Goal: Task Accomplishment & Management: Manage account settings

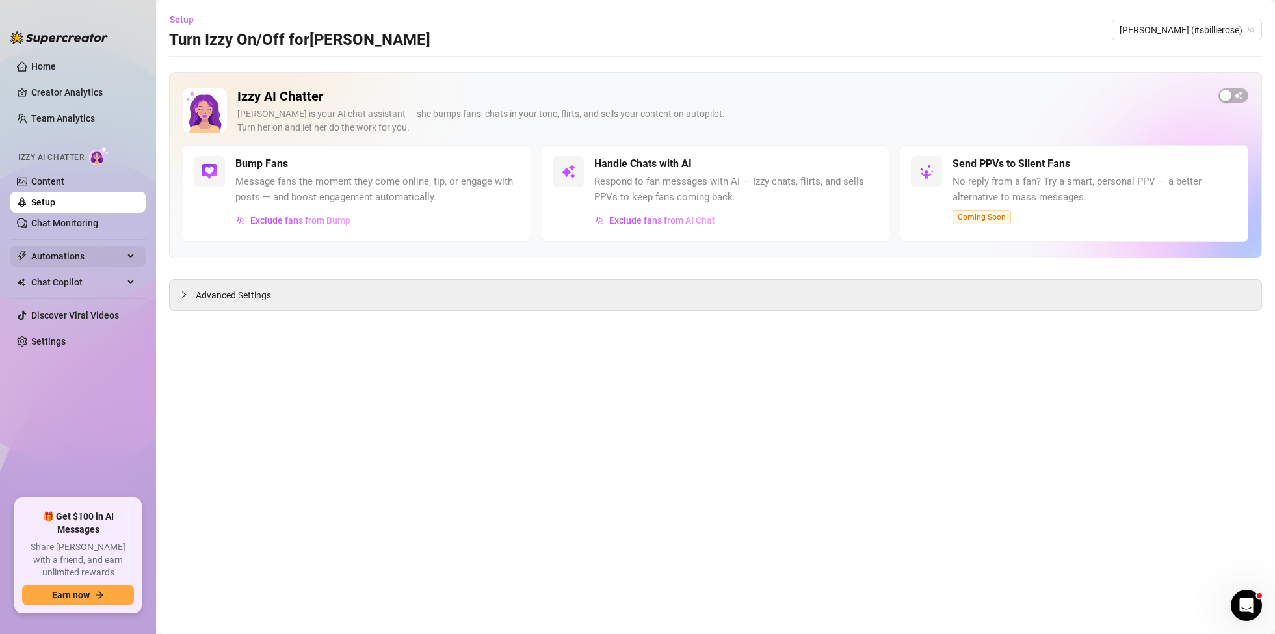
click at [111, 256] on span "Automations" at bounding box center [77, 256] width 92 height 21
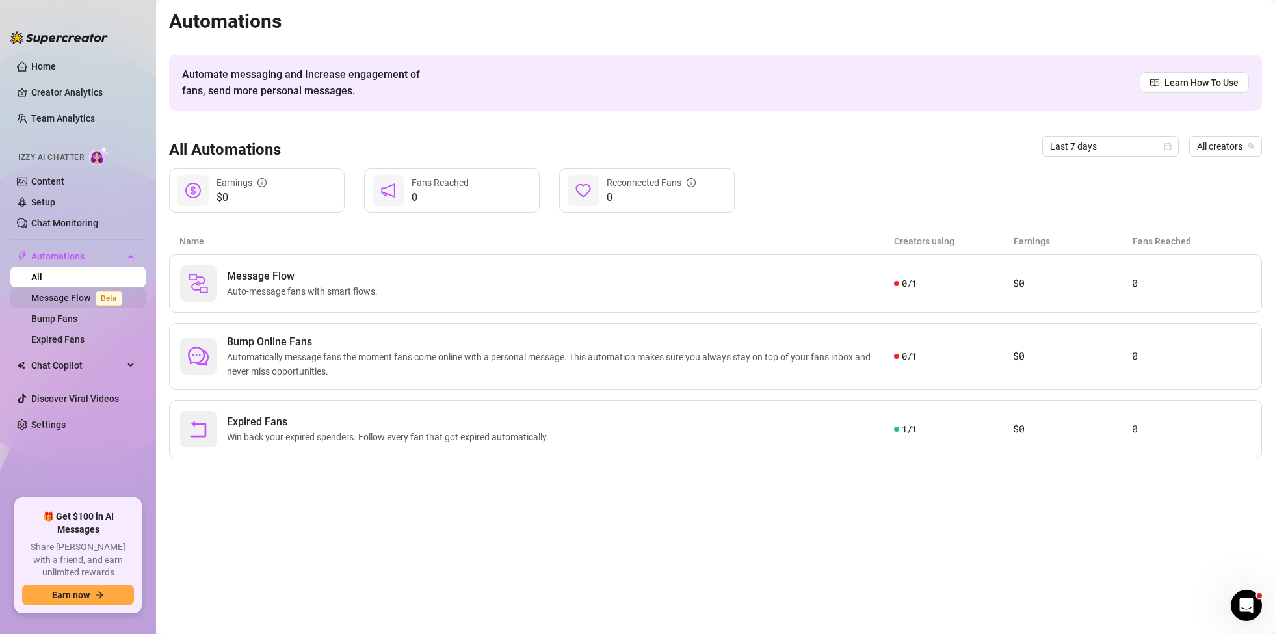
click at [60, 300] on link "Message Flow Beta" at bounding box center [79, 298] width 96 height 10
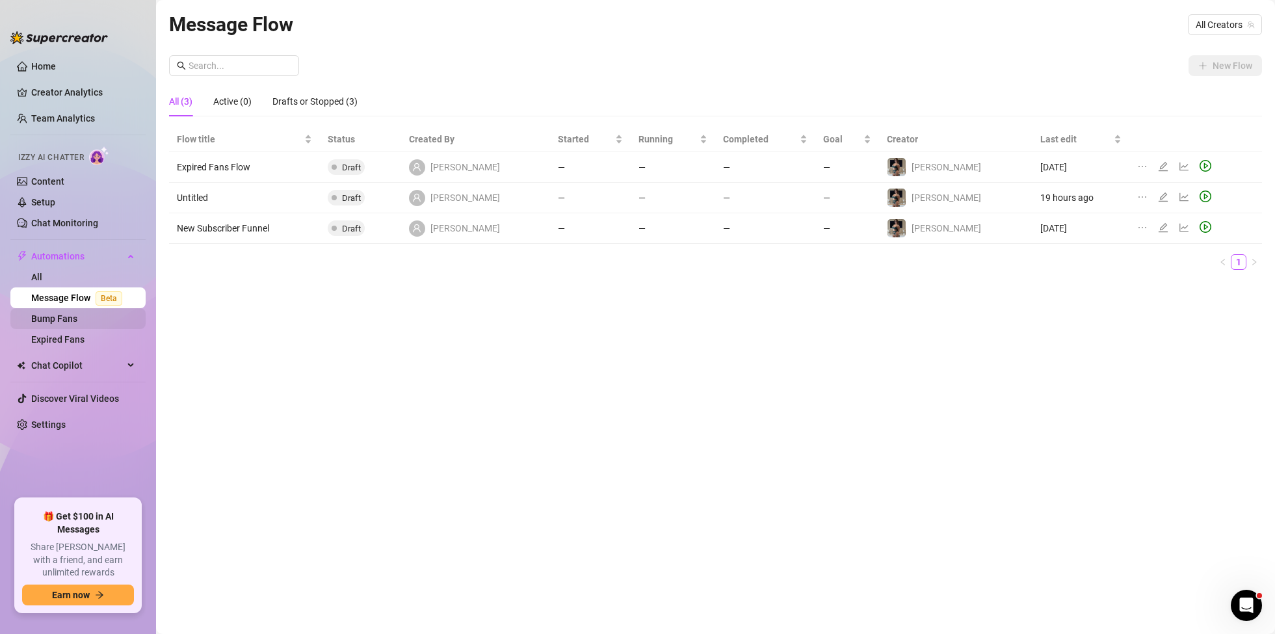
click at [59, 318] on link "Bump Fans" at bounding box center [54, 318] width 46 height 10
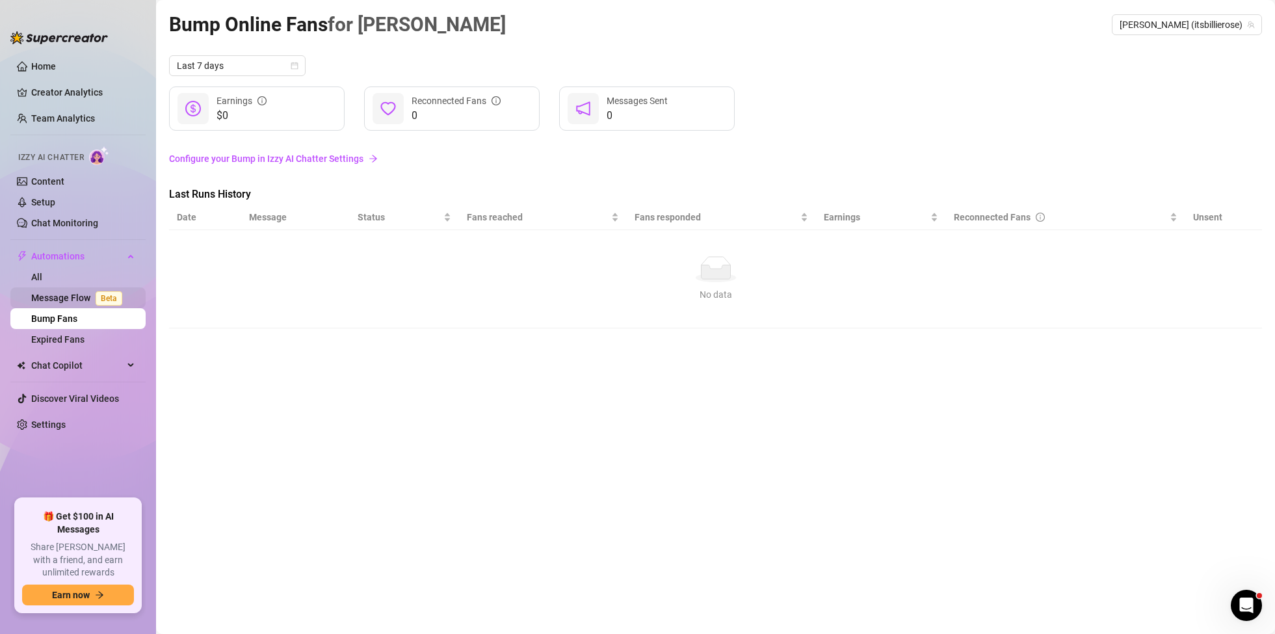
click at [79, 298] on link "Message Flow Beta" at bounding box center [79, 298] width 96 height 10
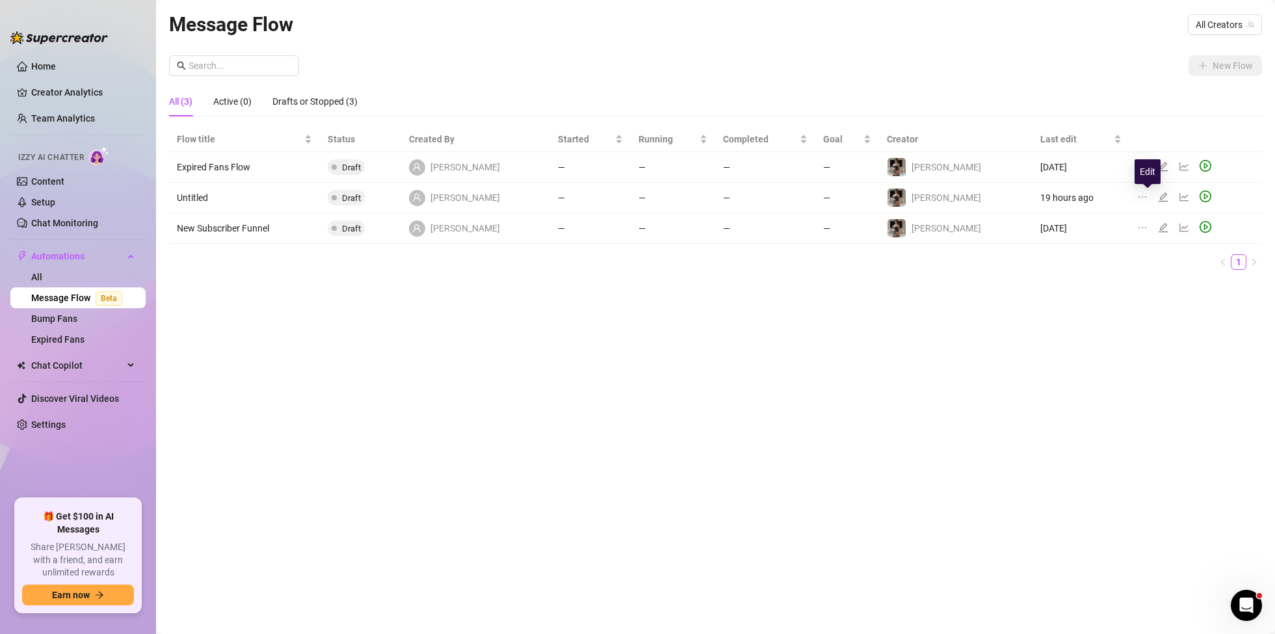
click at [1158, 198] on icon "edit" at bounding box center [1163, 197] width 10 height 10
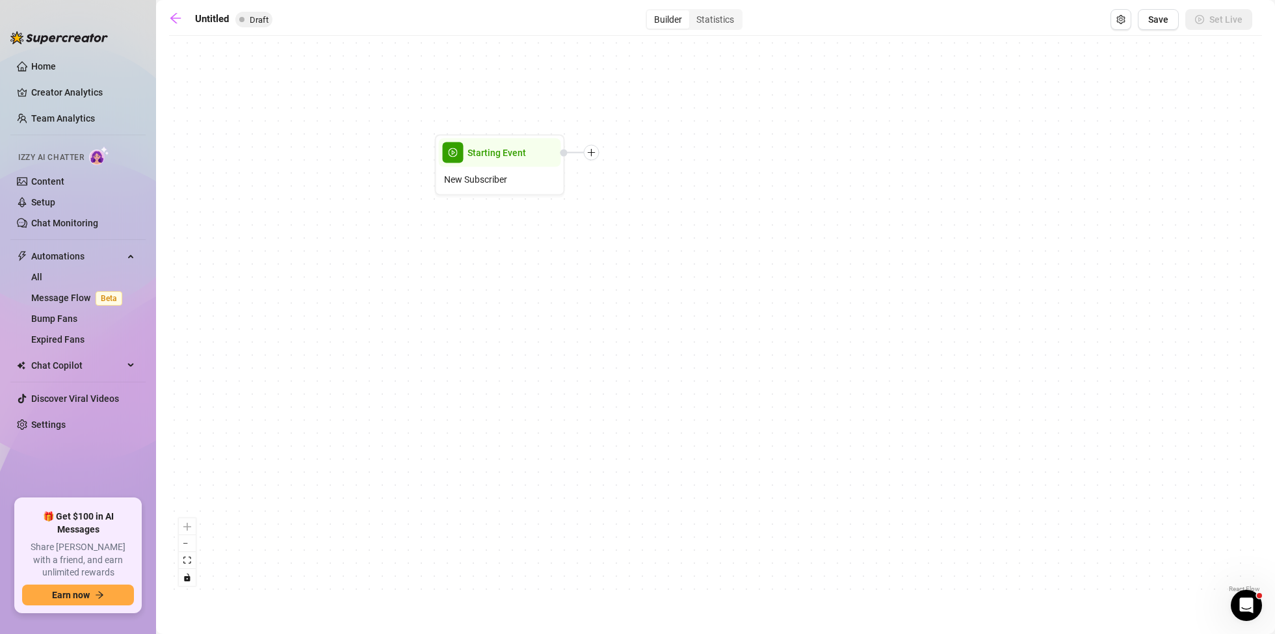
drag, startPoint x: 539, startPoint y: 366, endPoint x: 330, endPoint y: 213, distance: 257.8
click at [323, 211] on div "Starting Event New Subscriber" at bounding box center [715, 318] width 1093 height 553
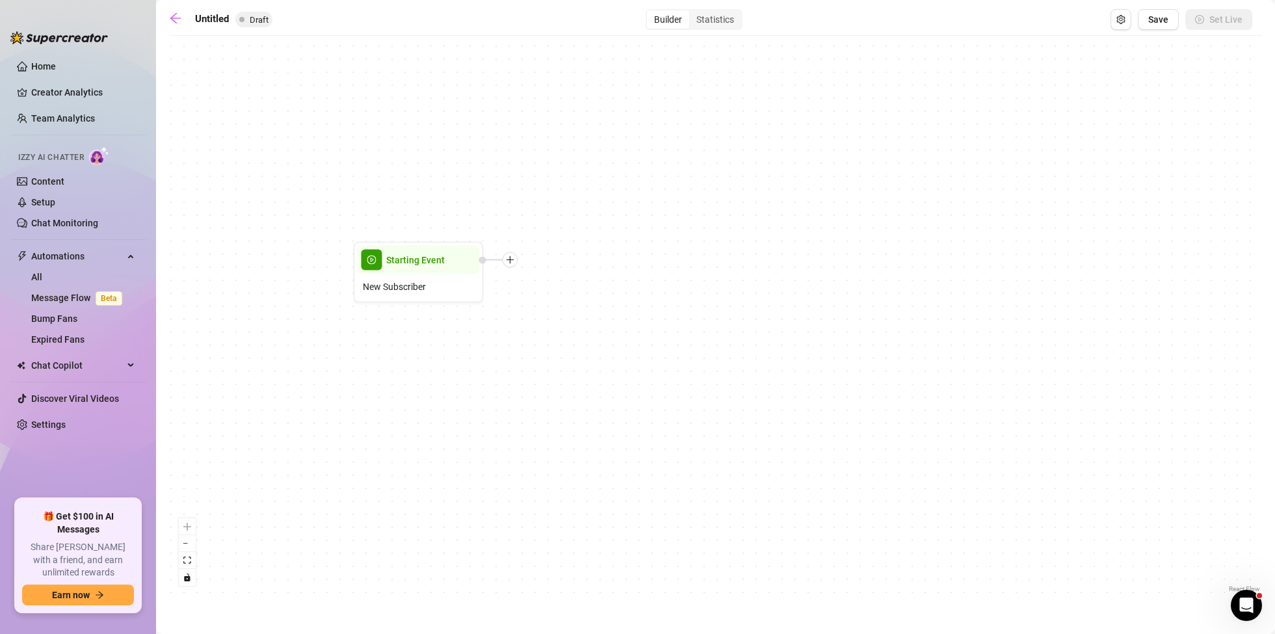
drag, startPoint x: 593, startPoint y: 268, endPoint x: 512, endPoint y: 375, distance: 134.6
click at [512, 375] on div "Starting Event New Subscriber" at bounding box center [715, 318] width 1093 height 553
click at [448, 287] on div "New Subscriber" at bounding box center [419, 286] width 122 height 25
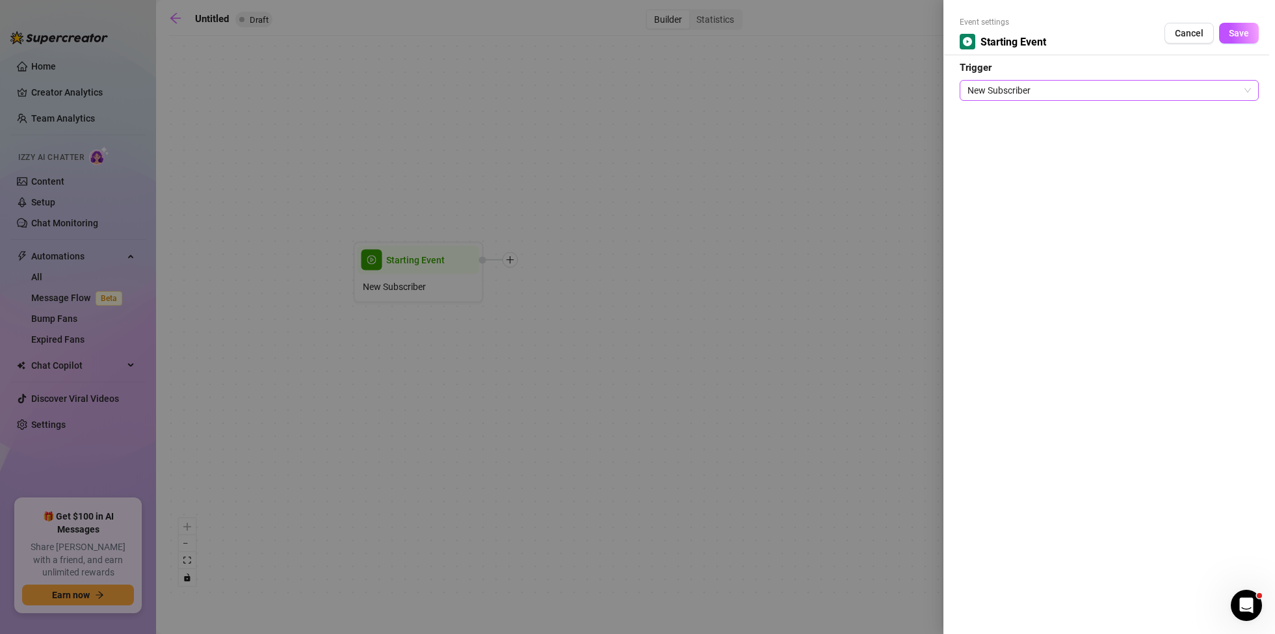
click at [1033, 92] on span "New Subscriber" at bounding box center [1110, 91] width 284 height 20
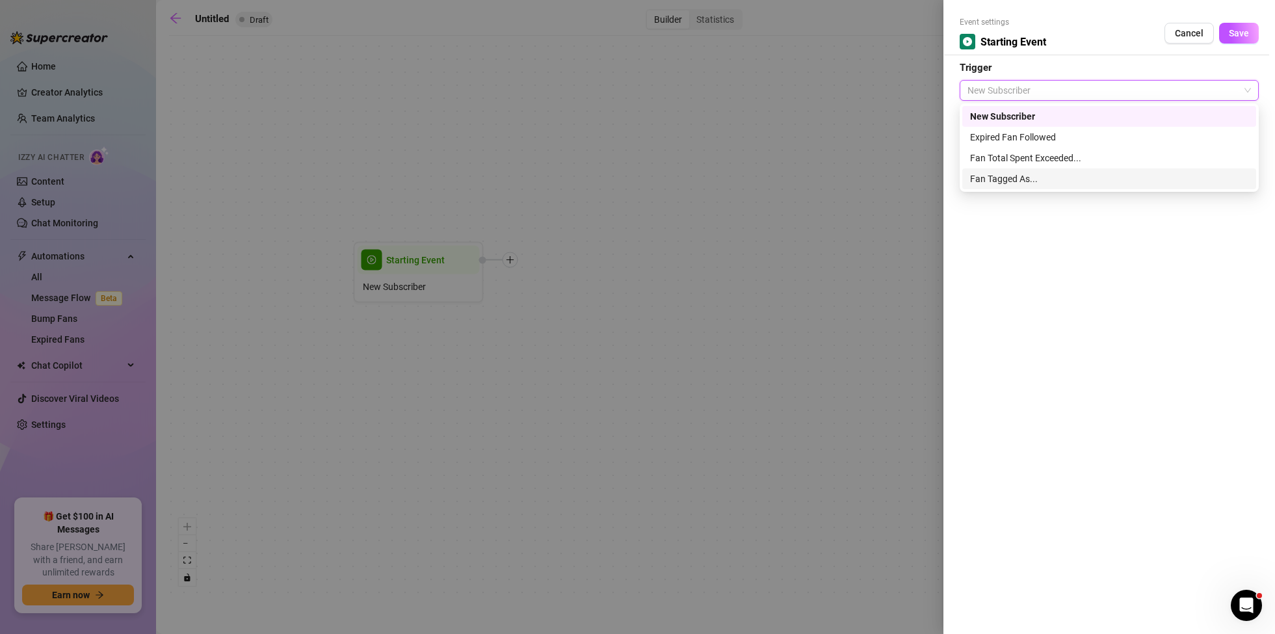
click at [1006, 178] on div "Fan Tagged As..." at bounding box center [1109, 179] width 278 height 14
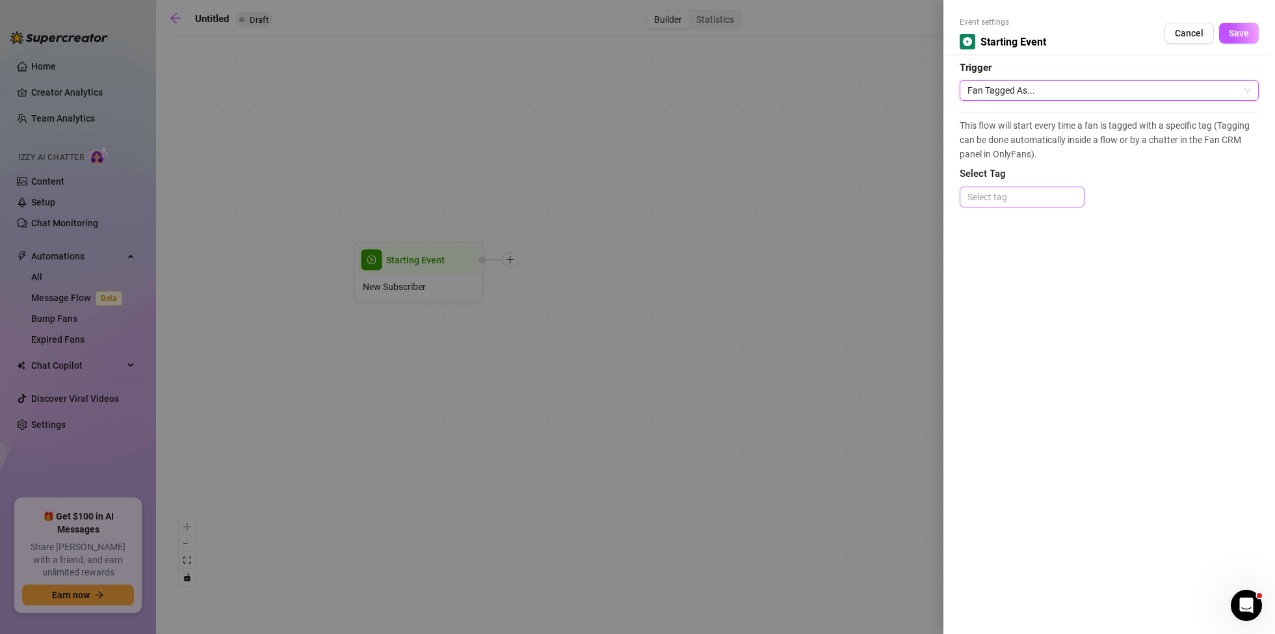
click at [1009, 193] on div at bounding box center [1023, 197] width 120 height 18
type input "N"
type input "not spoken"
click at [1050, 215] on div "not spoken" at bounding box center [1023, 223] width 120 height 21
click at [1151, 206] on div "This flow will start every time a fan is tagged with a specific tag (Tagging ca…" at bounding box center [1109, 166] width 299 height 107
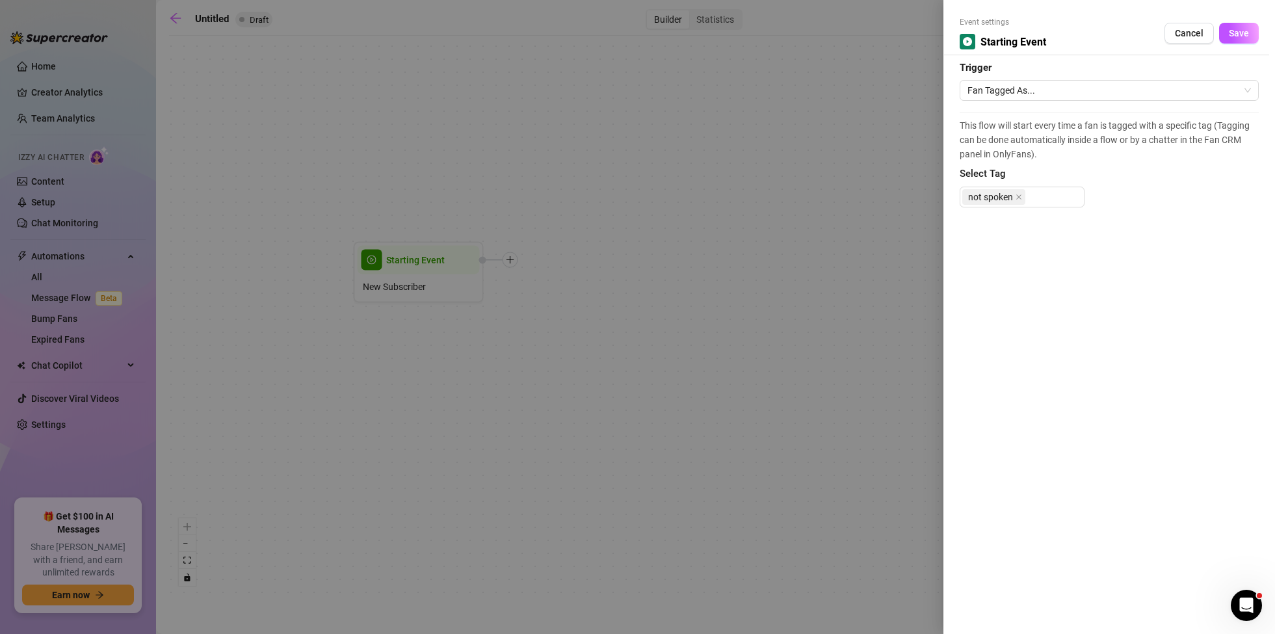
click at [1242, 39] on button "Save" at bounding box center [1240, 33] width 40 height 21
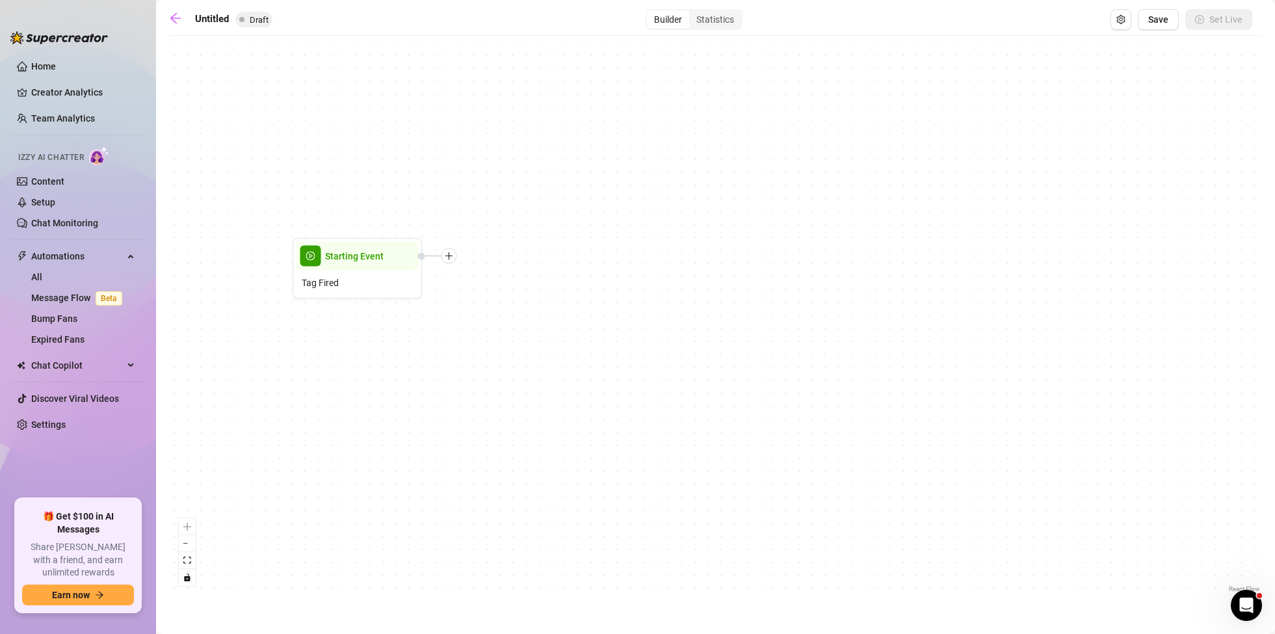
drag, startPoint x: 628, startPoint y: 362, endPoint x: 488, endPoint y: 289, distance: 157.4
click at [567, 358] on div "Starting Event Tag Fired" at bounding box center [715, 318] width 1093 height 553
click at [448, 254] on icon "plus" at bounding box center [449, 256] width 9 height 9
click at [497, 280] on div "Condition" at bounding box center [513, 280] width 95 height 22
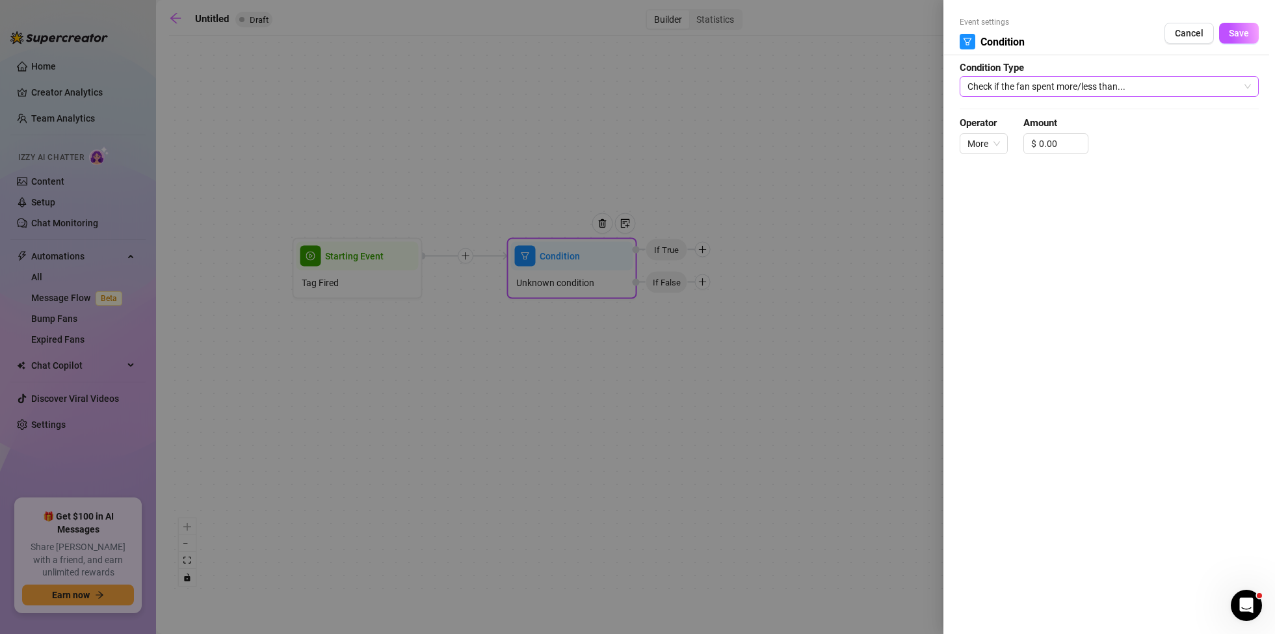
click at [1135, 80] on span "Check if the fan spent more/less than..." at bounding box center [1110, 87] width 284 height 20
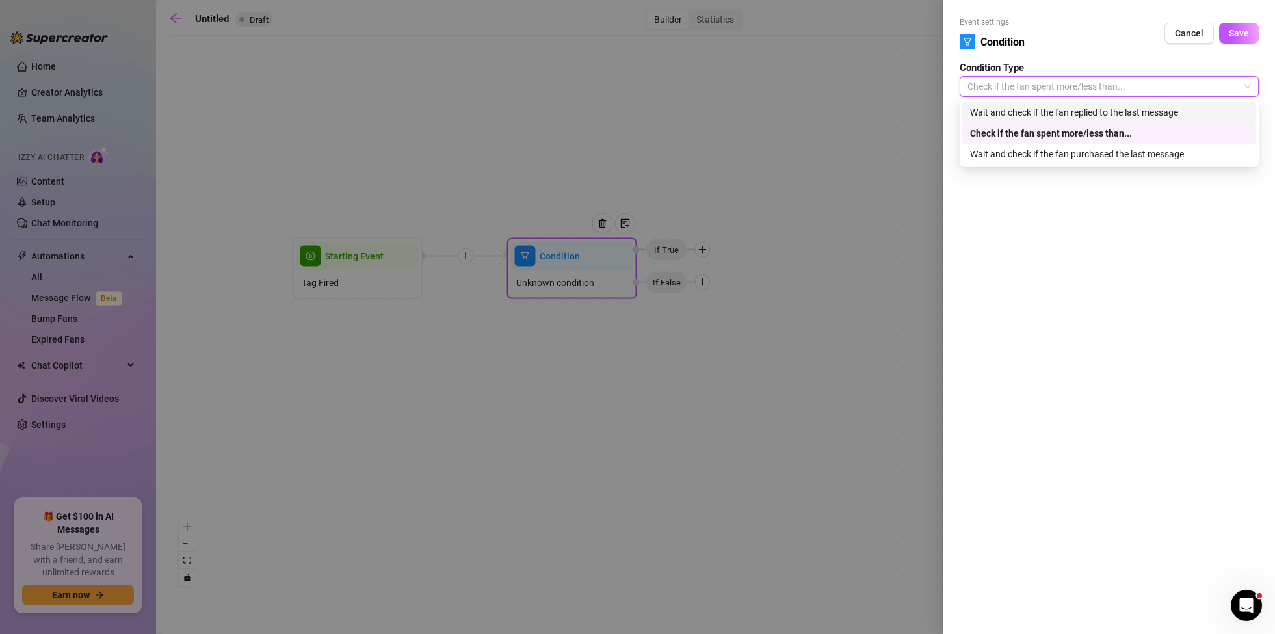
click at [1194, 27] on button "Cancel" at bounding box center [1189, 33] width 49 height 21
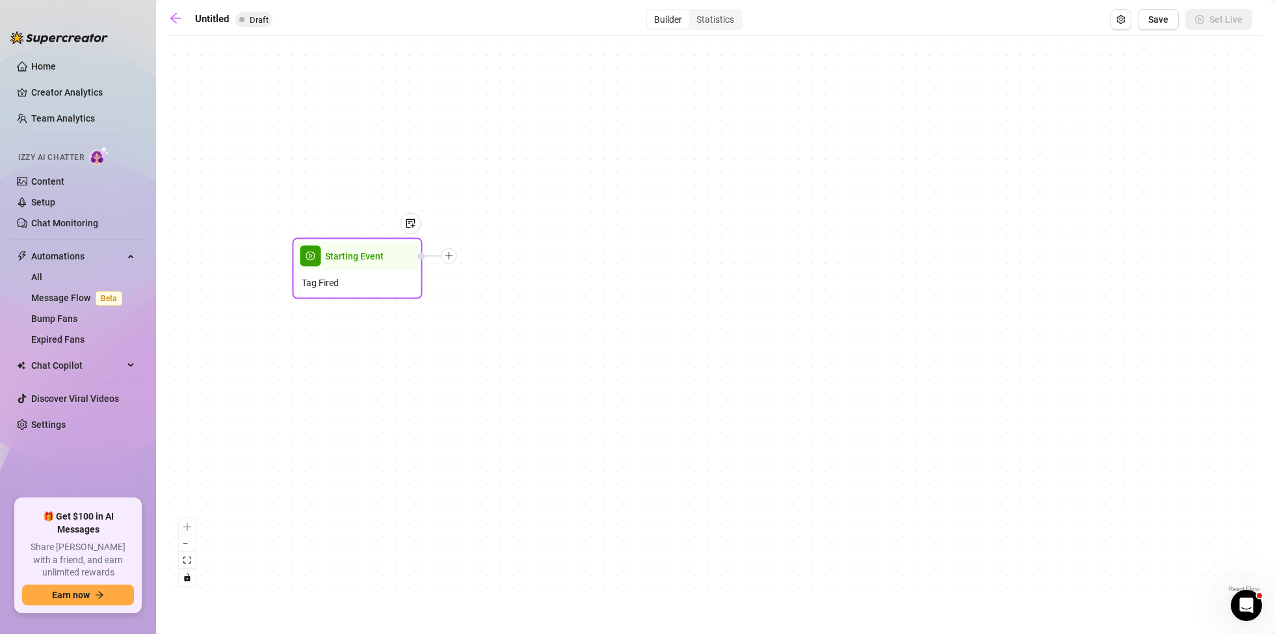
click at [448, 258] on icon "plus" at bounding box center [449, 256] width 9 height 9
click at [505, 302] on div "Message" at bounding box center [513, 302] width 95 height 22
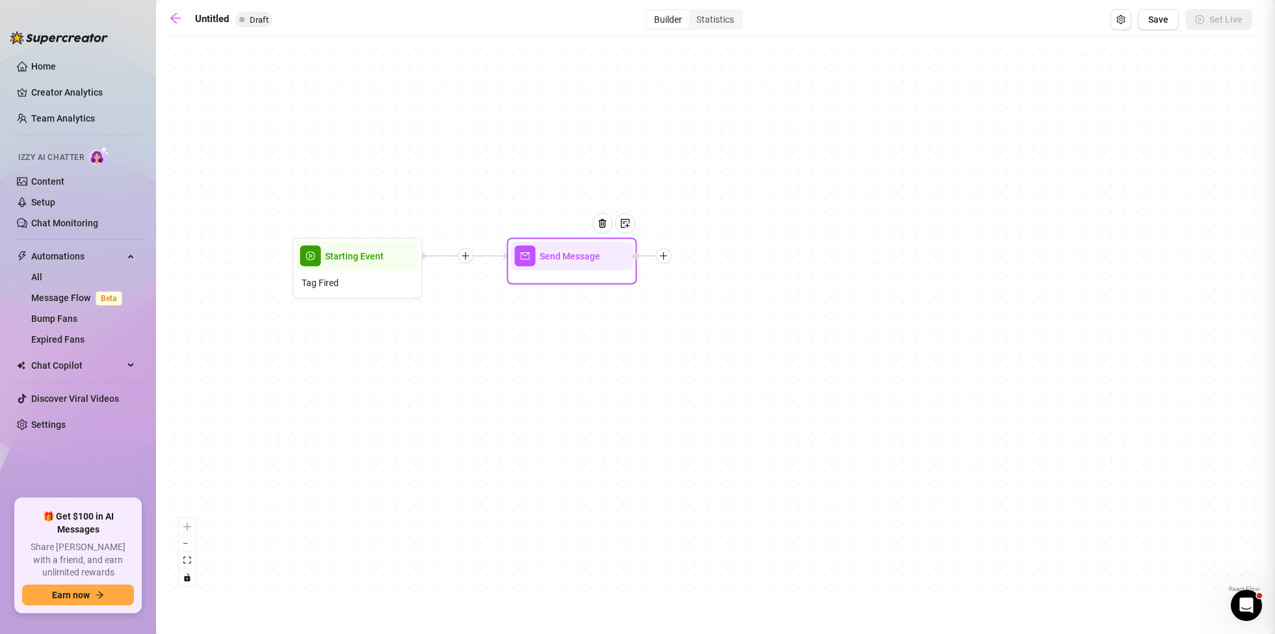
type textarea "Write your message here"
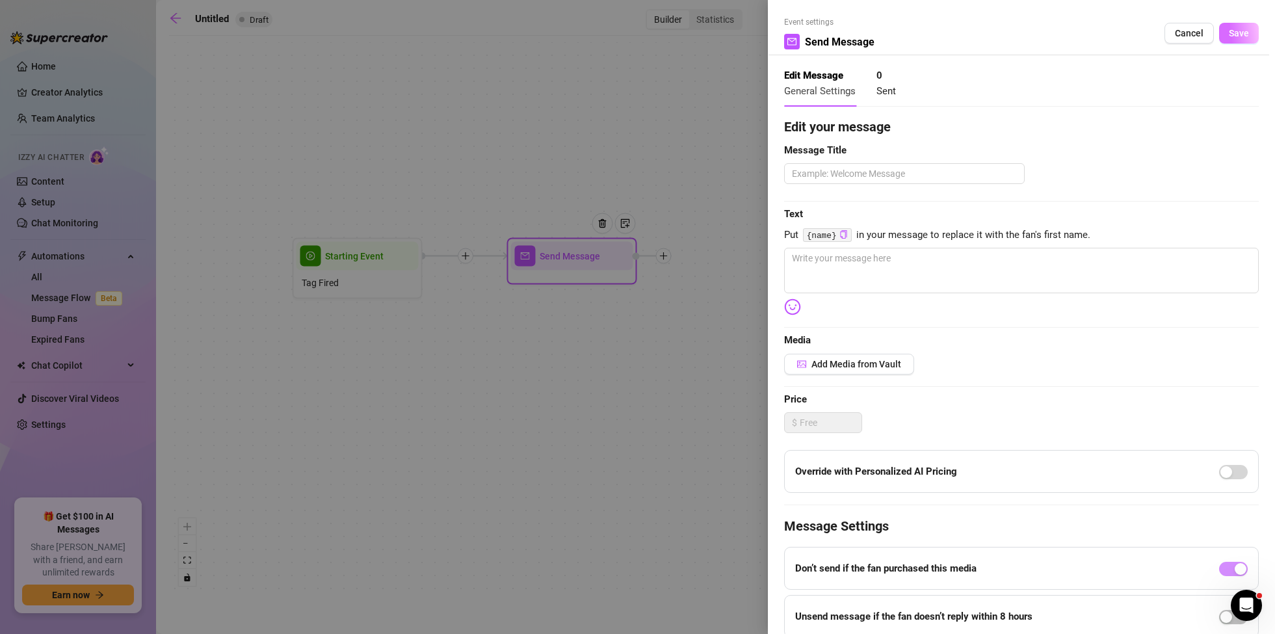
click at [1236, 36] on span "Save" at bounding box center [1239, 33] width 20 height 10
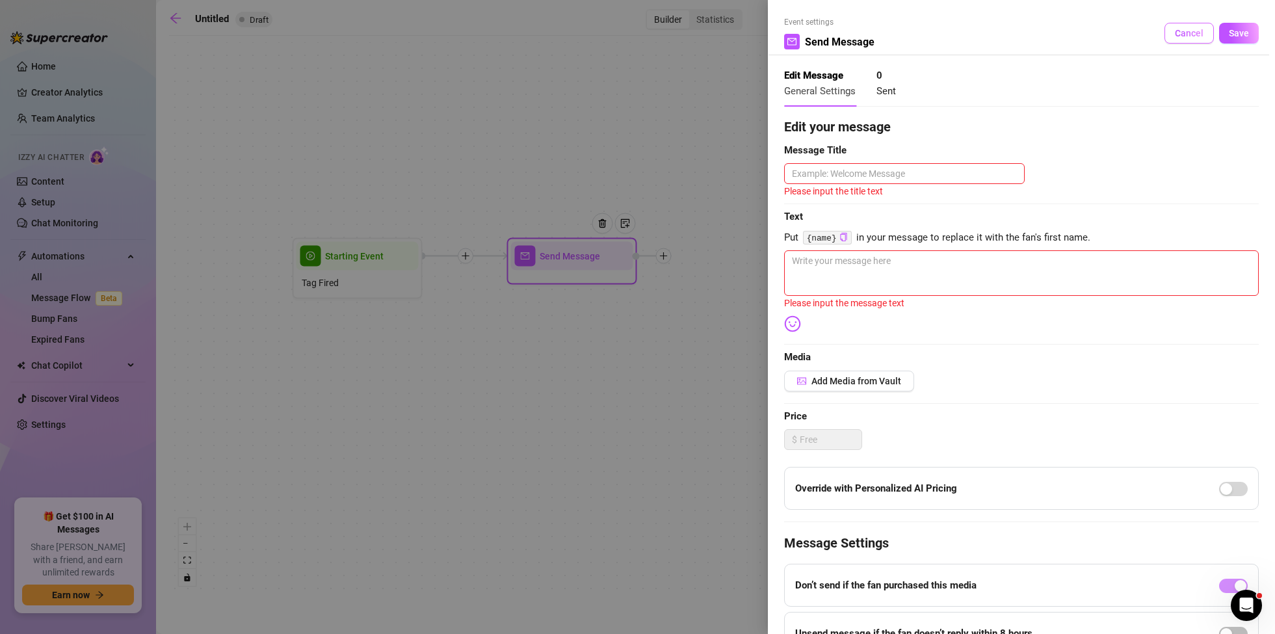
click at [1193, 35] on span "Cancel" at bounding box center [1189, 33] width 29 height 10
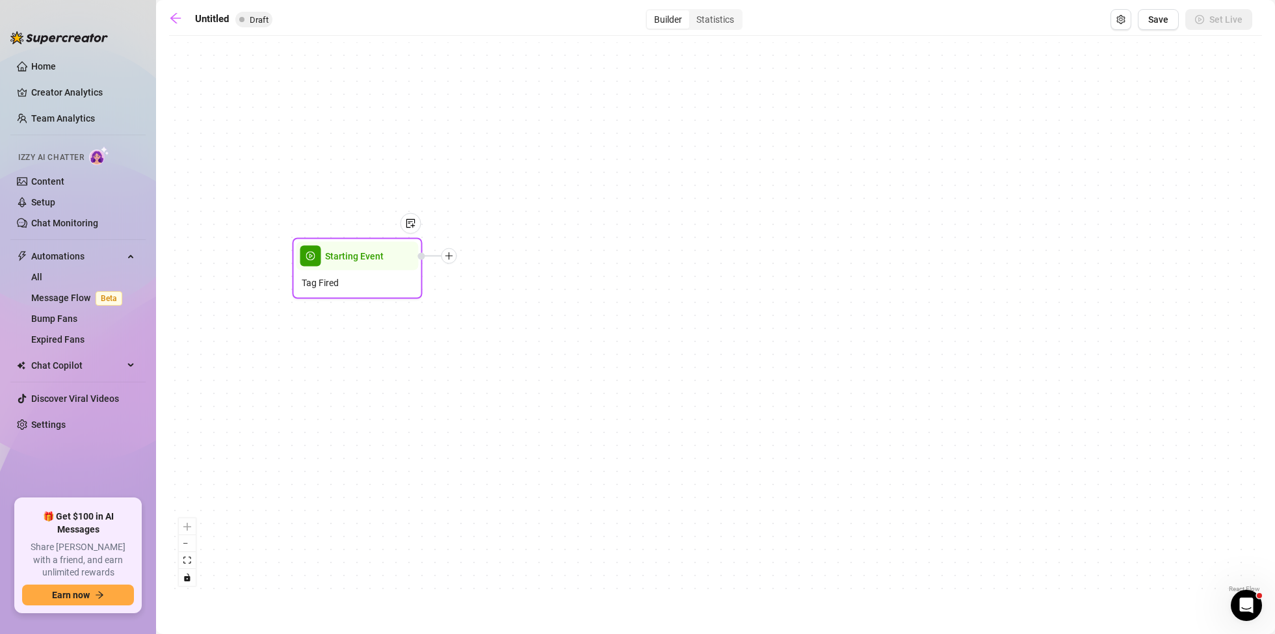
click at [354, 276] on div "Tag Fired" at bounding box center [358, 283] width 122 height 25
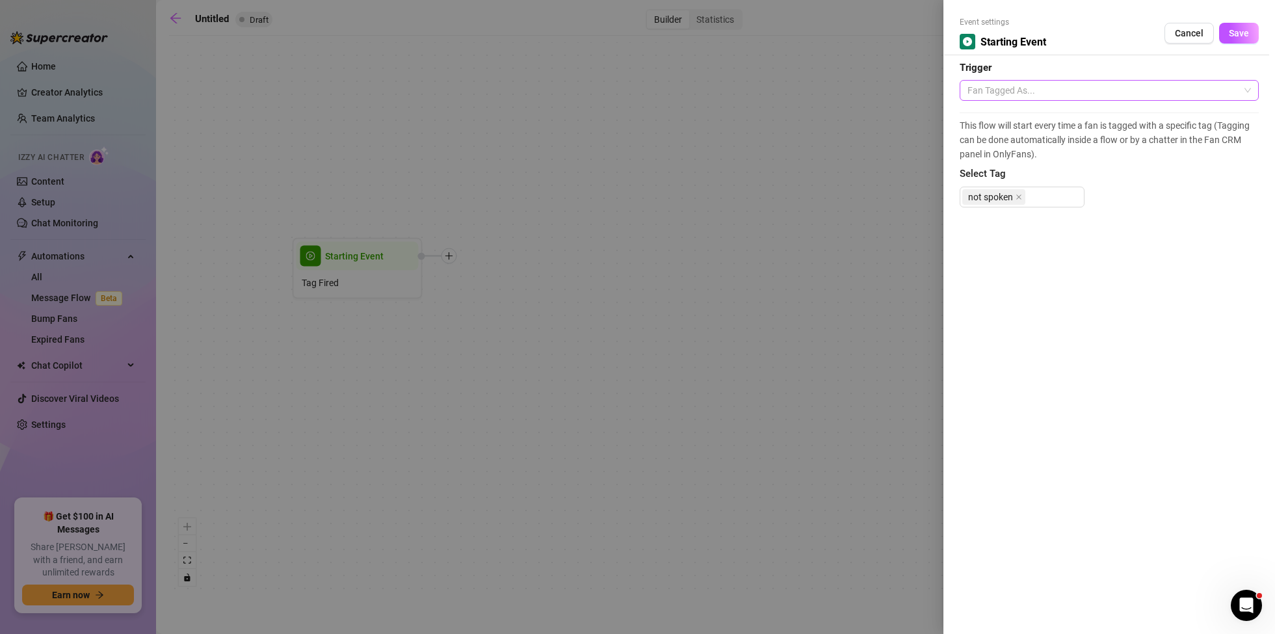
click at [1073, 87] on span "Fan Tagged As..." at bounding box center [1110, 91] width 284 height 20
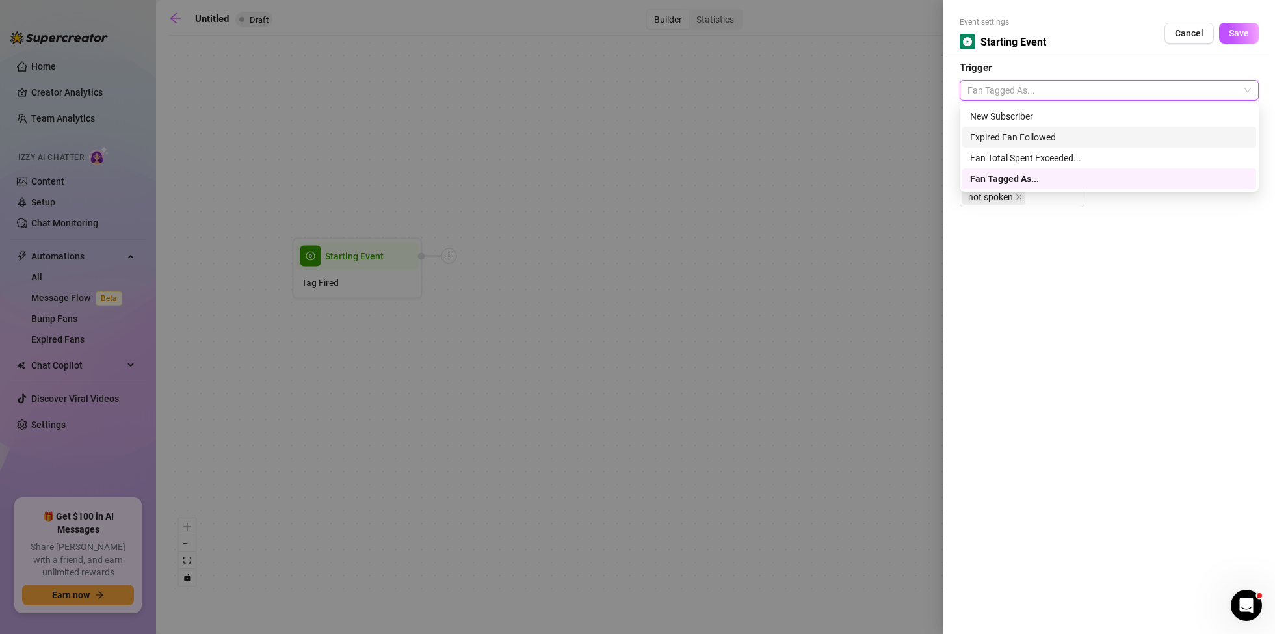
click at [849, 136] on div at bounding box center [637, 317] width 1275 height 634
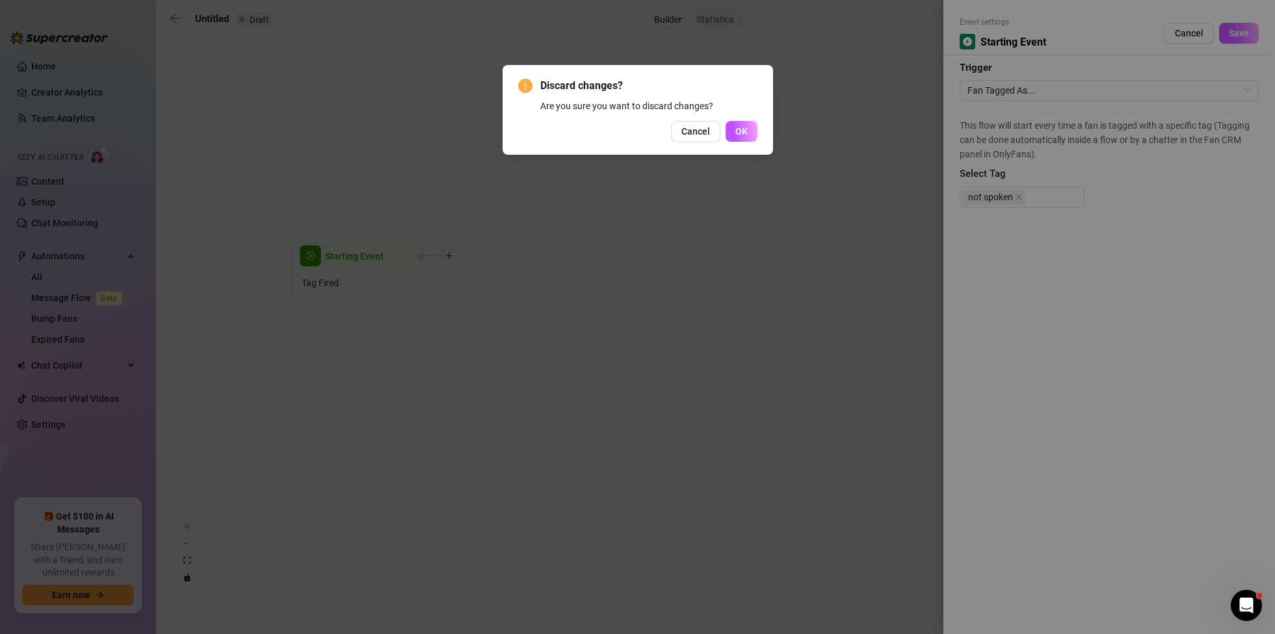
drag, startPoint x: 745, startPoint y: 129, endPoint x: 696, endPoint y: 145, distance: 52.0
click at [747, 129] on span "OK" at bounding box center [742, 131] width 12 height 10
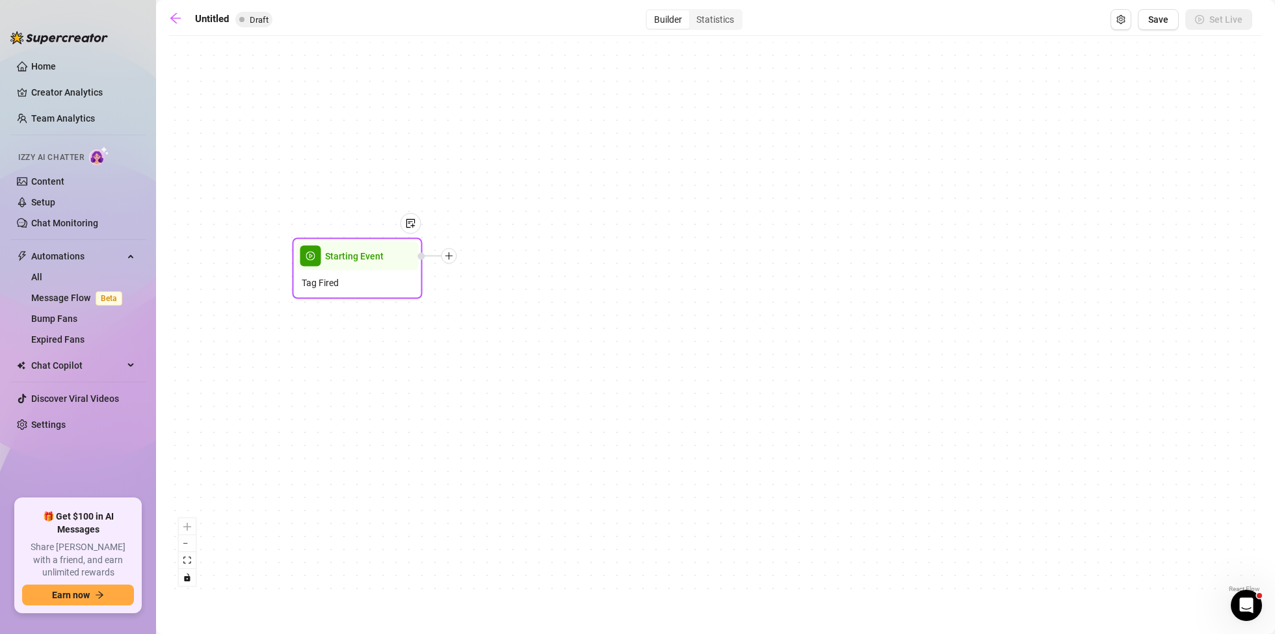
click at [453, 260] on icon "plus" at bounding box center [449, 256] width 9 height 9
click at [503, 302] on div "Message" at bounding box center [513, 302] width 95 height 22
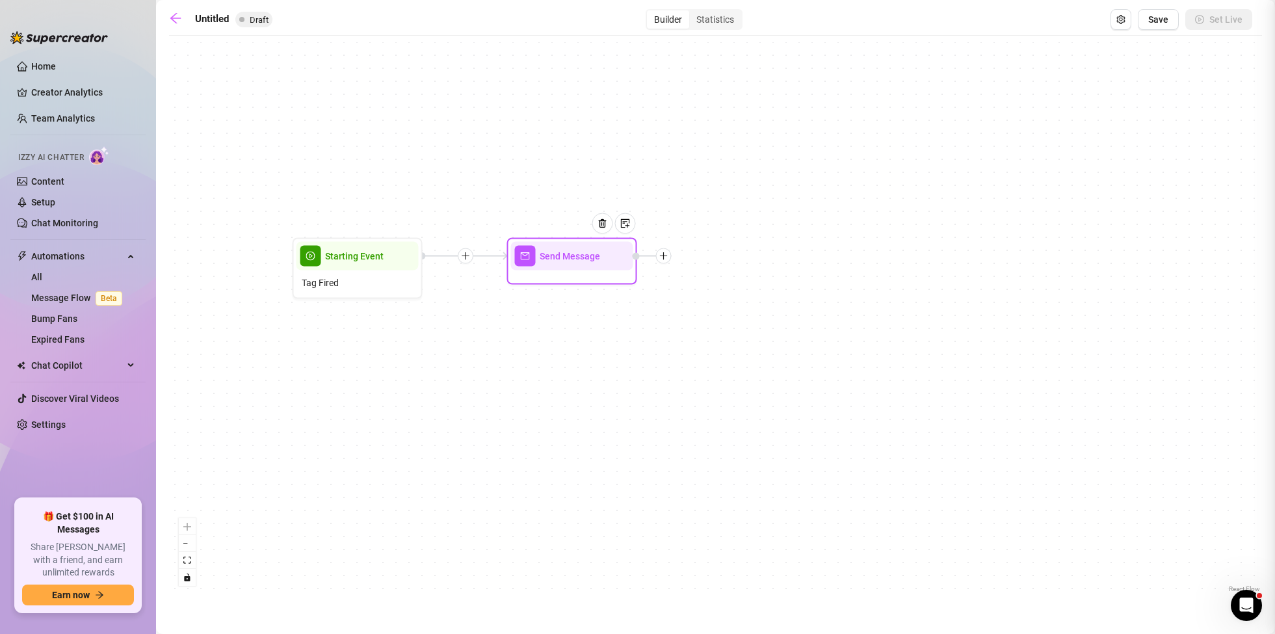
type textarea "Write your message here"
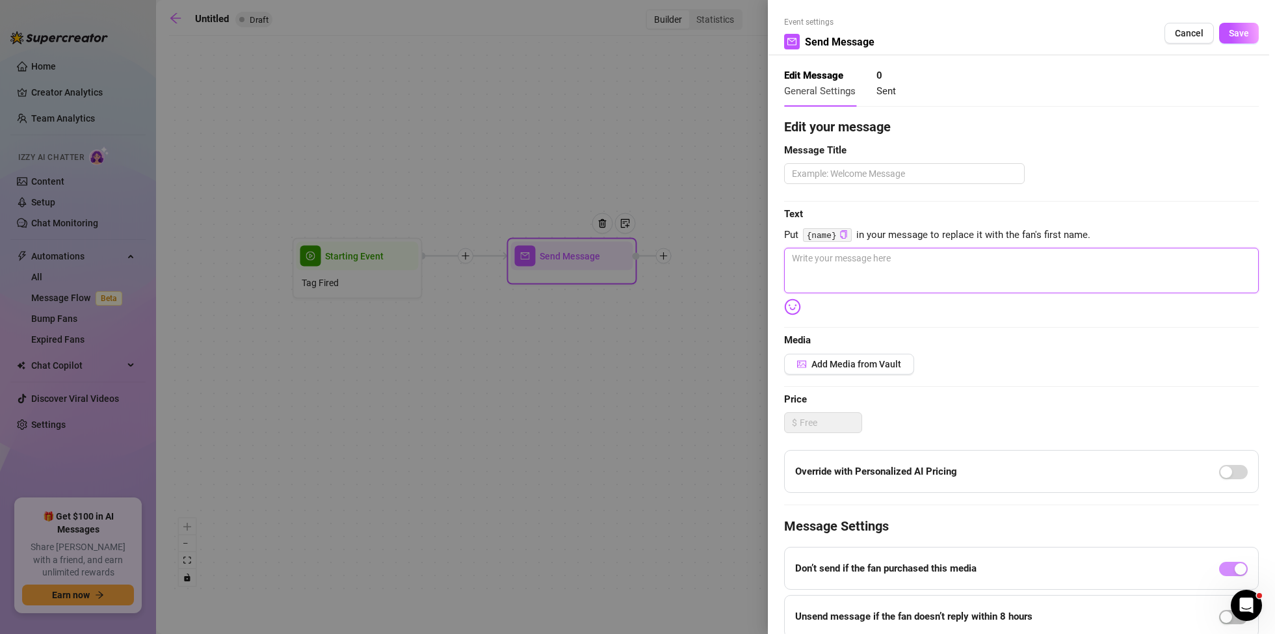
click at [825, 263] on textarea at bounding box center [1021, 271] width 475 height 46
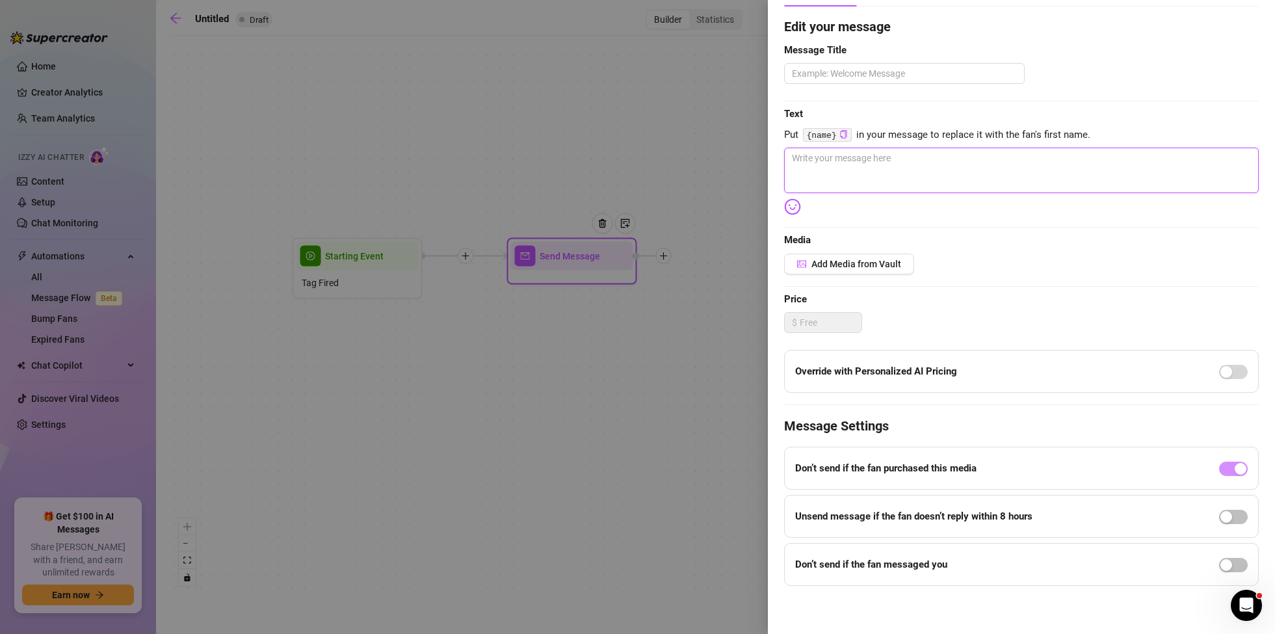
scroll to position [101, 0]
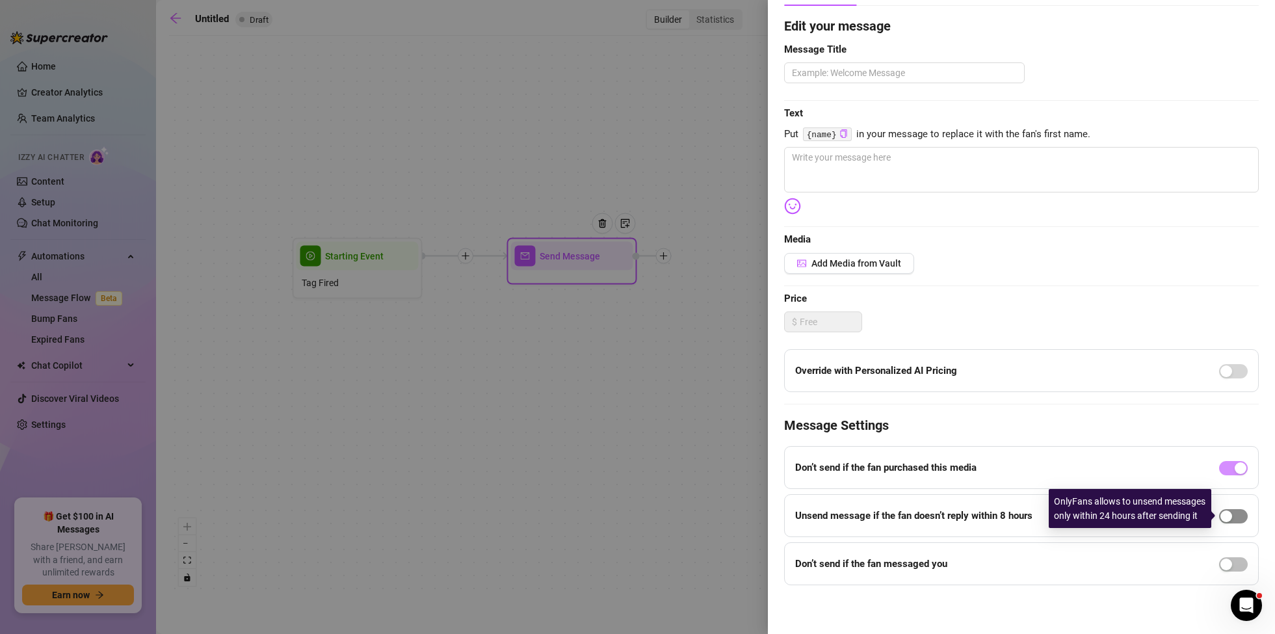
click at [1229, 514] on div "button" at bounding box center [1227, 517] width 12 height 12
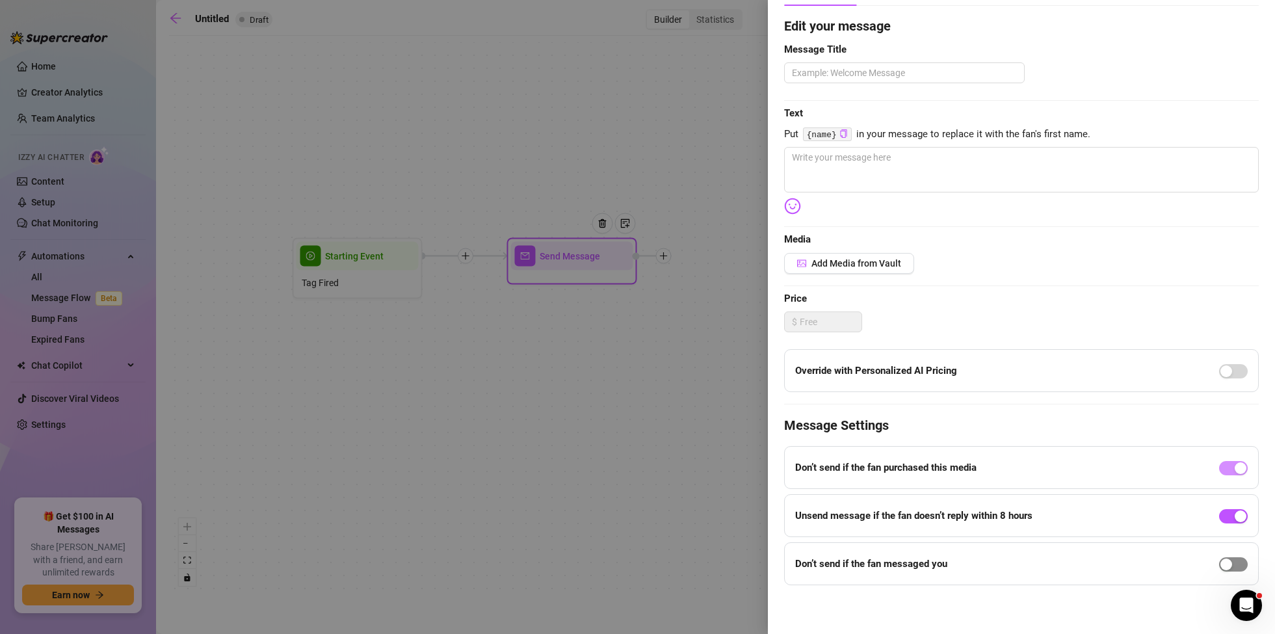
click at [1234, 565] on span "button" at bounding box center [1234, 564] width 29 height 14
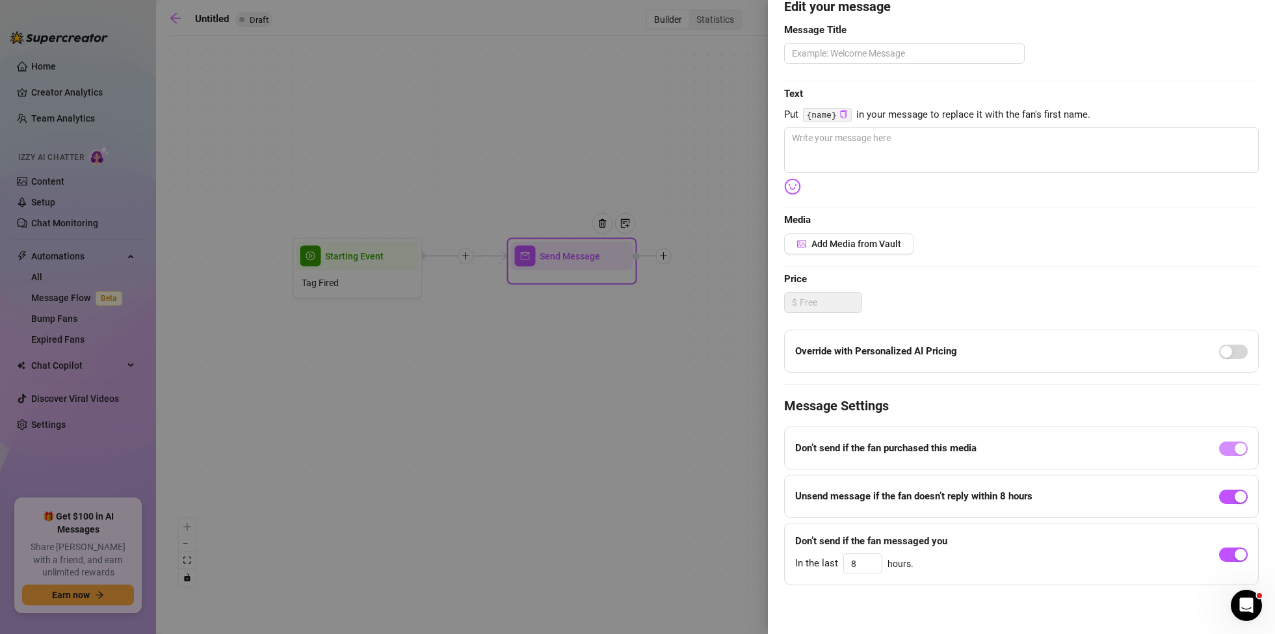
scroll to position [0, 0]
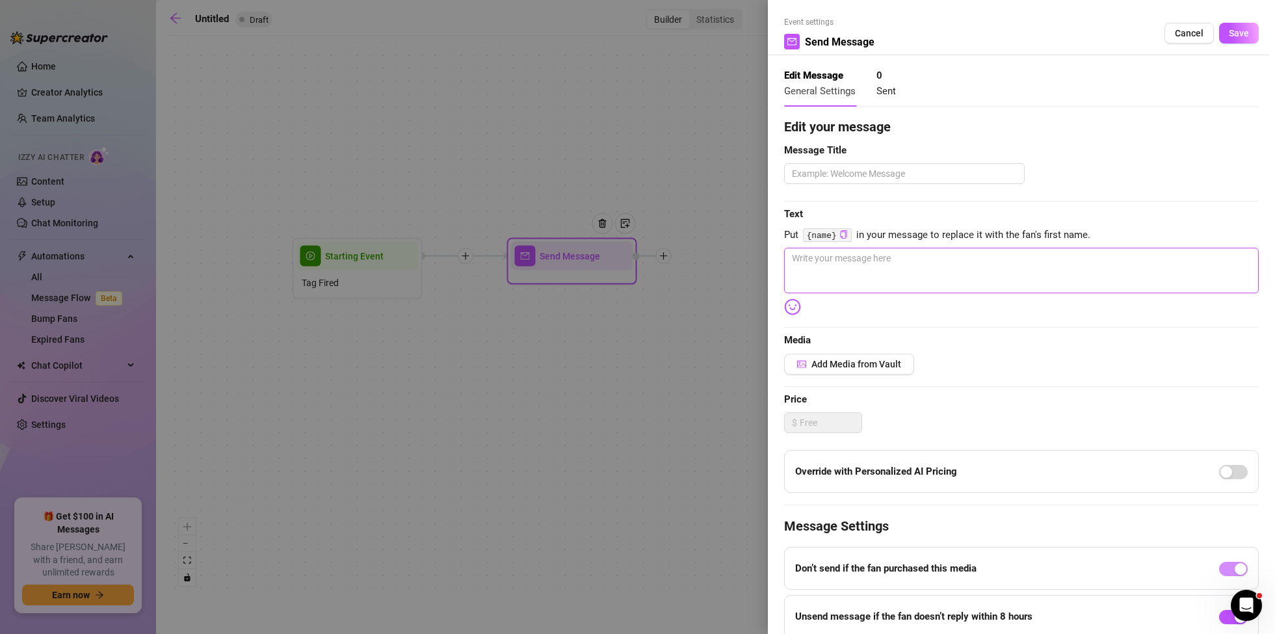
click at [850, 269] on textarea at bounding box center [1021, 271] width 475 height 46
type textarea "g"
type textarea "ge"
type textarea "gen"
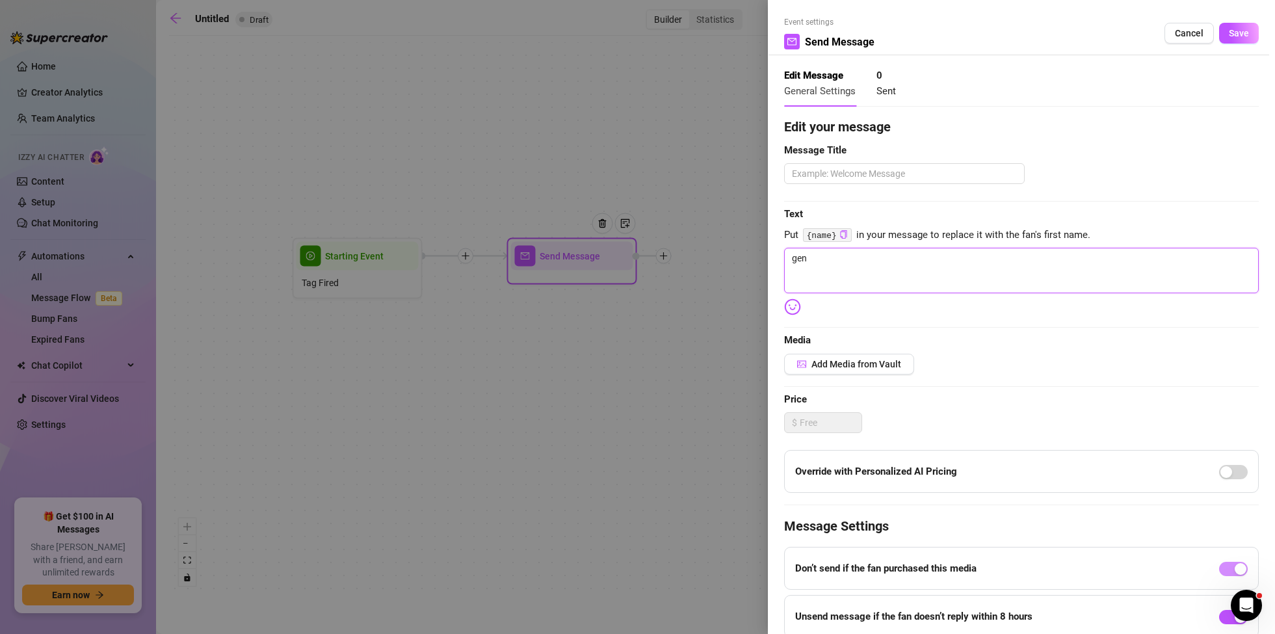
type textarea "gene"
type textarea "gener"
type textarea "genera"
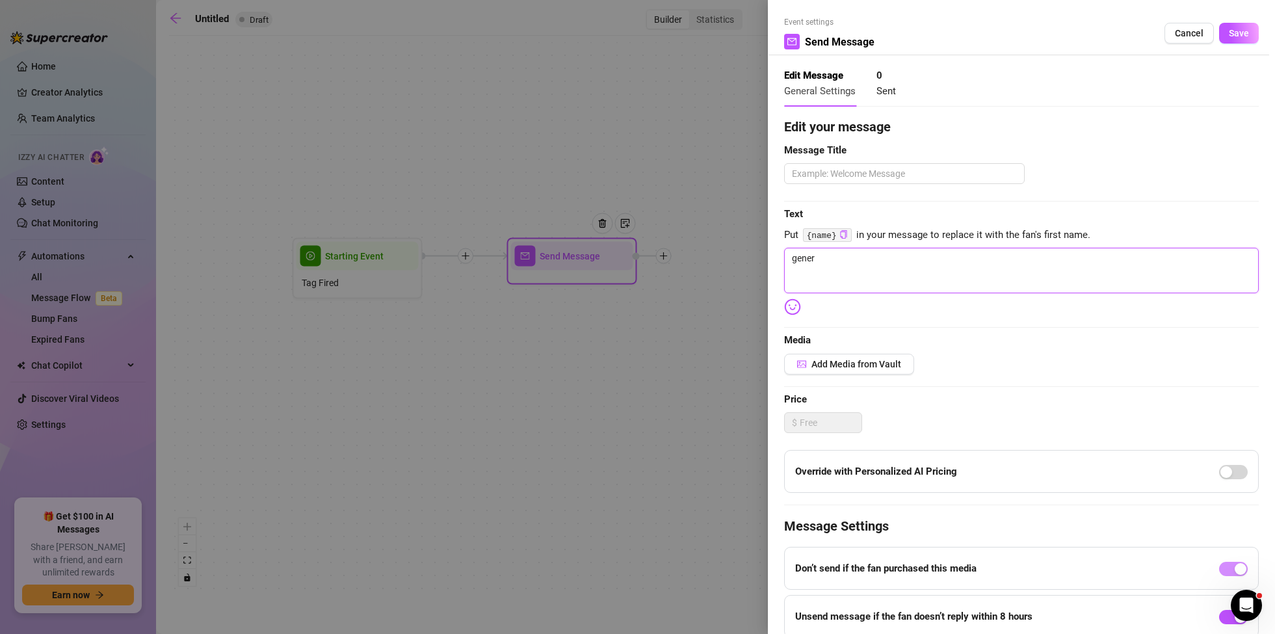
type textarea "genera"
type textarea "general"
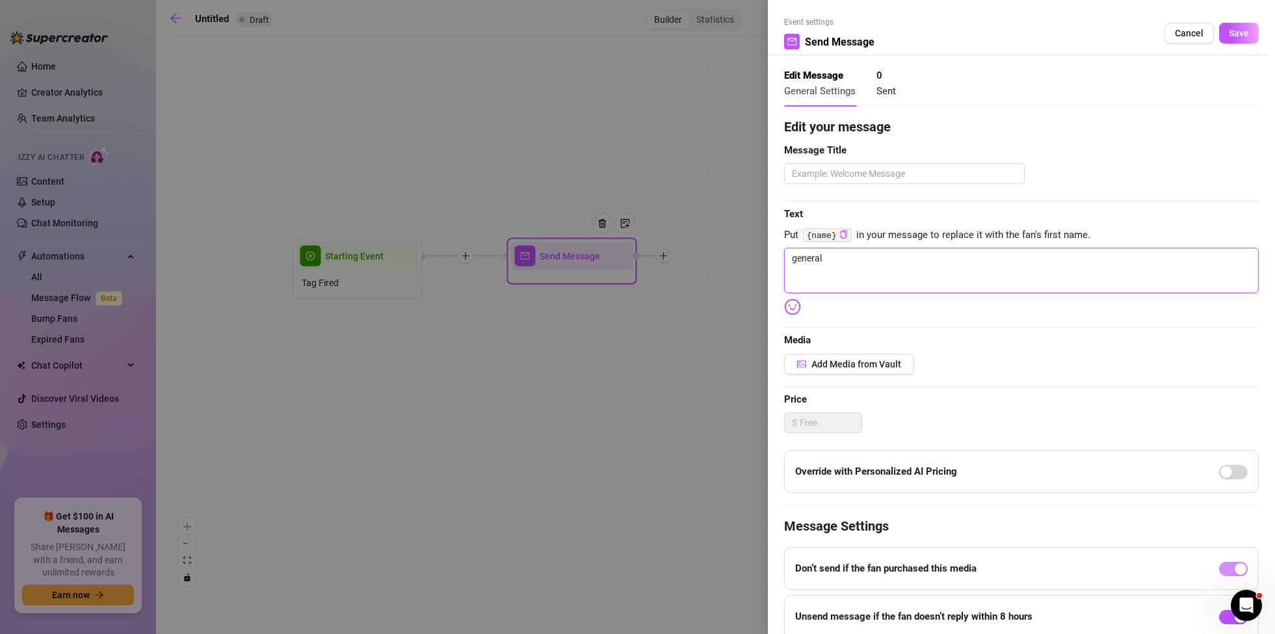
type textarea "general m"
type textarea "general me"
type textarea "general mes"
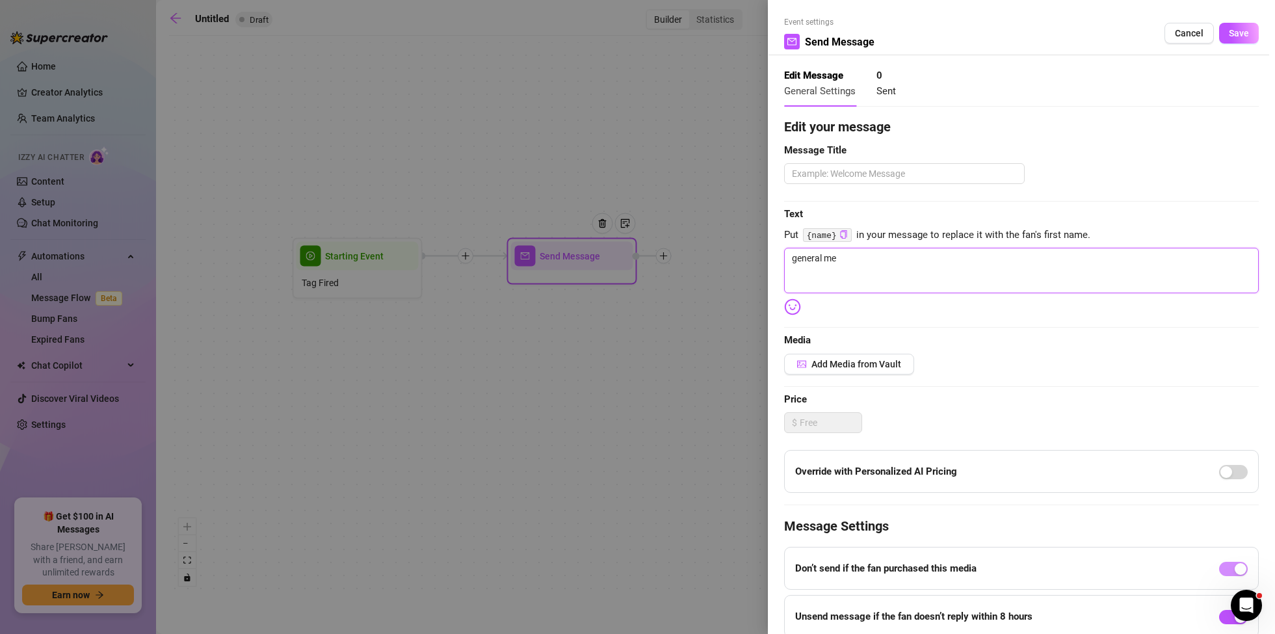
type textarea "general mes"
type textarea "general mess"
type textarea "general messa"
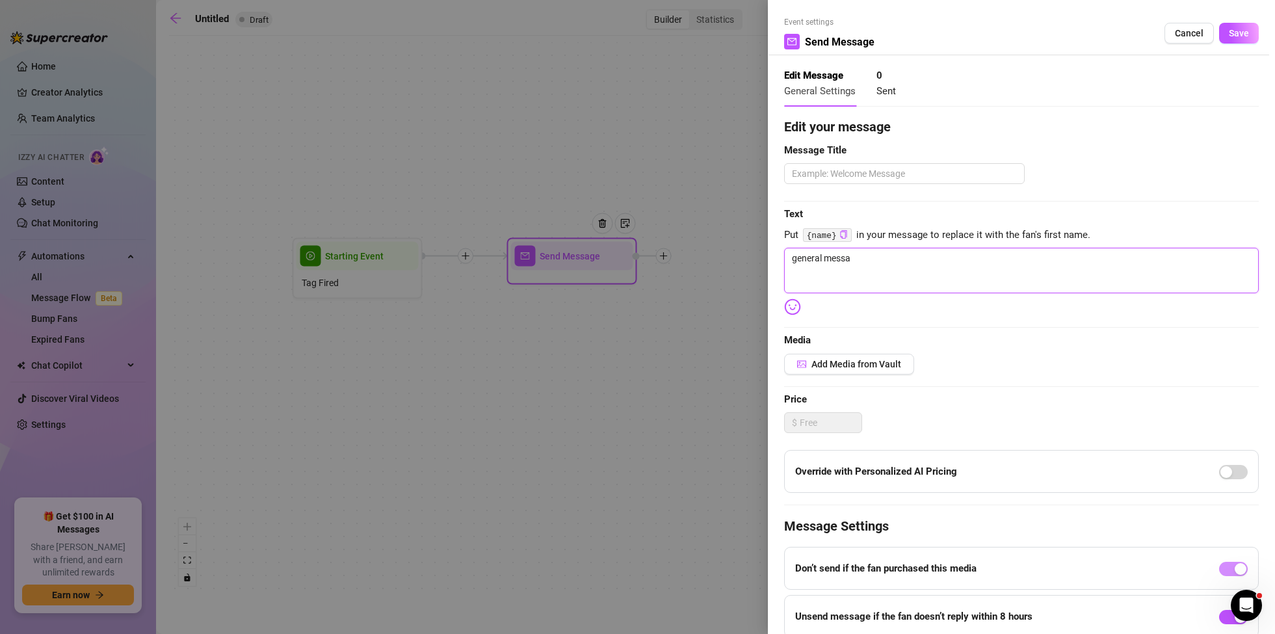
type textarea "general messag"
type textarea "general message"
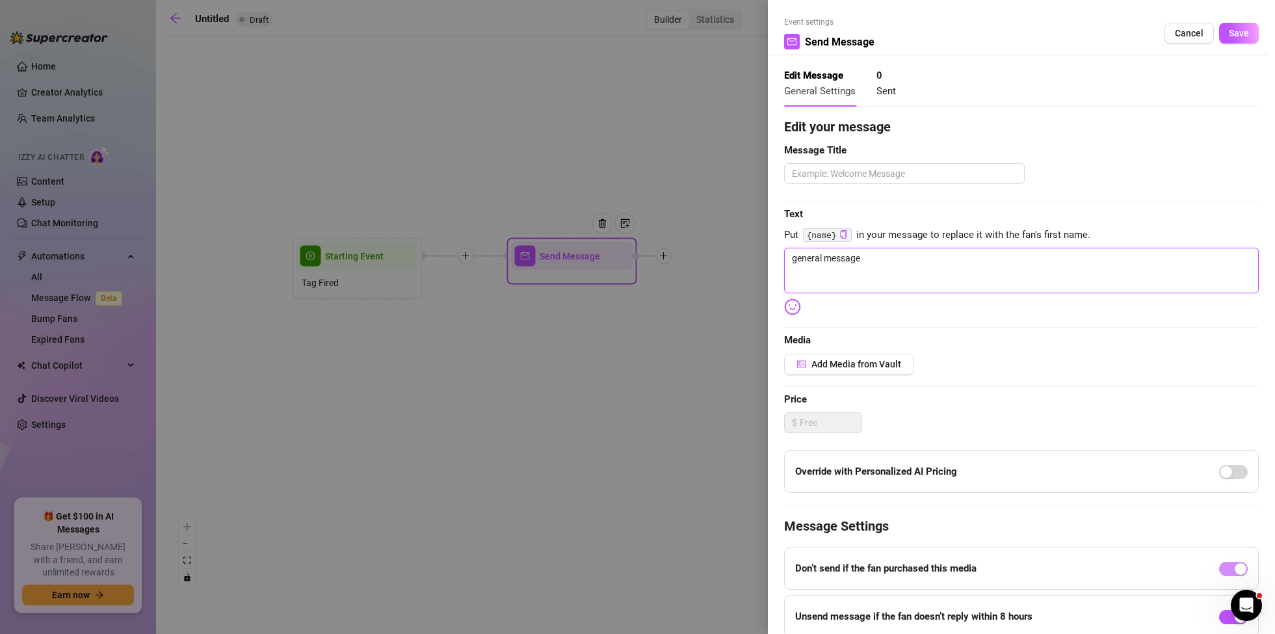
type textarea "general message"
type textarea "general message h"
type textarea "general message he"
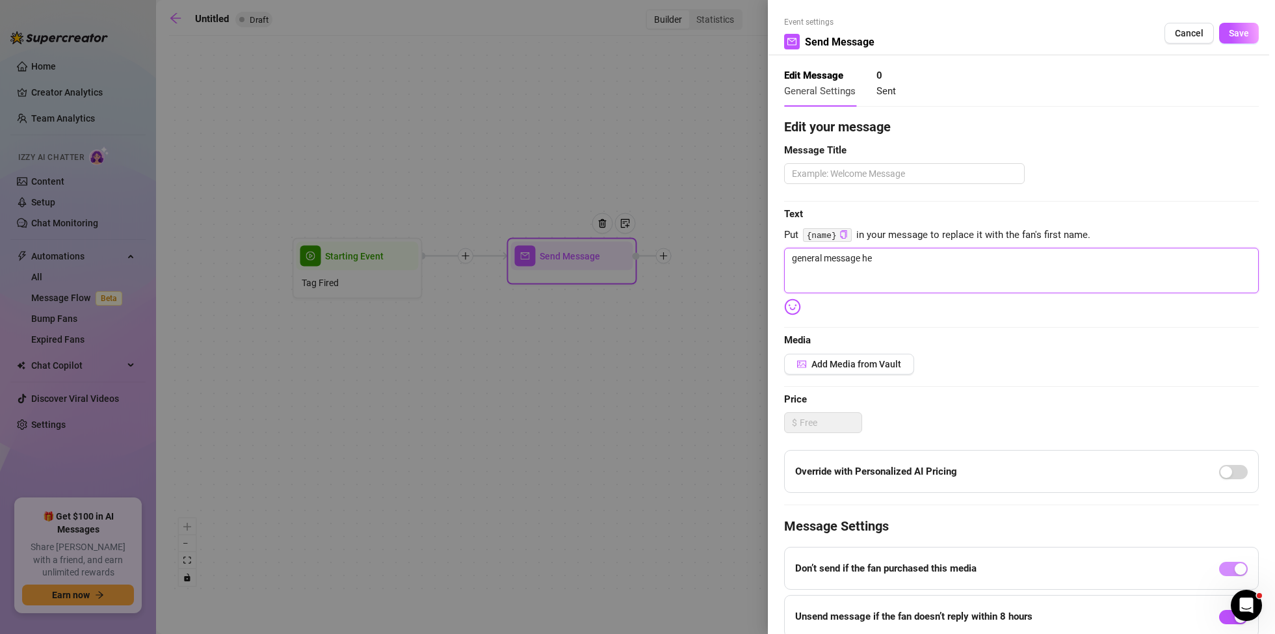
type textarea "general message her"
type textarea "general message here"
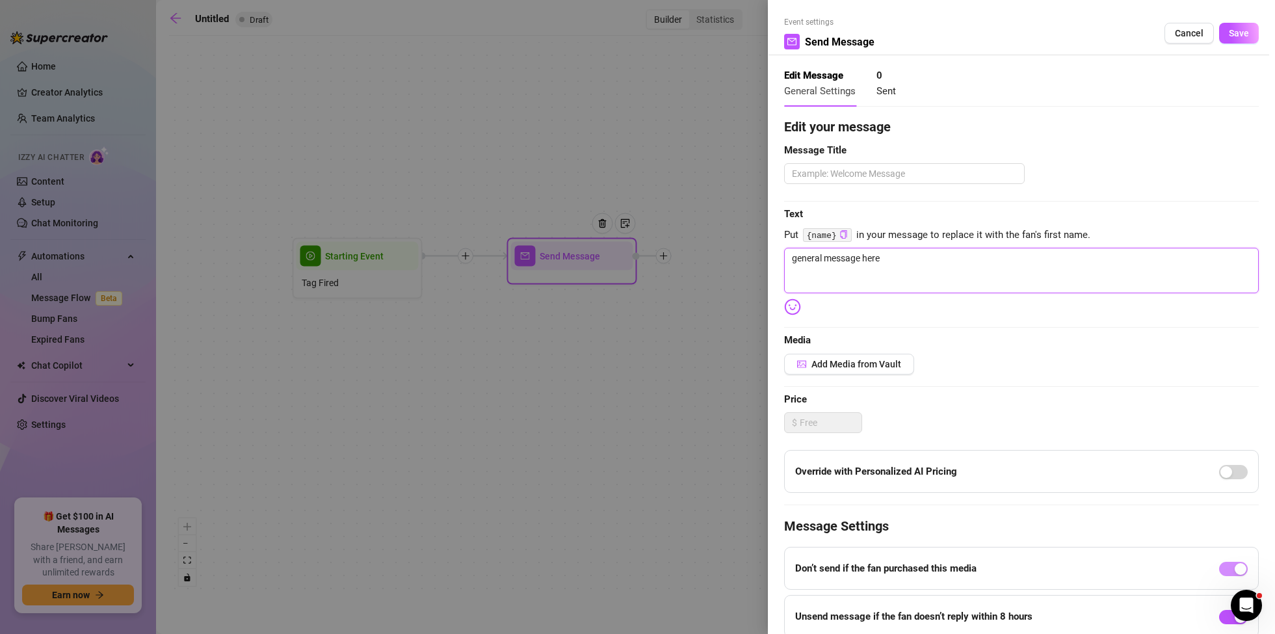
type textarea "general message here"
type textarea "general message here w"
type textarea "general message here wi"
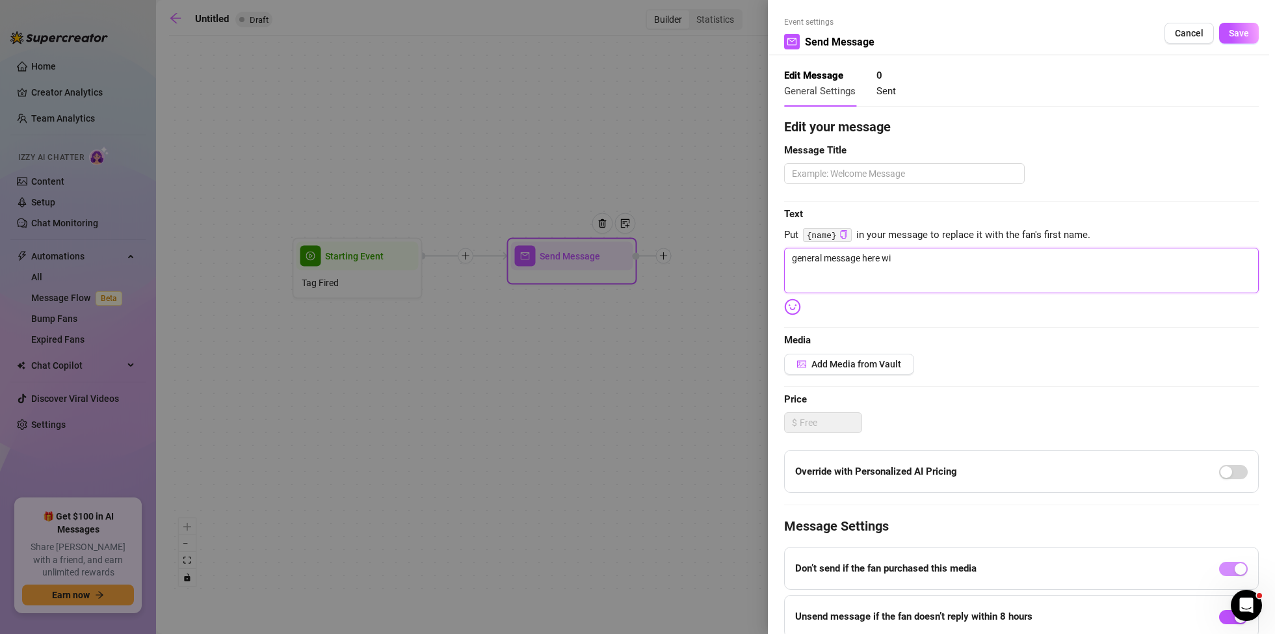
type textarea "general message here wit"
type textarea "general message here with"
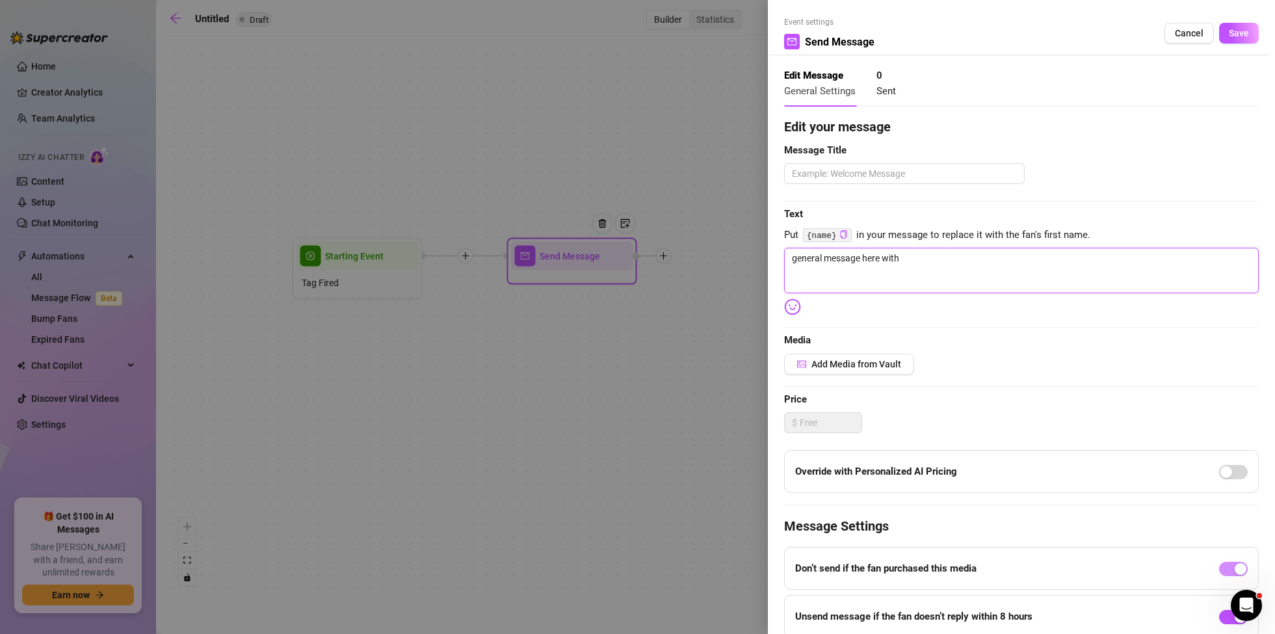
type textarea "general message here with"
type textarea "general message here with a"
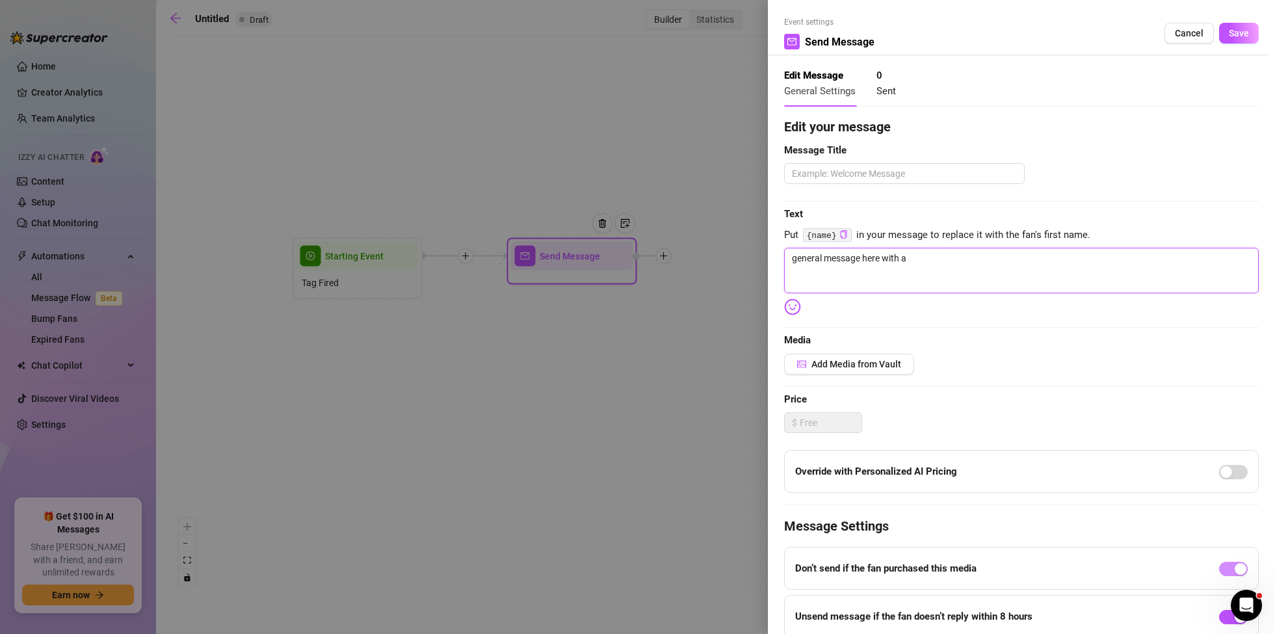
type textarea "general message here with a p"
type textarea "general message here with a pr"
type textarea "general message here with a pro"
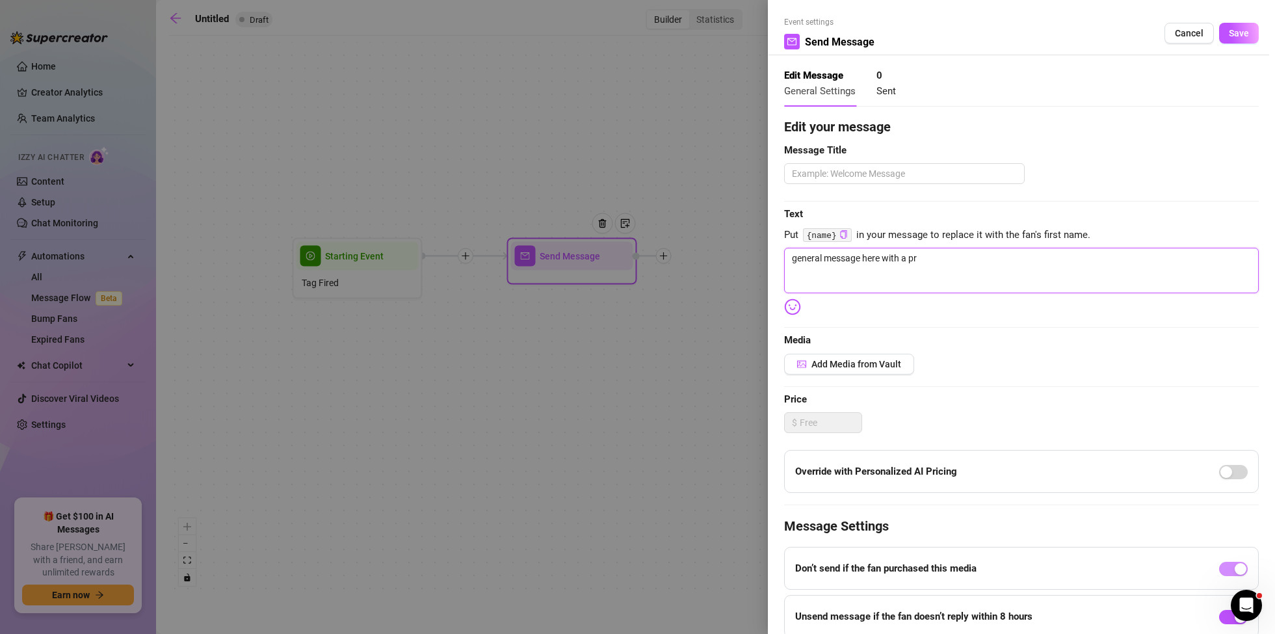
type textarea "general message here with a pro"
type textarea "general message here with a prom"
type textarea "general message here with a promp"
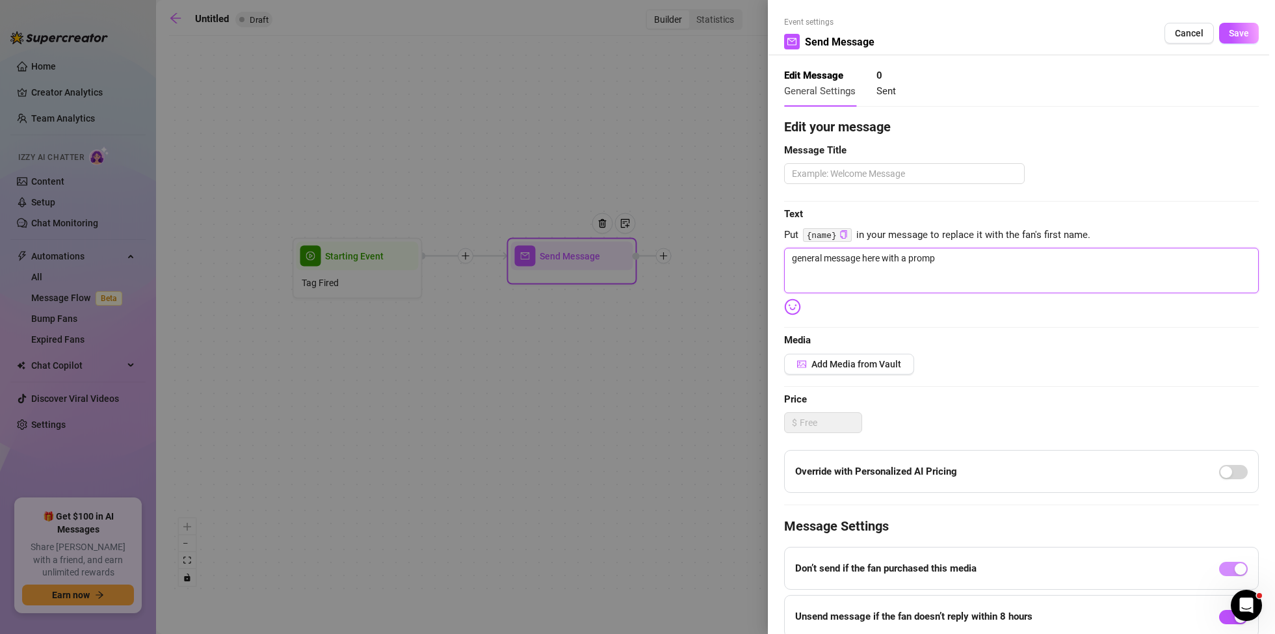
type textarea "general message here with a prompt"
type textarea "general message here with a prompt t"
type textarea "general message here with a prompt to"
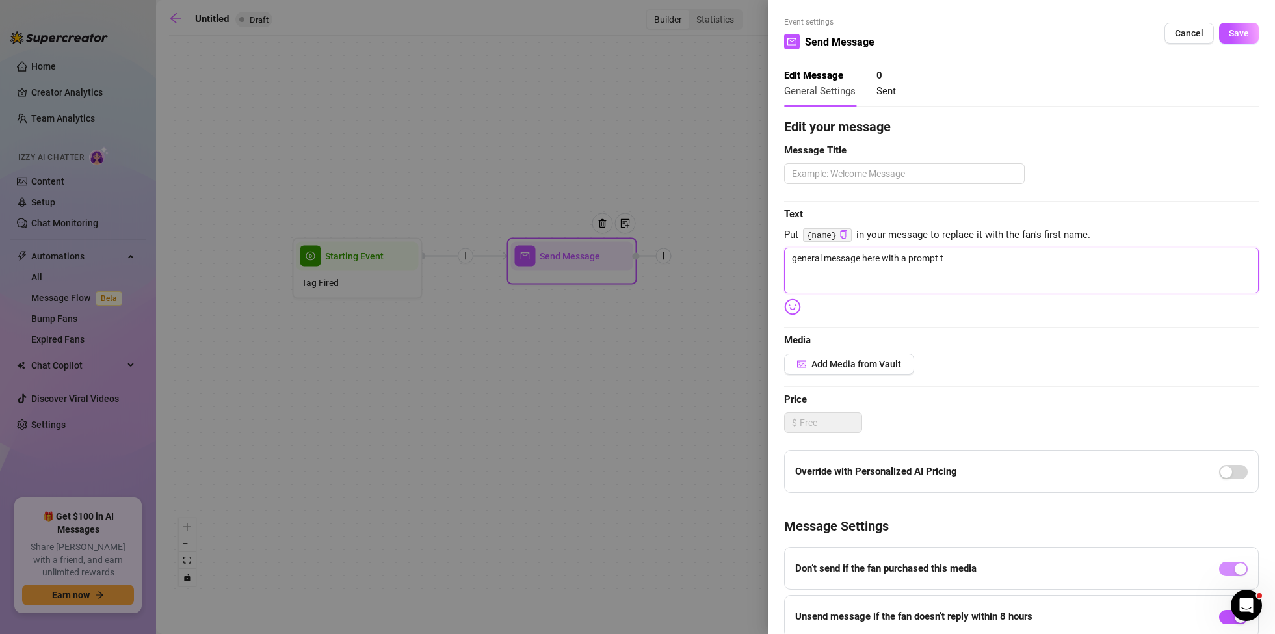
type textarea "general message here with a prompt to"
type textarea "general message here with a prompt to s"
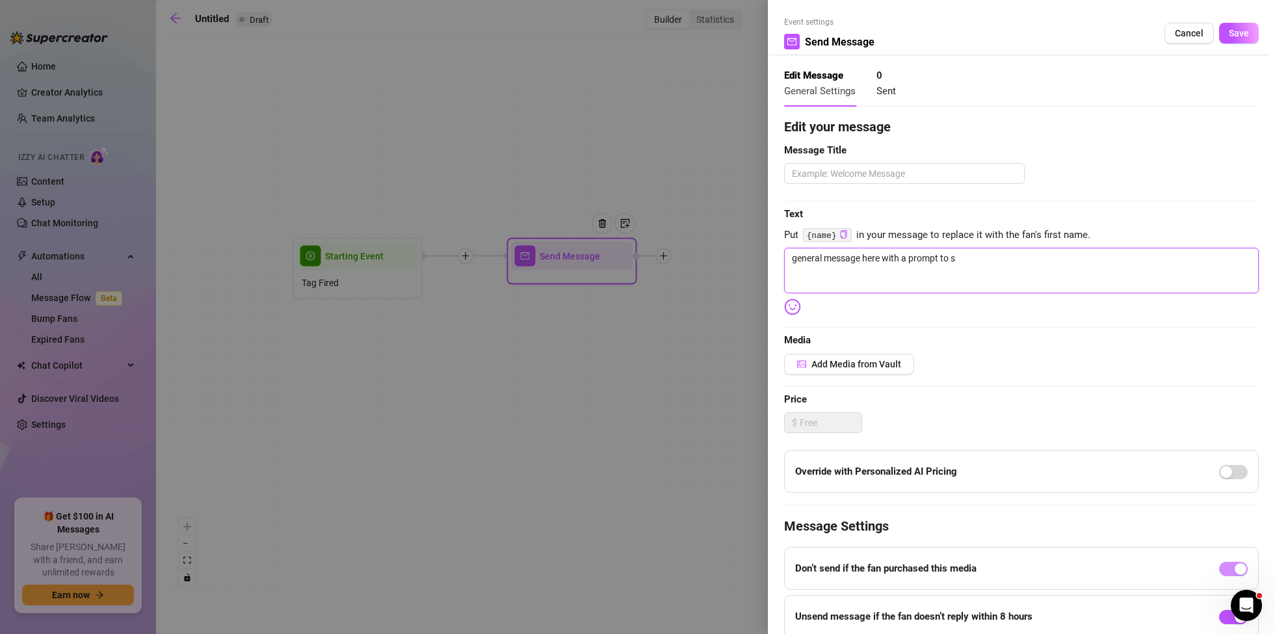
type textarea "general message here with a prompt to se"
type textarea "general message here with a prompt to sel"
type textarea "general message here with a prompt to sell"
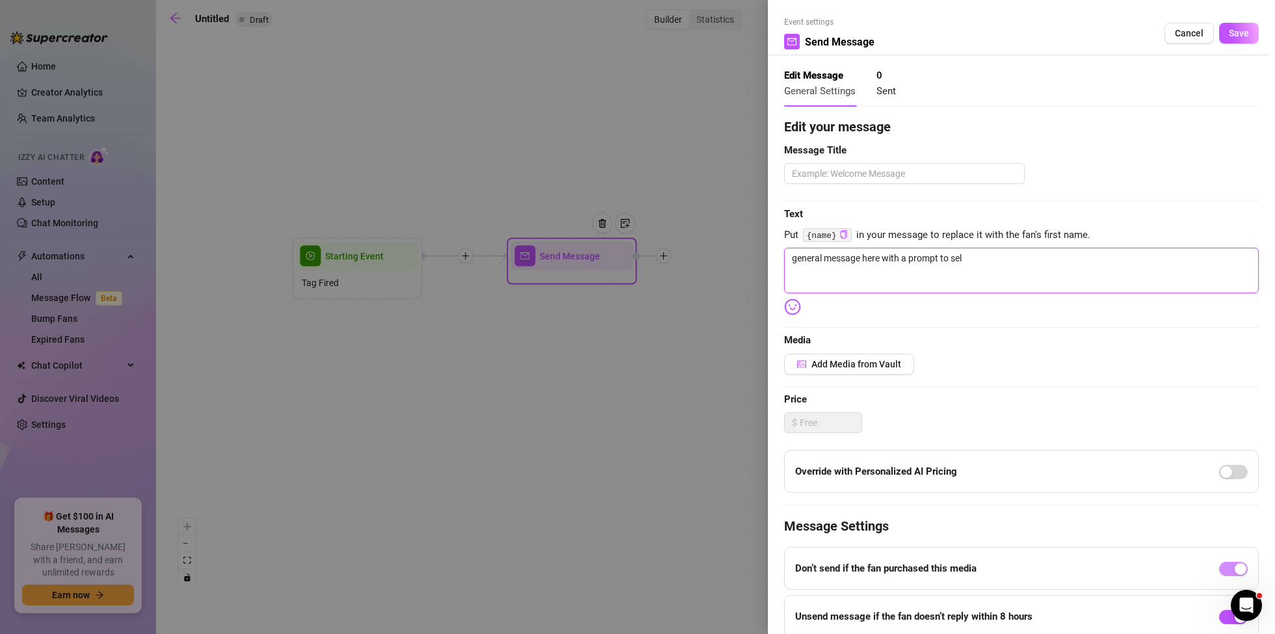
type textarea "general message here with a prompt to sell"
type textarea "general message here with a prompt to sell a"
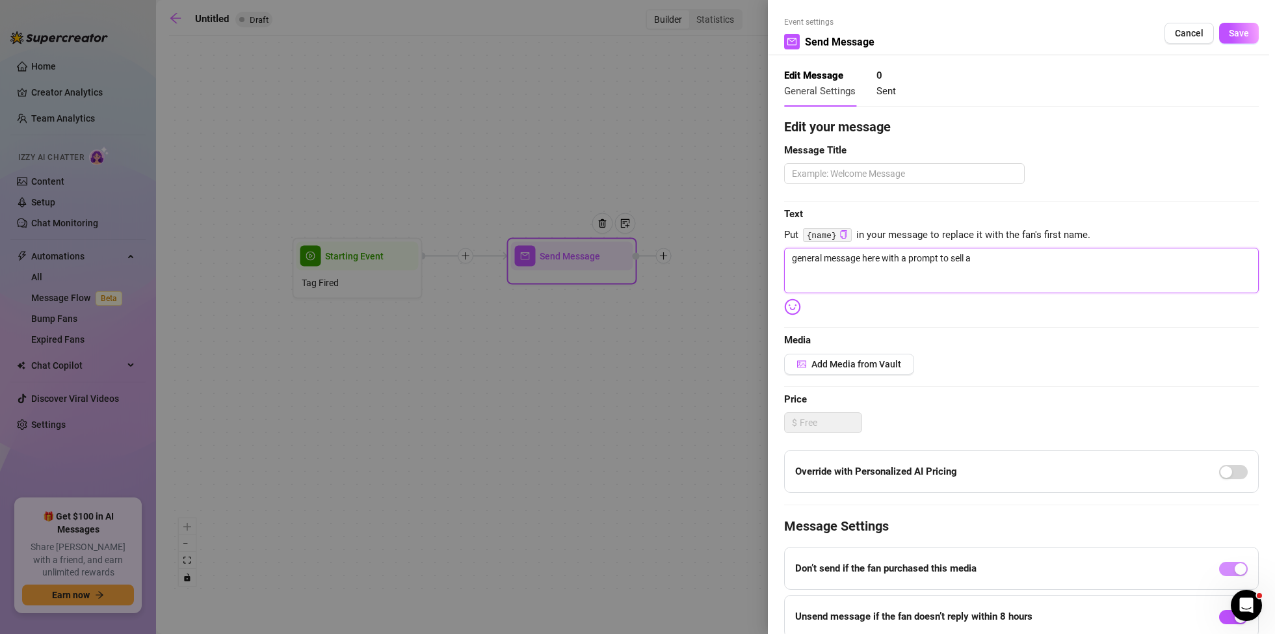
type textarea "general message here with a prompt to sell a"
type textarea "general message here with a prompt to sell a p"
type textarea "general message here with a prompt to sell a pp"
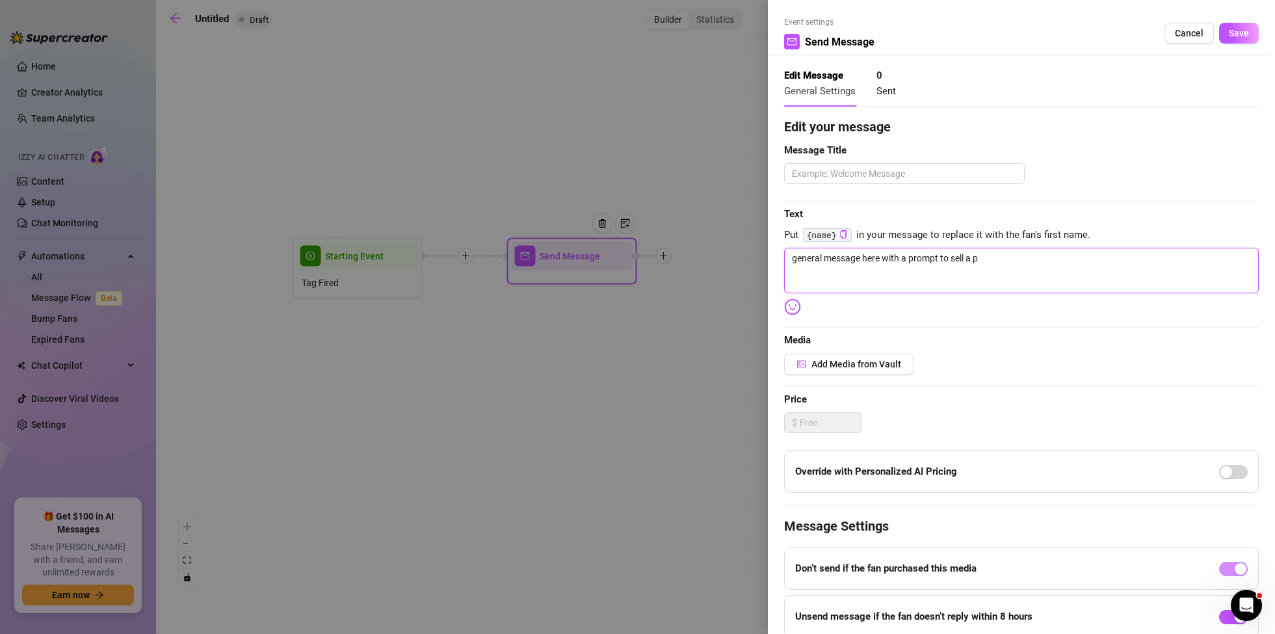
type textarea "general message here with a prompt to sell a pp"
type textarea "general message here with a prompt to sell a pp."
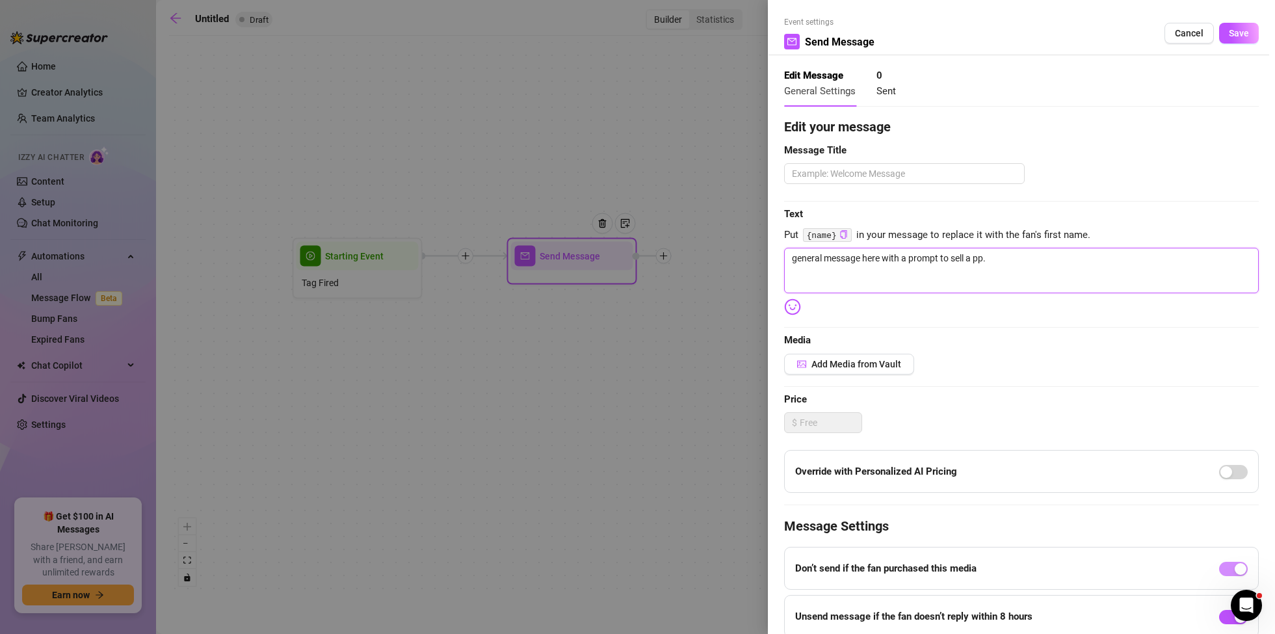
type textarea "general message here with a prompt to sell a pp"
type textarea "general message here with a prompt to sell a ppv"
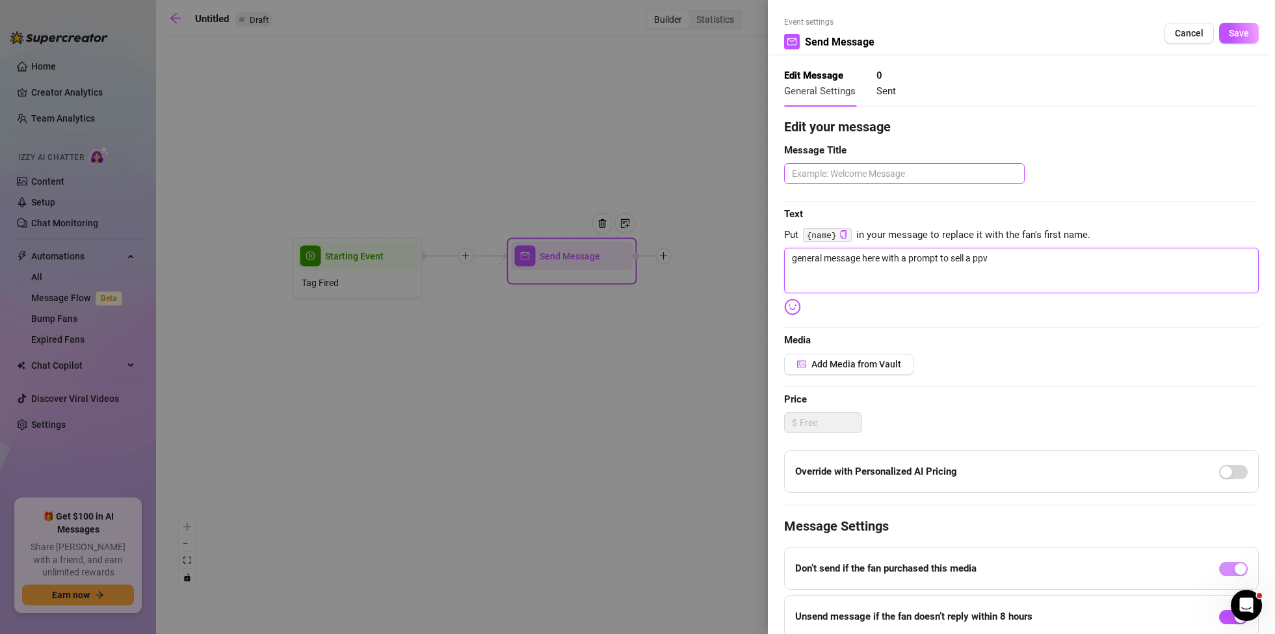
type textarea "general message here with a prompt to sell a ppv"
click at [842, 173] on textarea at bounding box center [904, 173] width 241 height 21
type textarea "p"
type textarea "pp"
type textarea "ppv"
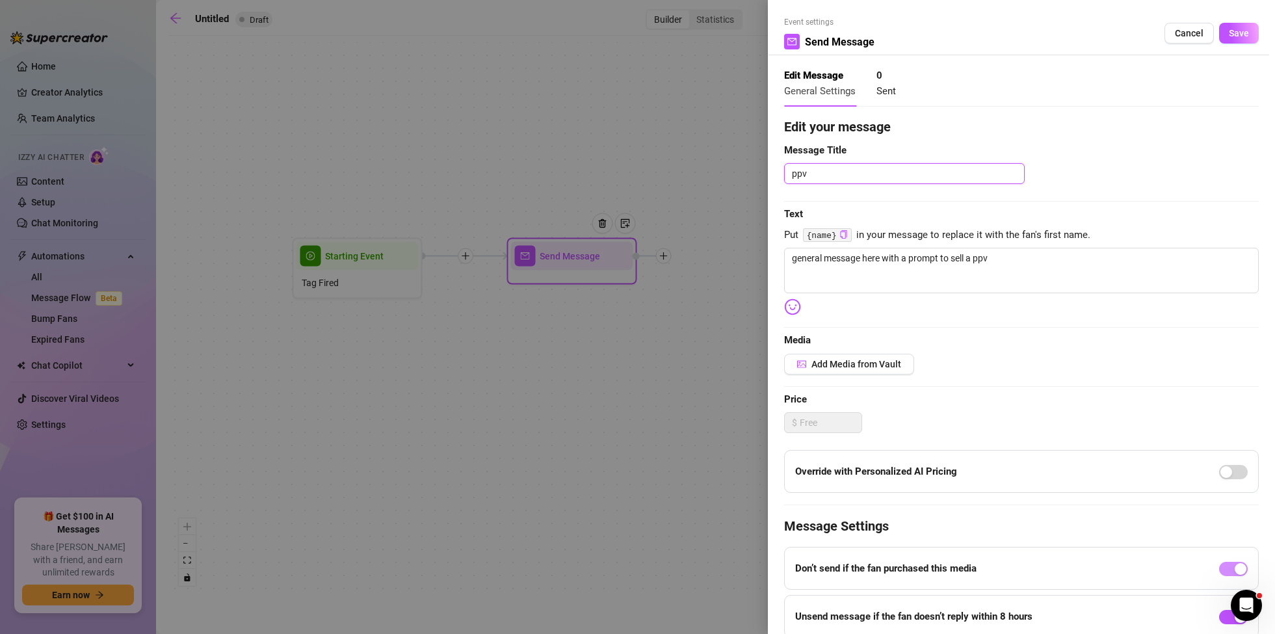
type textarea "ppv"
type textarea "ppv u"
type textarea "ppv up"
type textarea "ppv ups"
type textarea "ppv upsa"
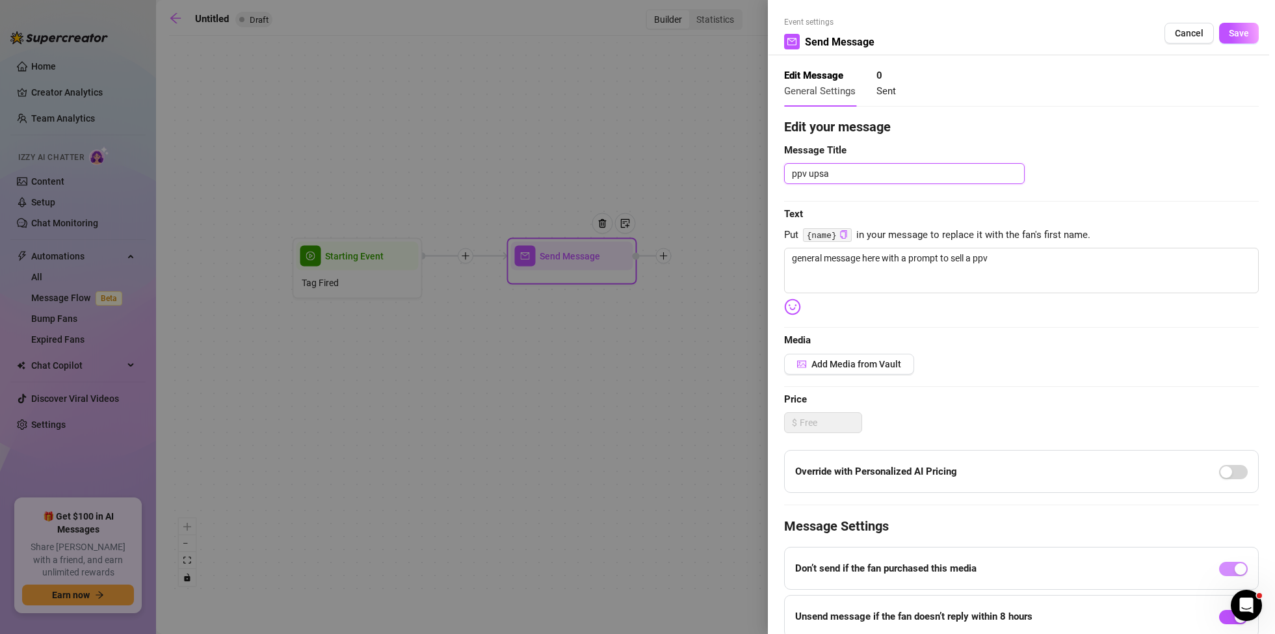
type textarea "ppv upsal"
type textarea "ppv upsale"
click at [1244, 36] on span "Save" at bounding box center [1239, 33] width 20 height 10
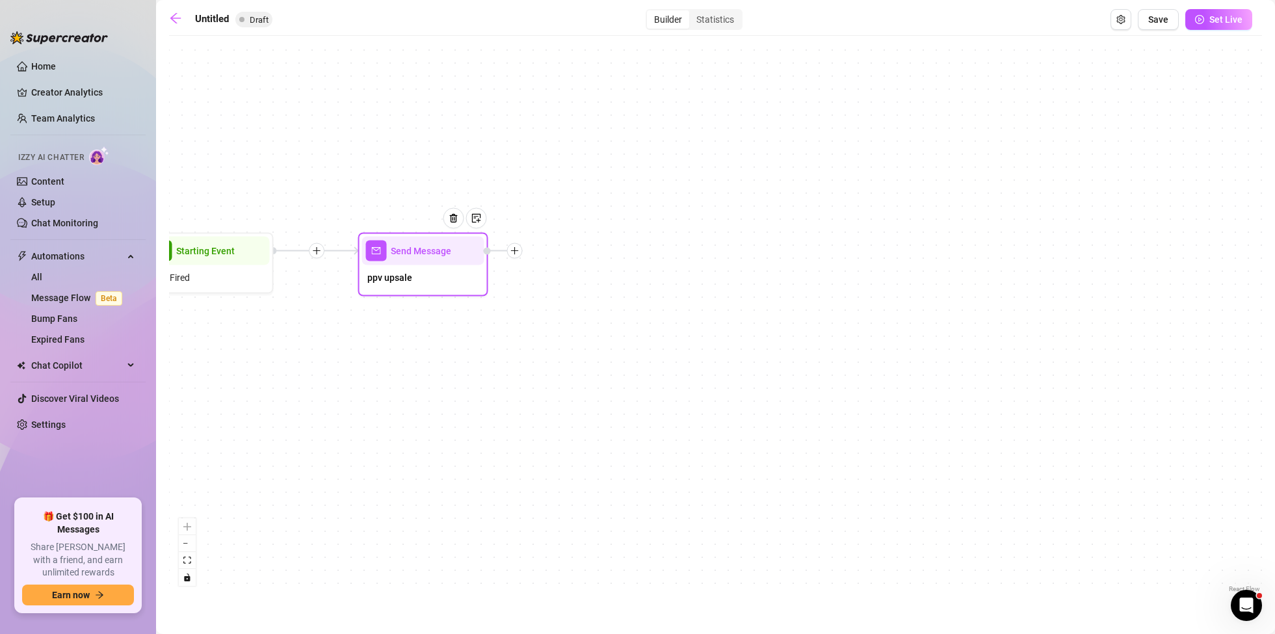
drag, startPoint x: 740, startPoint y: 388, endPoint x: 594, endPoint y: 382, distance: 145.2
click at [594, 382] on div "Send Message ppv upsale Starting Event Tag Fired" at bounding box center [715, 318] width 1093 height 553
click at [512, 251] on icon "plus" at bounding box center [512, 250] width 7 height 1
click at [595, 274] on div "Condition" at bounding box center [577, 274] width 95 height 22
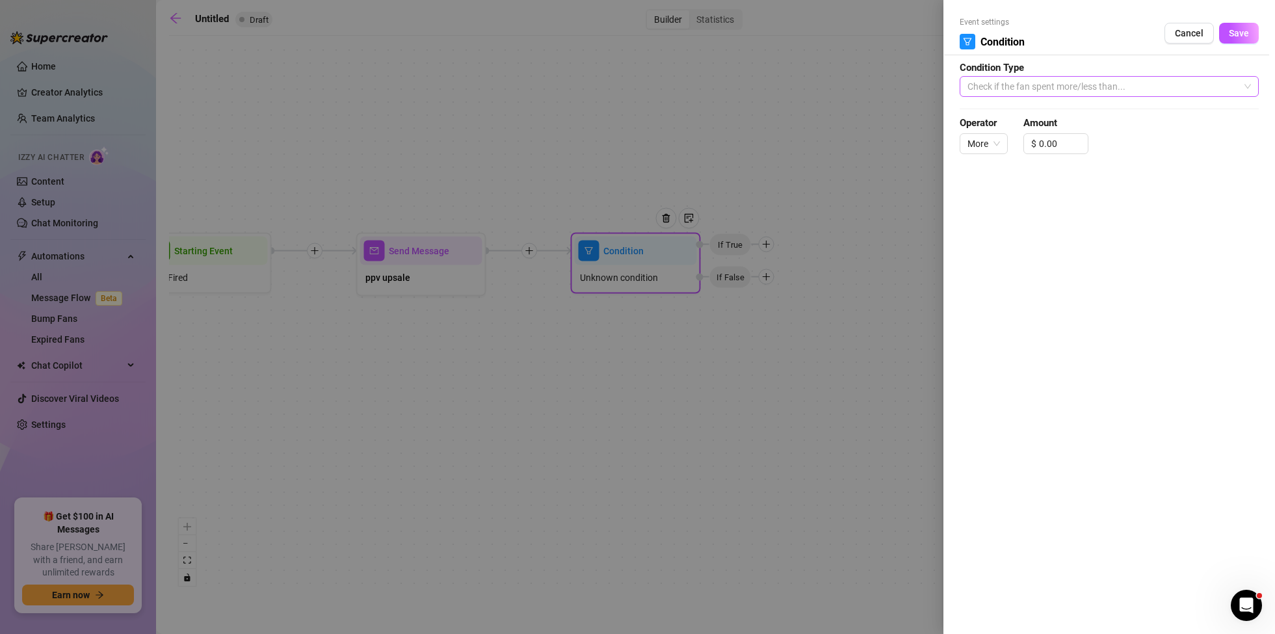
click at [1151, 87] on span "Check if the fan spent more/less than..." at bounding box center [1110, 87] width 284 height 20
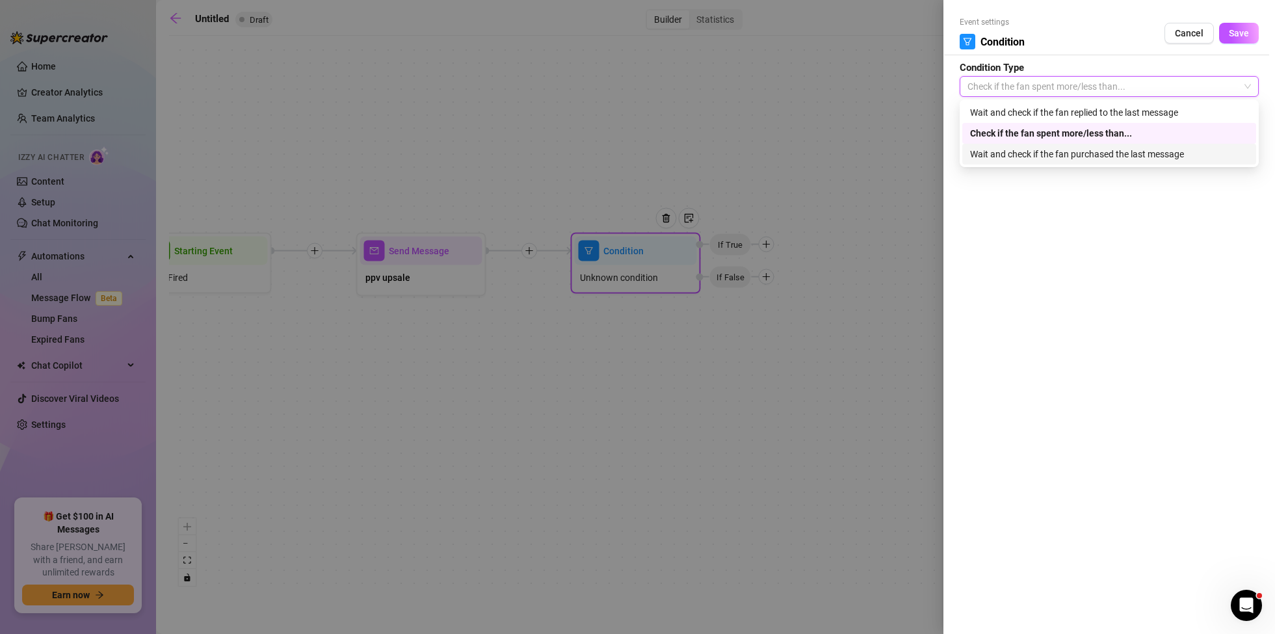
click at [1050, 153] on div "Wait and check if the fan purchased the last message" at bounding box center [1109, 154] width 278 height 14
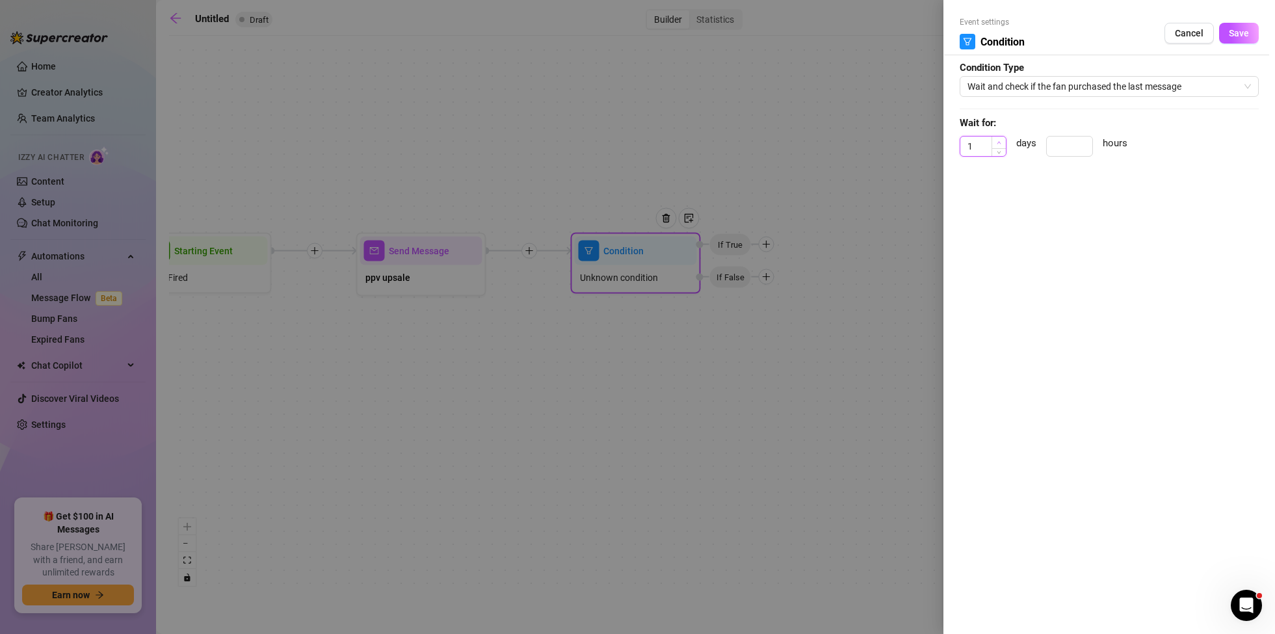
click at [1000, 140] on icon "up" at bounding box center [999, 142] width 5 height 5
type input "2"
click at [1000, 140] on icon "up" at bounding box center [999, 142] width 5 height 5
click at [1086, 312] on div "Event settings Condition Cancel Save Condition Type Wait and check if the fan p…" at bounding box center [1110, 317] width 332 height 634
click at [1247, 36] on span "Save" at bounding box center [1239, 33] width 20 height 10
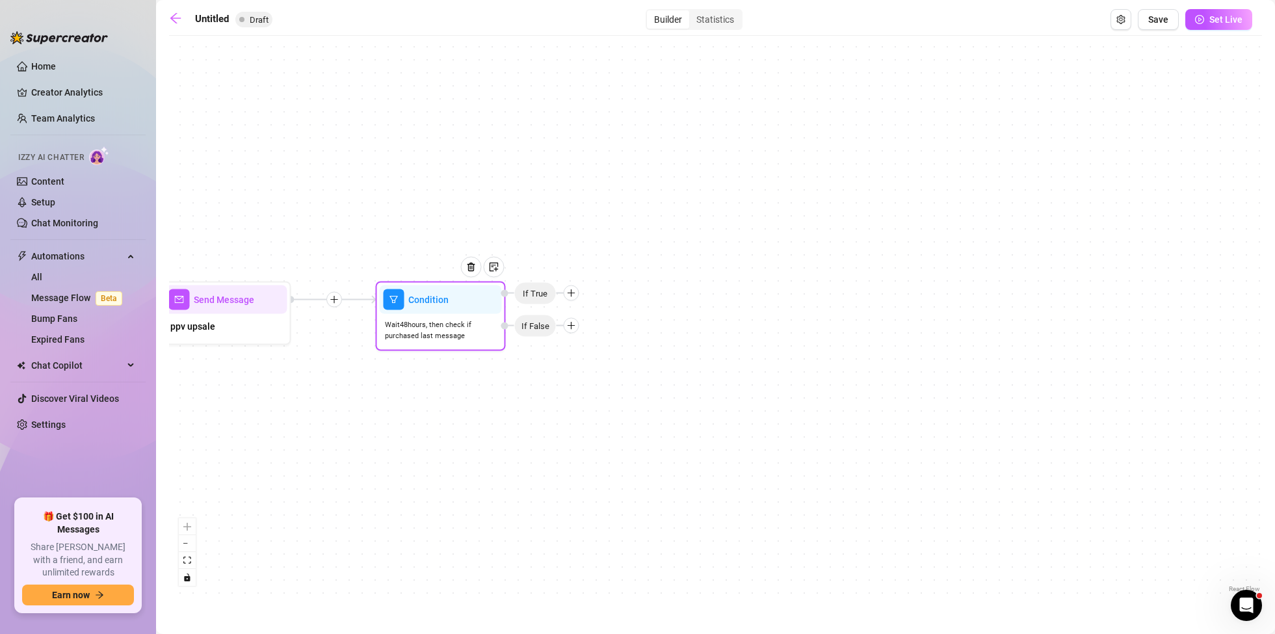
drag, startPoint x: 831, startPoint y: 340, endPoint x: 643, endPoint y: 379, distance: 192.0
click at [650, 384] on div "Condition Wait 48 hours, then check if purchased last message If False If True …" at bounding box center [715, 318] width 1093 height 553
click at [572, 325] on icon "plus" at bounding box center [570, 325] width 7 height 1
click at [597, 369] on div "Message" at bounding box center [595, 371] width 95 height 22
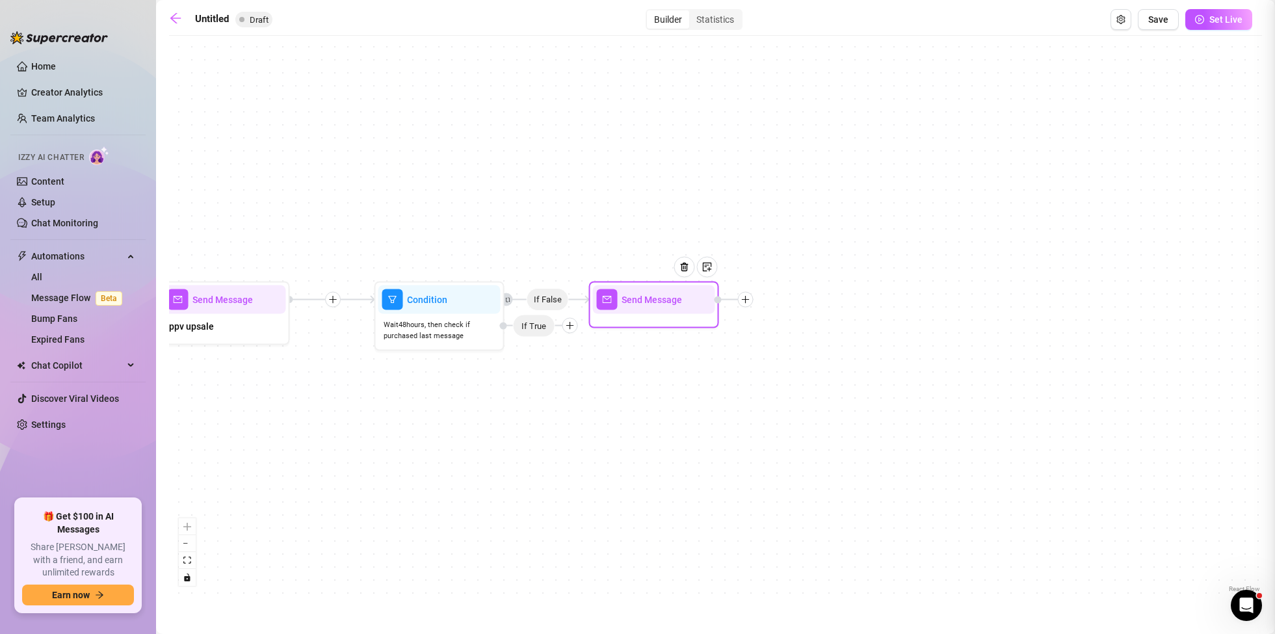
type textarea "Write your message here"
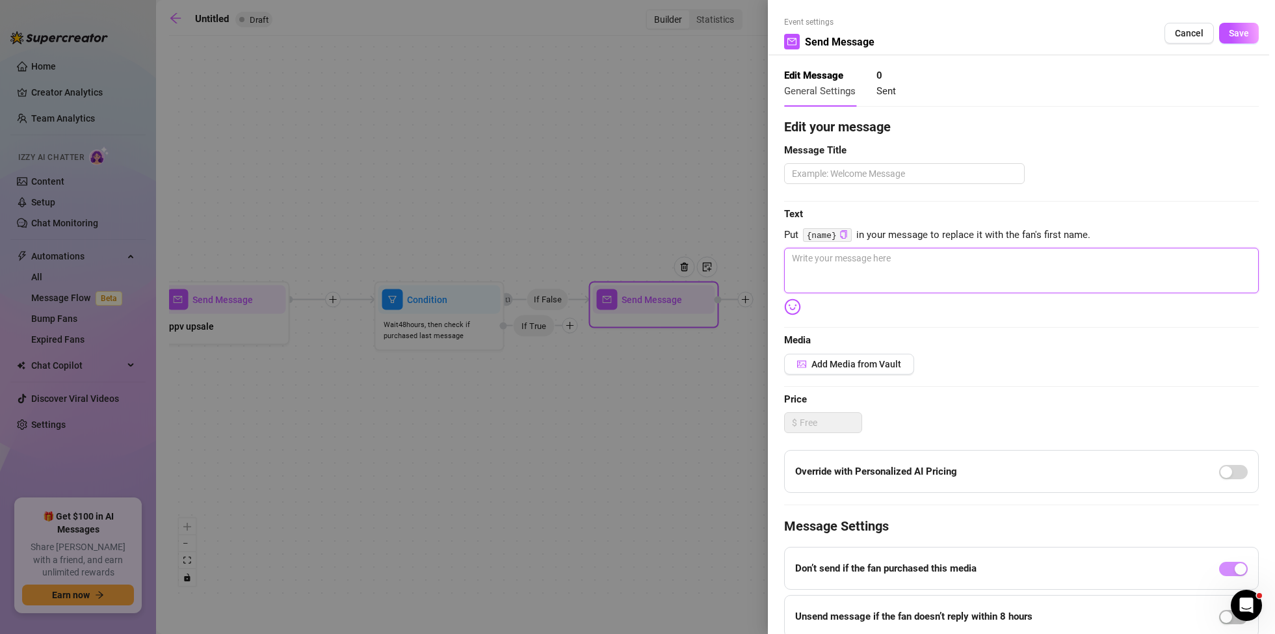
click at [870, 254] on textarea at bounding box center [1021, 271] width 475 height 46
type textarea "s"
type textarea "se"
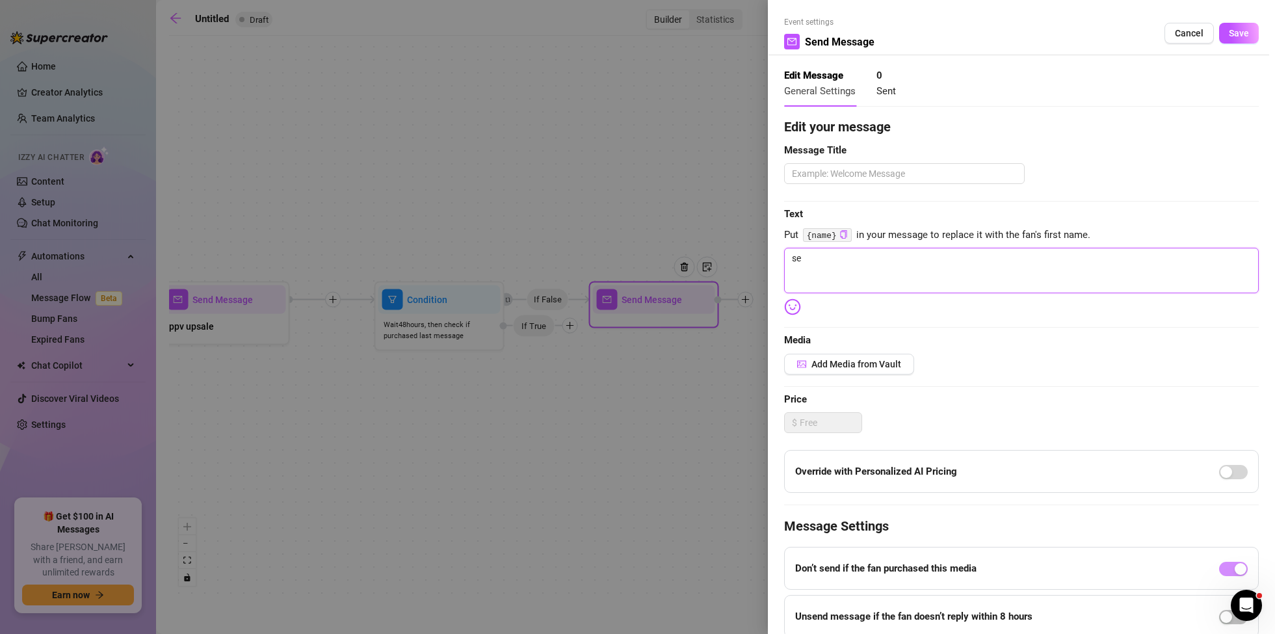
type textarea "sen"
type textarea "send"
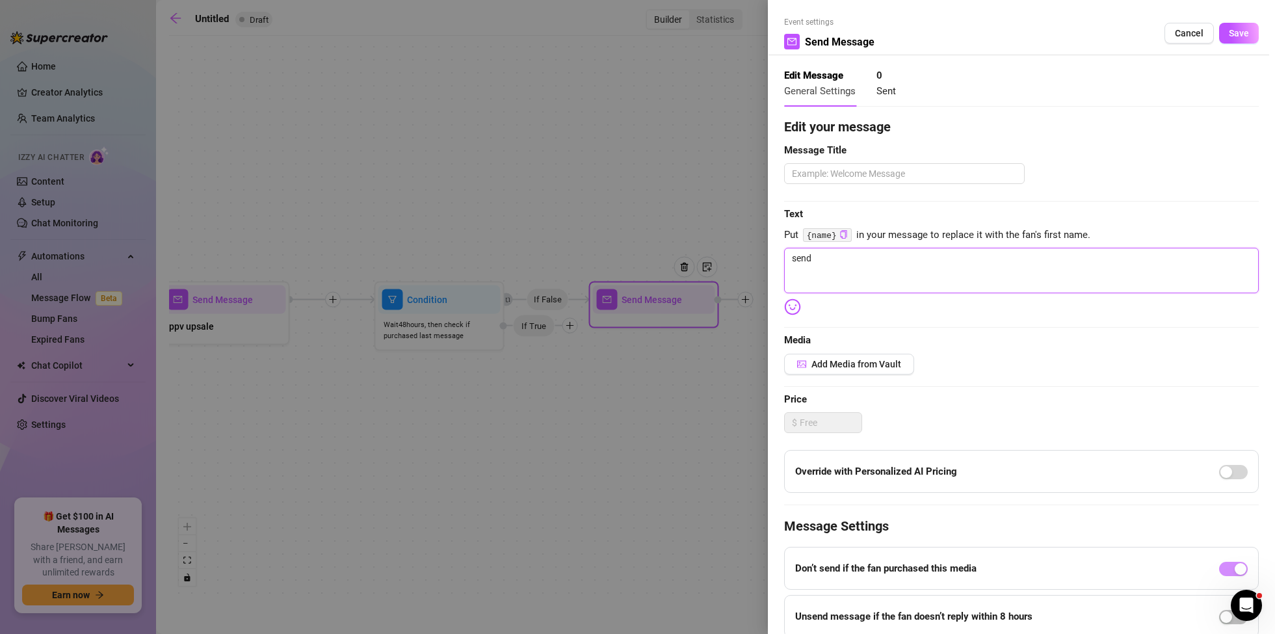
type textarea "send"
type textarea "send m"
type textarea "send me"
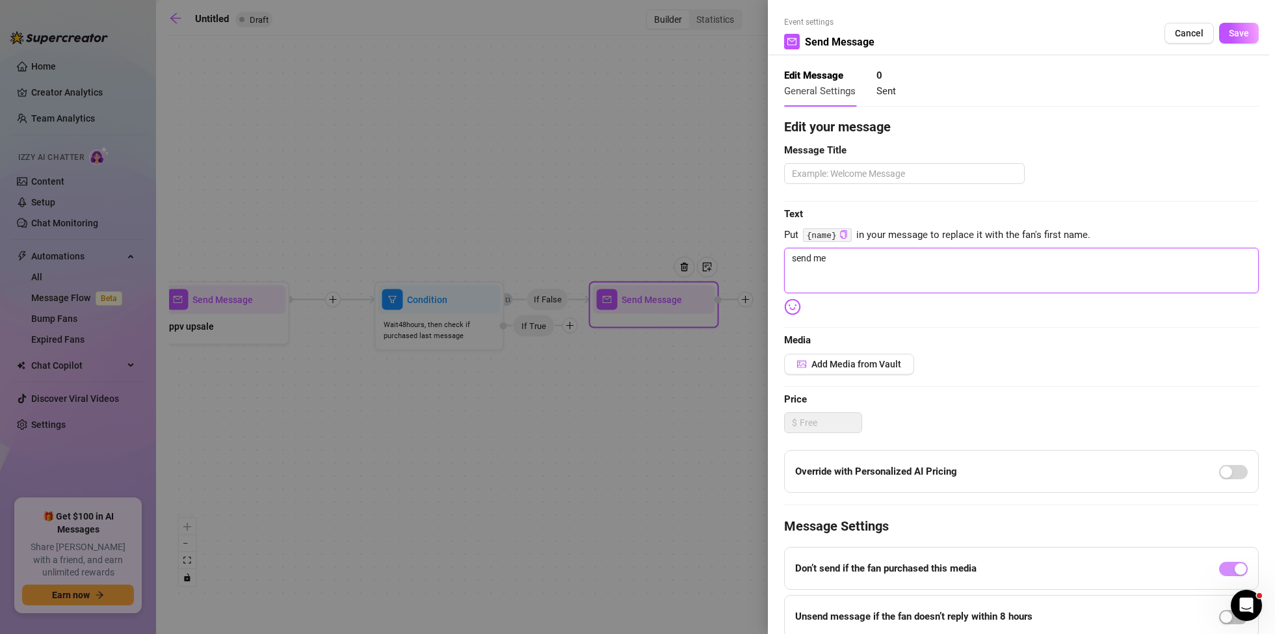
type textarea "send mes"
type textarea "send mess"
type textarea "send messa"
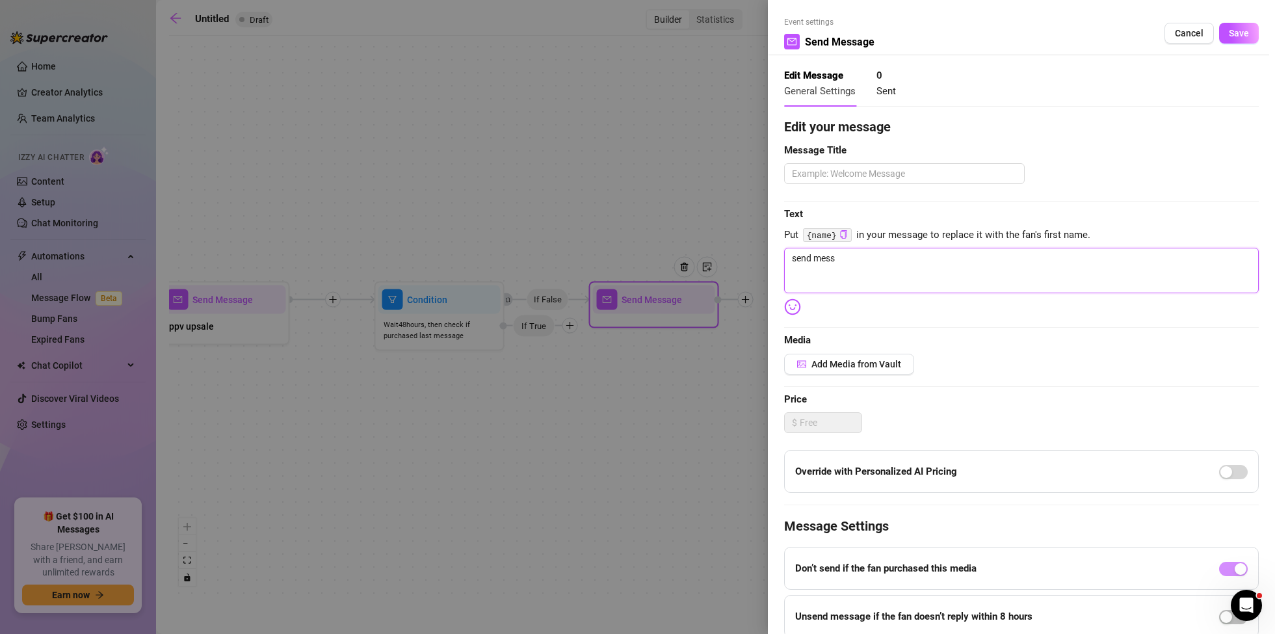
type textarea "send messa"
type textarea "send messag"
type textarea "send message"
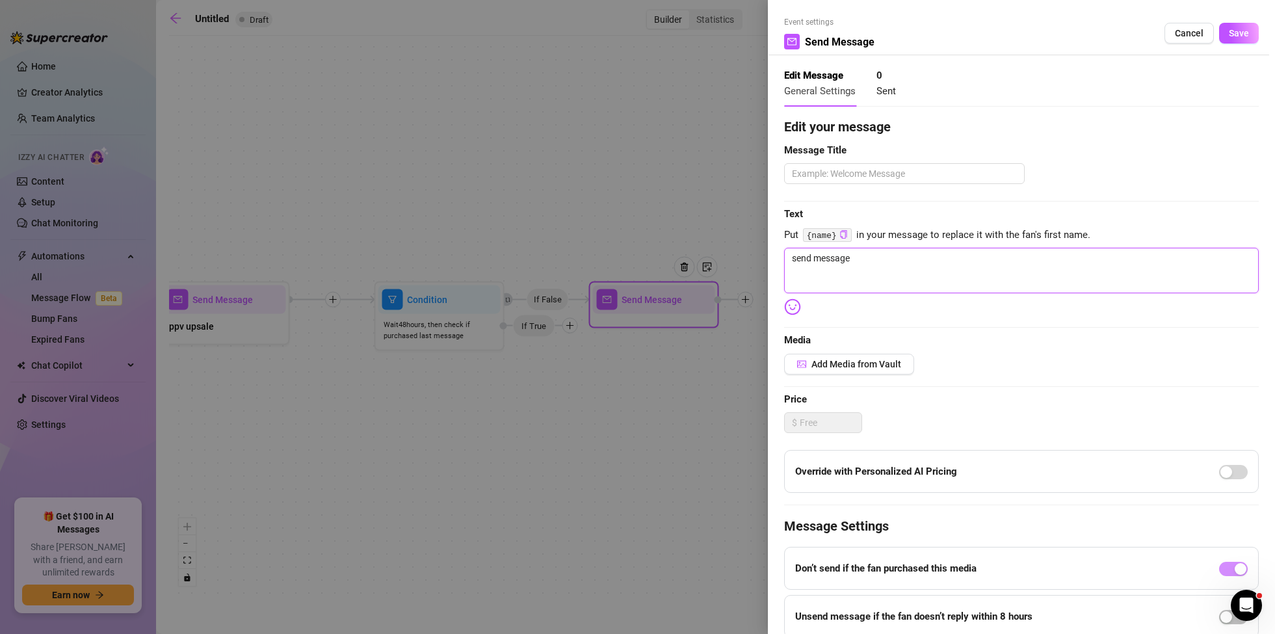
type textarea "send message"
type textarea "send message w"
type textarea "send message wi"
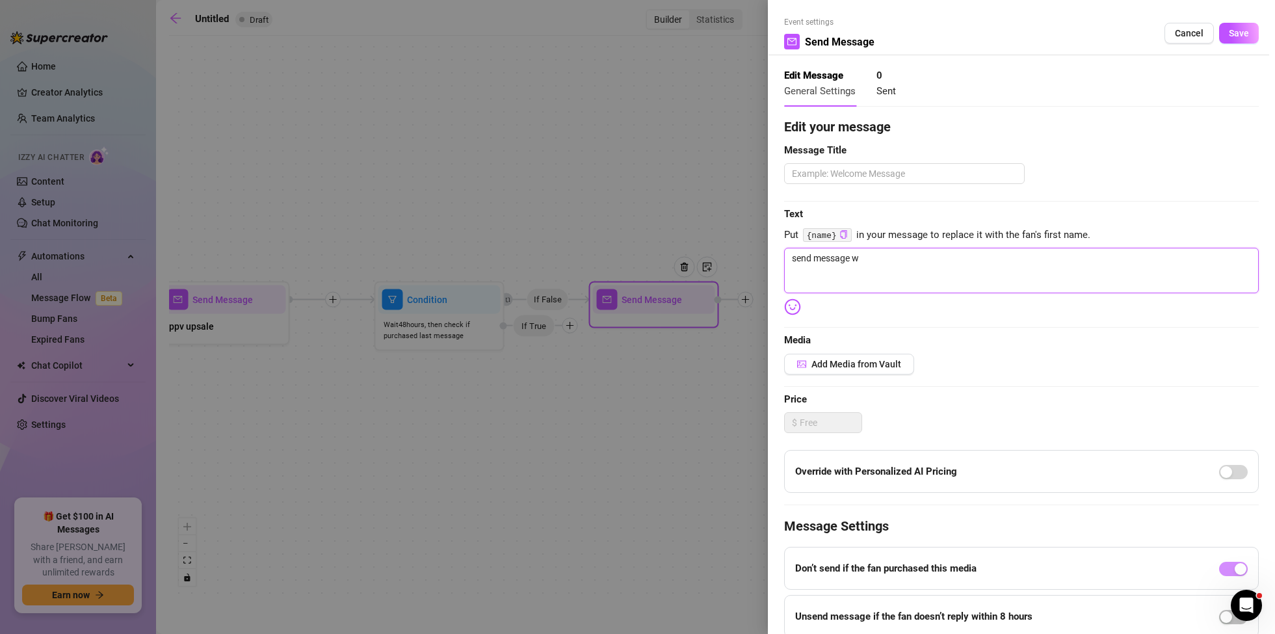
type textarea "send message wi"
type textarea "send message wit"
type textarea "send message with"
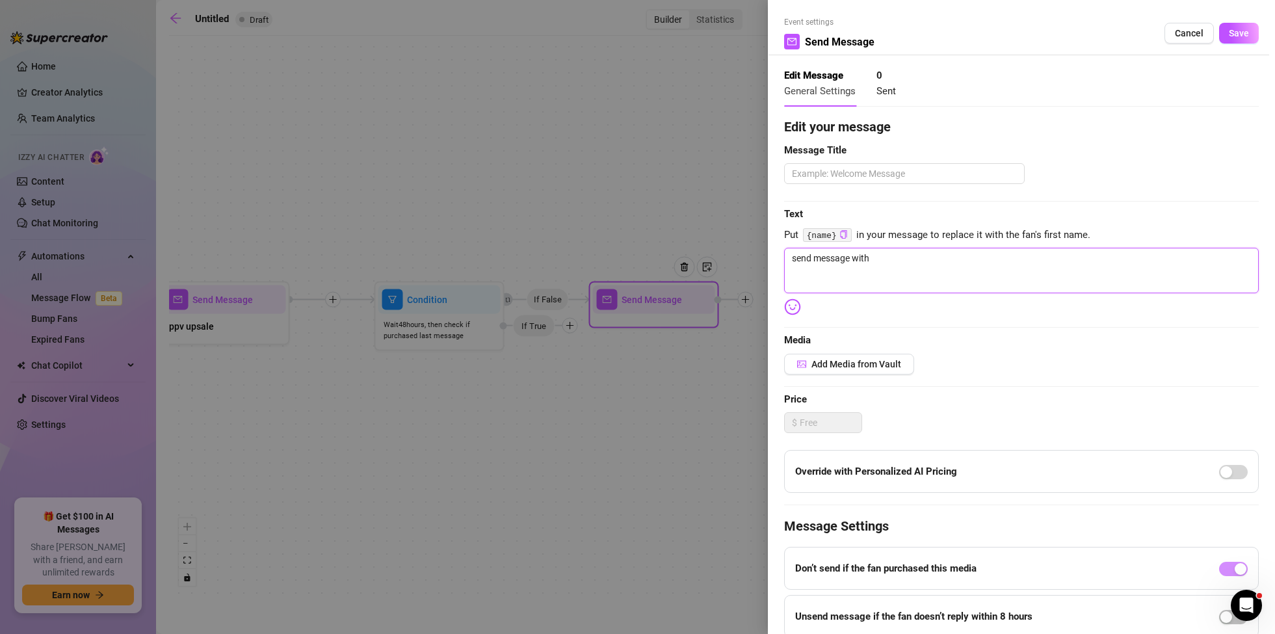
type textarea "send message witht"
type textarea "send message withth"
type textarea "send message withthe"
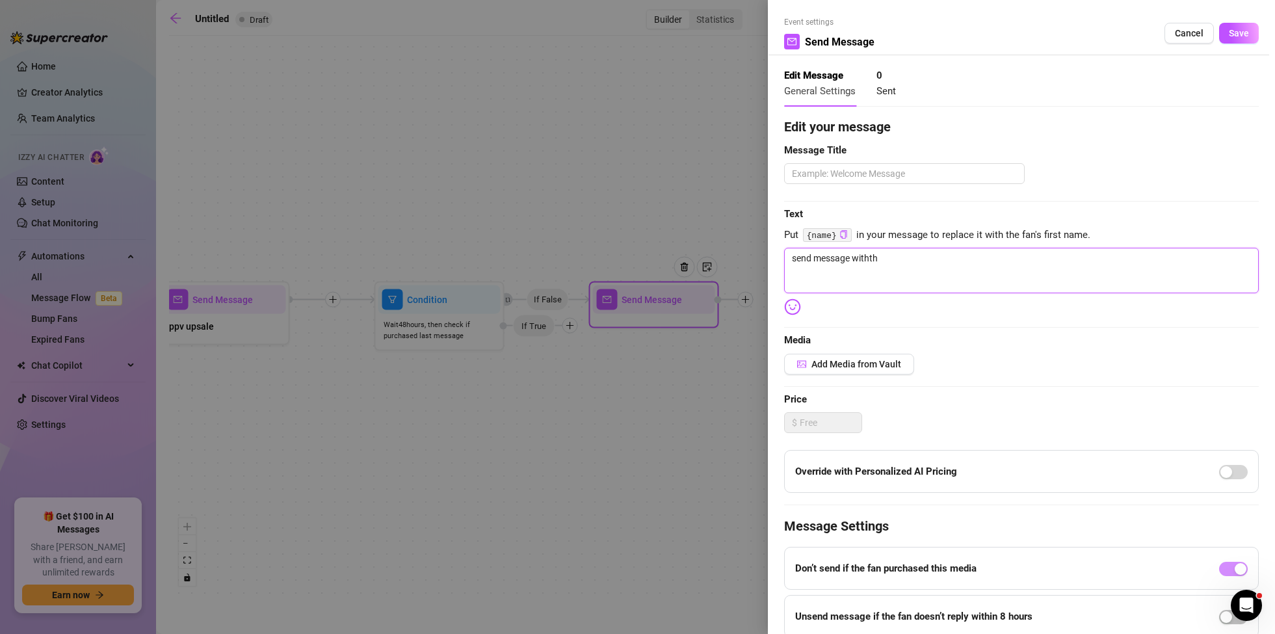
type textarea "send message withthe"
type textarea "send message withthe p"
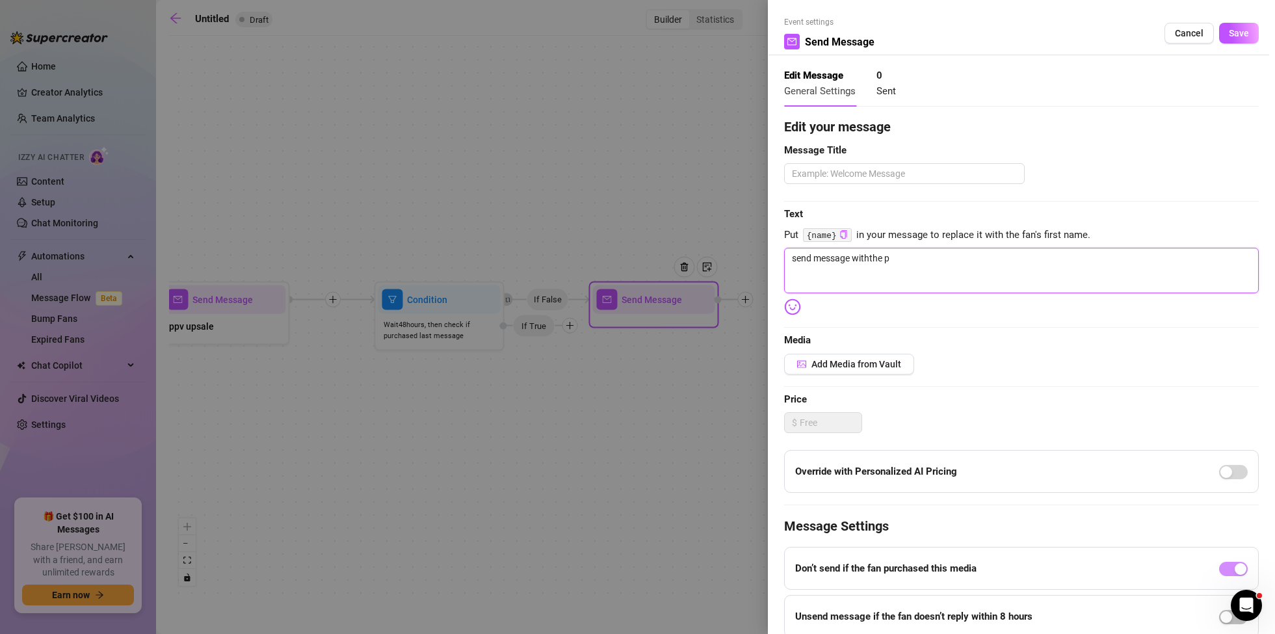
type textarea "send message withthe"
type textarea "send message withth"
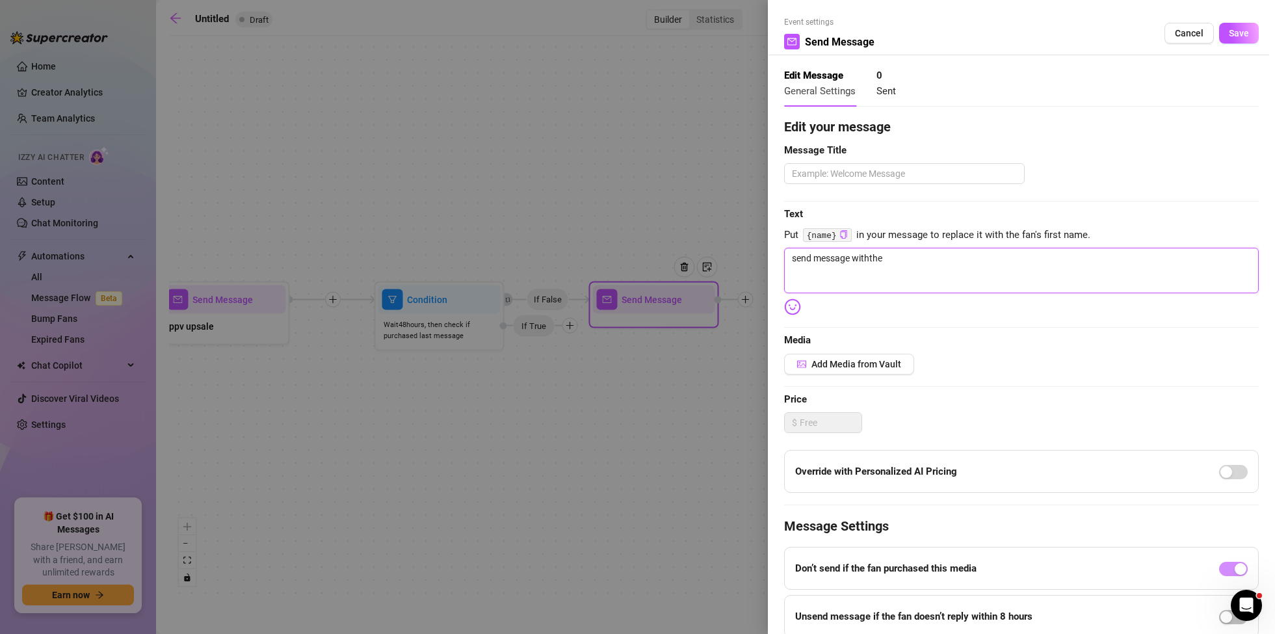
type textarea "send message withth"
type textarea "send message witht"
type textarea "send message with"
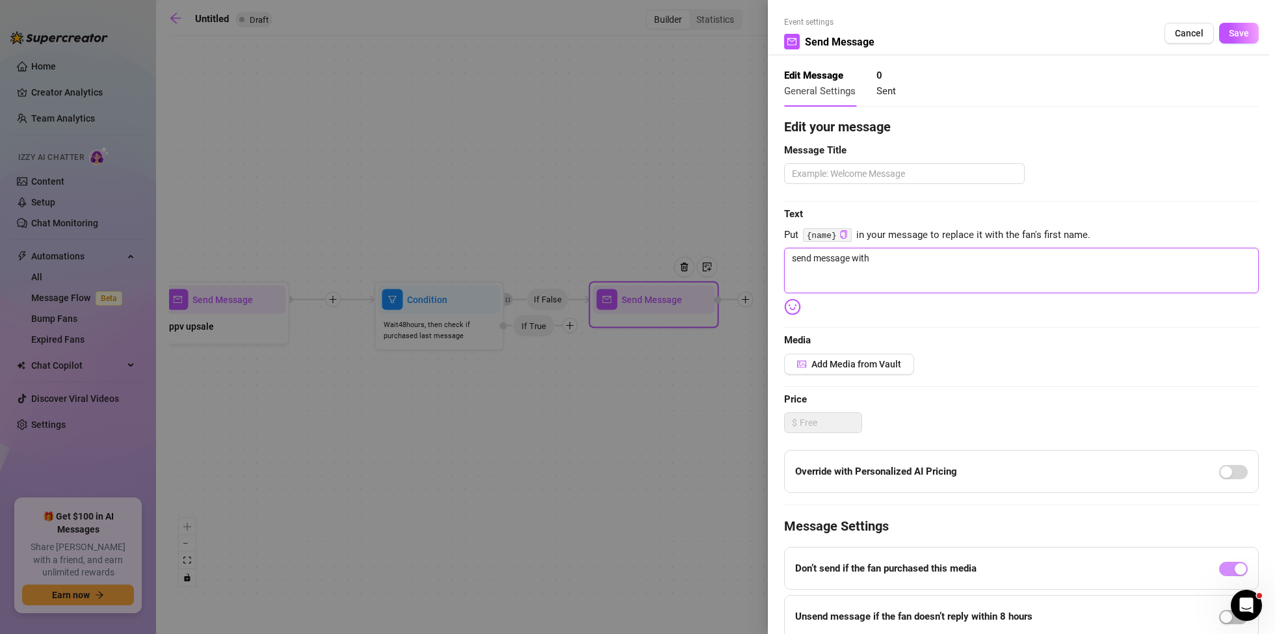
type textarea "send message with"
type textarea "send message with p"
type textarea "send message with pr"
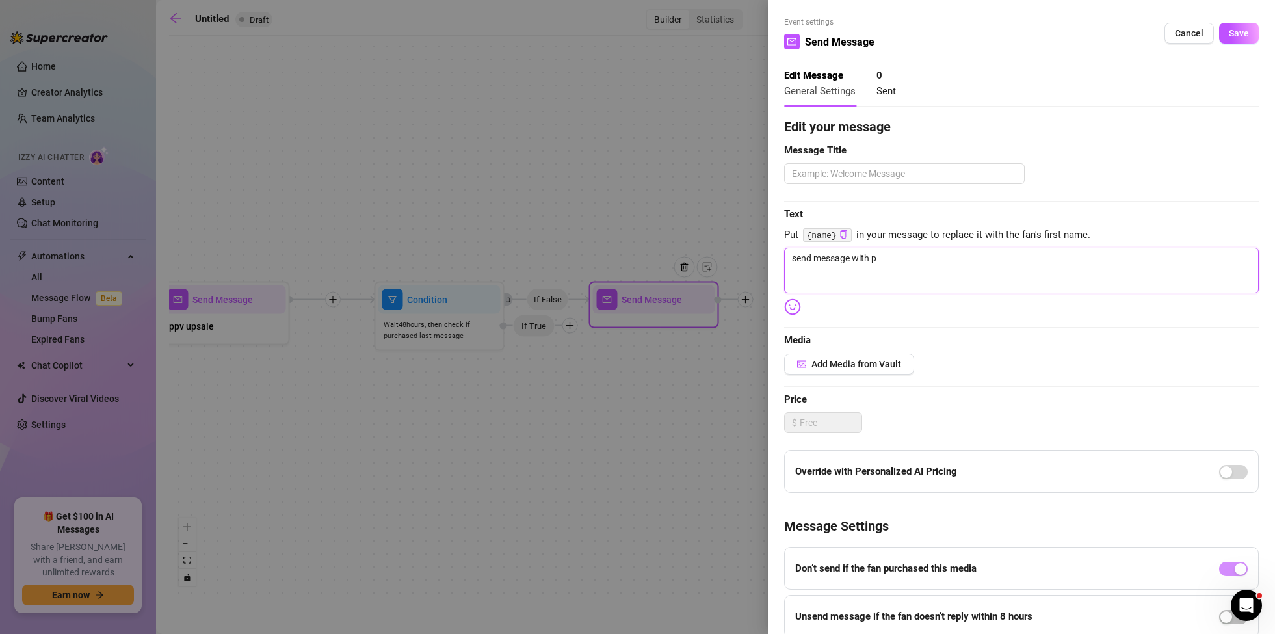
type textarea "send message with pr"
type textarea "send message with pri"
type textarea "send message with prid"
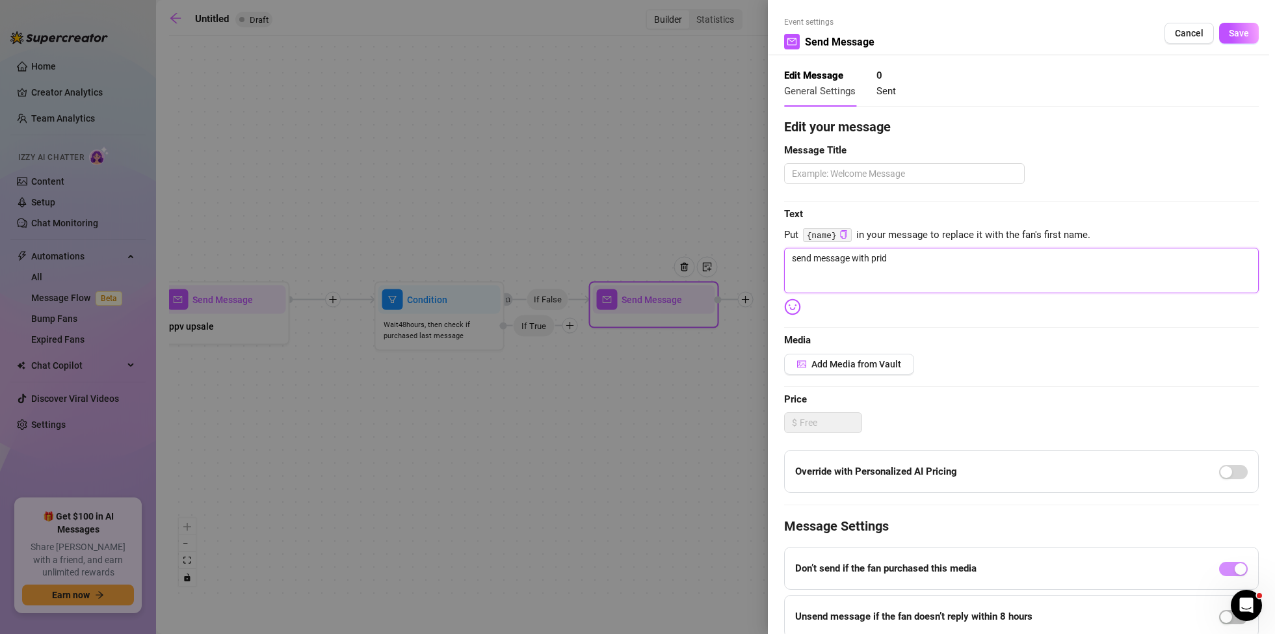
type textarea "send message with pri"
type textarea "send message with pr"
type textarea "send message with pro"
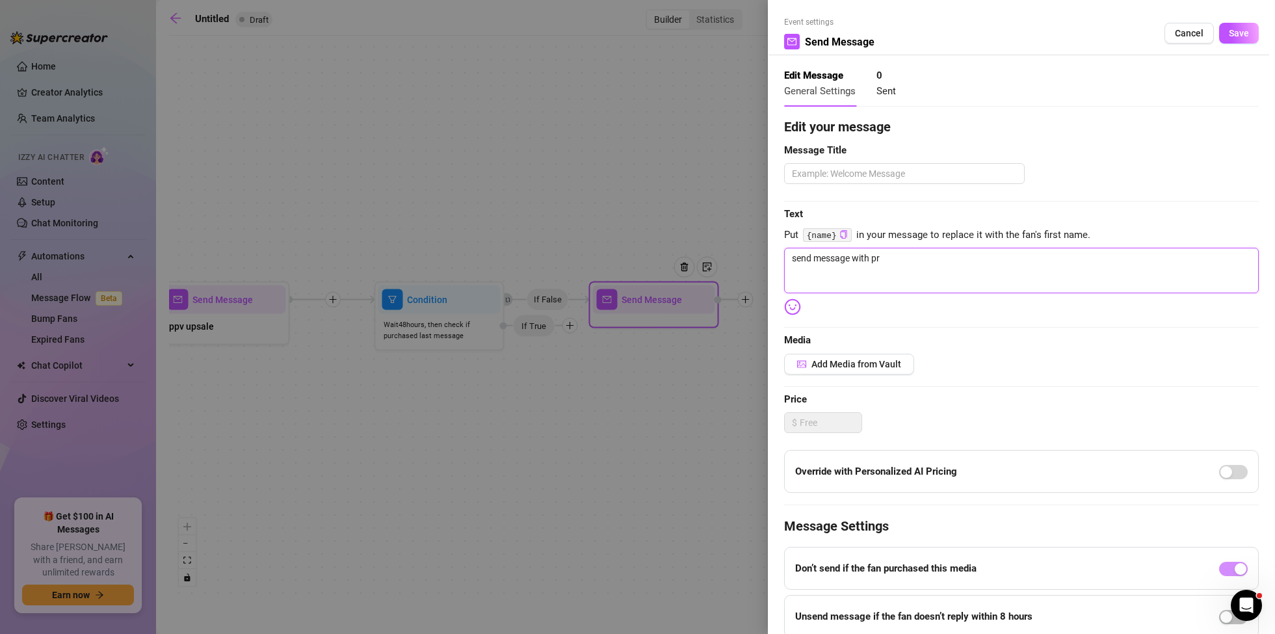
type textarea "send message with pro"
type textarea "send message with prod"
type textarea "send message with produ"
click at [1242, 30] on span "Save" at bounding box center [1239, 33] width 20 height 10
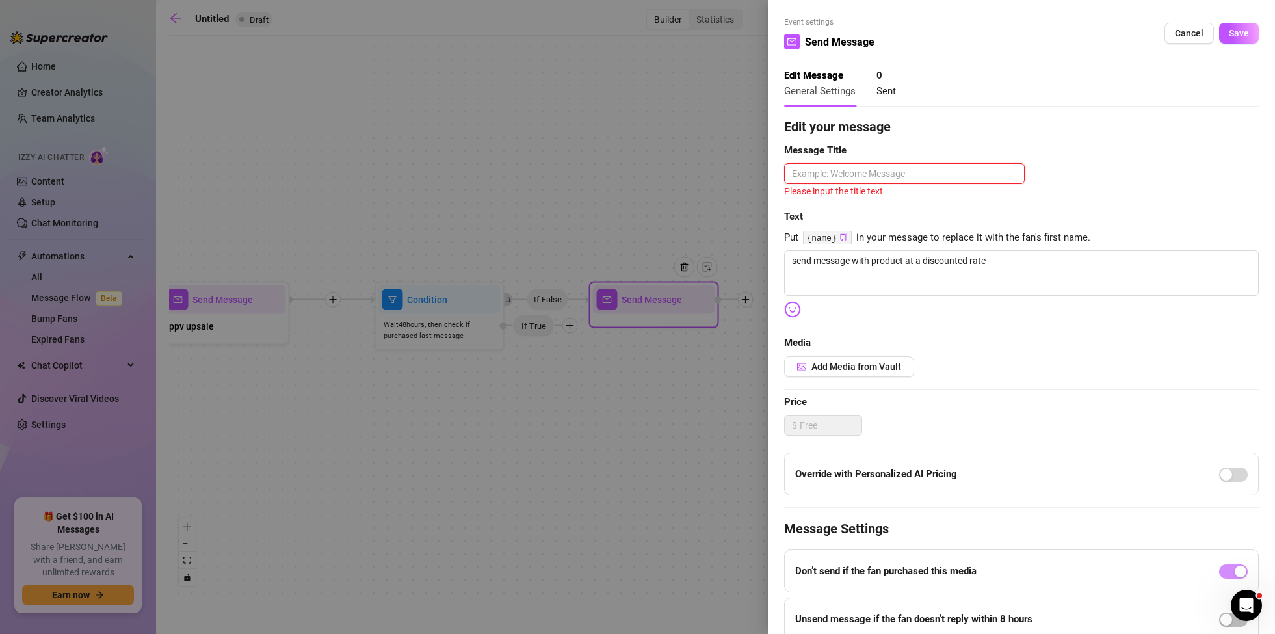
click at [808, 167] on textarea at bounding box center [904, 173] width 241 height 21
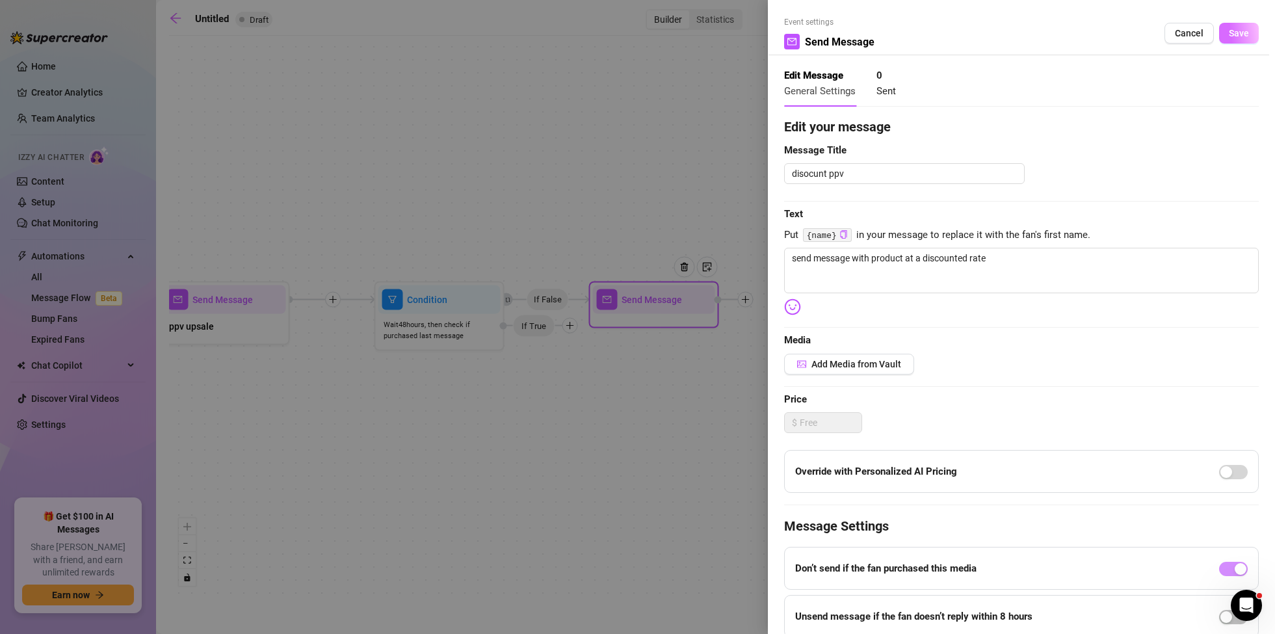
drag, startPoint x: 1251, startPoint y: 38, endPoint x: 1068, endPoint y: 80, distance: 187.6
click at [1249, 38] on button "Save" at bounding box center [1240, 33] width 40 height 21
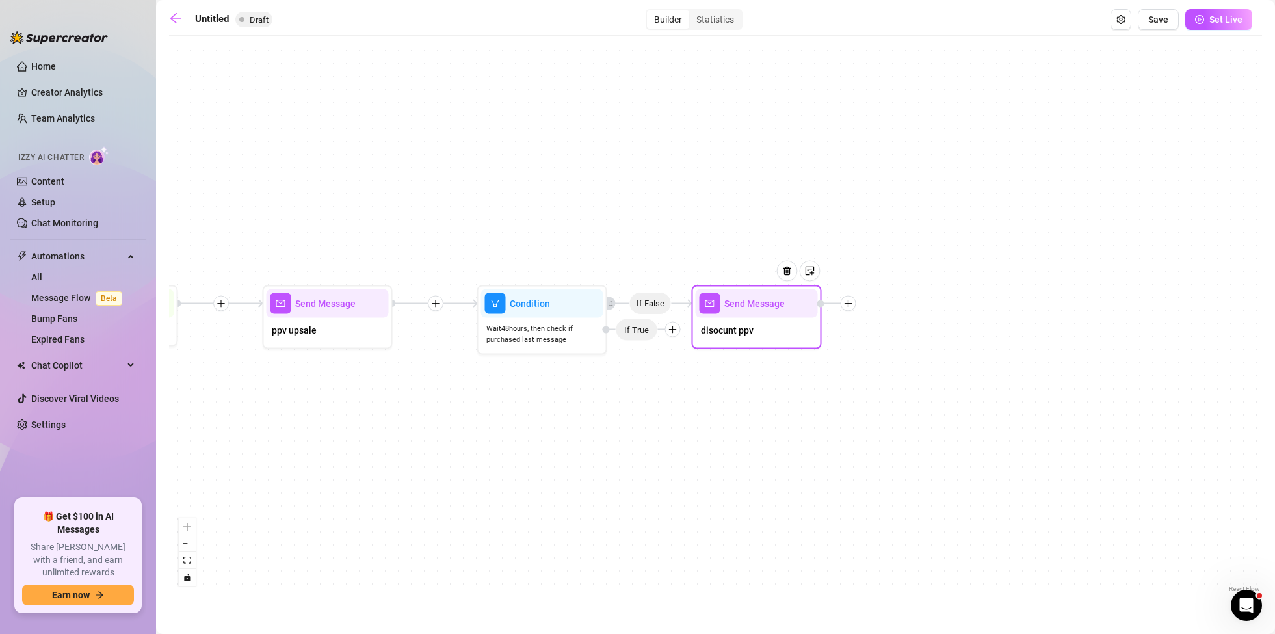
drag, startPoint x: 656, startPoint y: 415, endPoint x: 712, endPoint y: 434, distance: 59.2
click at [712, 434] on div "If False Send Message disocunt ppv Condition Wait 48 hours, then check if purch…" at bounding box center [715, 318] width 1093 height 553
click at [671, 329] on icon "plus" at bounding box center [672, 329] width 7 height 1
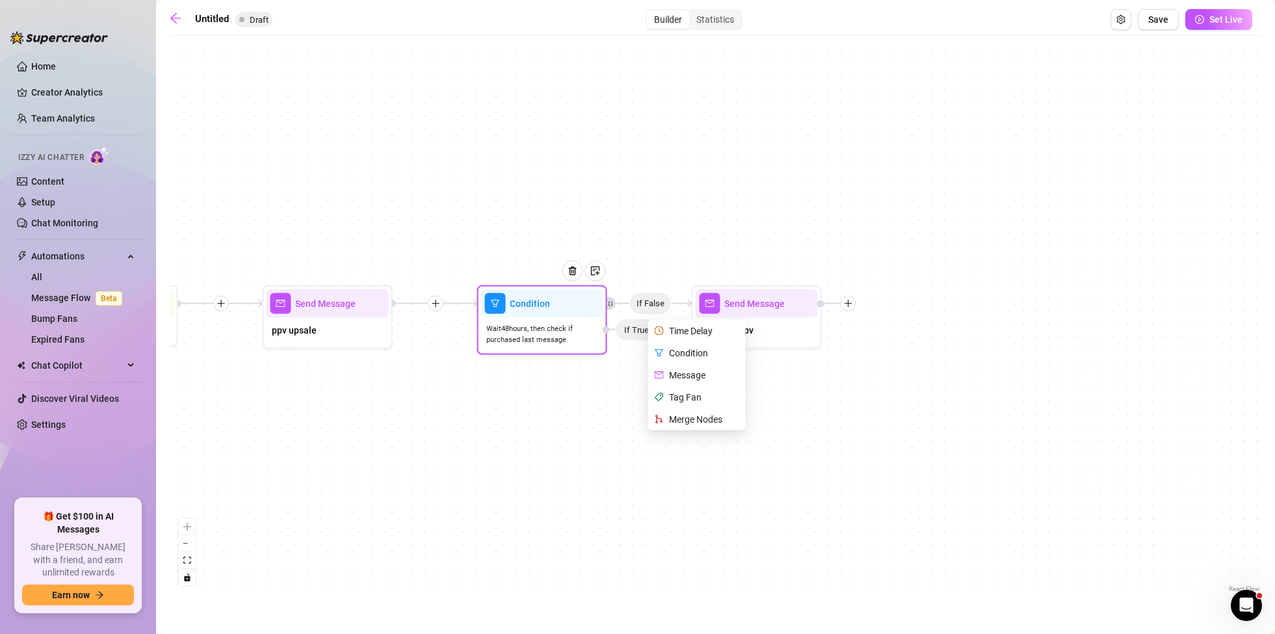
click at [689, 373] on div "Message" at bounding box center [698, 375] width 95 height 22
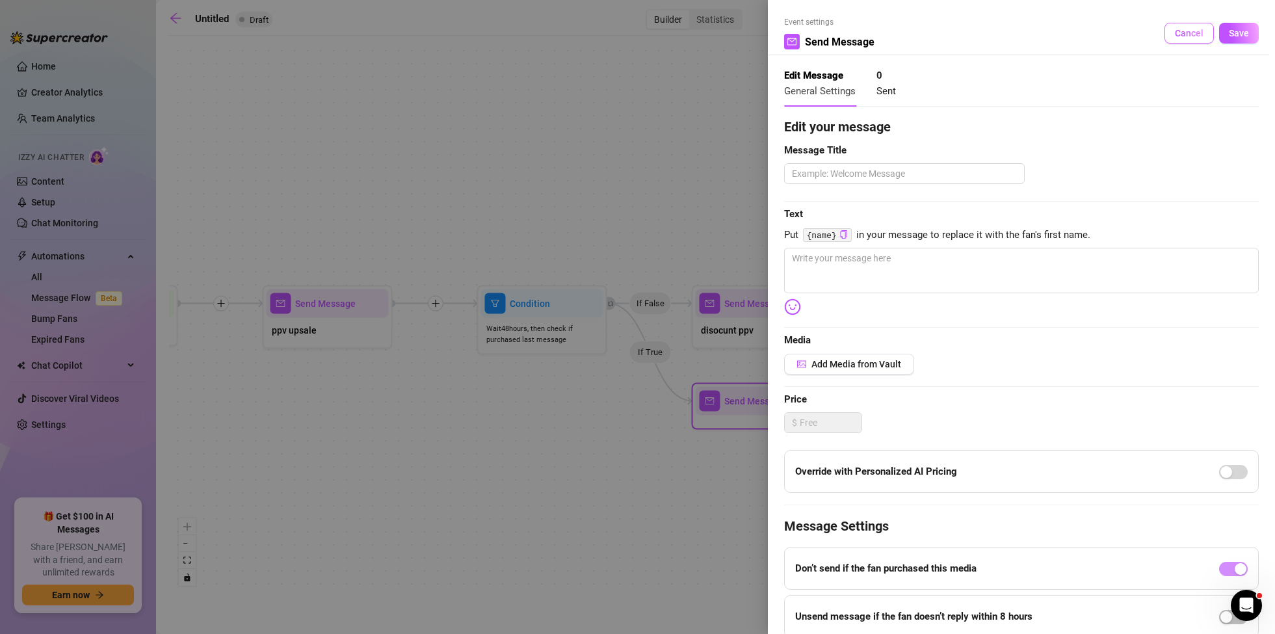
click at [1193, 28] on span "Cancel" at bounding box center [1189, 33] width 29 height 10
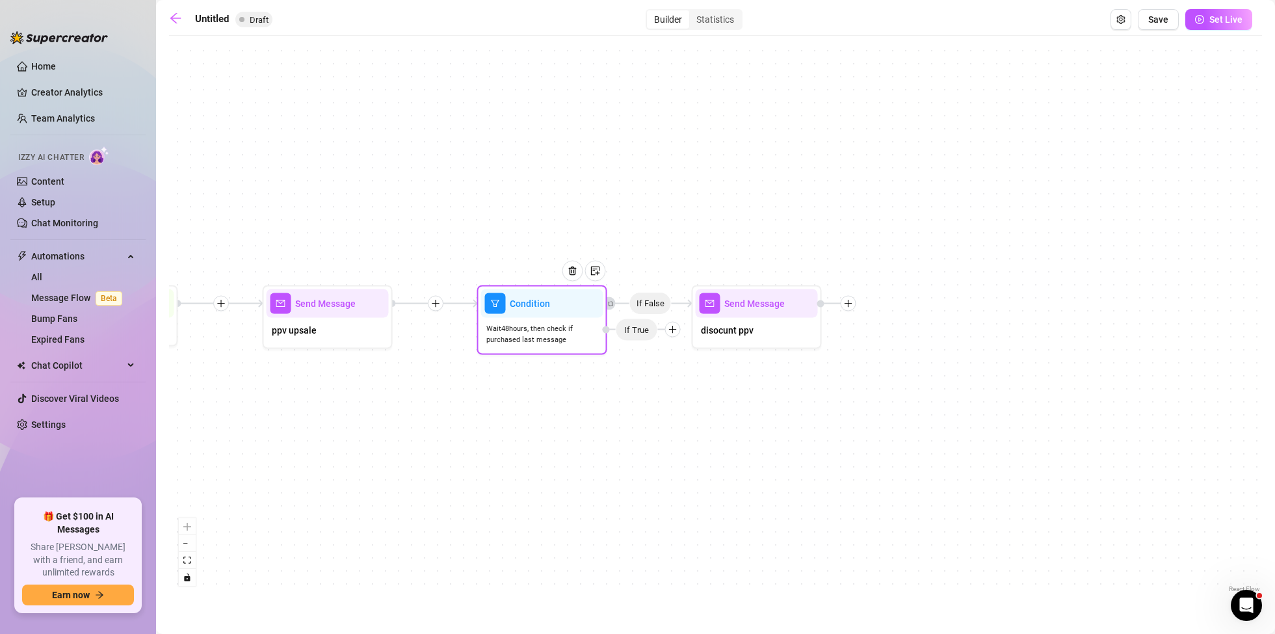
click at [671, 333] on icon "plus" at bounding box center [673, 329] width 9 height 9
click at [704, 334] on div "Time Delay" at bounding box center [698, 331] width 95 height 22
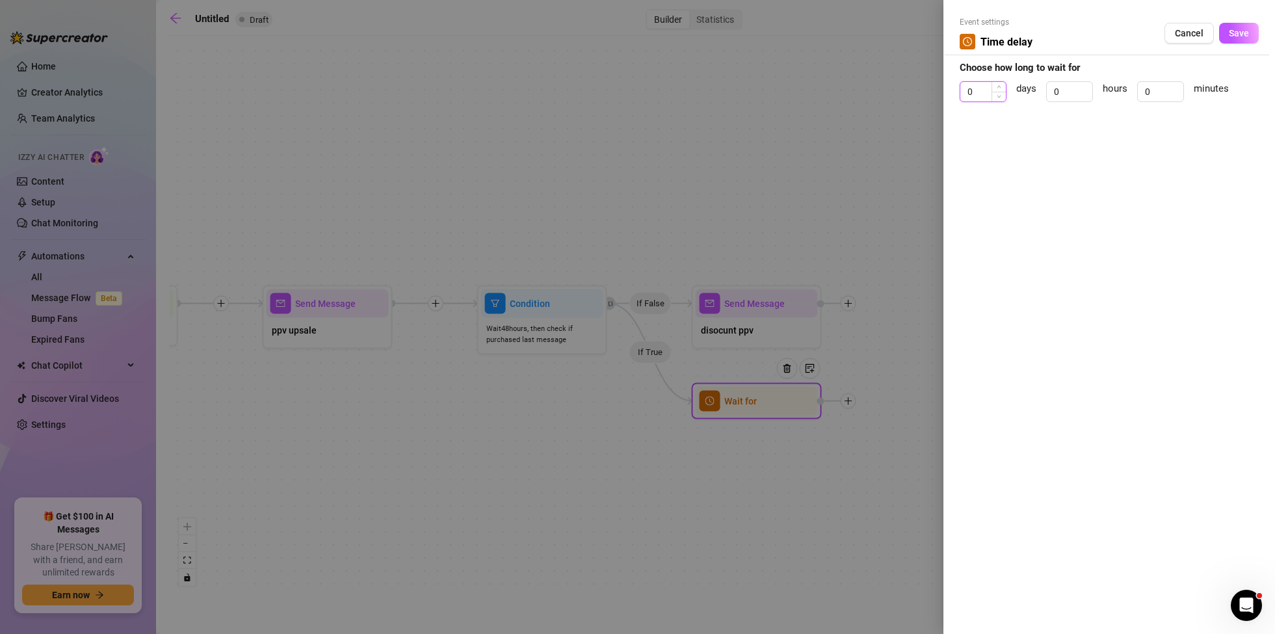
click at [990, 88] on input "0" at bounding box center [984, 92] width 46 height 20
click at [993, 87] on span "Increase Value" at bounding box center [999, 88] width 14 height 12
click at [998, 87] on icon "up" at bounding box center [999, 87] width 5 height 5
click at [1000, 97] on icon "down" at bounding box center [999, 96] width 5 height 5
click at [1238, 24] on button "Save" at bounding box center [1240, 33] width 40 height 21
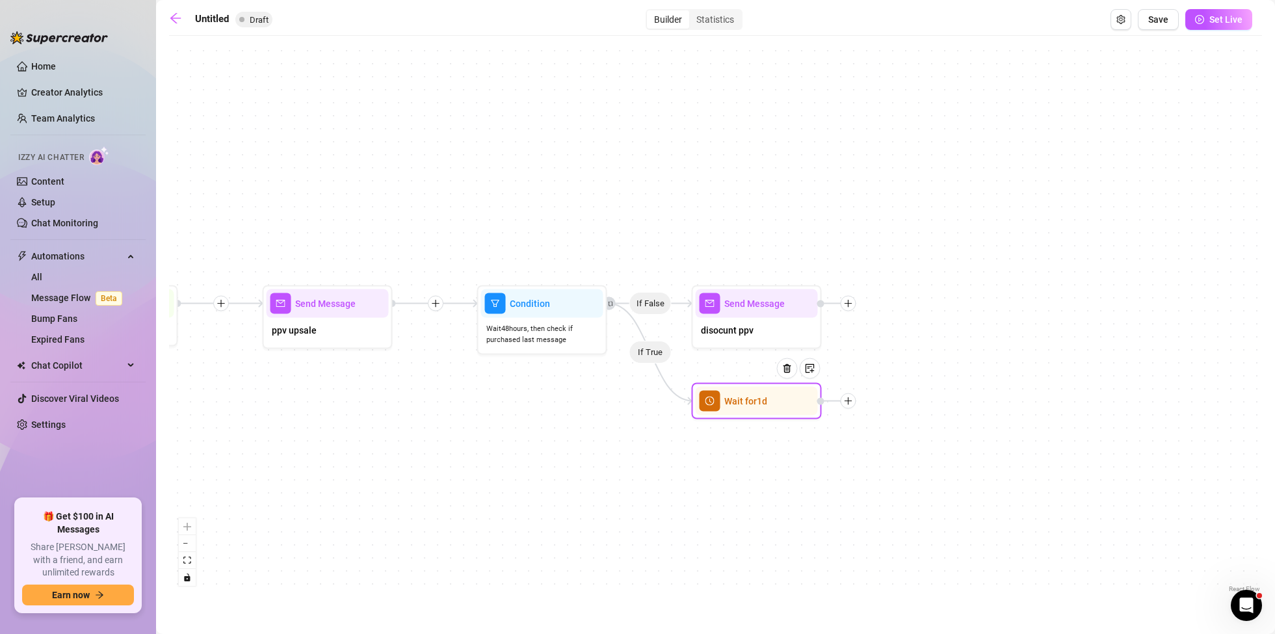
click at [847, 401] on icon "plus" at bounding box center [848, 401] width 9 height 9
click at [914, 444] on div "Message" at bounding box center [913, 447] width 95 height 22
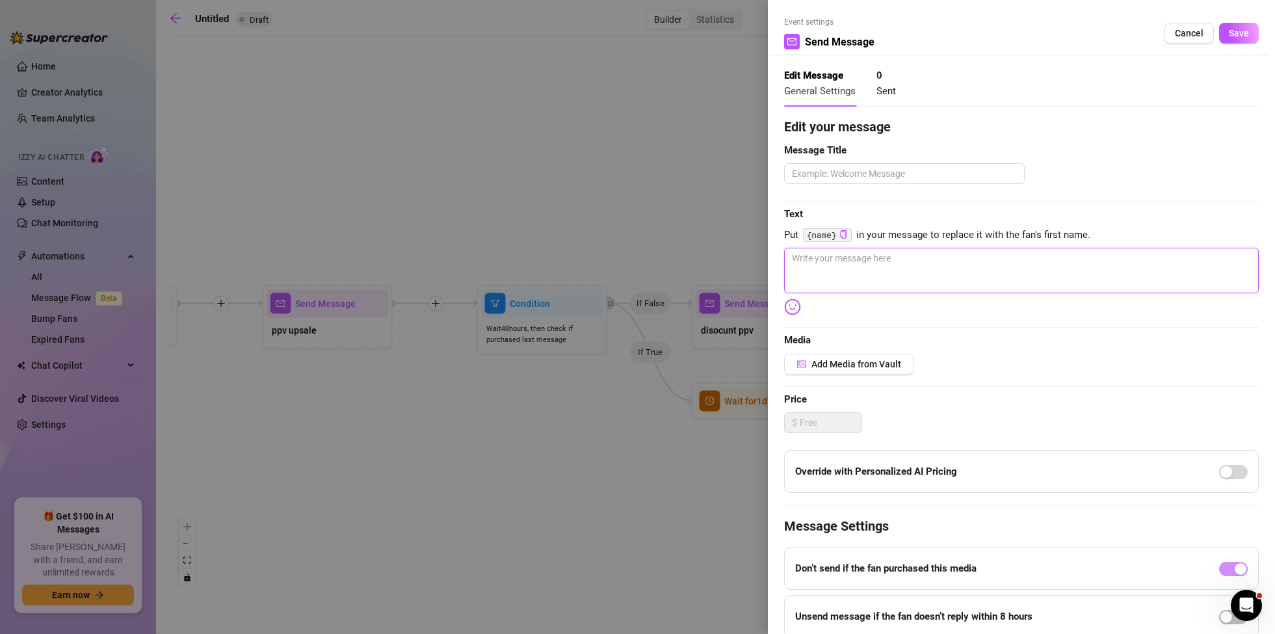
click at [850, 263] on textarea at bounding box center [1021, 271] width 475 height 46
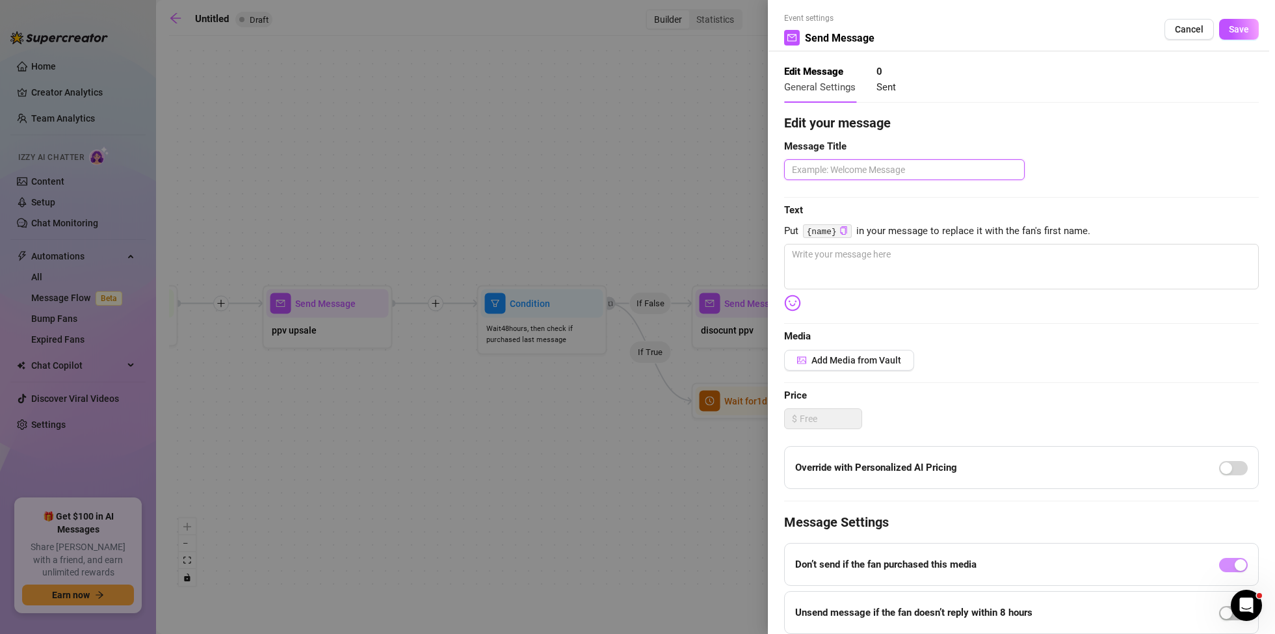
click at [860, 170] on textarea at bounding box center [904, 169] width 241 height 21
click at [926, 265] on textarea at bounding box center [1021, 267] width 475 height 46
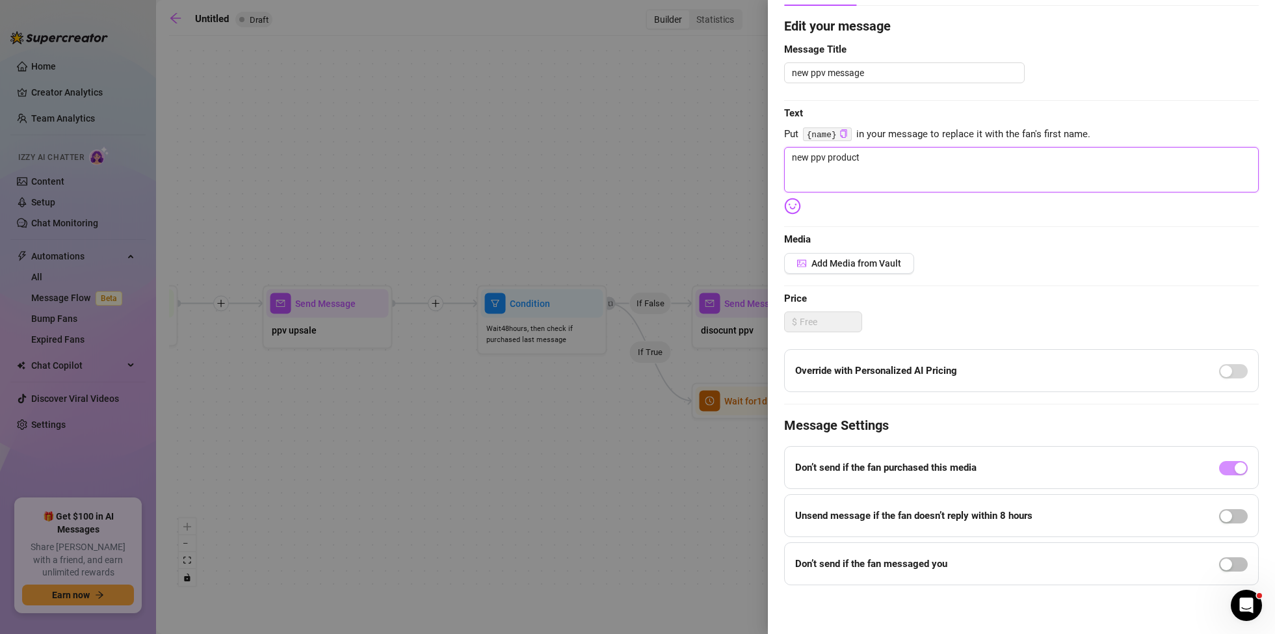
scroll to position [0, 0]
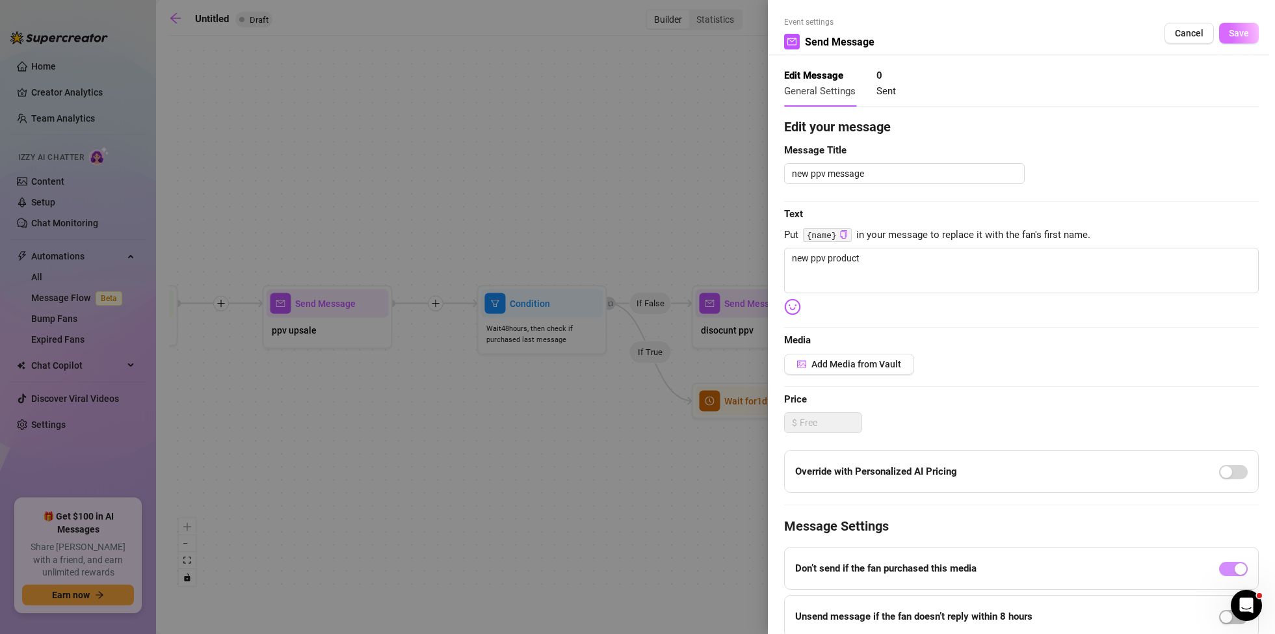
click at [1246, 29] on span "Save" at bounding box center [1239, 33] width 20 height 10
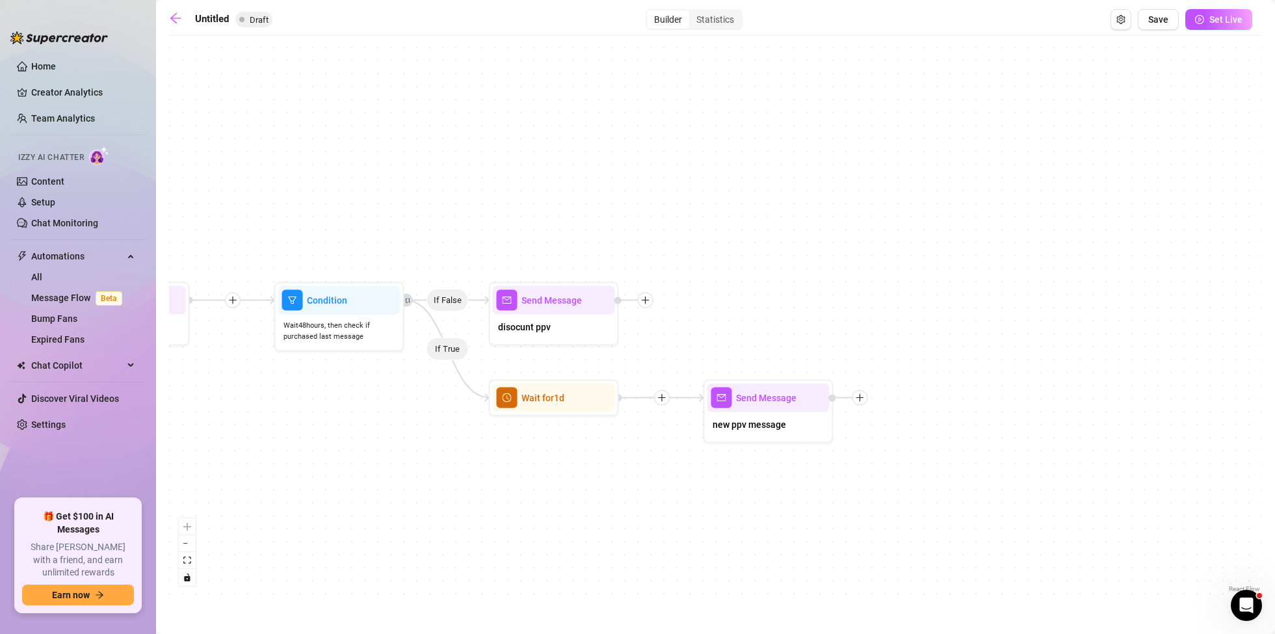
drag, startPoint x: 946, startPoint y: 521, endPoint x: 747, endPoint y: 518, distance: 198.4
click at [745, 519] on div "If False If True Send Message new ppv message Wait for 1d Send Message disocunt…" at bounding box center [715, 318] width 1093 height 553
click at [1156, 18] on span "Save" at bounding box center [1159, 19] width 20 height 10
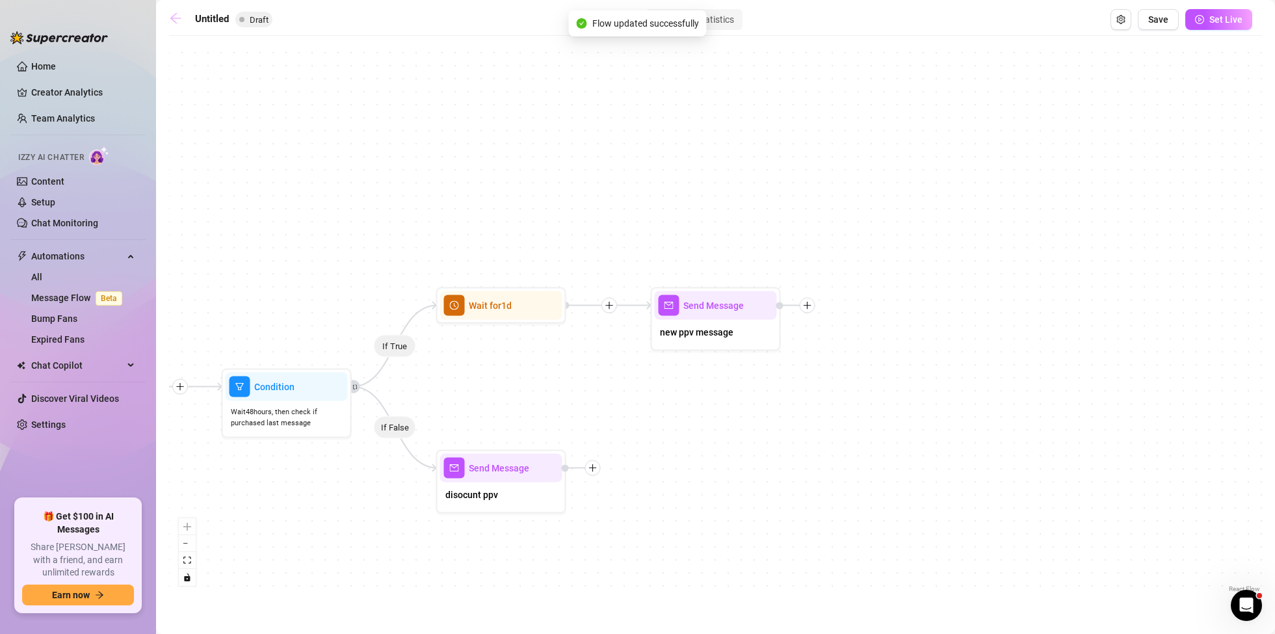
click at [168, 15] on main "Untitled Draft Builder Statistics Save Set Live If True If False Send Message n…" at bounding box center [715, 317] width 1119 height 634
click at [173, 16] on icon "arrow-left" at bounding box center [175, 18] width 10 height 10
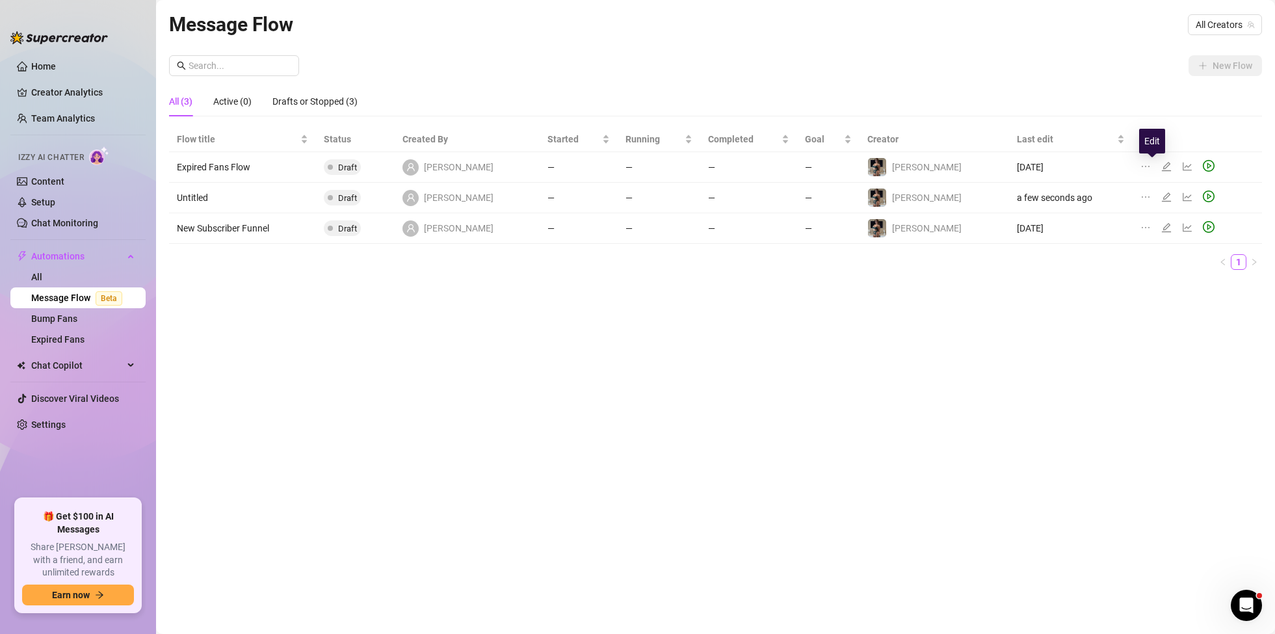
click at [1162, 168] on icon "edit" at bounding box center [1167, 166] width 10 height 10
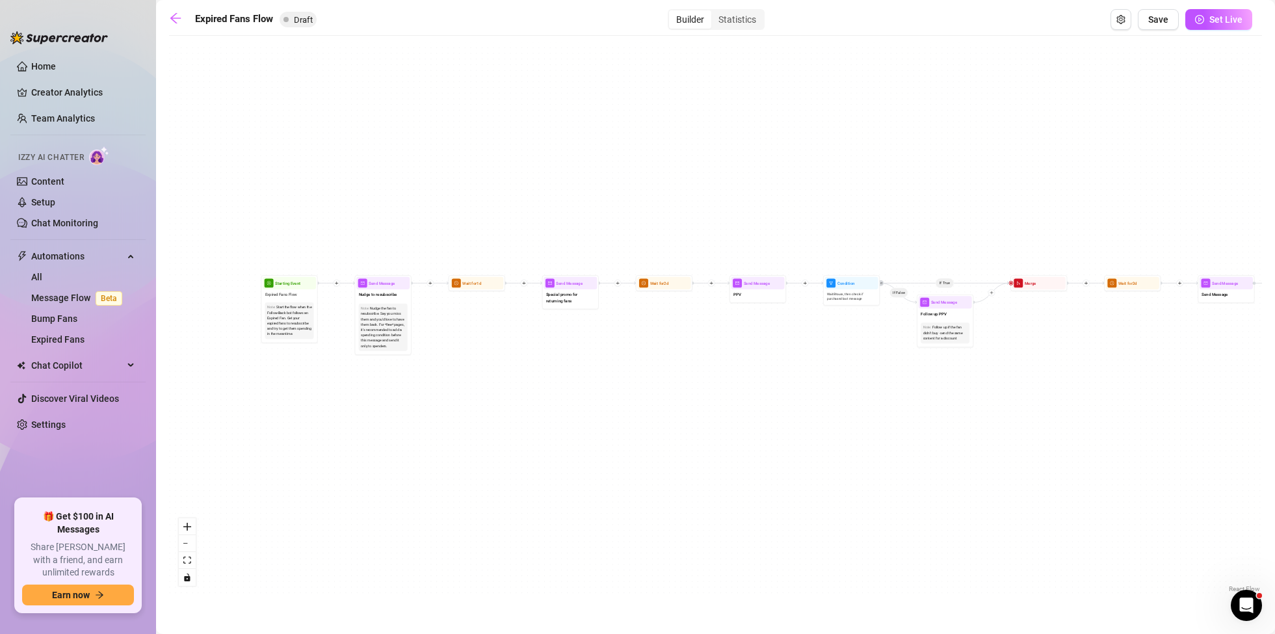
drag, startPoint x: 561, startPoint y: 384, endPoint x: 604, endPoint y: 380, distance: 42.5
click at [604, 380] on div "If True If False Send Message Send Message Wait for 2d Merge Send Message Follo…" at bounding box center [715, 318] width 1093 height 553
click at [176, 19] on icon "arrow-left" at bounding box center [175, 18] width 13 height 13
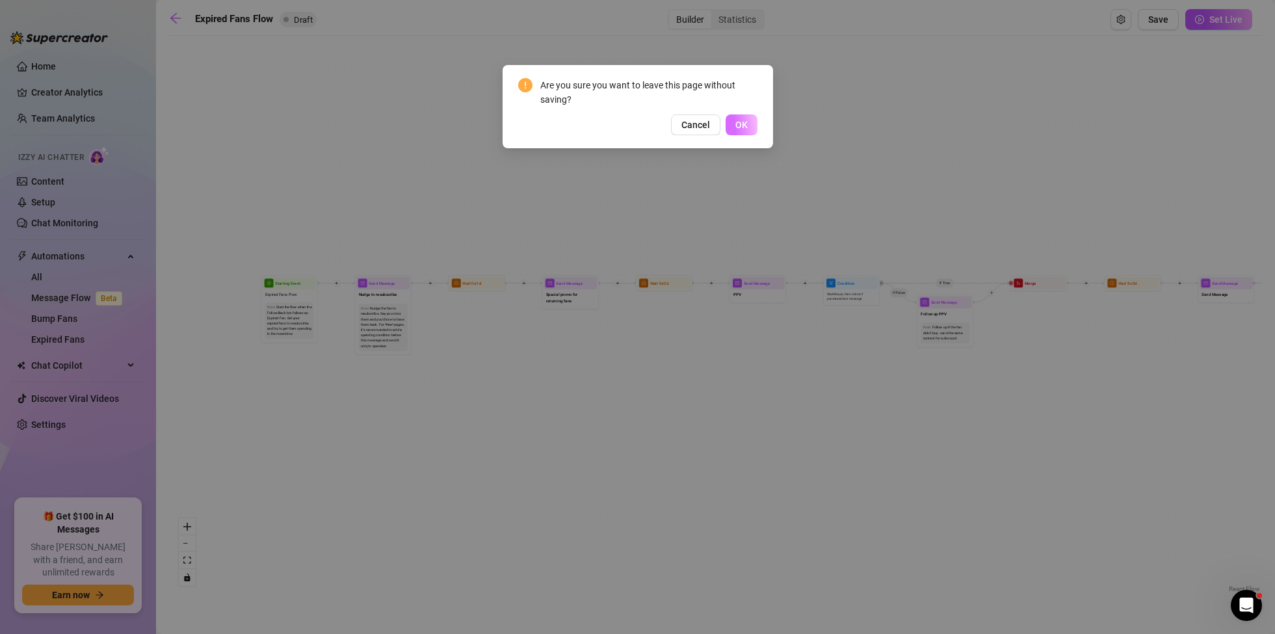
click at [743, 125] on span "OK" at bounding box center [742, 125] width 12 height 10
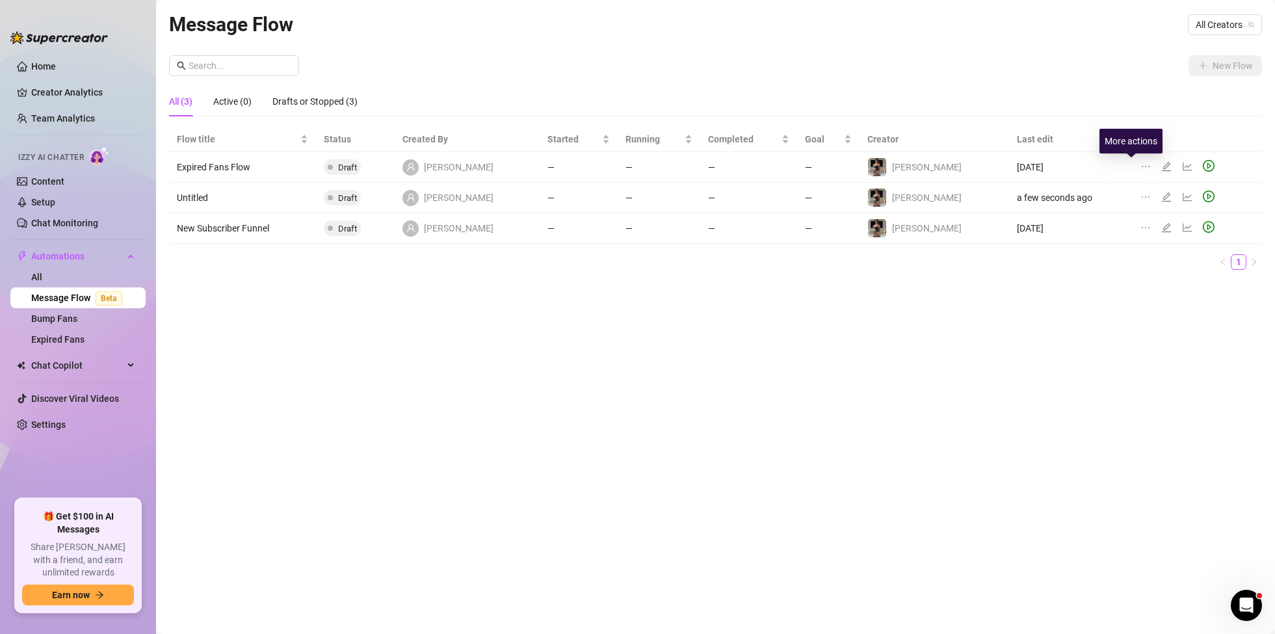
click at [1141, 167] on icon "ellipsis" at bounding box center [1146, 166] width 10 height 10
click at [1167, 191] on span "Duplicate" at bounding box center [1193, 187] width 113 height 14
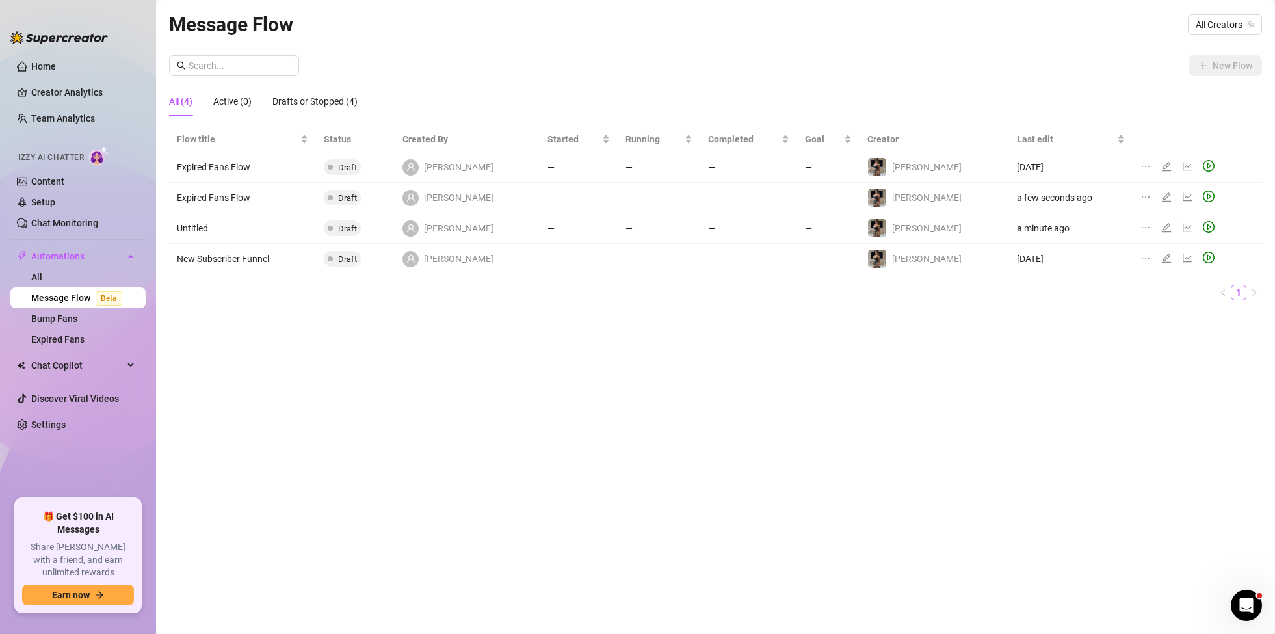
click at [1162, 195] on icon "edit" at bounding box center [1166, 197] width 9 height 9
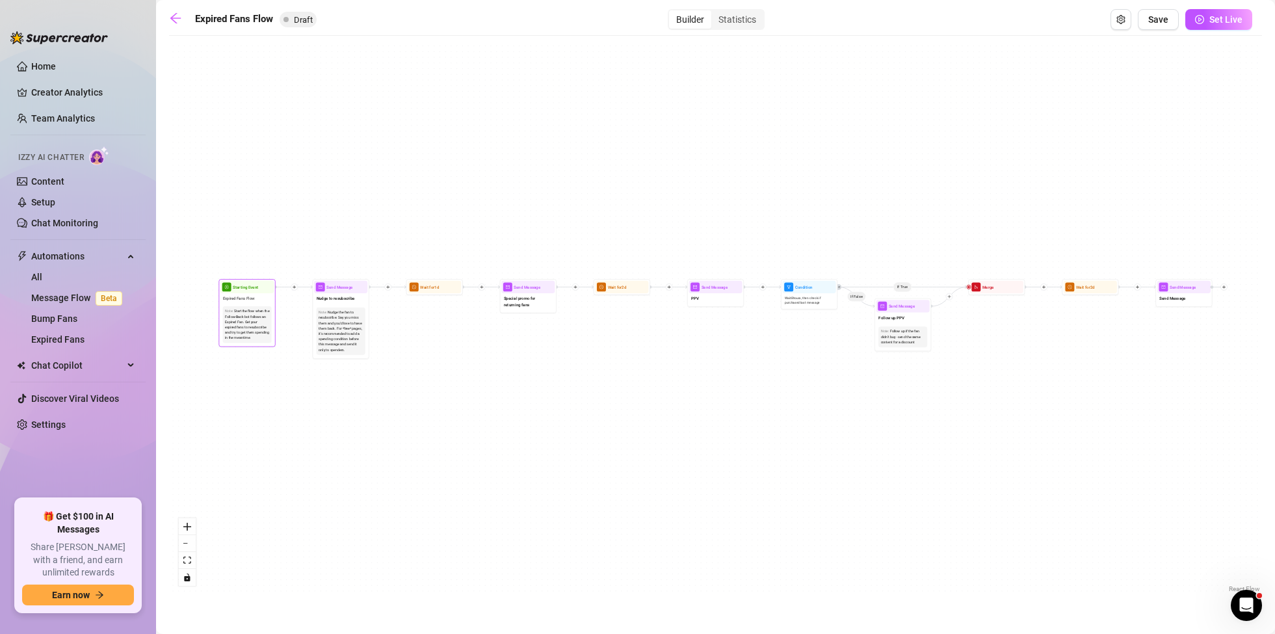
click at [253, 302] on div "Expired Fans Flow" at bounding box center [246, 298] width 53 height 11
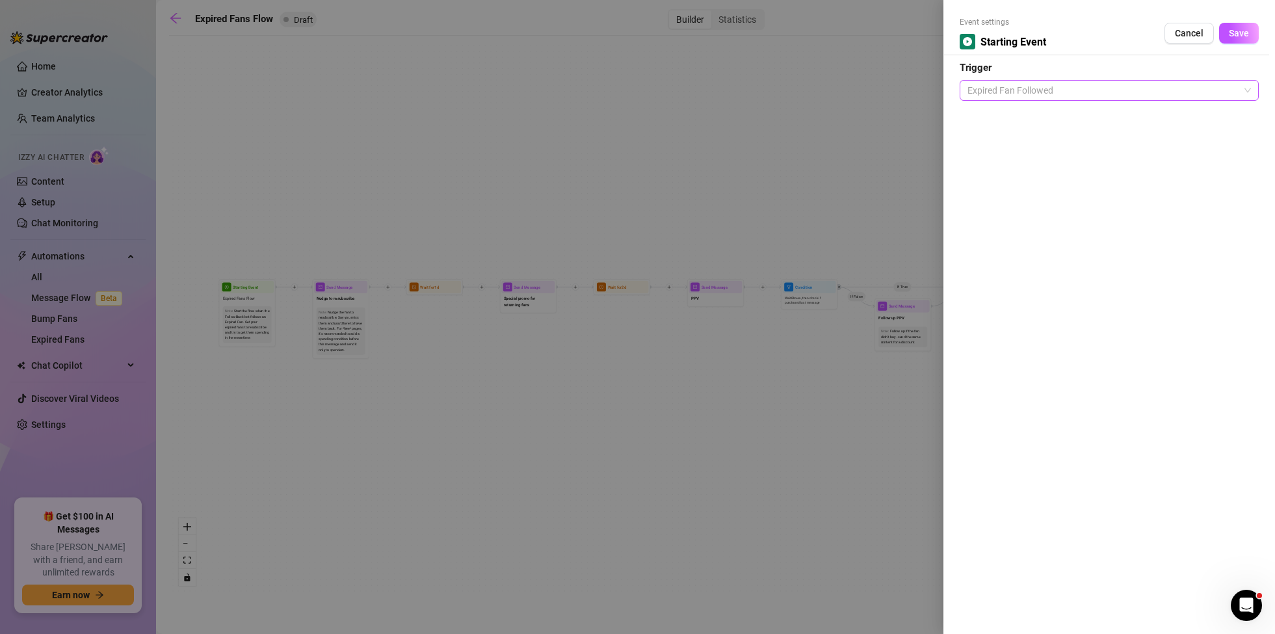
click at [1249, 88] on span "Expired Fan Followed" at bounding box center [1110, 91] width 284 height 20
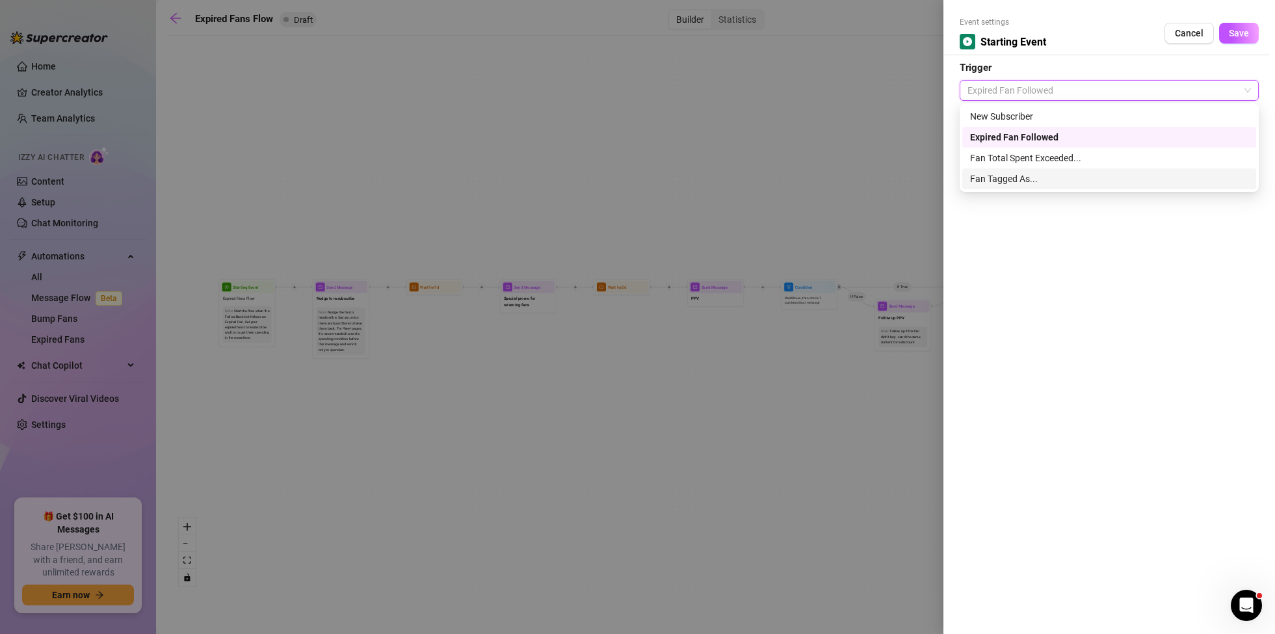
click at [1021, 179] on div "Fan Tagged As..." at bounding box center [1109, 179] width 278 height 14
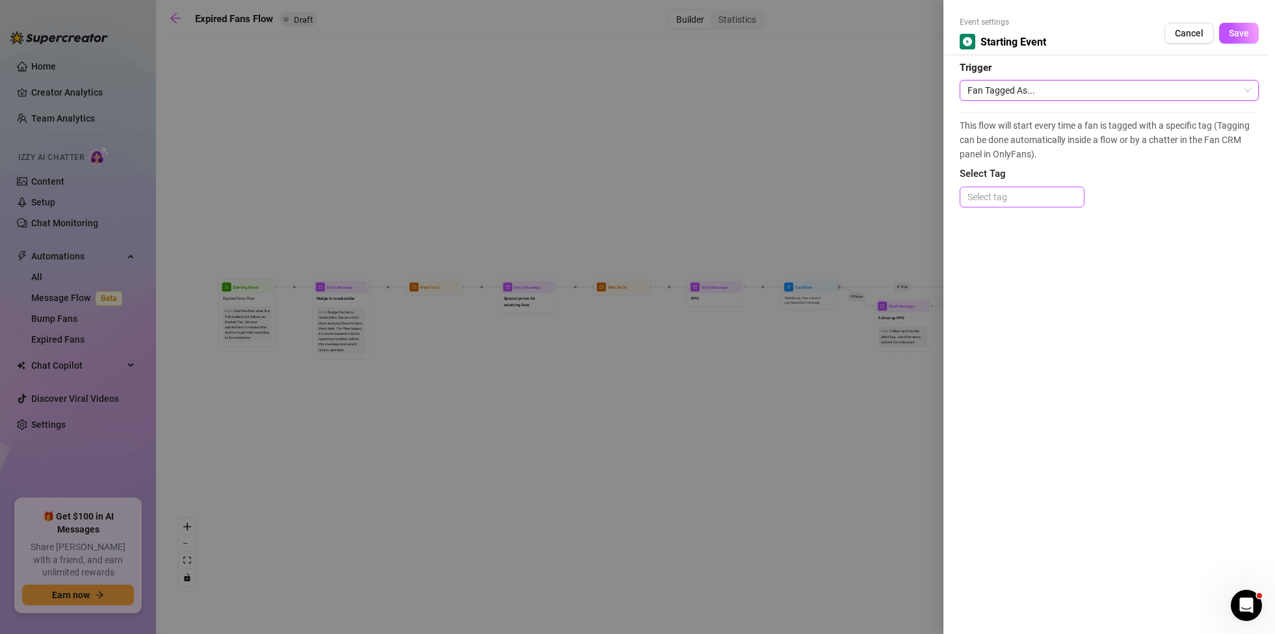
click at [991, 198] on div at bounding box center [1023, 197] width 120 height 18
click at [1036, 233] on div "expired expired" at bounding box center [1022, 223] width 125 height 26
click at [1179, 293] on div "Event settings Starting Event Cancel Save Trigger Fan Tagged As... This flow wi…" at bounding box center [1110, 317] width 332 height 634
click at [1242, 33] on span "Save" at bounding box center [1239, 33] width 20 height 10
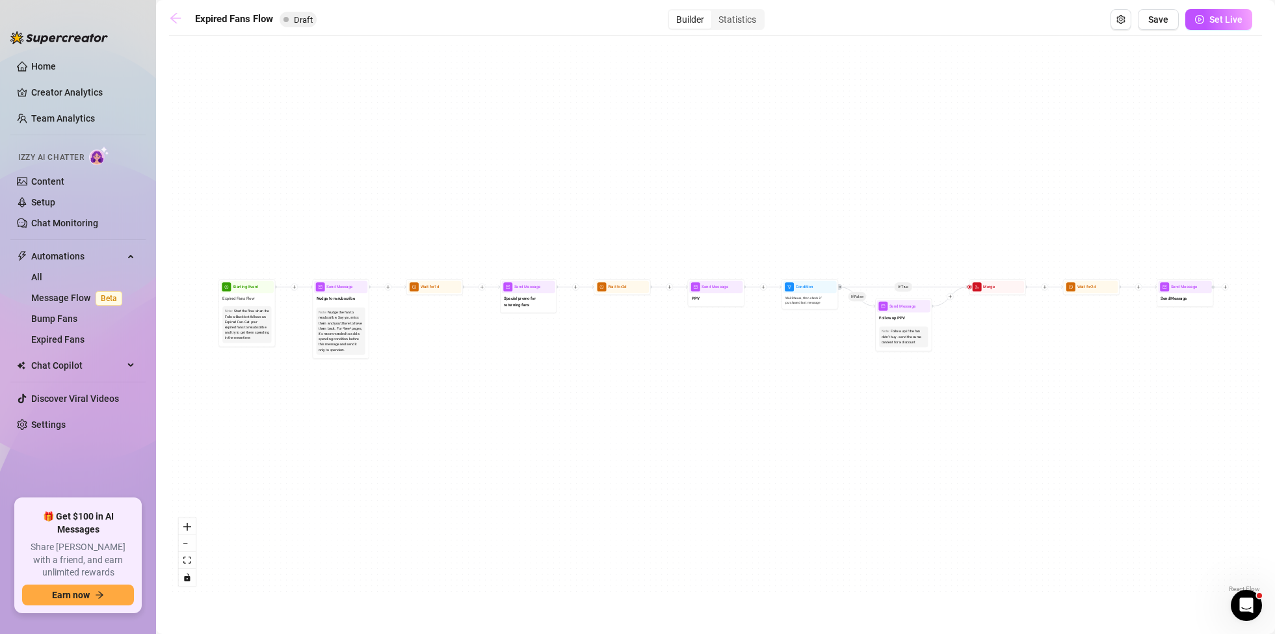
click at [180, 20] on icon "arrow-left" at bounding box center [175, 18] width 13 height 13
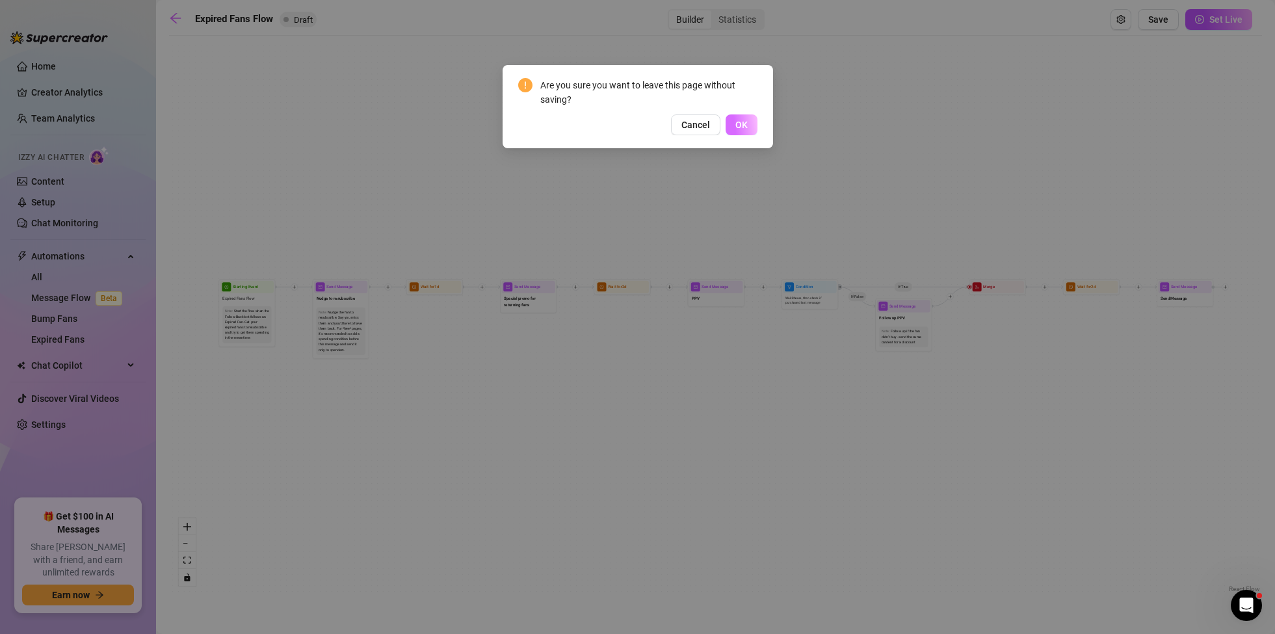
click at [740, 118] on button "OK" at bounding box center [742, 124] width 32 height 21
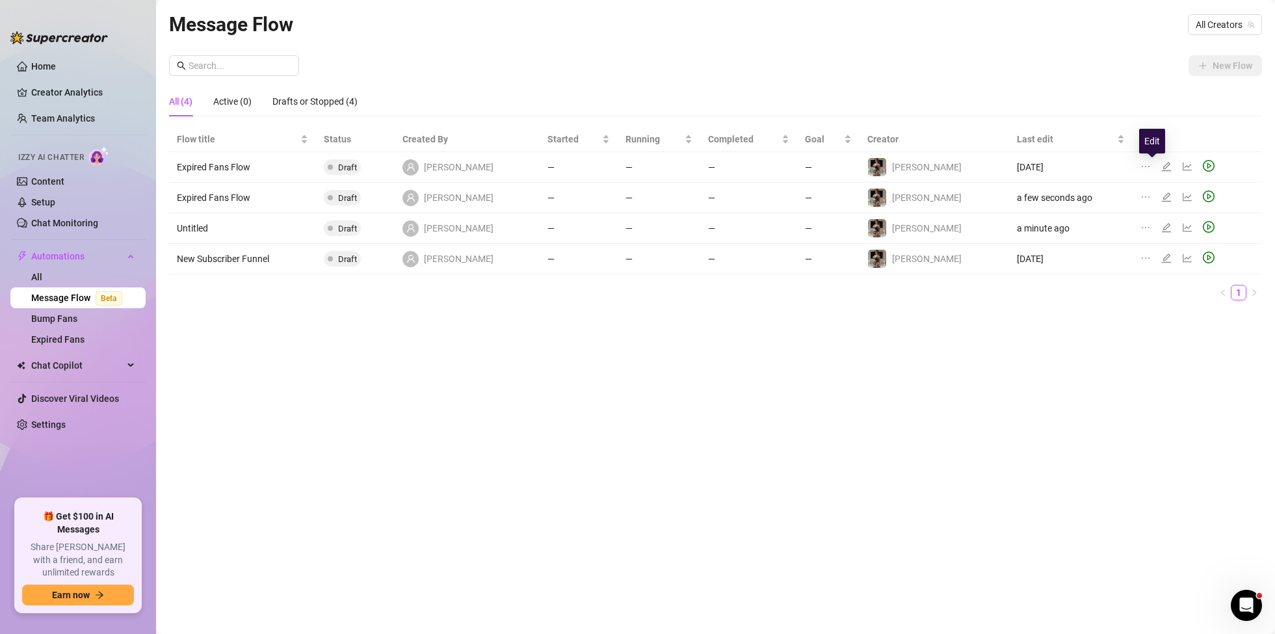
click at [1162, 164] on icon "edit" at bounding box center [1167, 166] width 10 height 10
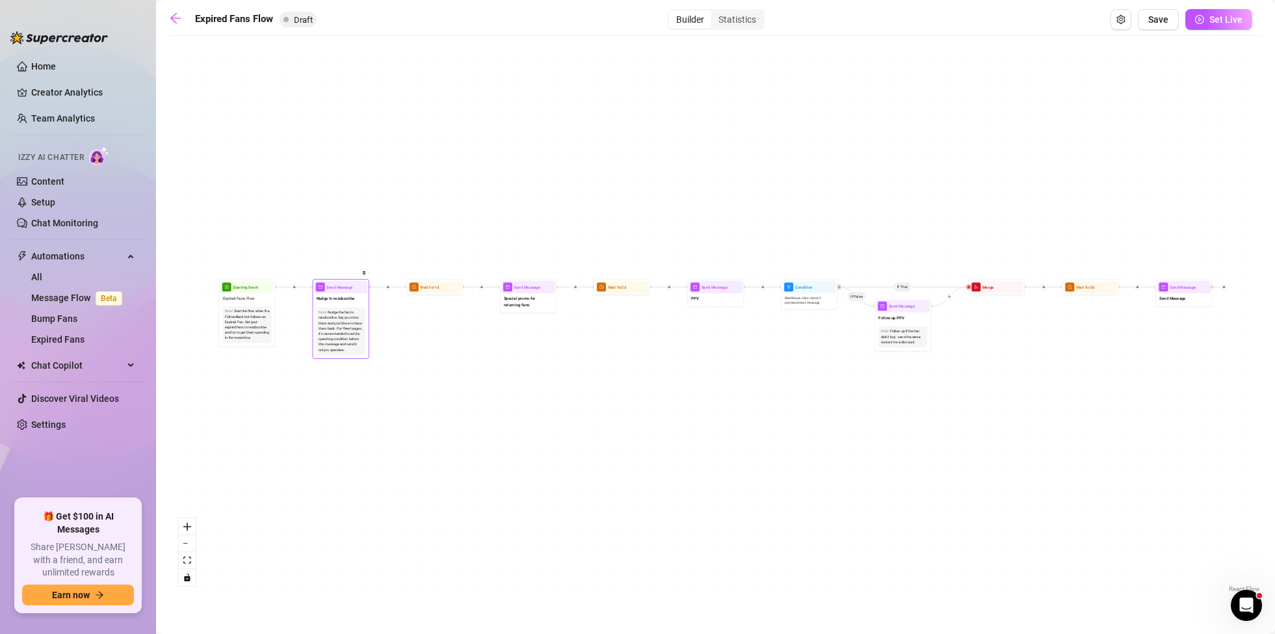
click at [356, 305] on div "Note: Nudge the fan to resubscribe. Say you miss them and you'd love to have th…" at bounding box center [340, 331] width 53 height 52
click at [349, 284] on span "Send Message" at bounding box center [340, 287] width 27 height 7
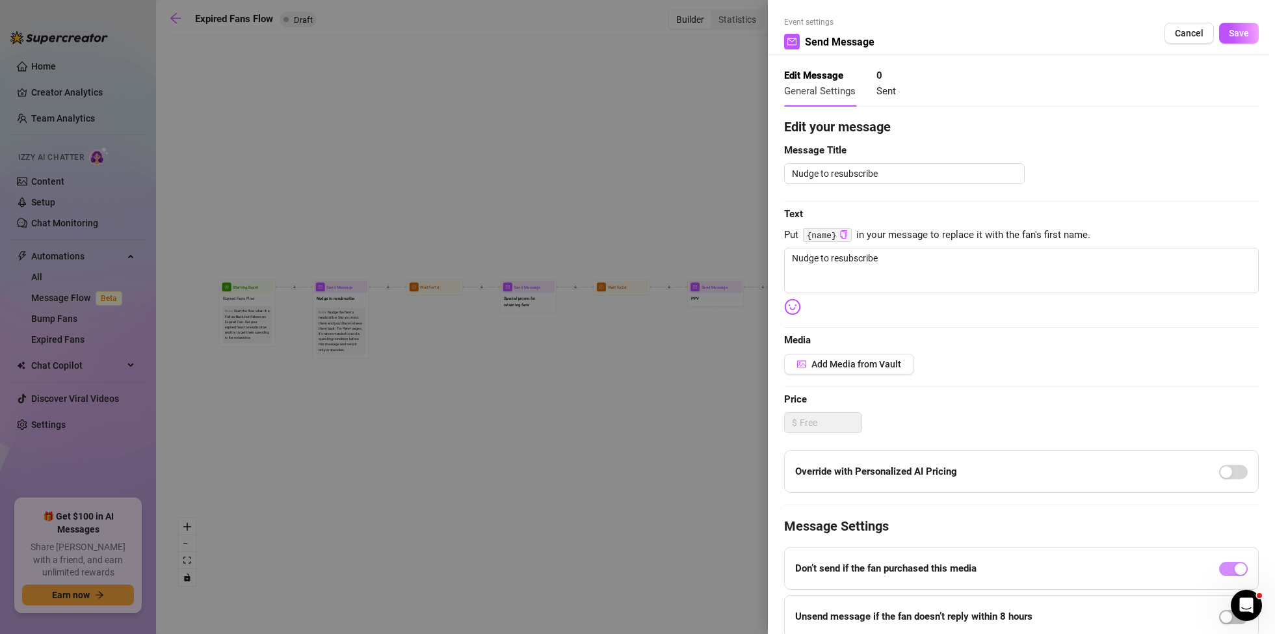
click at [1198, 37] on span "Cancel" at bounding box center [1189, 33] width 29 height 10
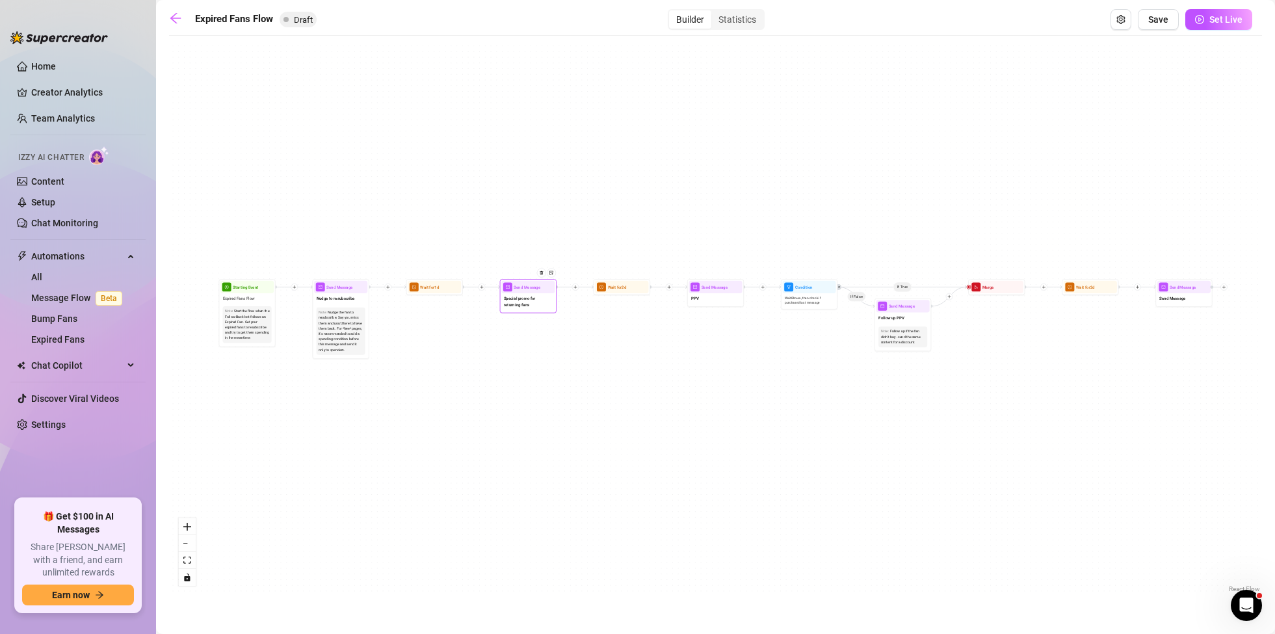
click at [519, 305] on span "Special promo for returning fans" at bounding box center [528, 301] width 49 height 12
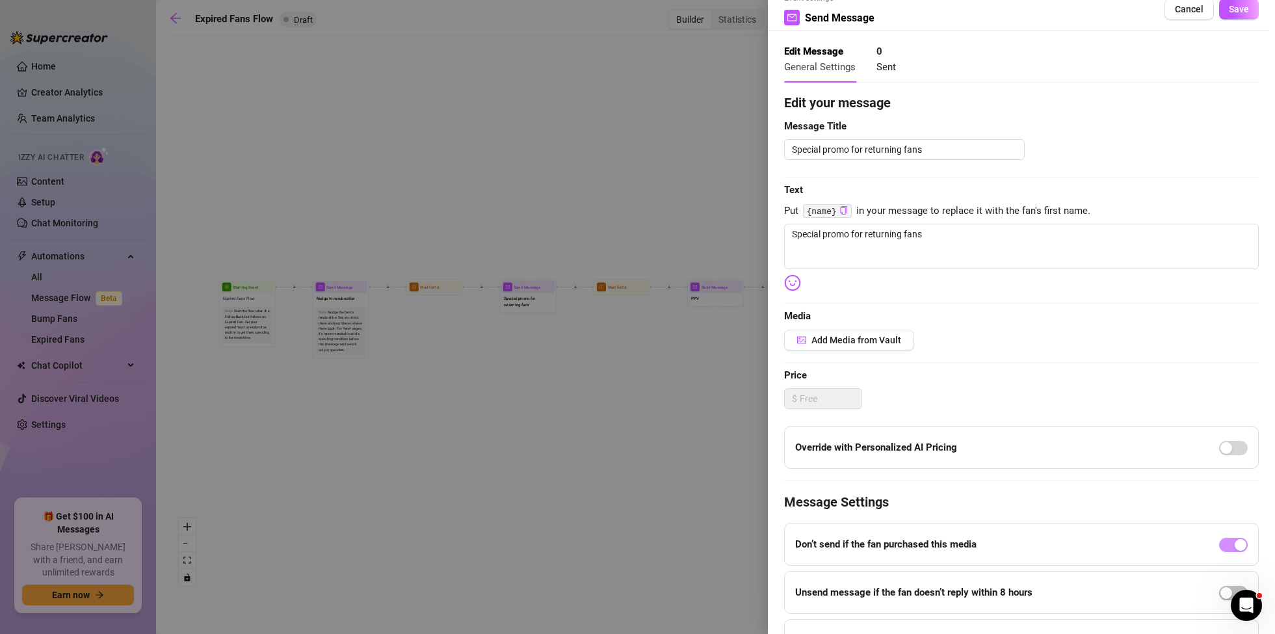
scroll to position [4, 0]
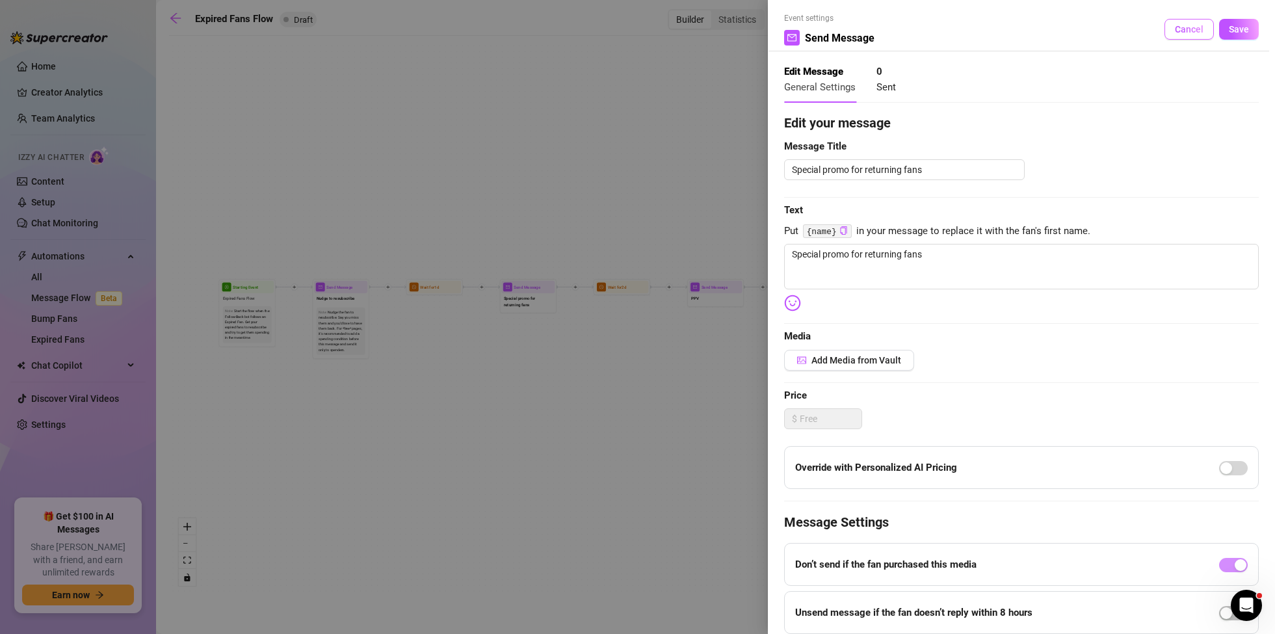
click at [1183, 25] on span "Cancel" at bounding box center [1189, 29] width 29 height 10
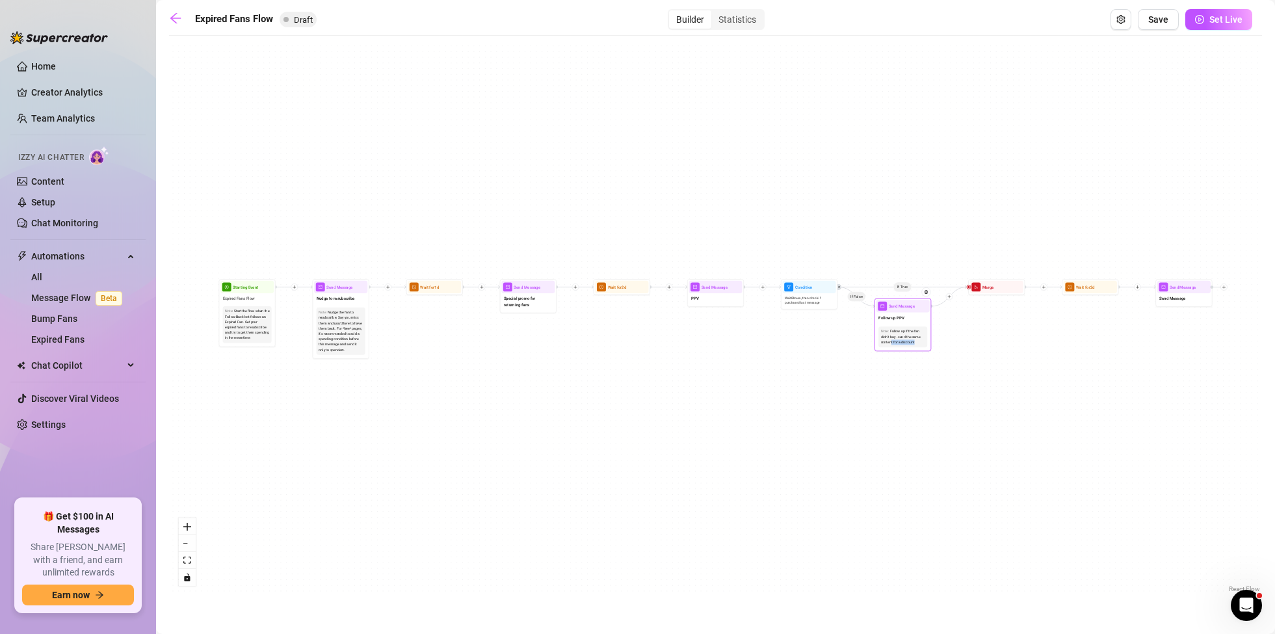
drag, startPoint x: 892, startPoint y: 345, endPoint x: 871, endPoint y: 341, distance: 21.2
click at [892, 345] on div "Note: Follow up if the fan didn't buy - send the same content for a discount" at bounding box center [903, 337] width 49 height 21
click at [830, 296] on span "Wait 8 hours, then check if purchased last message" at bounding box center [809, 300] width 49 height 10
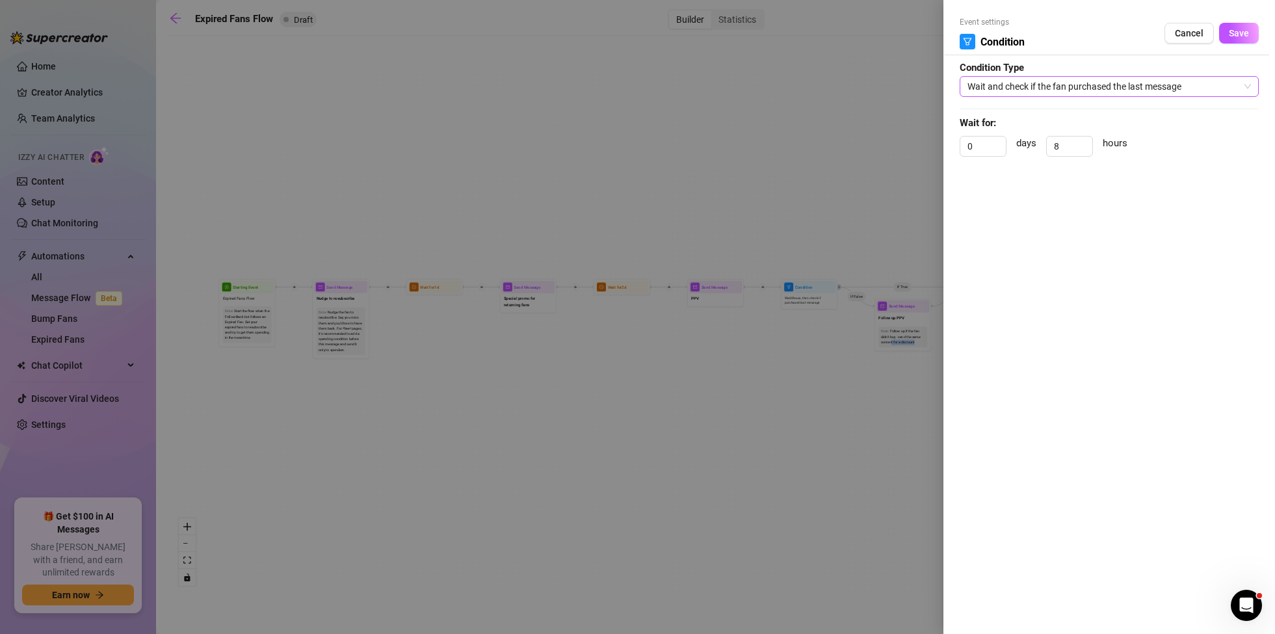
click at [1145, 81] on span "Wait and check if the fan purchased the last message" at bounding box center [1110, 87] width 284 height 20
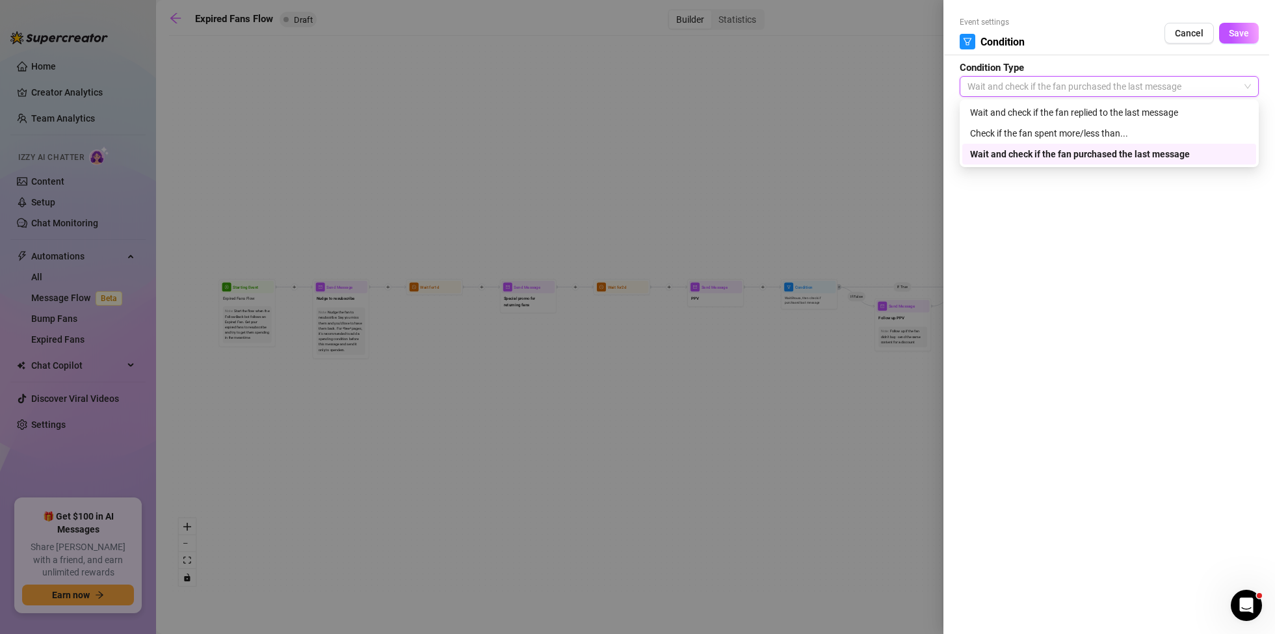
click at [725, 123] on div at bounding box center [637, 317] width 1275 height 634
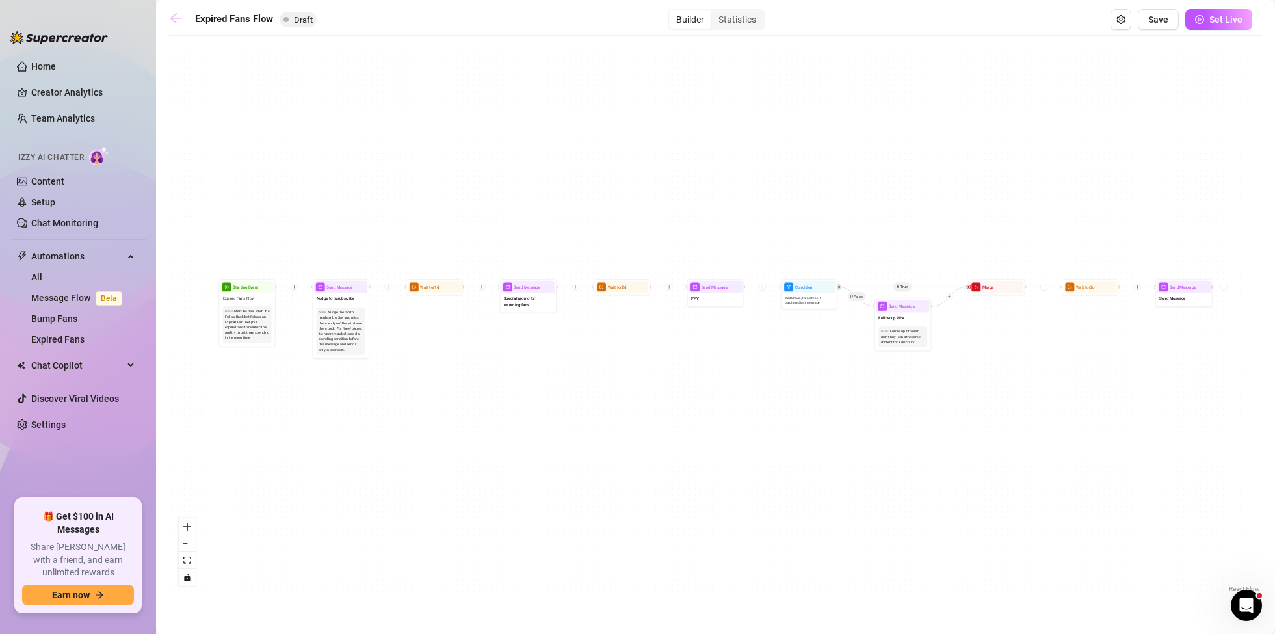
click at [182, 23] on link at bounding box center [179, 20] width 20 height 16
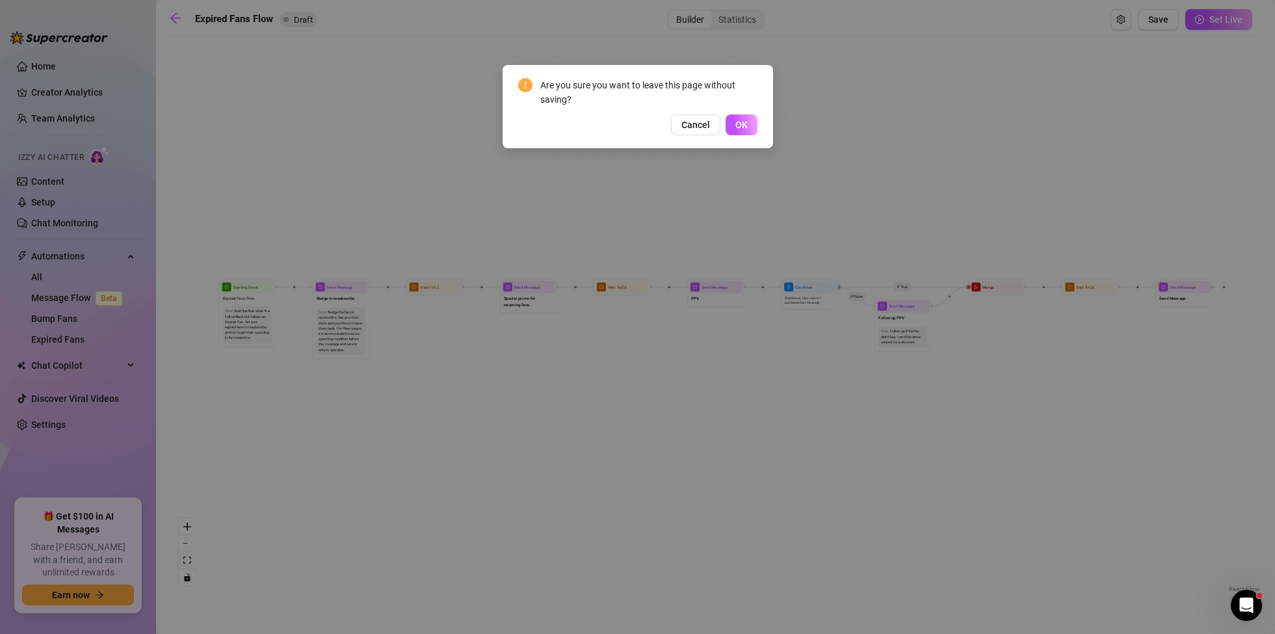
click at [732, 113] on div "Are you sure you want to leave this page without saving? Cancel OK" at bounding box center [637, 106] width 239 height 57
click at [741, 124] on span "OK" at bounding box center [742, 125] width 12 height 10
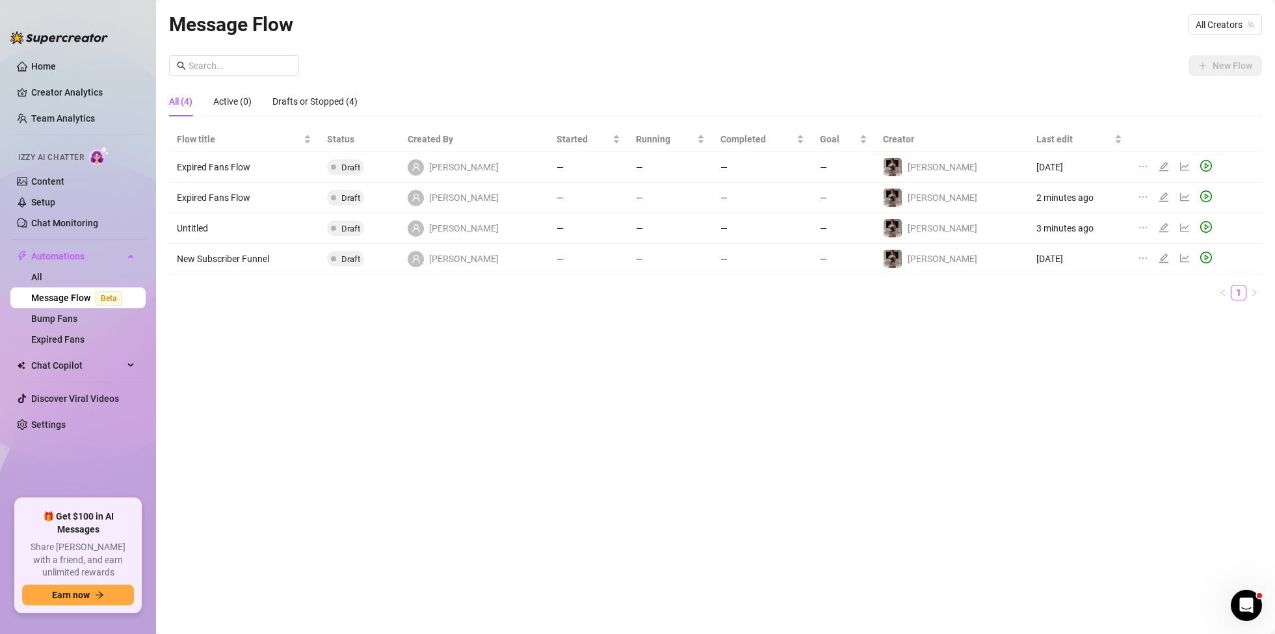
click at [267, 267] on td "New Subscriber Funnel" at bounding box center [244, 259] width 150 height 31
click at [1159, 260] on icon "edit" at bounding box center [1163, 258] width 9 height 9
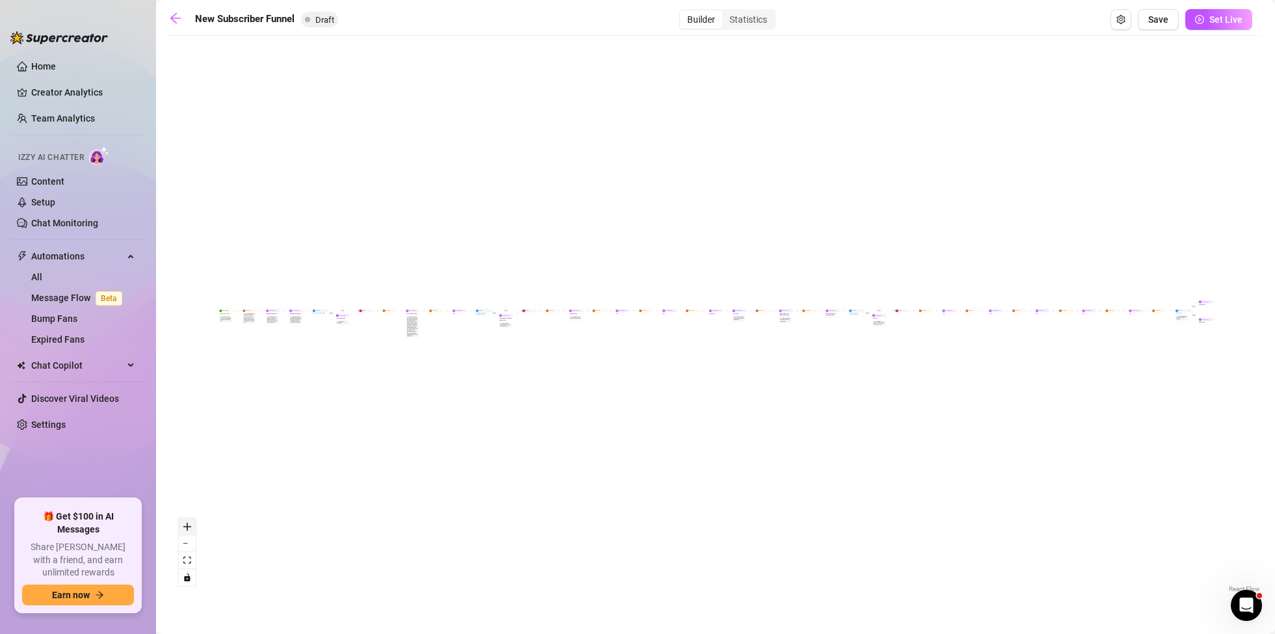
click at [190, 527] on icon "zoom in" at bounding box center [187, 527] width 8 height 8
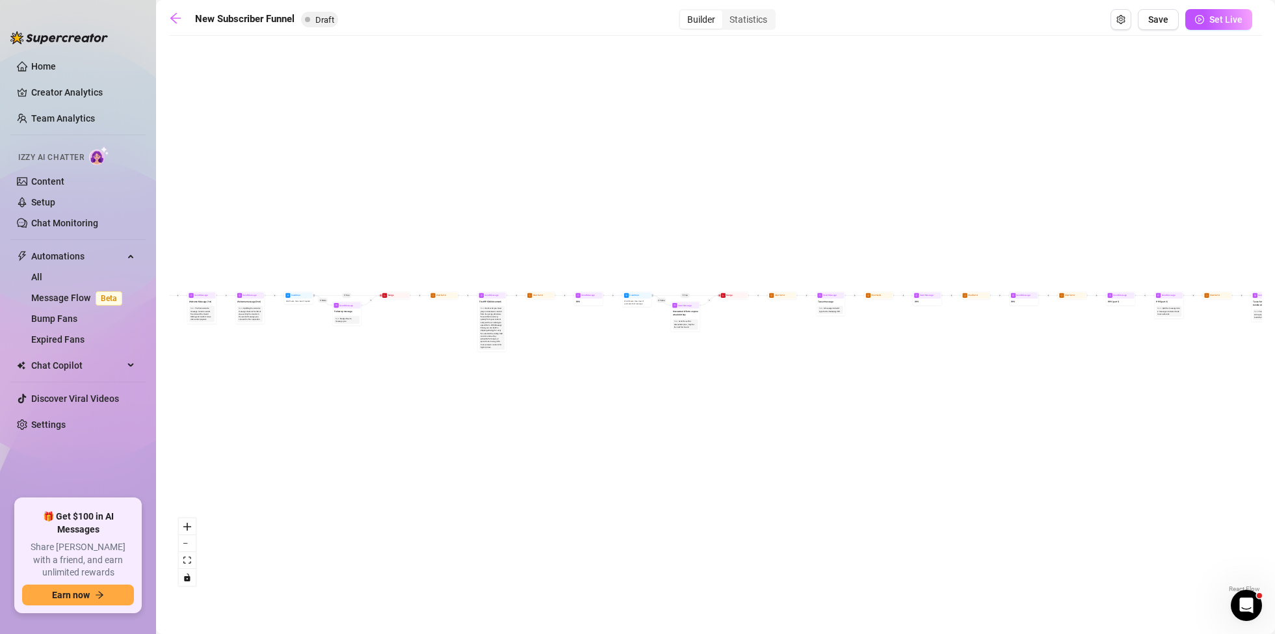
drag, startPoint x: 270, startPoint y: 444, endPoint x: 100, endPoint y: 511, distance: 182.5
click at [664, 439] on div "If True If True If True If False If False If False If True If False Merge Merge…" at bounding box center [715, 318] width 1093 height 553
click at [185, 526] on icon "zoom in" at bounding box center [187, 527] width 8 height 8
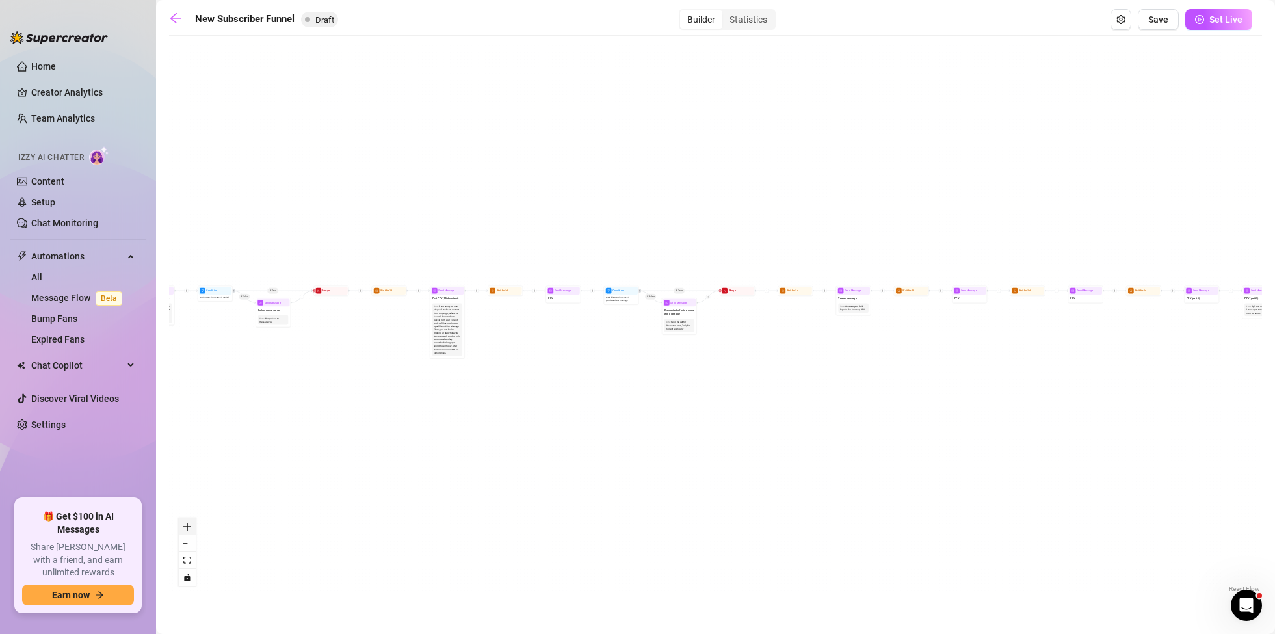
click at [185, 525] on icon "zoom in" at bounding box center [187, 527] width 8 height 8
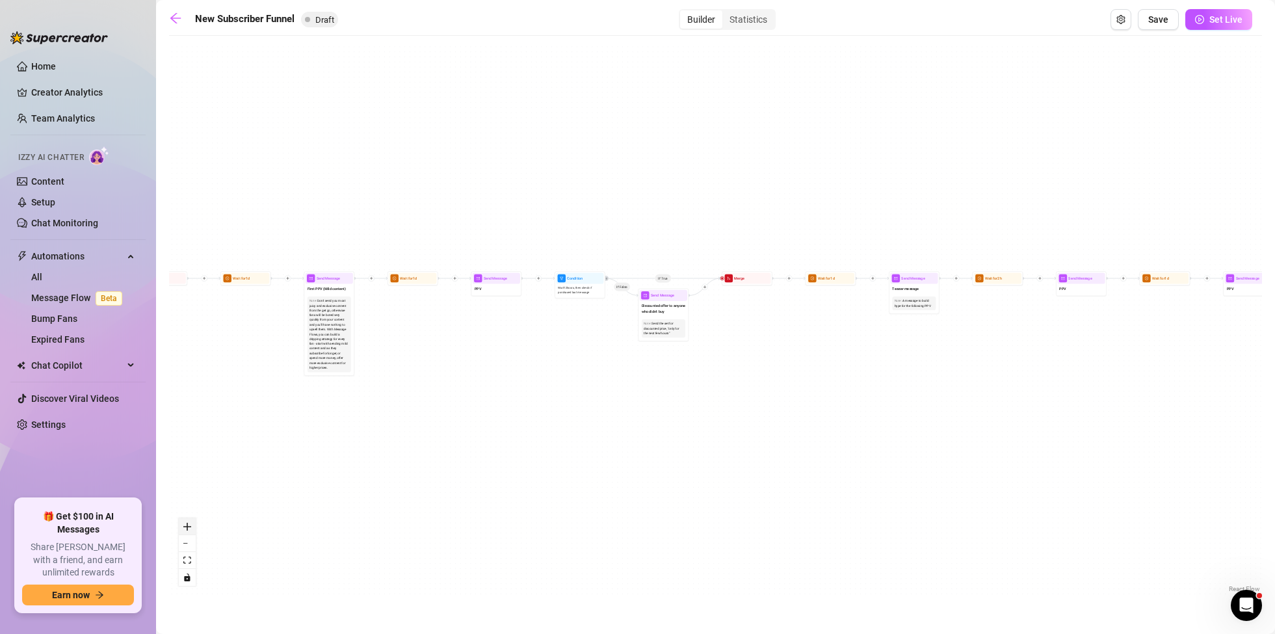
click at [185, 525] on icon "zoom in" at bounding box center [187, 527] width 8 height 8
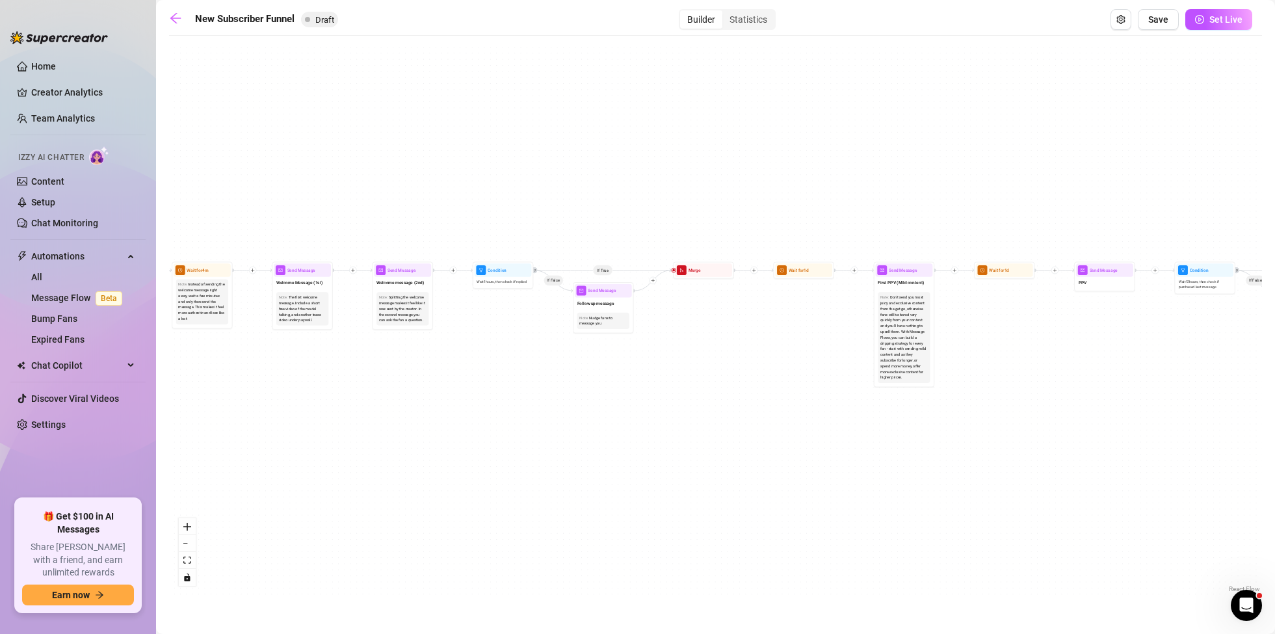
drag, startPoint x: 327, startPoint y: 460, endPoint x: 1030, endPoint y: 463, distance: 703.1
click at [1026, 462] on div "If True If True If True If False If False If False If True If False Merge Merge…" at bounding box center [715, 318] width 1093 height 553
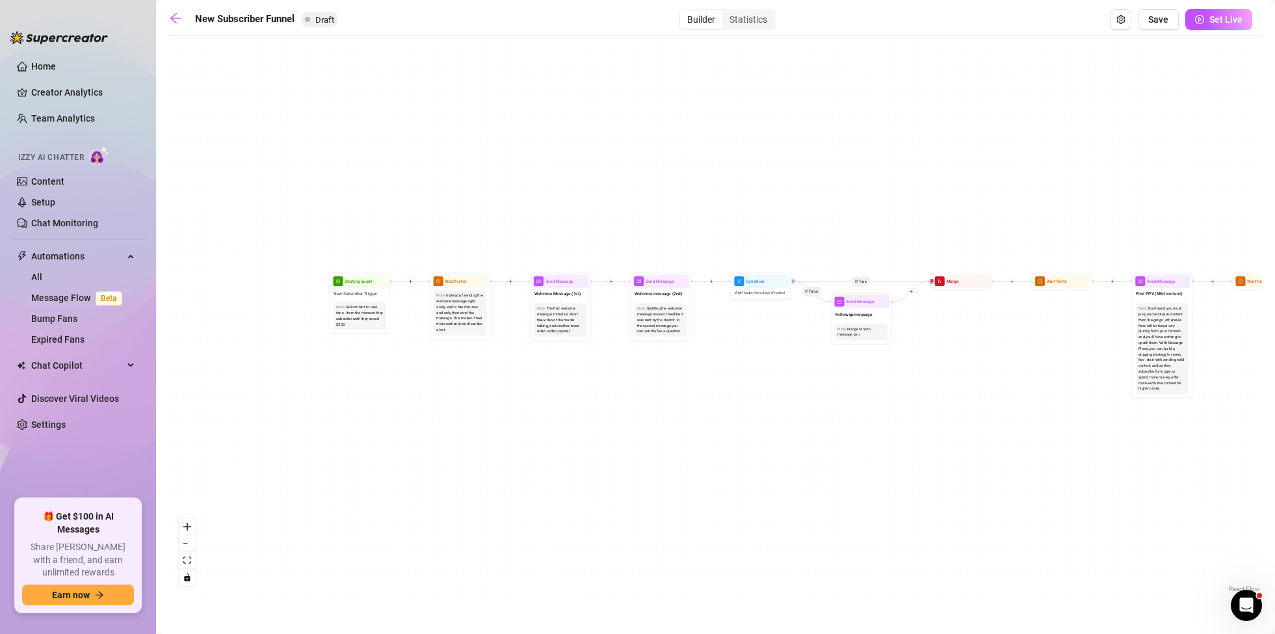
drag, startPoint x: 453, startPoint y: 423, endPoint x: 605, endPoint y: 436, distance: 152.1
click at [605, 436] on div "If True If True If True If False If False If False If True If False Merge Merge…" at bounding box center [715, 318] width 1093 height 553
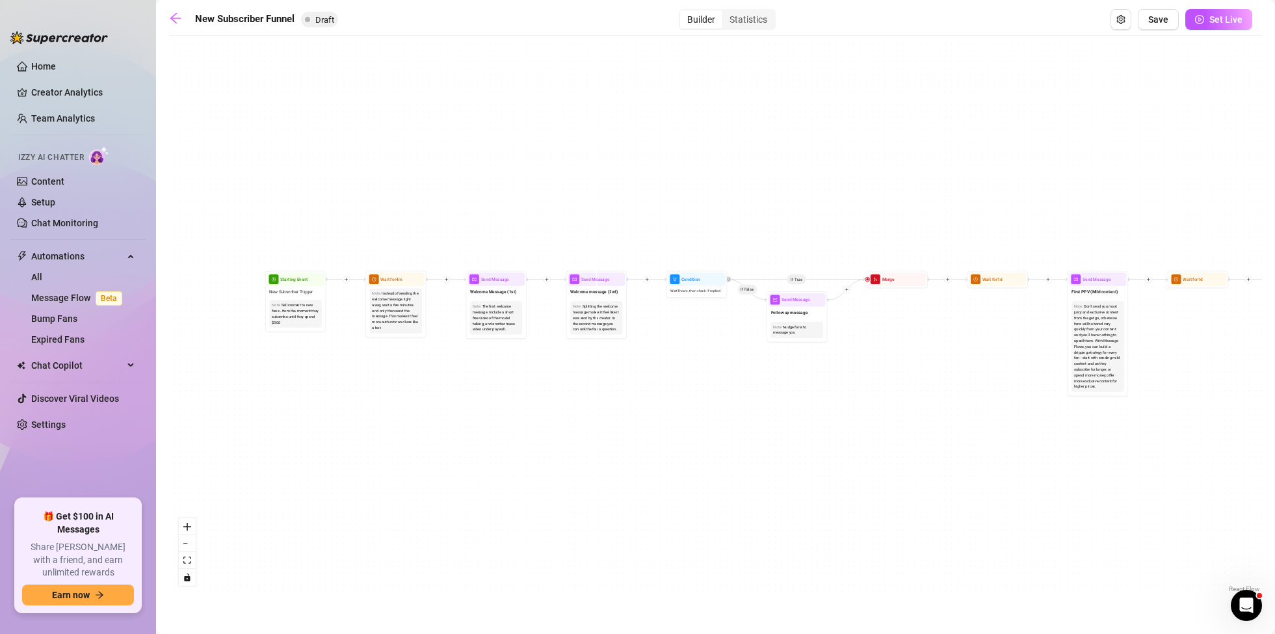
drag, startPoint x: 592, startPoint y: 399, endPoint x: 528, endPoint y: 397, distance: 63.8
click at [528, 397] on div "If True If True If True If False If False If False If True If False Merge Merge…" at bounding box center [715, 318] width 1093 height 553
click at [172, 20] on icon "arrow-left" at bounding box center [175, 18] width 13 height 13
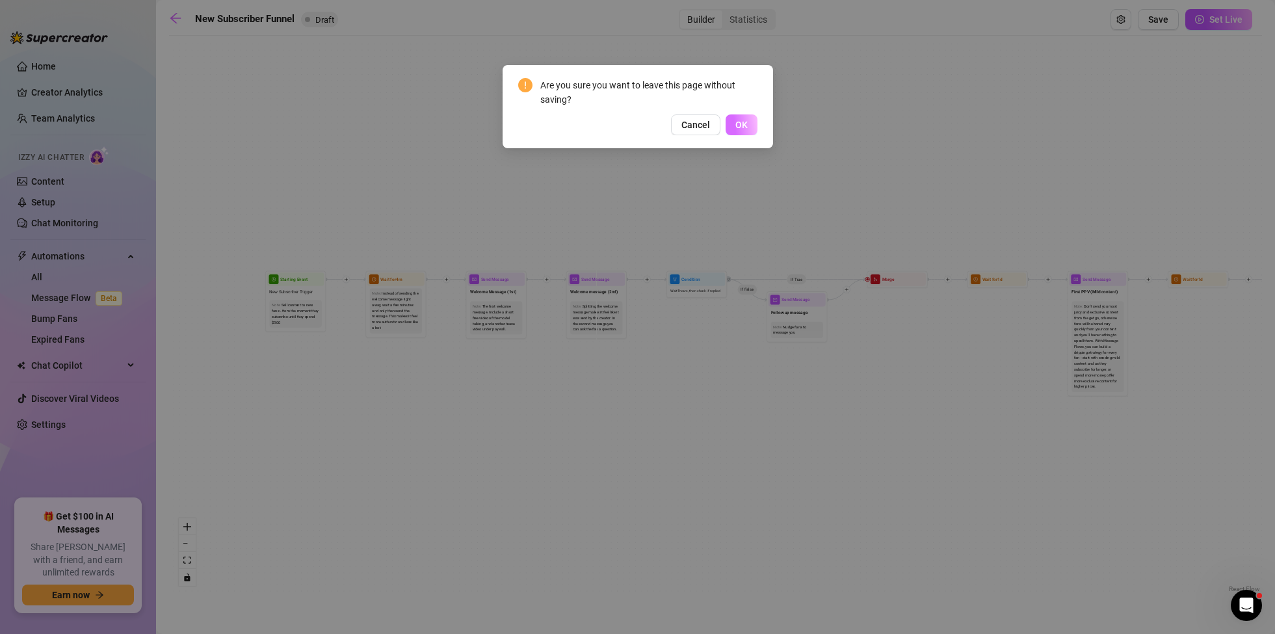
click at [731, 122] on button "OK" at bounding box center [742, 124] width 32 height 21
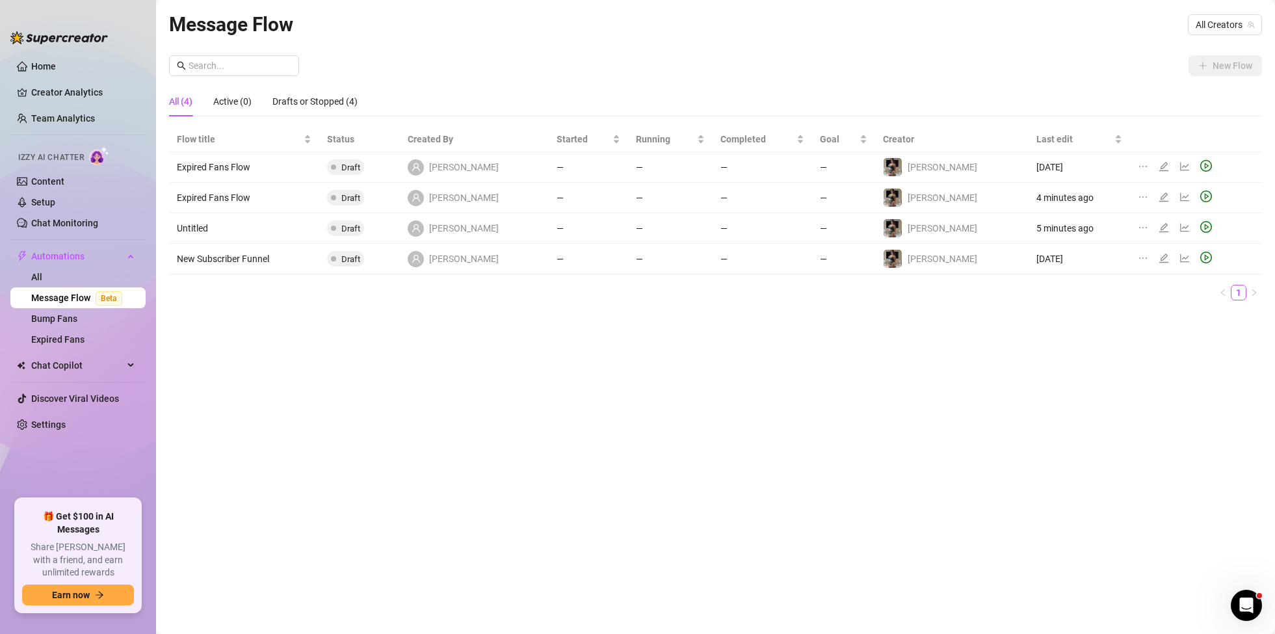
click at [1159, 197] on icon "edit" at bounding box center [1163, 197] width 9 height 9
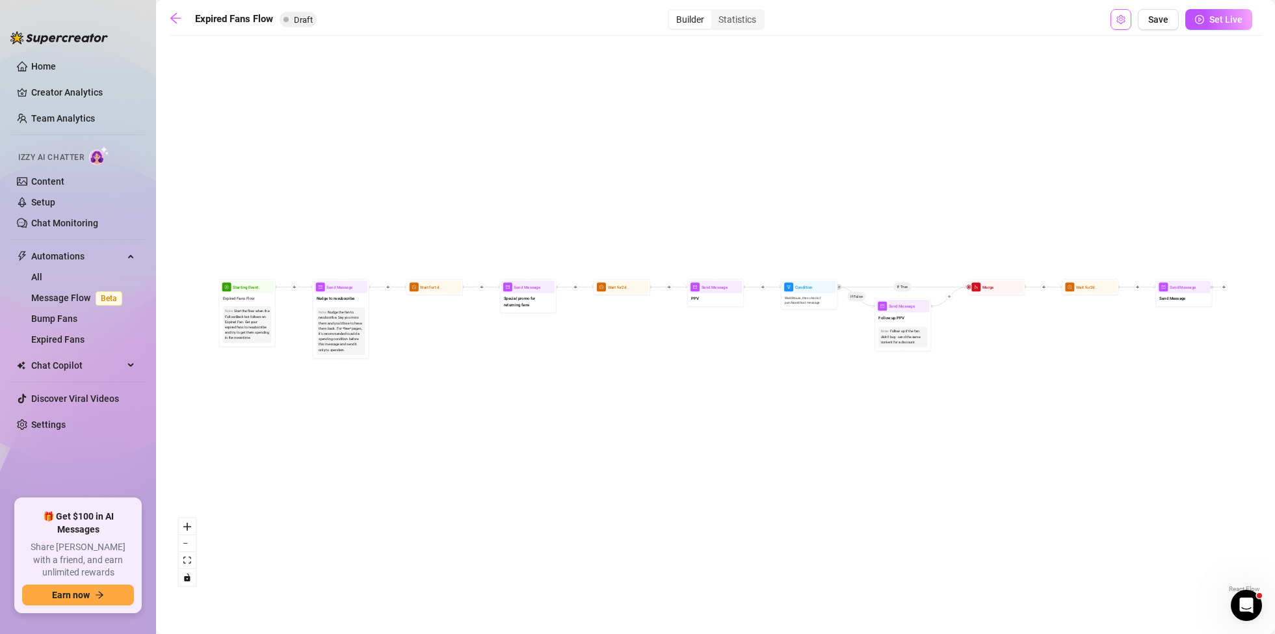
click at [1121, 23] on span "Open Exit Rules" at bounding box center [1121, 19] width 9 height 10
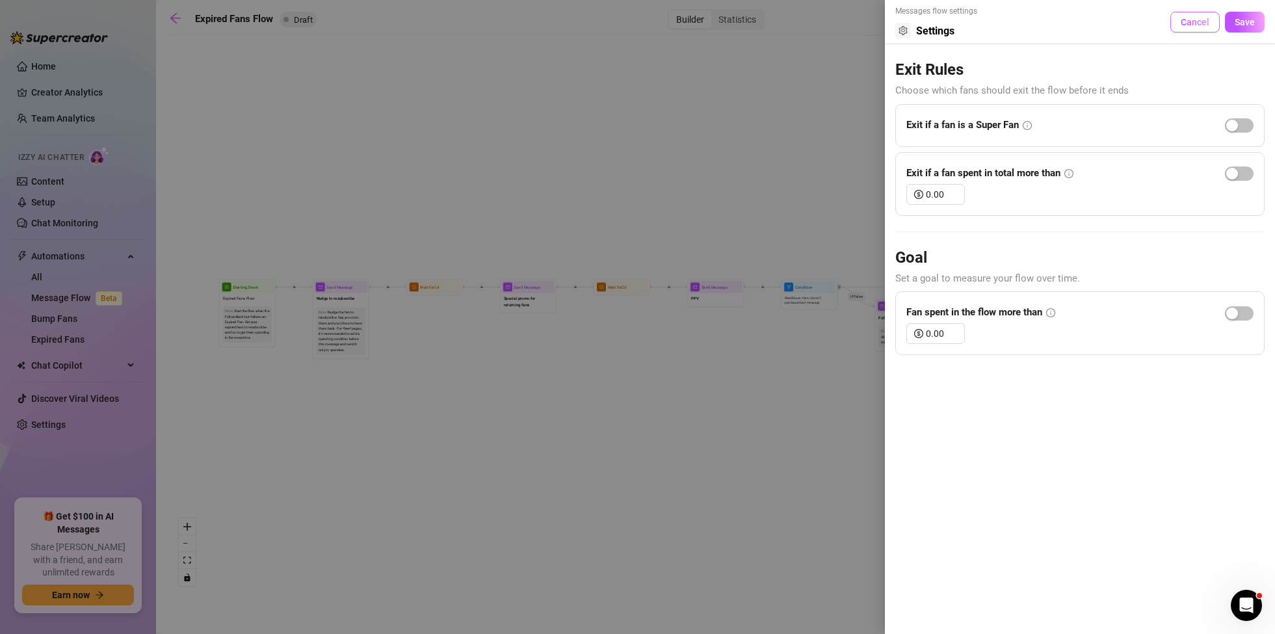
click at [1182, 21] on span "Cancel" at bounding box center [1195, 22] width 29 height 10
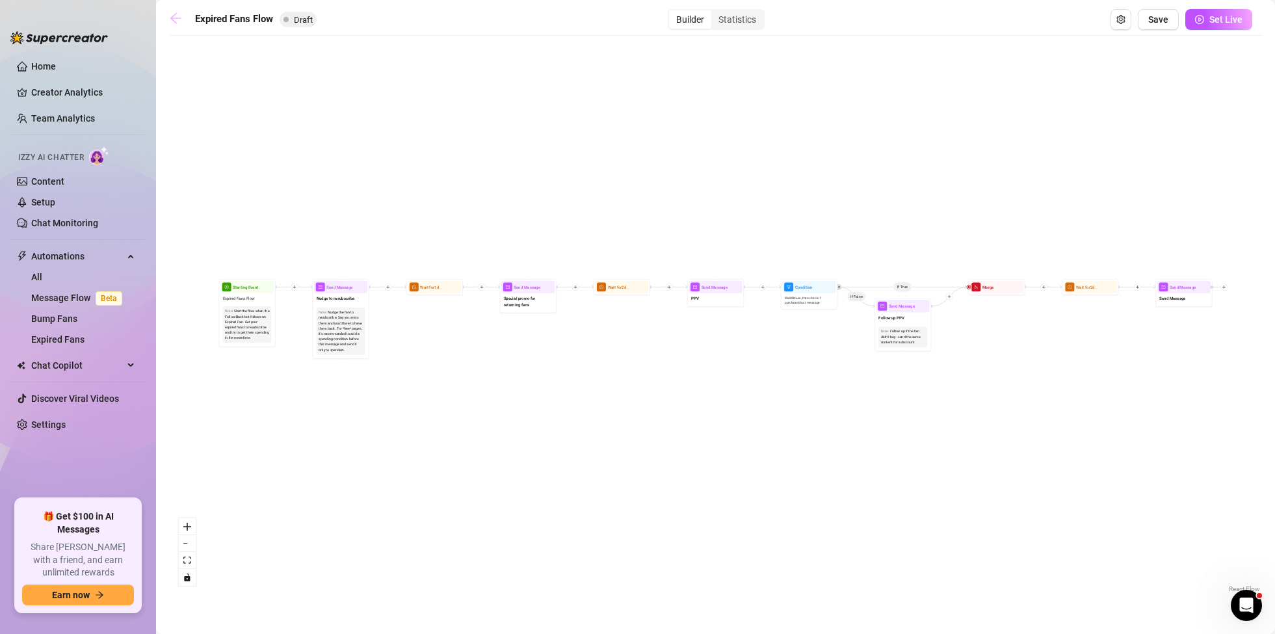
click at [183, 19] on link at bounding box center [179, 20] width 20 height 16
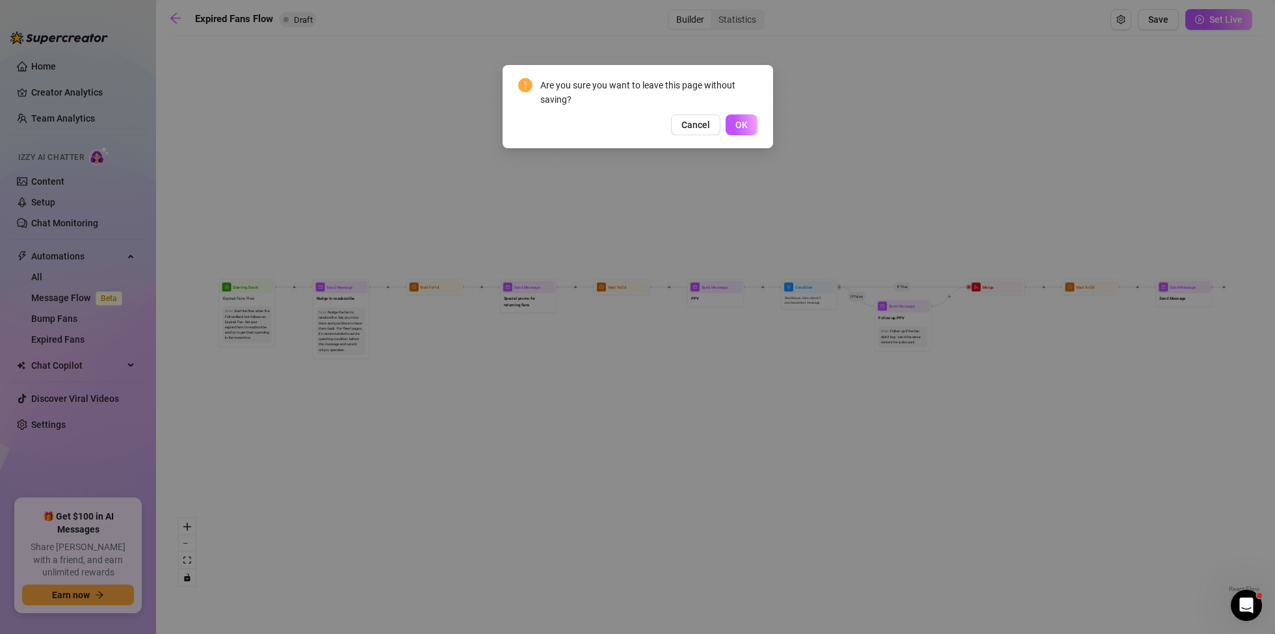
drag, startPoint x: 751, startPoint y: 120, endPoint x: 793, endPoint y: 133, distance: 44.0
click at [751, 120] on button "OK" at bounding box center [742, 124] width 32 height 21
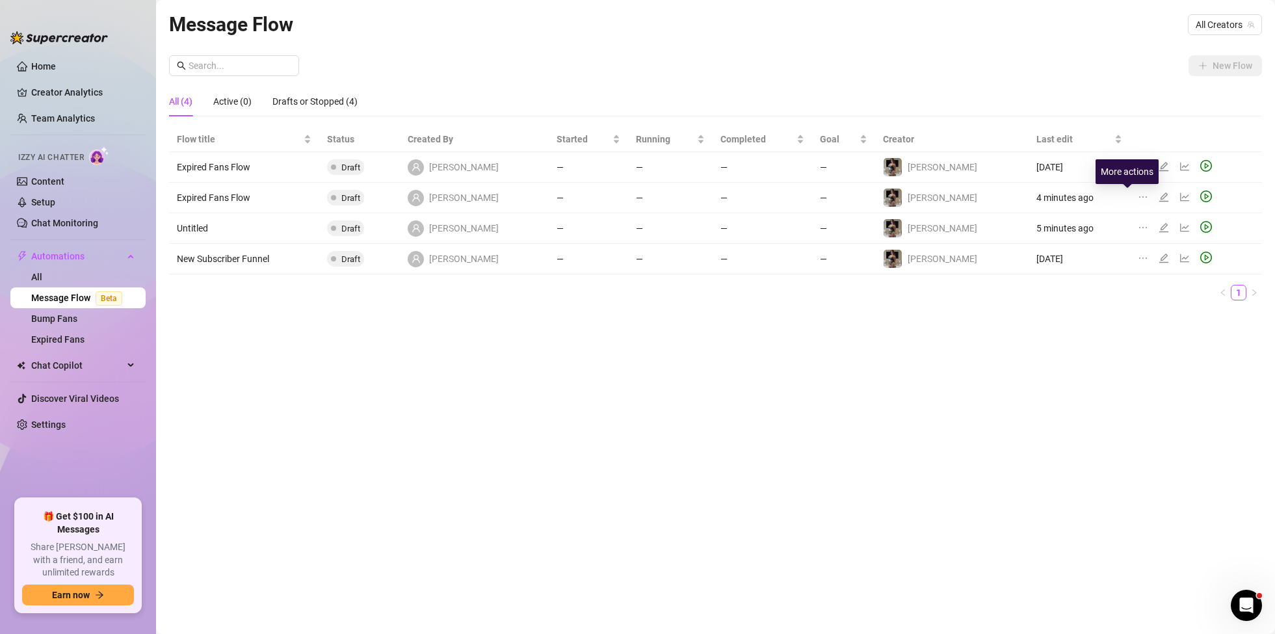
click at [1138, 196] on icon "ellipsis" at bounding box center [1143, 197] width 10 height 10
click at [1161, 261] on span "Delete" at bounding box center [1196, 259] width 99 height 14
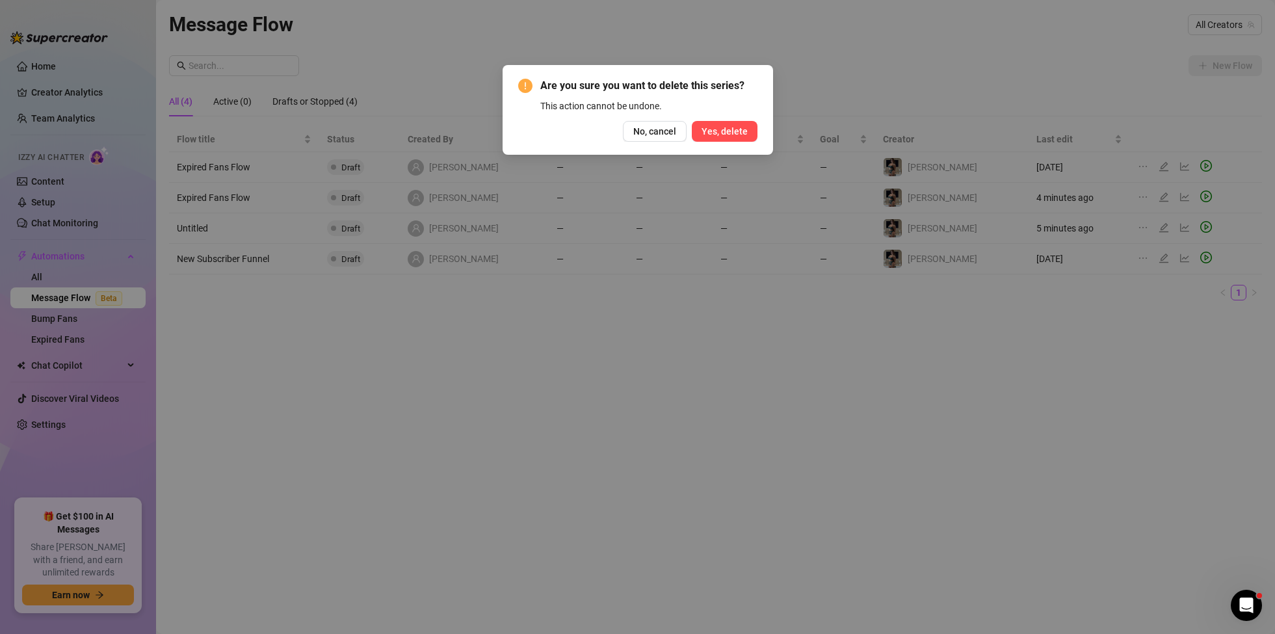
click at [725, 128] on span "Yes, delete" at bounding box center [725, 131] width 46 height 10
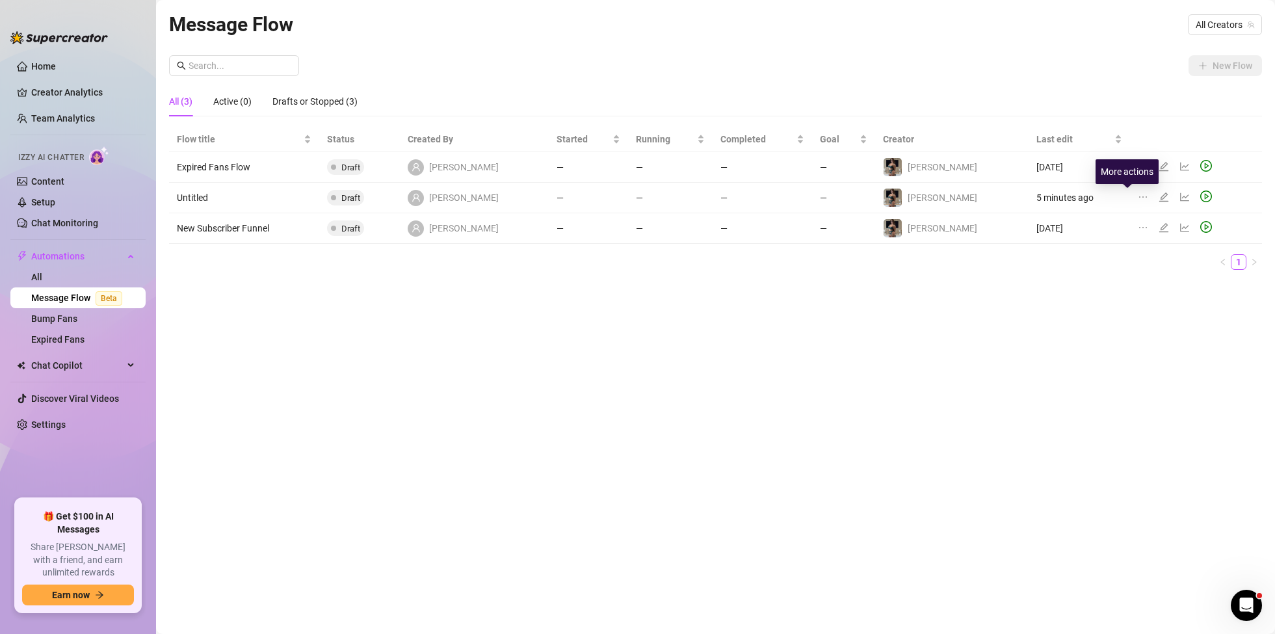
click at [1138, 196] on icon "ellipsis" at bounding box center [1143, 197] width 10 height 10
click at [1166, 256] on span "Delete" at bounding box center [1196, 259] width 99 height 14
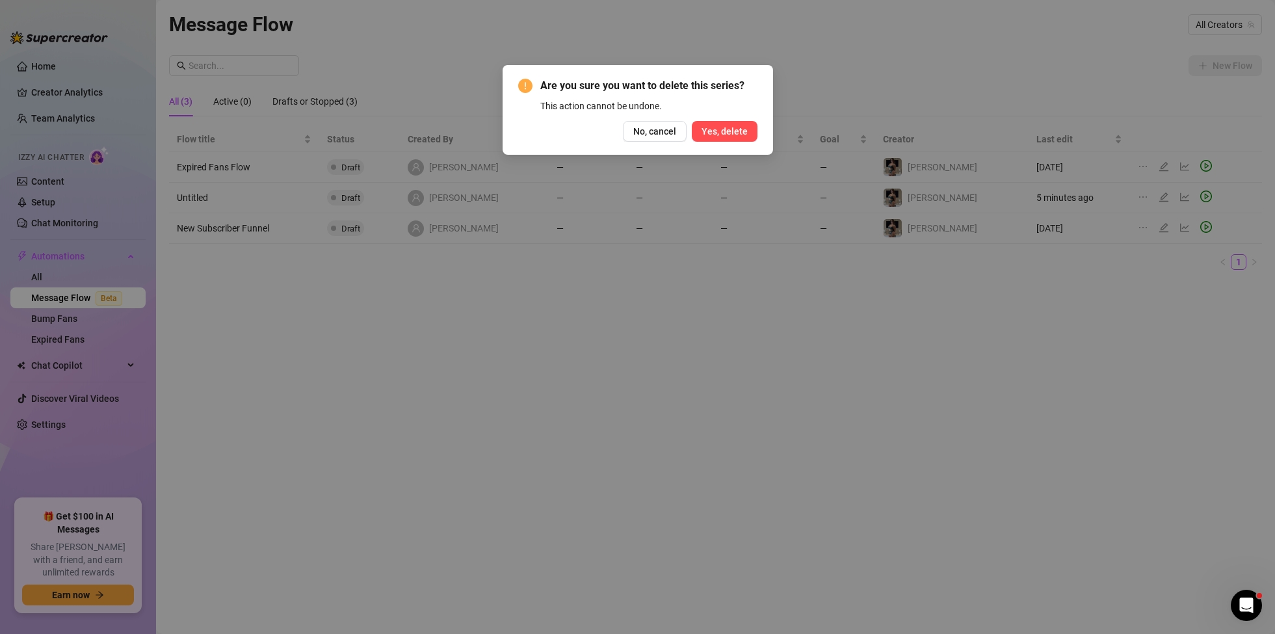
click at [736, 135] on span "Yes, delete" at bounding box center [725, 131] width 46 height 10
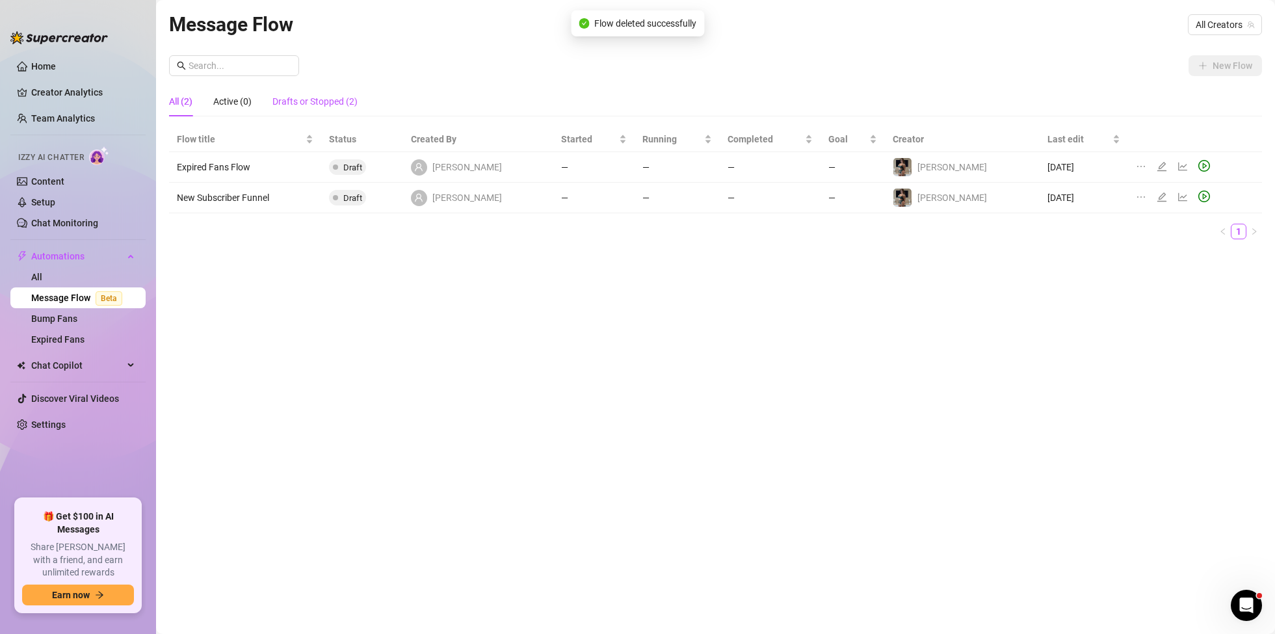
click at [332, 100] on div "Drafts or Stopped (2)" at bounding box center [315, 101] width 85 height 14
click at [185, 95] on div "All (2)" at bounding box center [180, 101] width 23 height 14
click at [55, 315] on link "Bump Fans" at bounding box center [54, 318] width 46 height 10
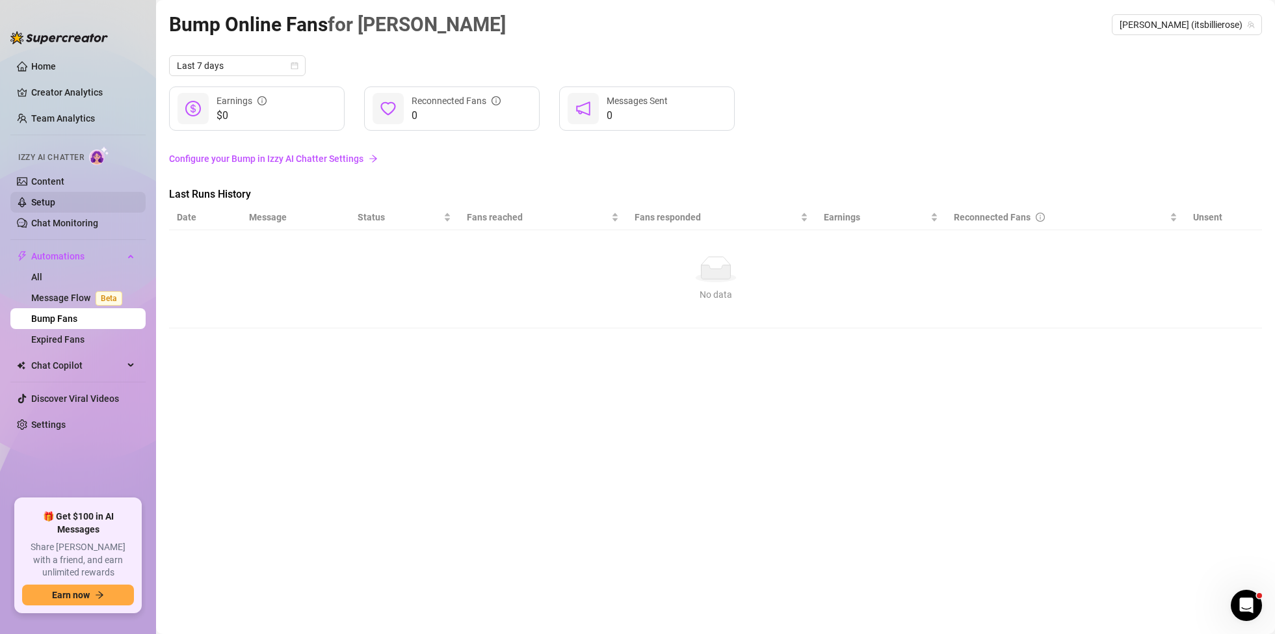
click at [44, 207] on link "Setup" at bounding box center [43, 202] width 24 height 10
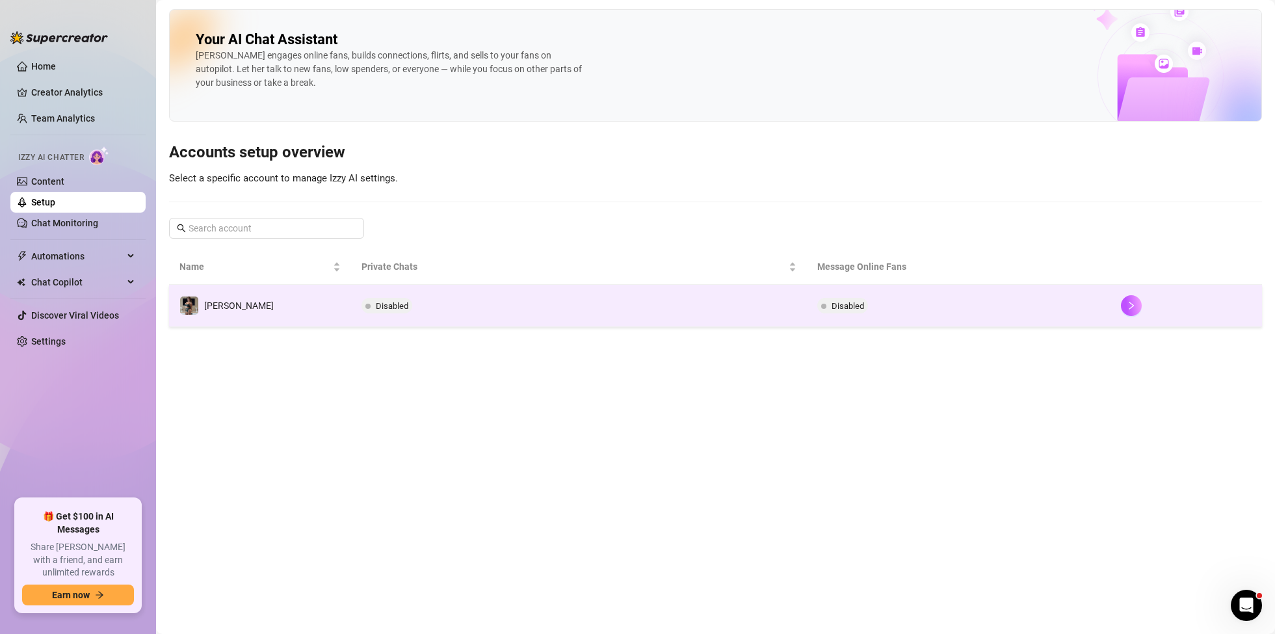
click at [275, 310] on td "[PERSON_NAME]" at bounding box center [260, 306] width 182 height 42
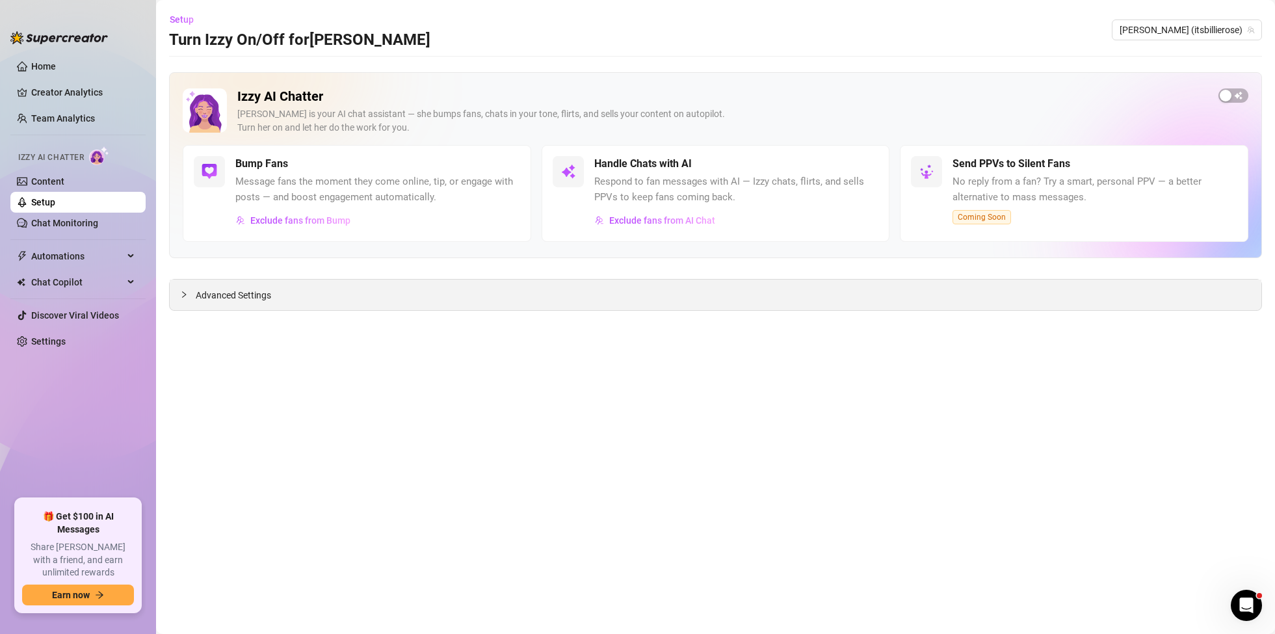
click at [183, 295] on icon "collapsed" at bounding box center [184, 295] width 8 height 8
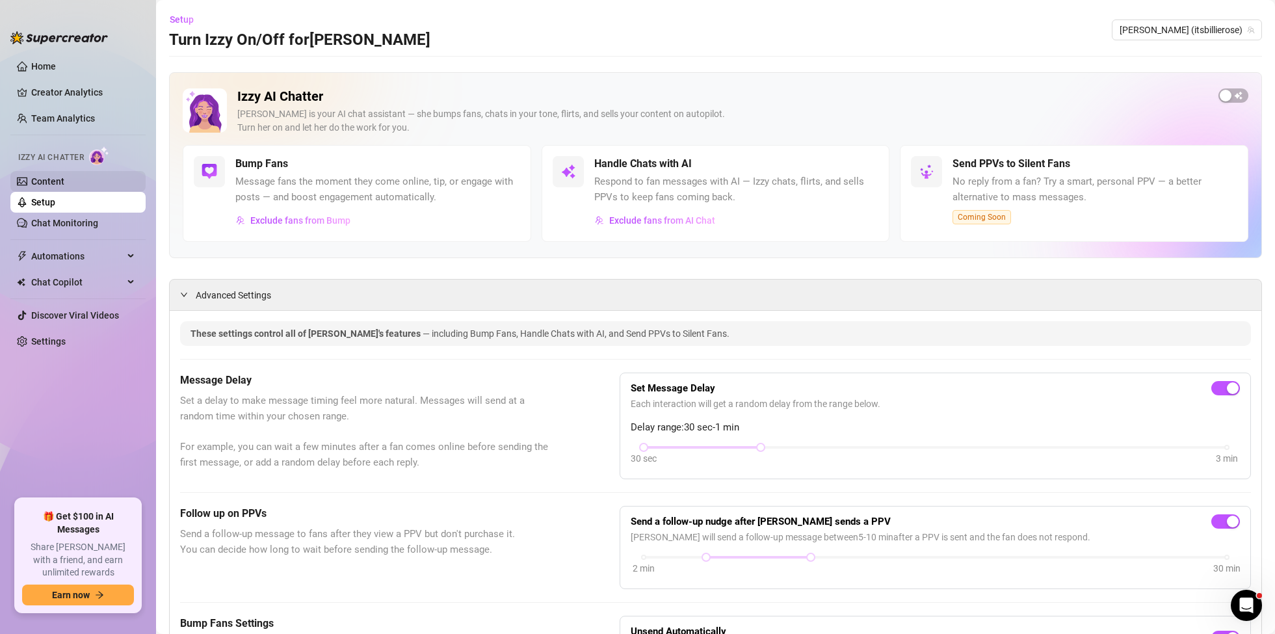
drag, startPoint x: 36, startPoint y: 170, endPoint x: 47, endPoint y: 180, distance: 14.8
click at [39, 176] on link "Content" at bounding box center [47, 181] width 33 height 10
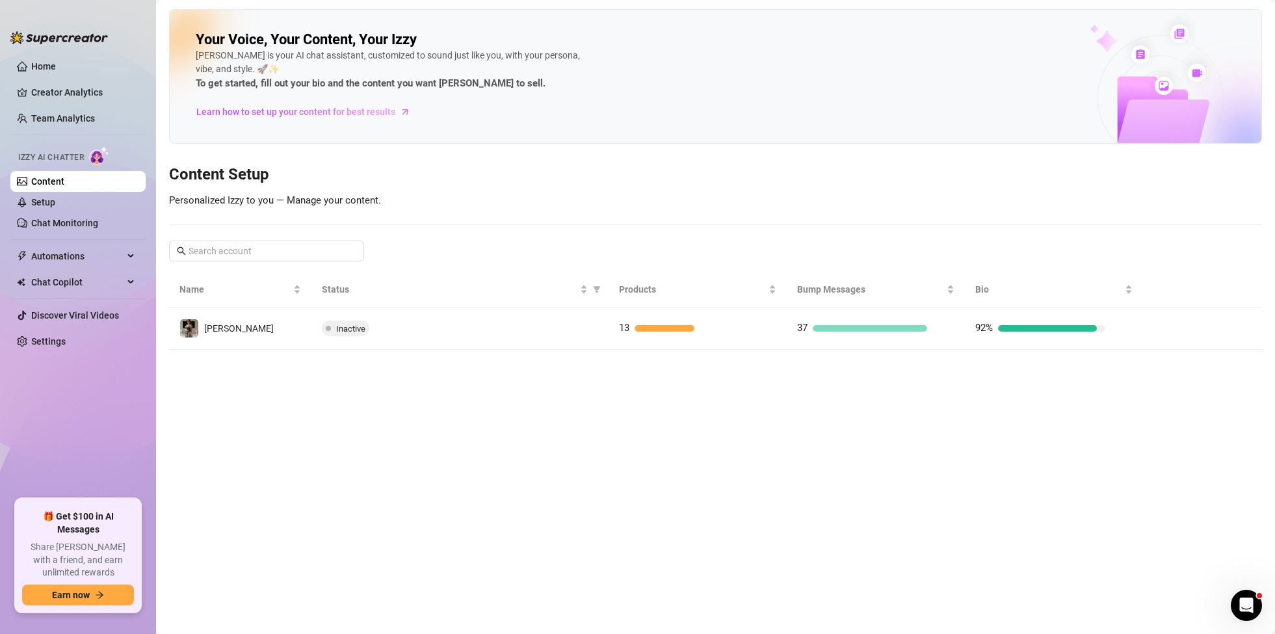
click at [54, 181] on link "Content" at bounding box center [47, 181] width 33 height 10
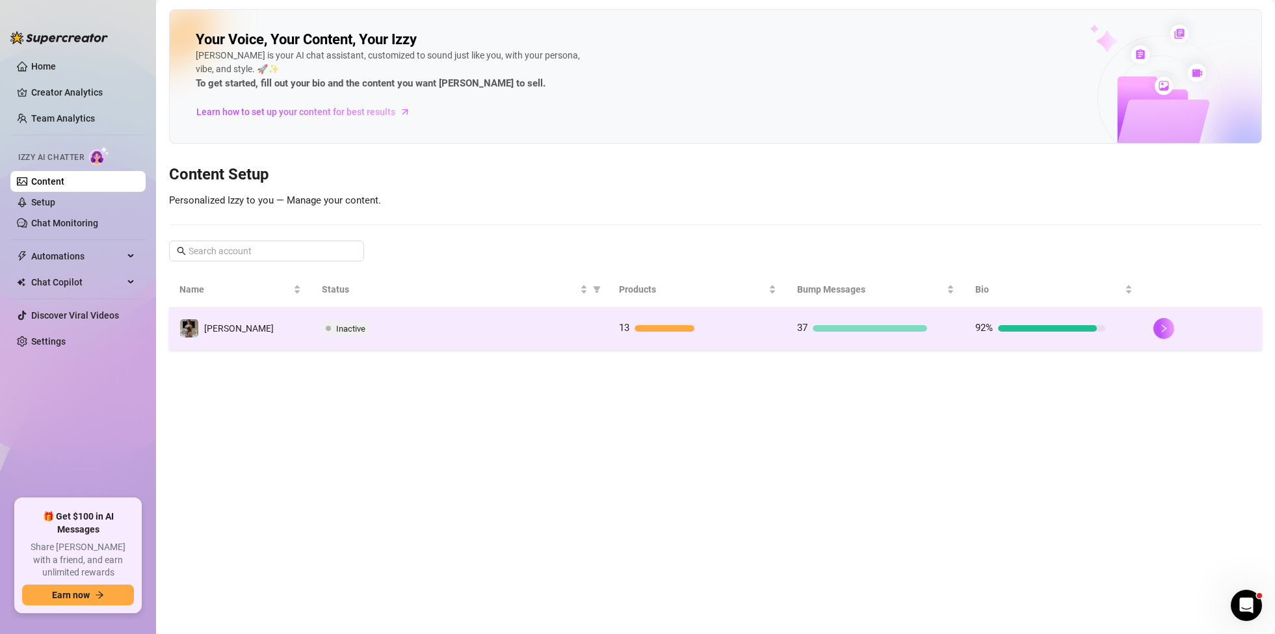
click at [262, 331] on td "[PERSON_NAME]" at bounding box center [240, 329] width 142 height 42
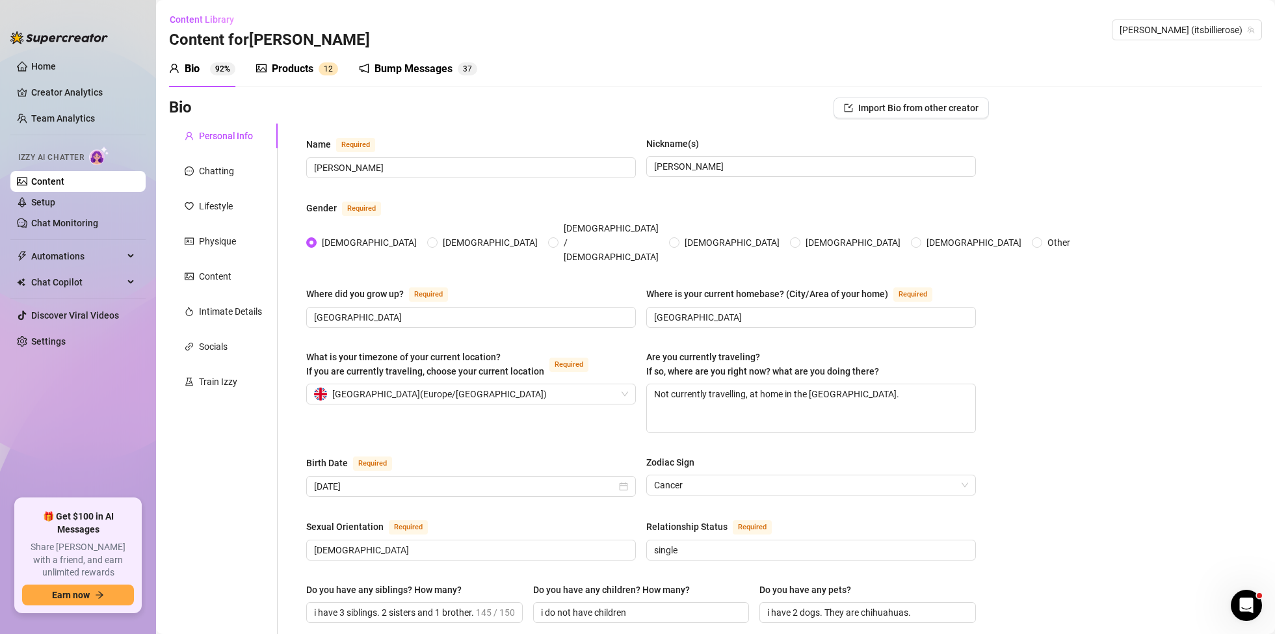
click at [456, 63] on div "Bump Messages 3 7" at bounding box center [418, 69] width 118 height 16
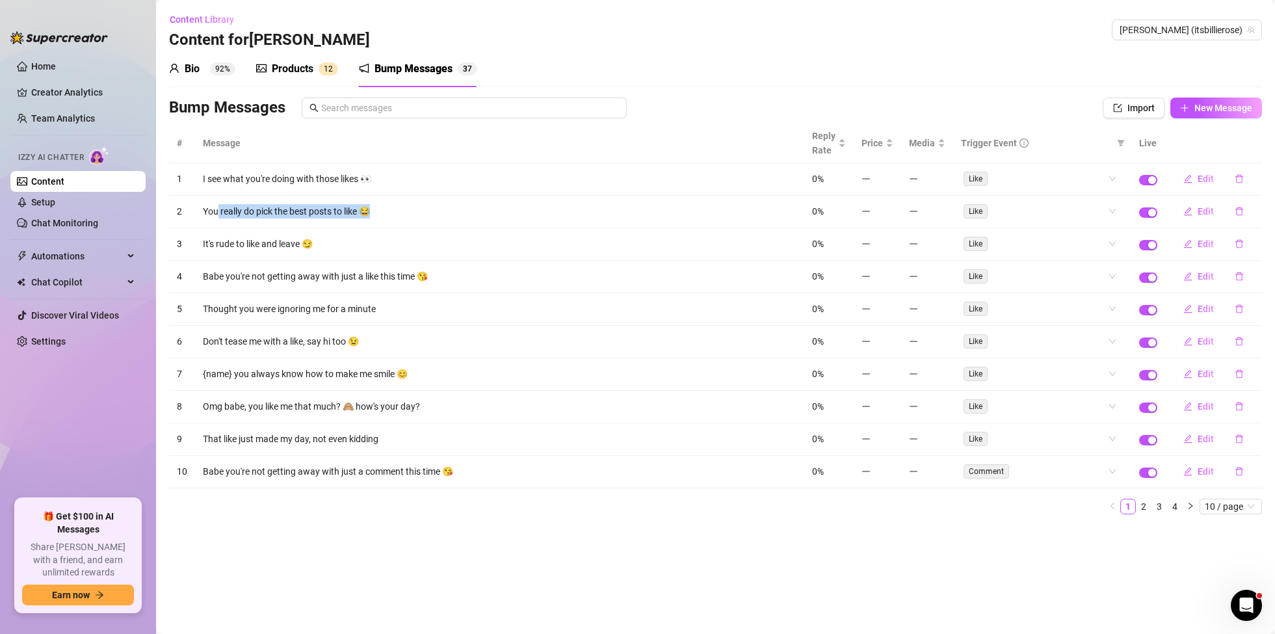
drag, startPoint x: 218, startPoint y: 209, endPoint x: 397, endPoint y: 213, distance: 179.5
click at [397, 213] on td "You really do pick the best posts to like 😂" at bounding box center [499, 212] width 609 height 33
click at [1195, 176] on button "Edit" at bounding box center [1198, 178] width 51 height 21
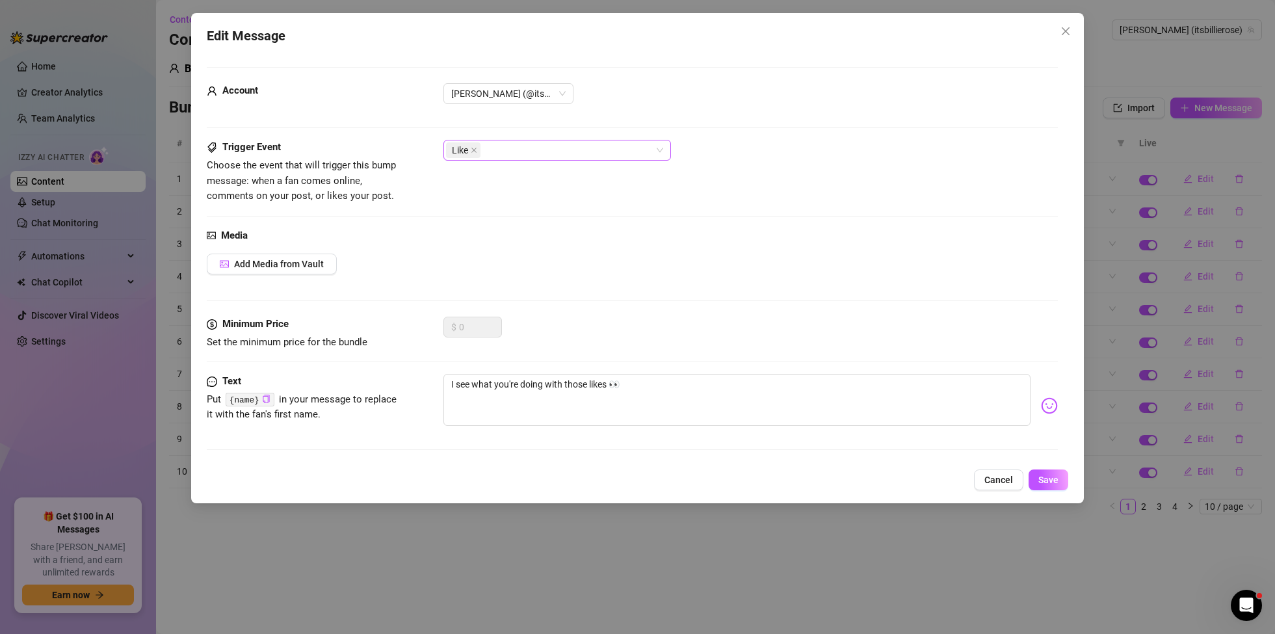
click at [667, 149] on div "Like" at bounding box center [558, 150] width 228 height 21
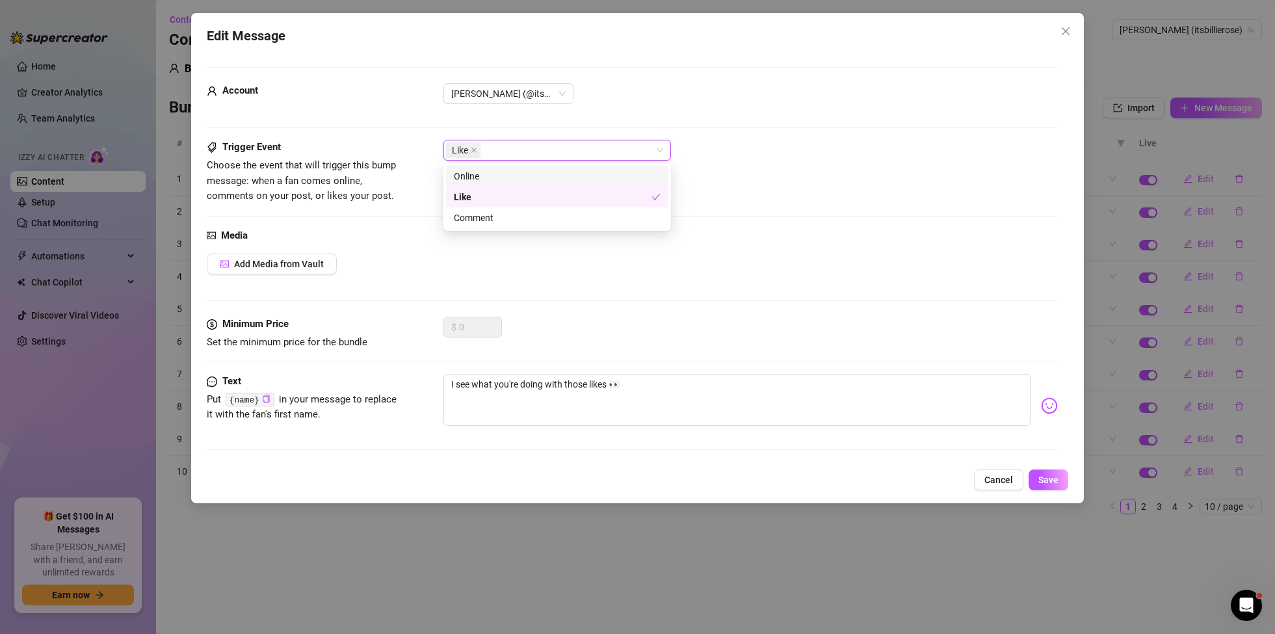
click at [667, 149] on div "Like" at bounding box center [558, 150] width 228 height 21
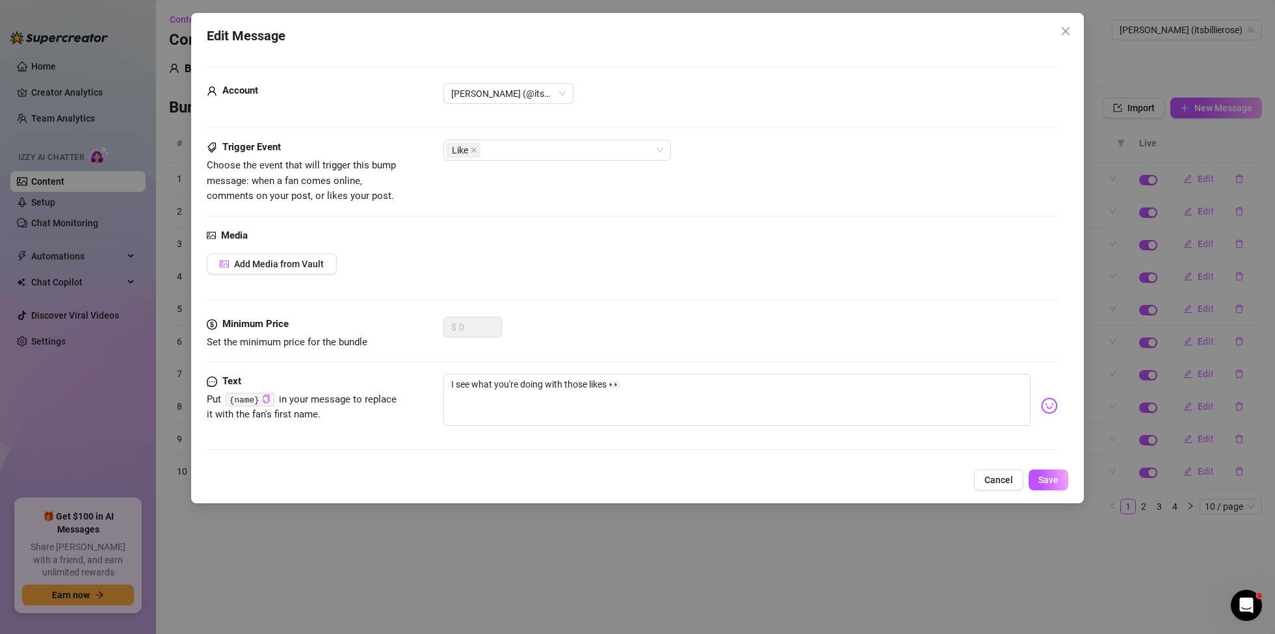
click at [978, 105] on div "Account [PERSON_NAME] (@itsbillierose)" at bounding box center [632, 99] width 851 height 33
click at [1067, 29] on icon "close" at bounding box center [1066, 31] width 10 height 10
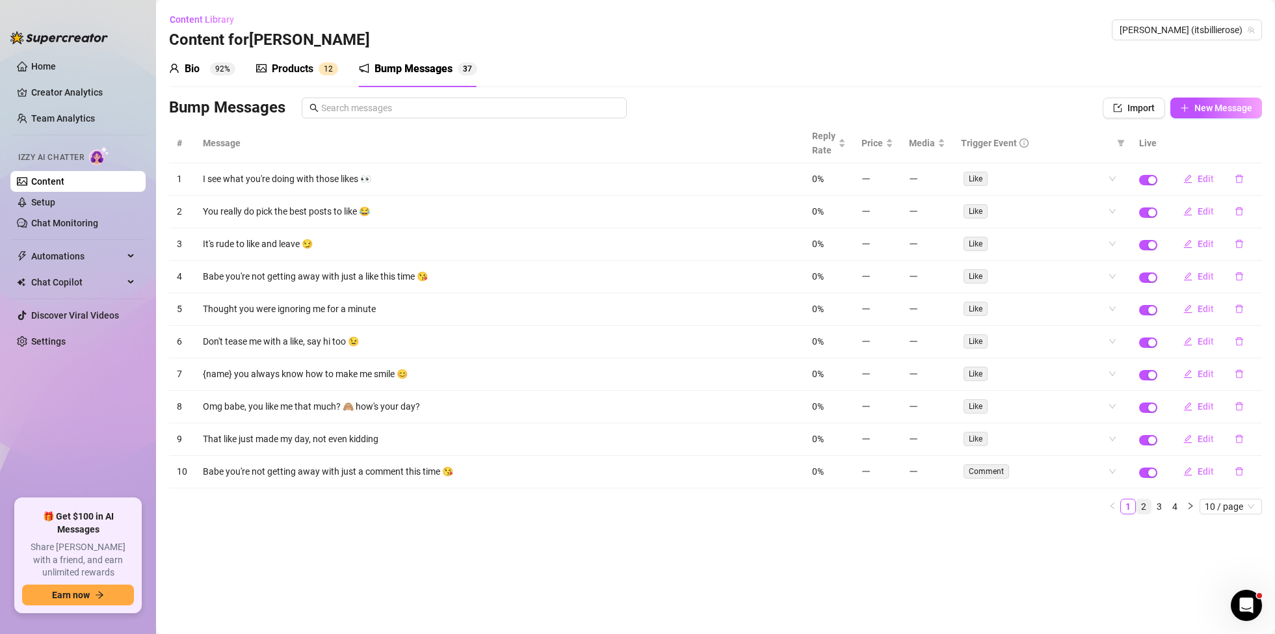
click at [1146, 507] on link "2" at bounding box center [1144, 507] width 14 height 14
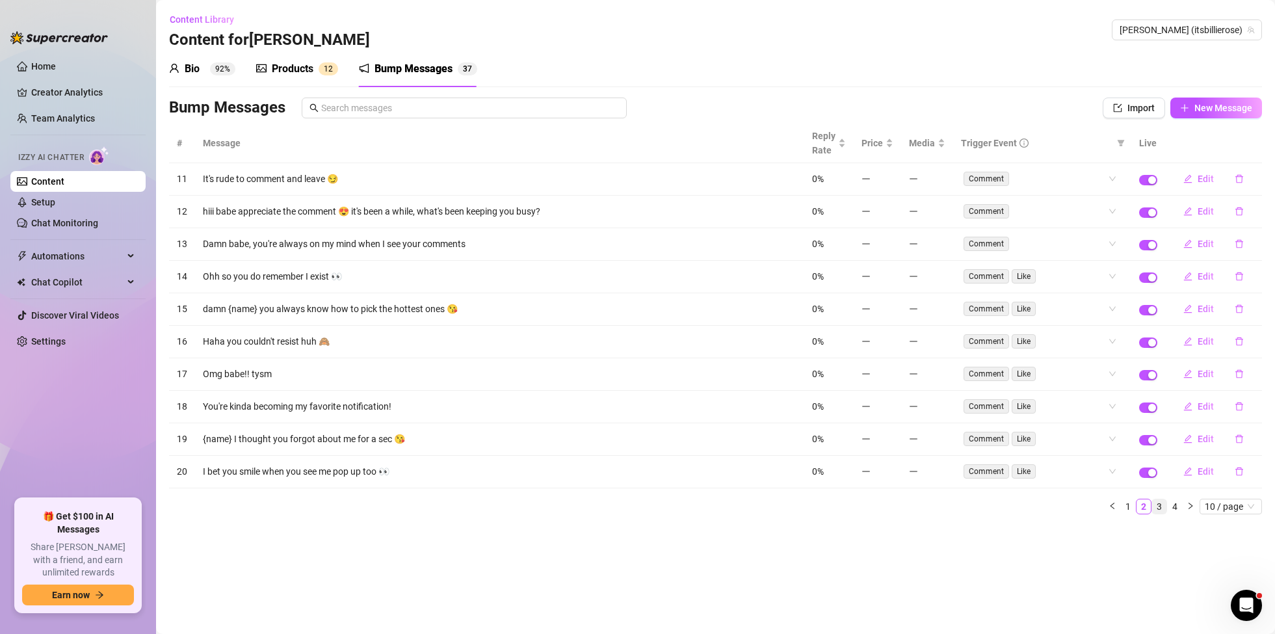
click at [1157, 505] on link "3" at bounding box center [1160, 507] width 14 height 14
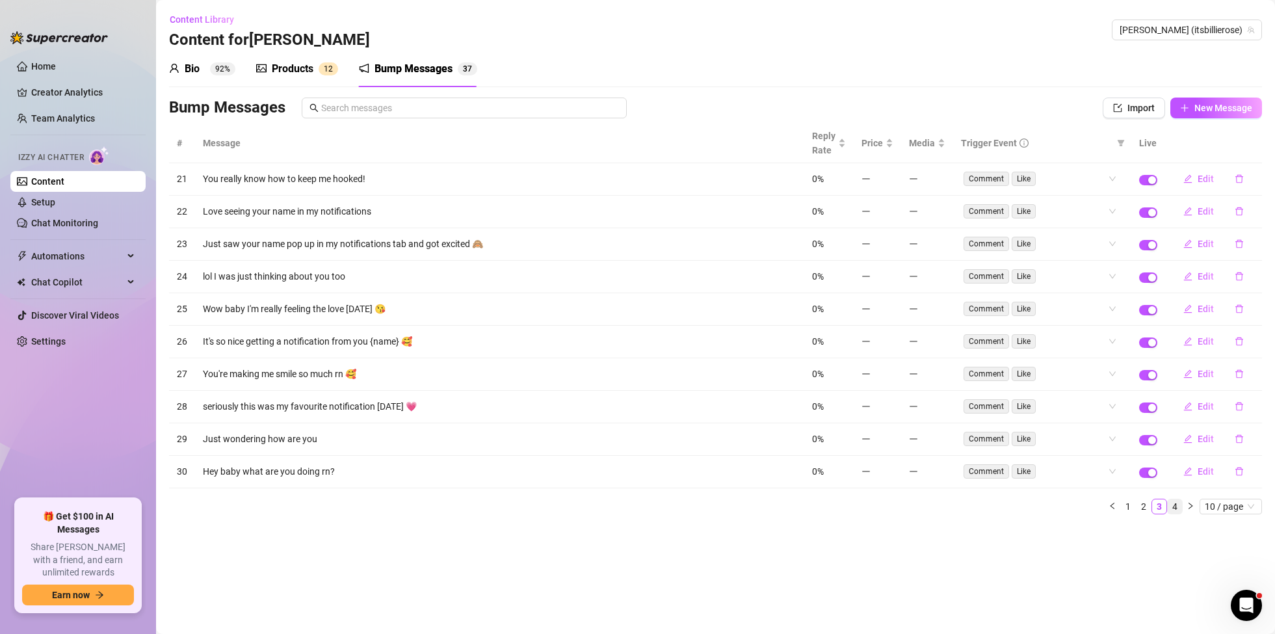
click at [1171, 504] on link "4" at bounding box center [1175, 507] width 14 height 14
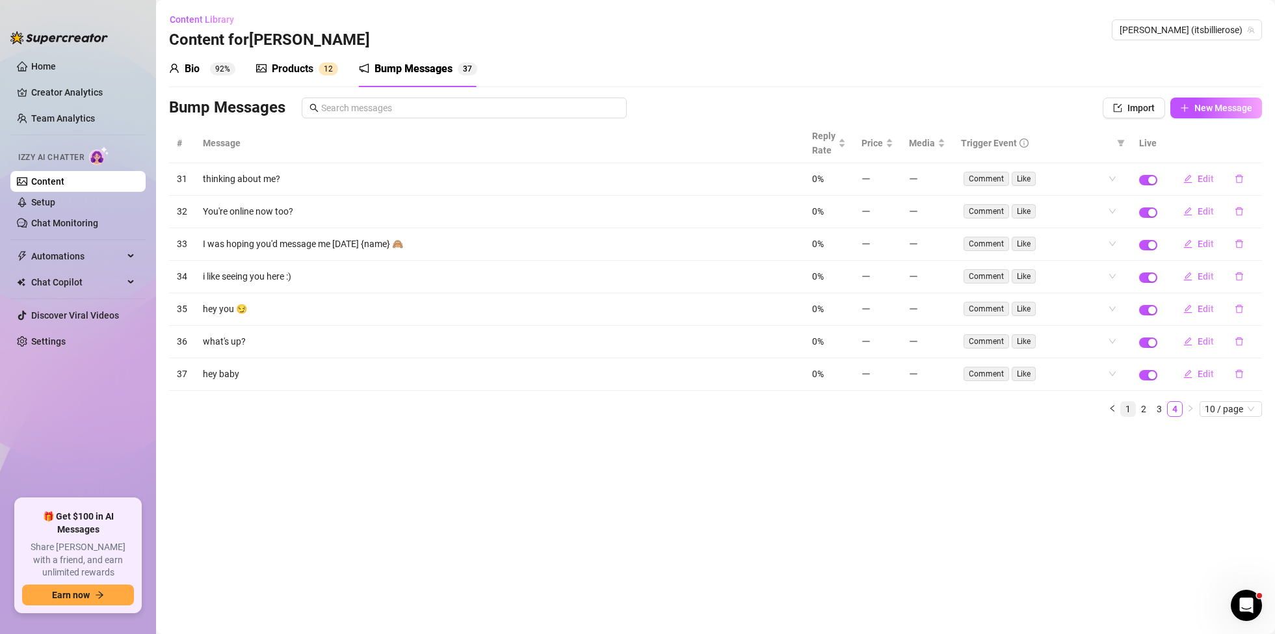
click at [1125, 406] on link "1" at bounding box center [1128, 409] width 14 height 14
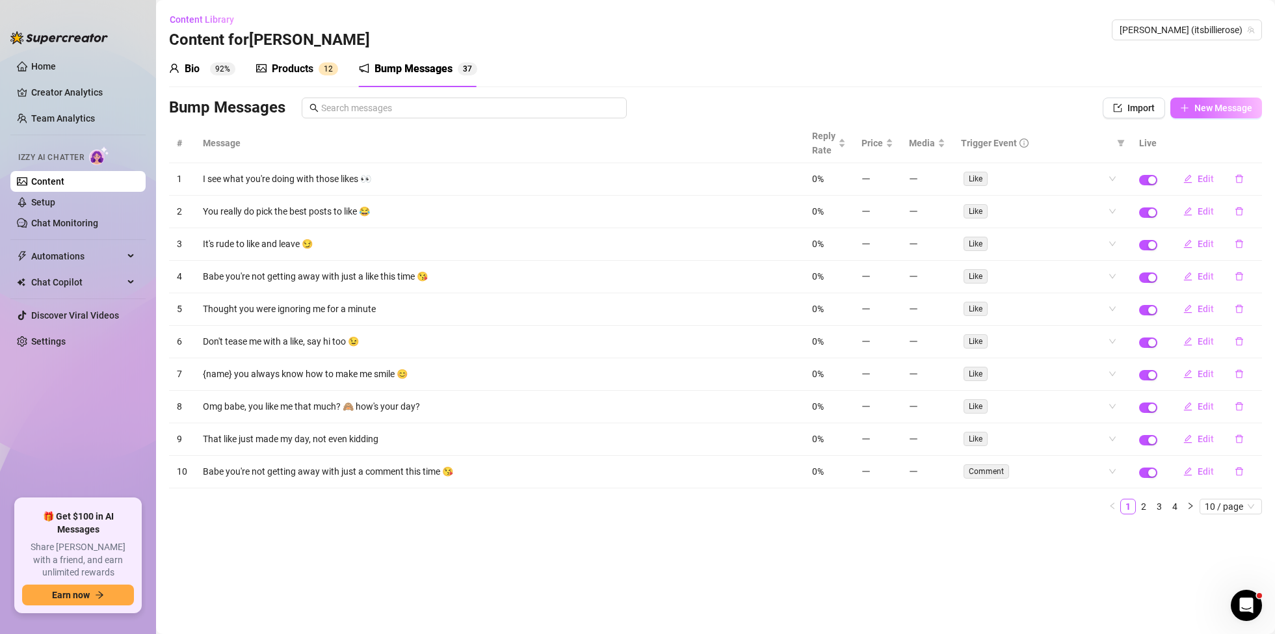
click at [1207, 103] on span "New Message" at bounding box center [1224, 108] width 58 height 10
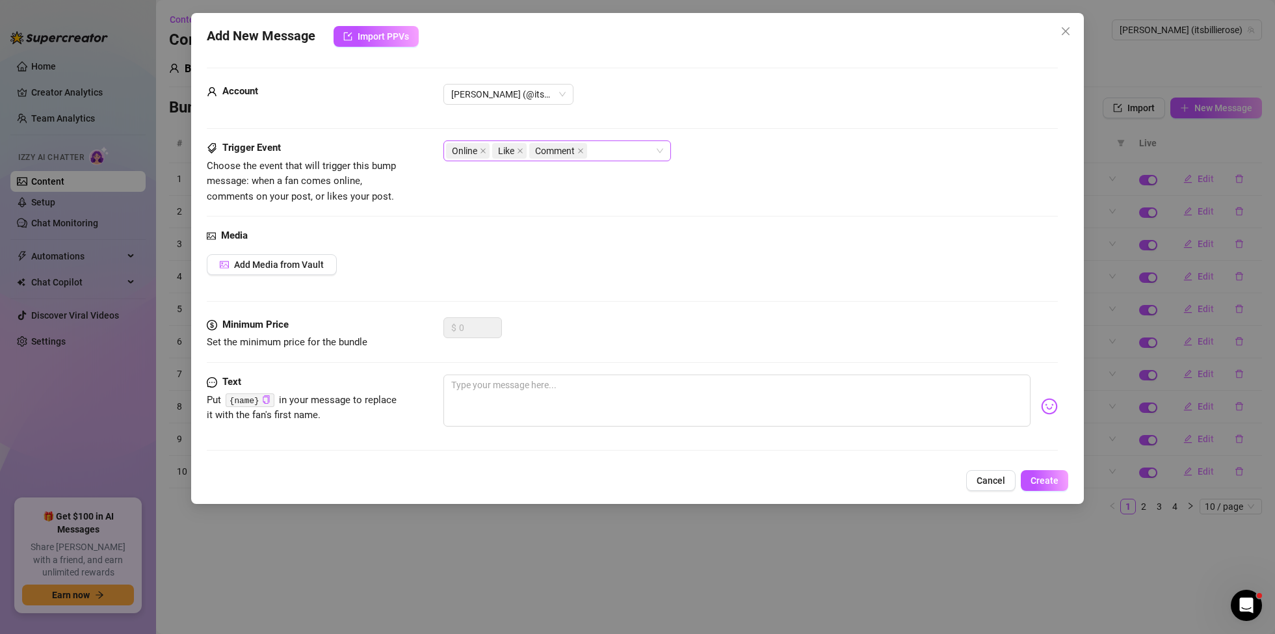
drag, startPoint x: 583, startPoint y: 149, endPoint x: 575, endPoint y: 150, distance: 8.5
click at [583, 149] on icon "close" at bounding box center [580, 150] width 5 height 5
click at [522, 150] on icon "close" at bounding box center [520, 151] width 7 height 7
click at [271, 265] on span "Add Media from Vault" at bounding box center [279, 265] width 90 height 10
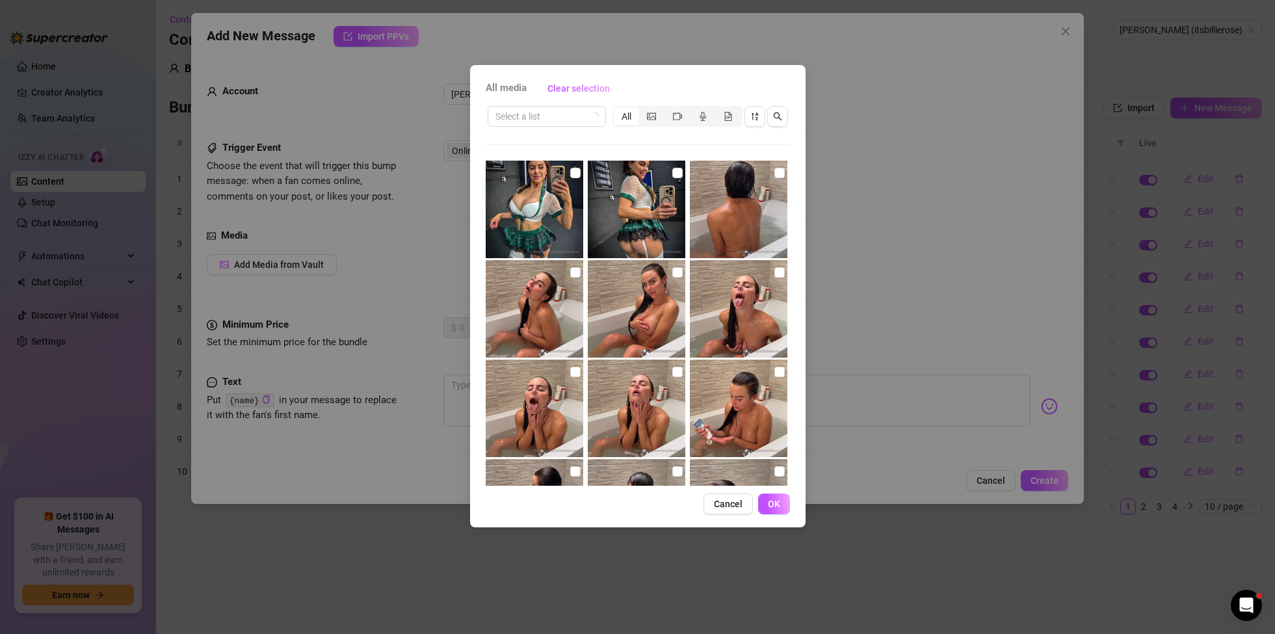
click at [568, 215] on img at bounding box center [535, 210] width 98 height 98
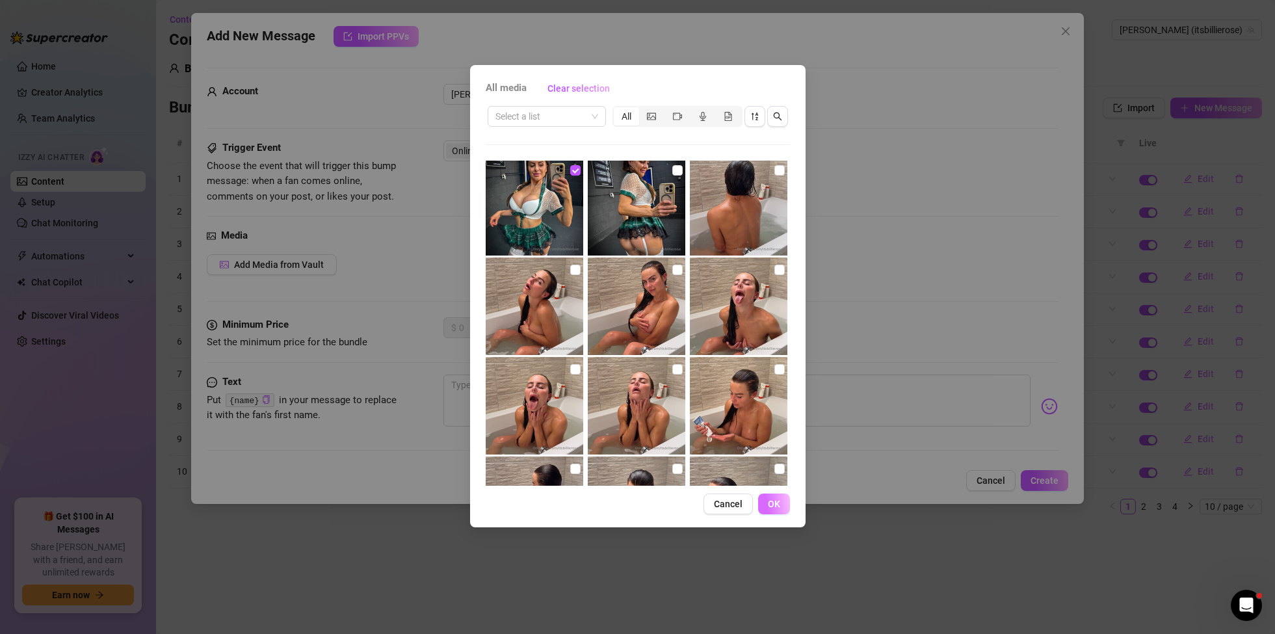
scroll to position [5, 0]
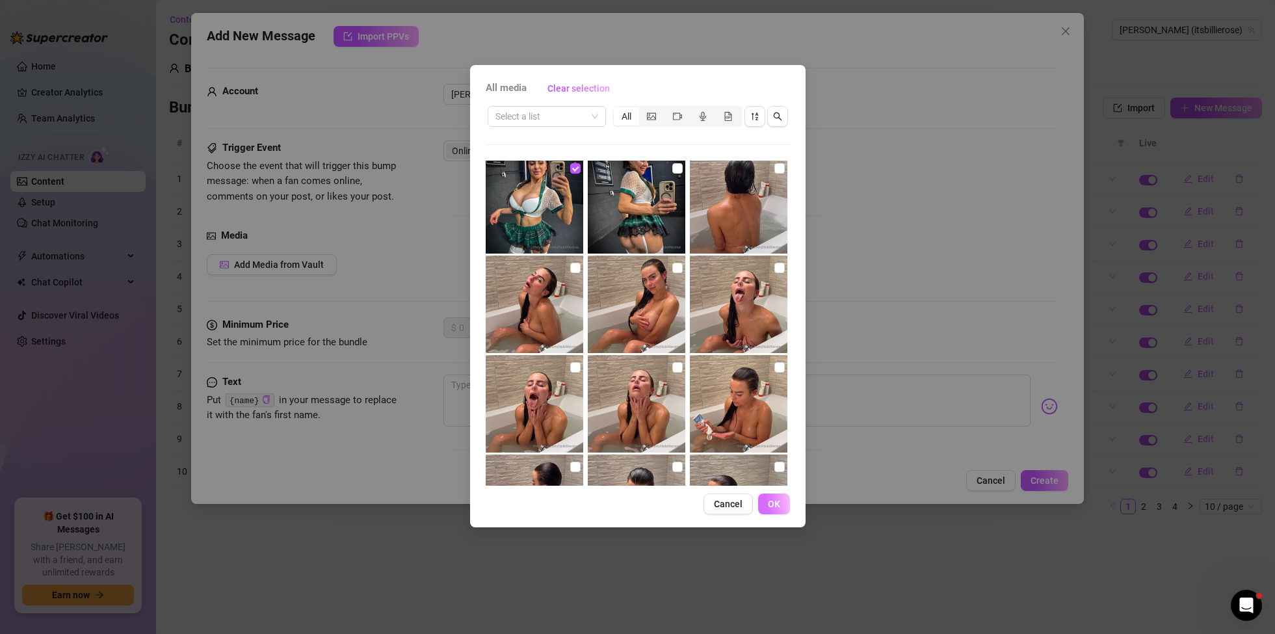
click at [779, 508] on span "OK" at bounding box center [774, 504] width 12 height 10
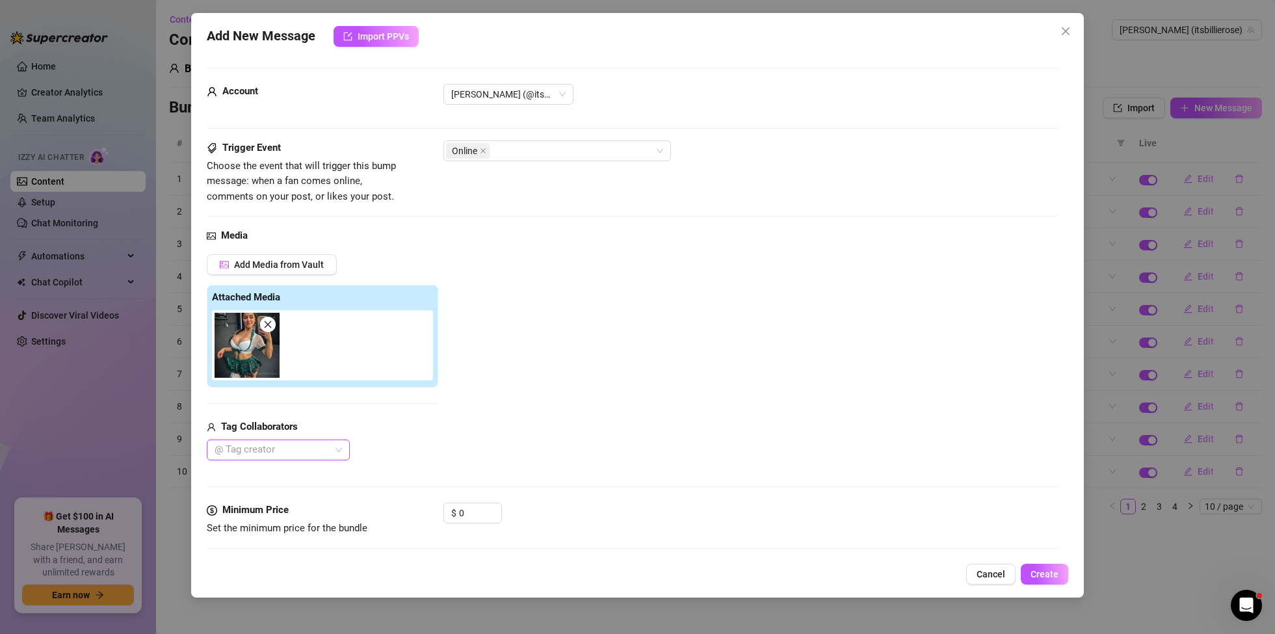
scroll to position [92, 0]
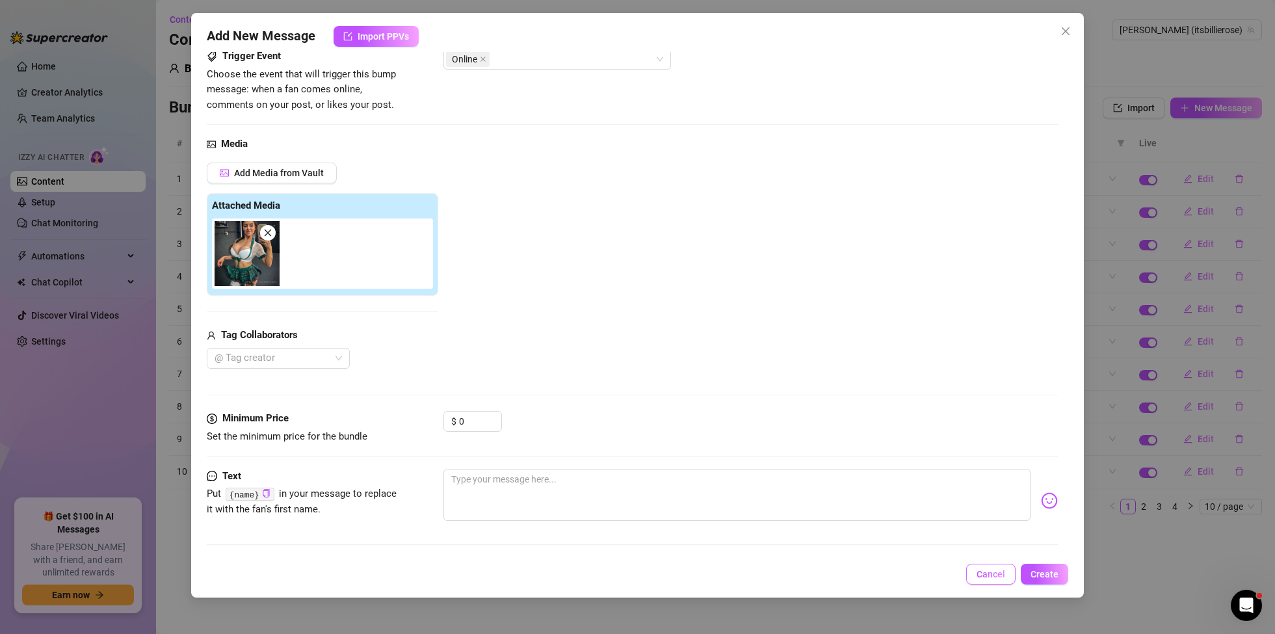
click at [993, 567] on button "Cancel" at bounding box center [991, 574] width 49 height 21
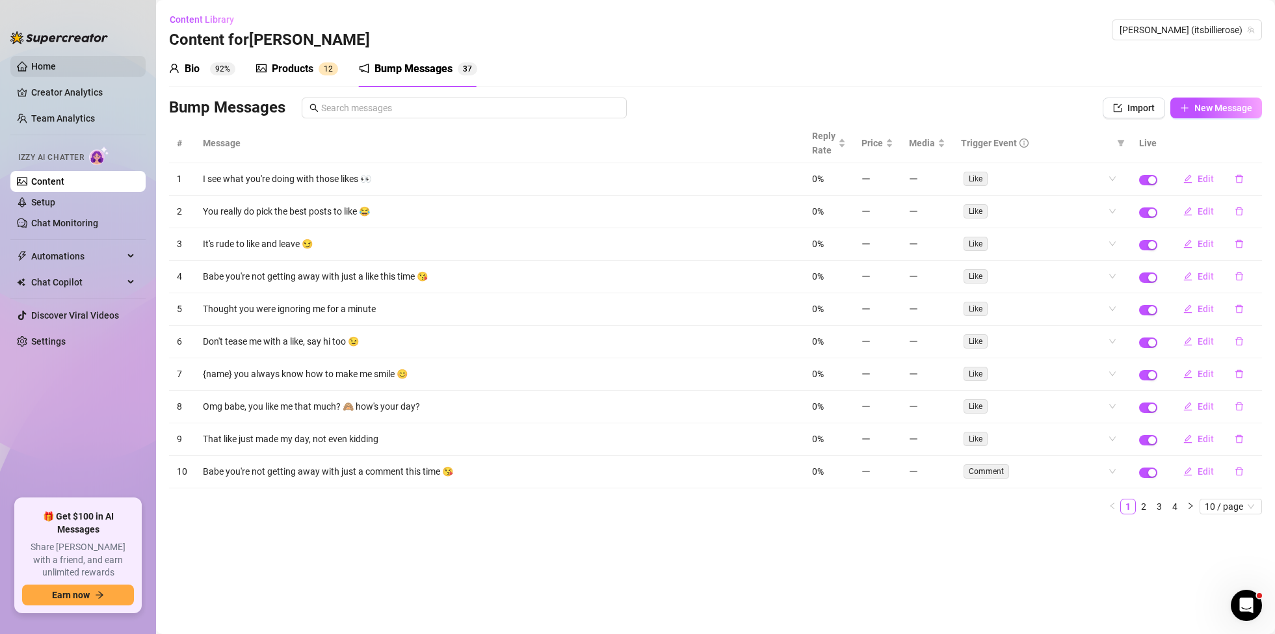
click at [56, 72] on link "Home" at bounding box center [43, 66] width 25 height 10
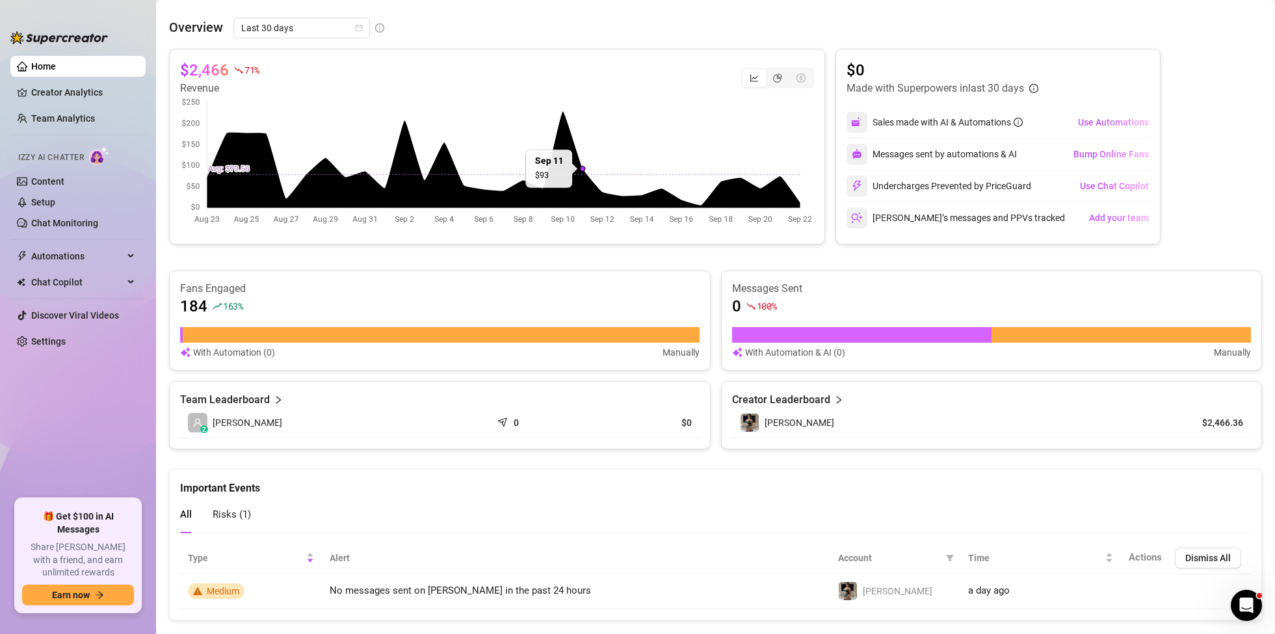
scroll to position [511, 0]
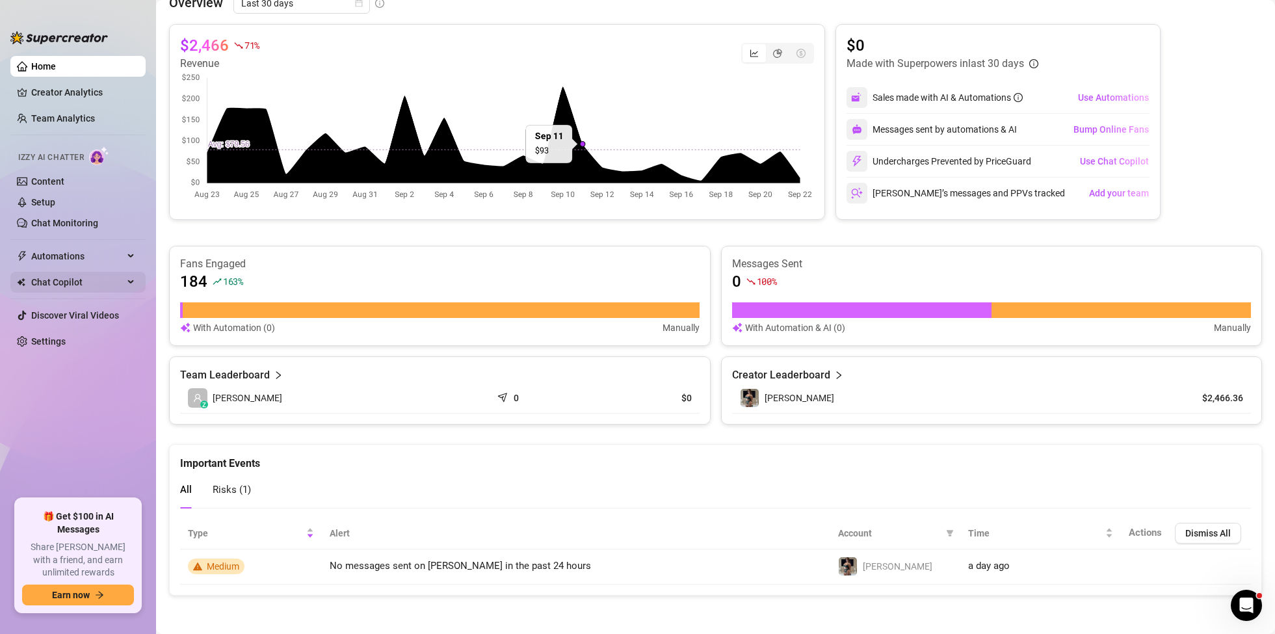
click at [133, 282] on div "Chat Copilot" at bounding box center [77, 282] width 135 height 21
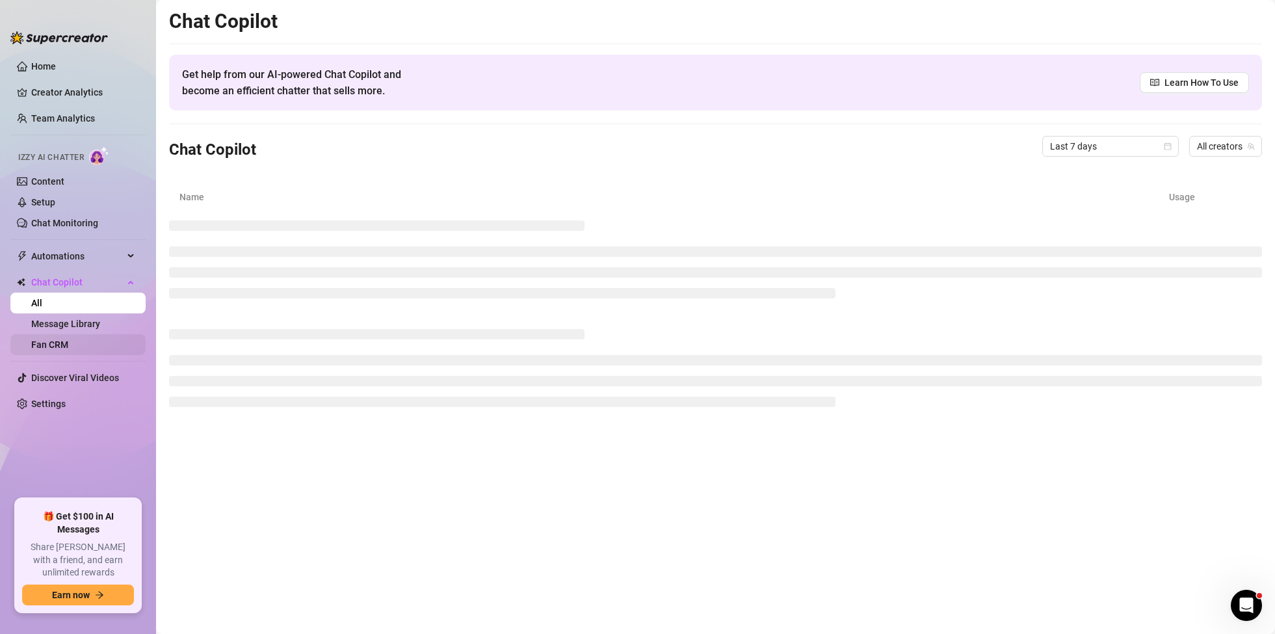
click at [56, 346] on link "Fan CRM" at bounding box center [49, 345] width 37 height 10
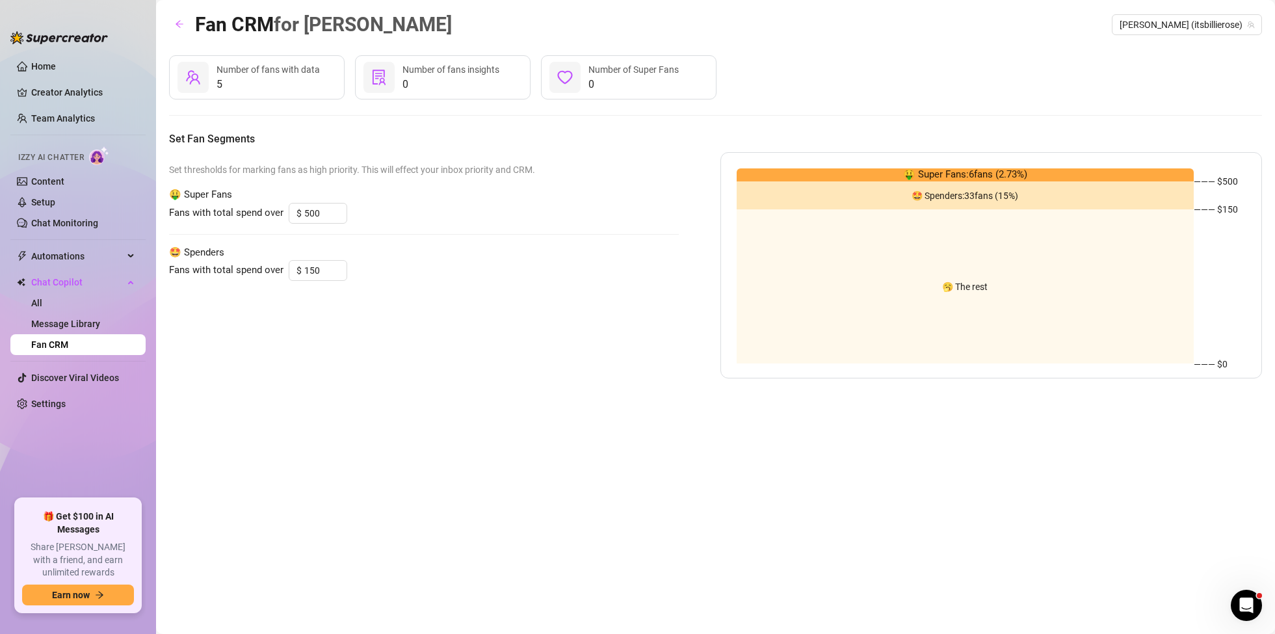
click at [965, 287] on span "🥱 The rest" at bounding box center [965, 287] width 46 height 0
click at [72, 319] on link "Message Library" at bounding box center [65, 324] width 69 height 10
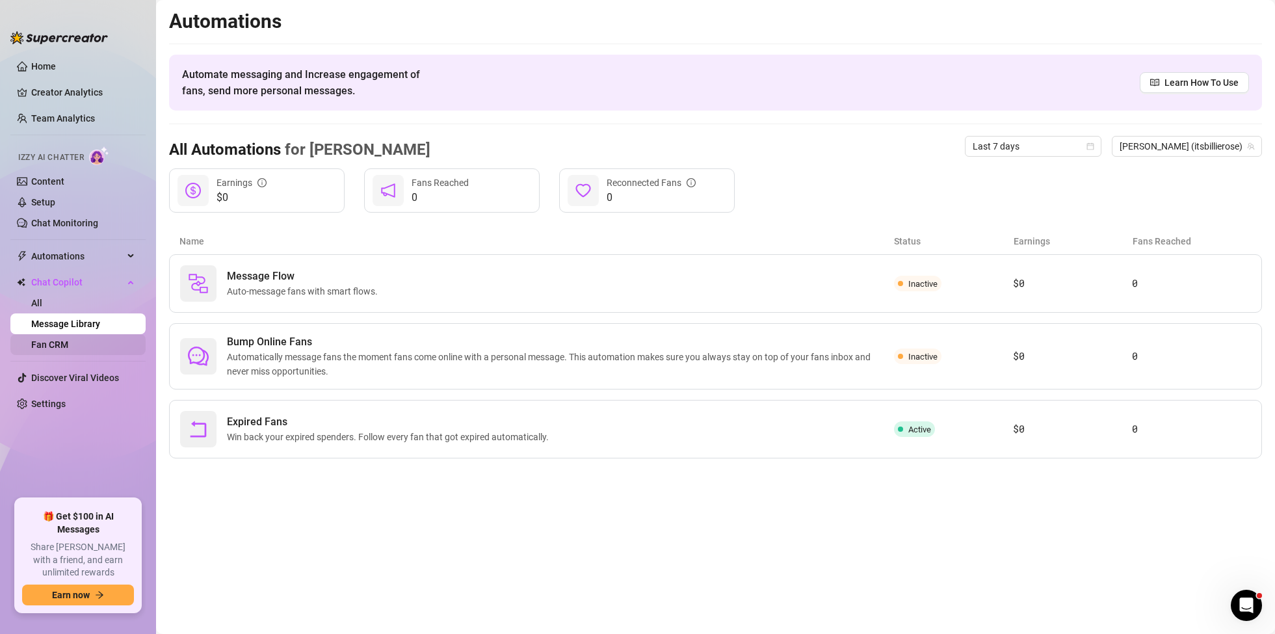
click at [68, 350] on link "Fan CRM" at bounding box center [49, 345] width 37 height 10
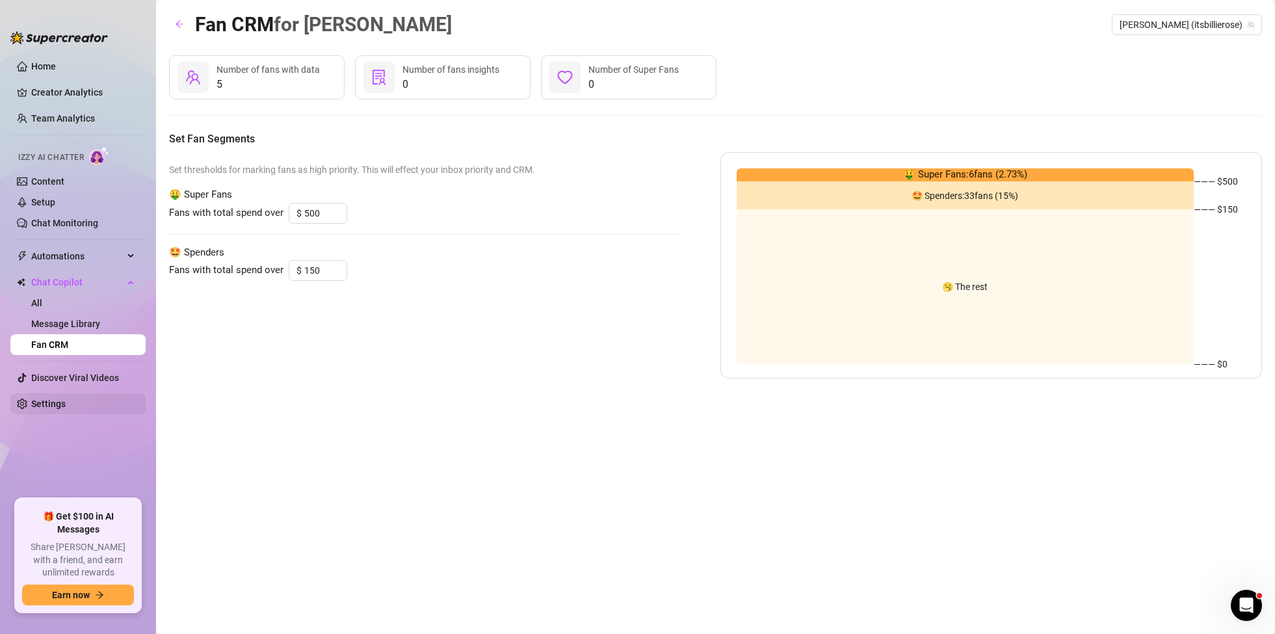
click at [61, 406] on link "Settings" at bounding box center [48, 404] width 34 height 10
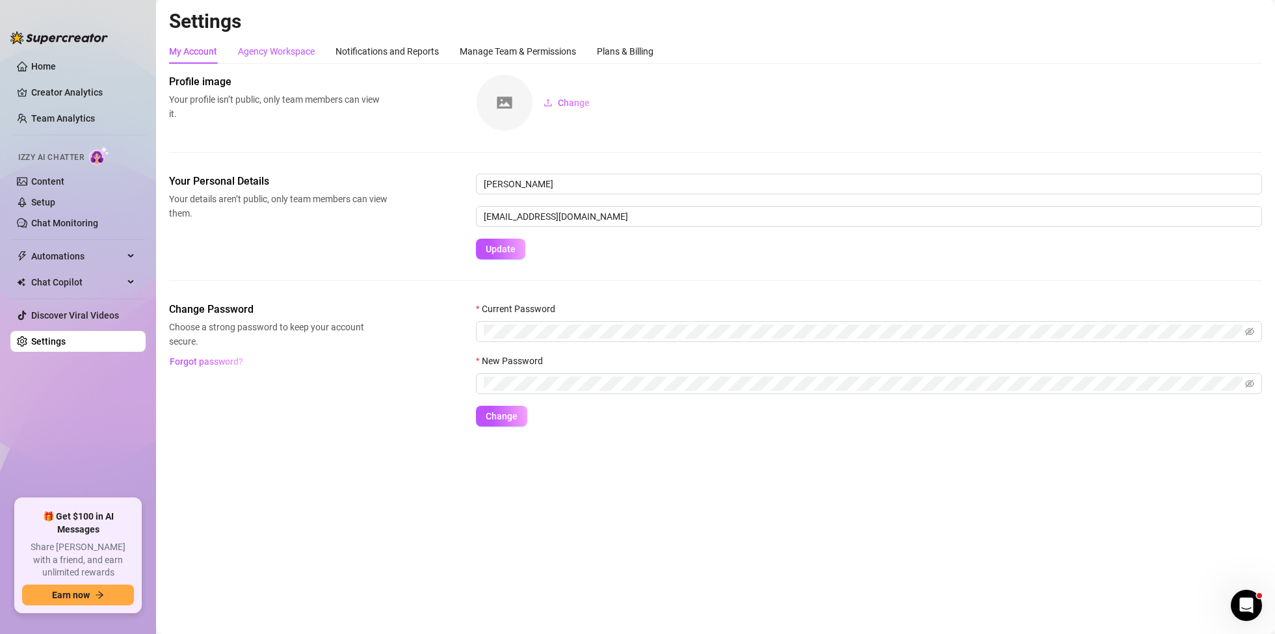
click at [270, 55] on div "Agency Workspace" at bounding box center [276, 51] width 77 height 14
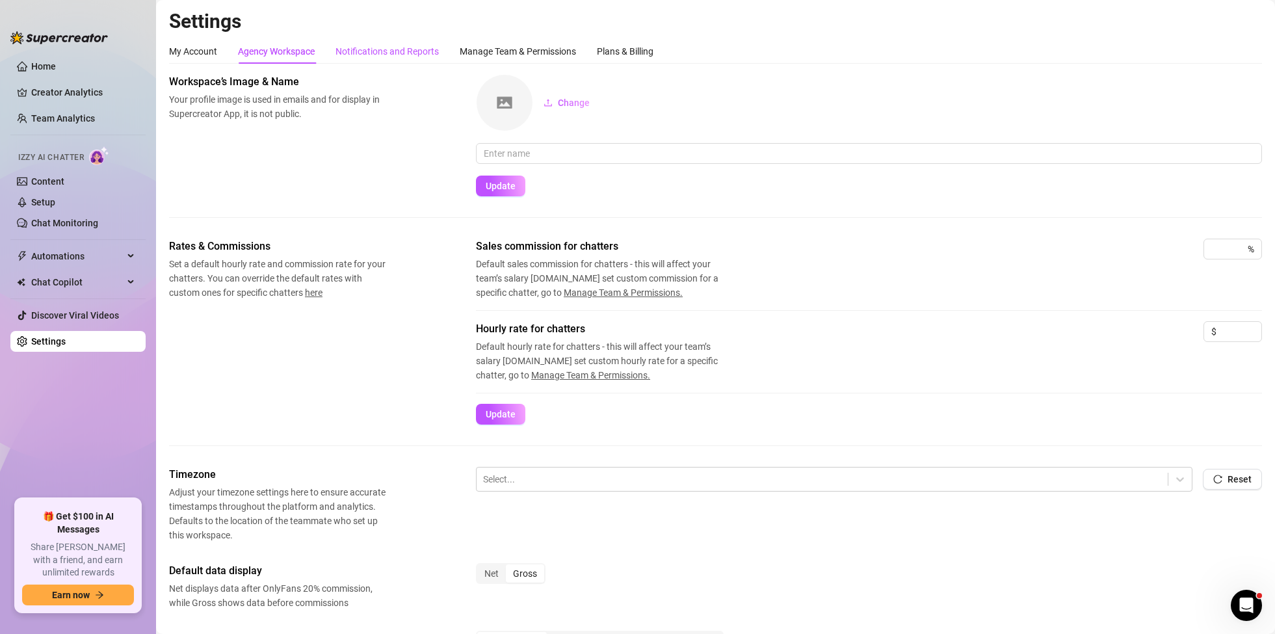
click at [383, 44] on div "Notifications and Reports" at bounding box center [387, 51] width 103 height 14
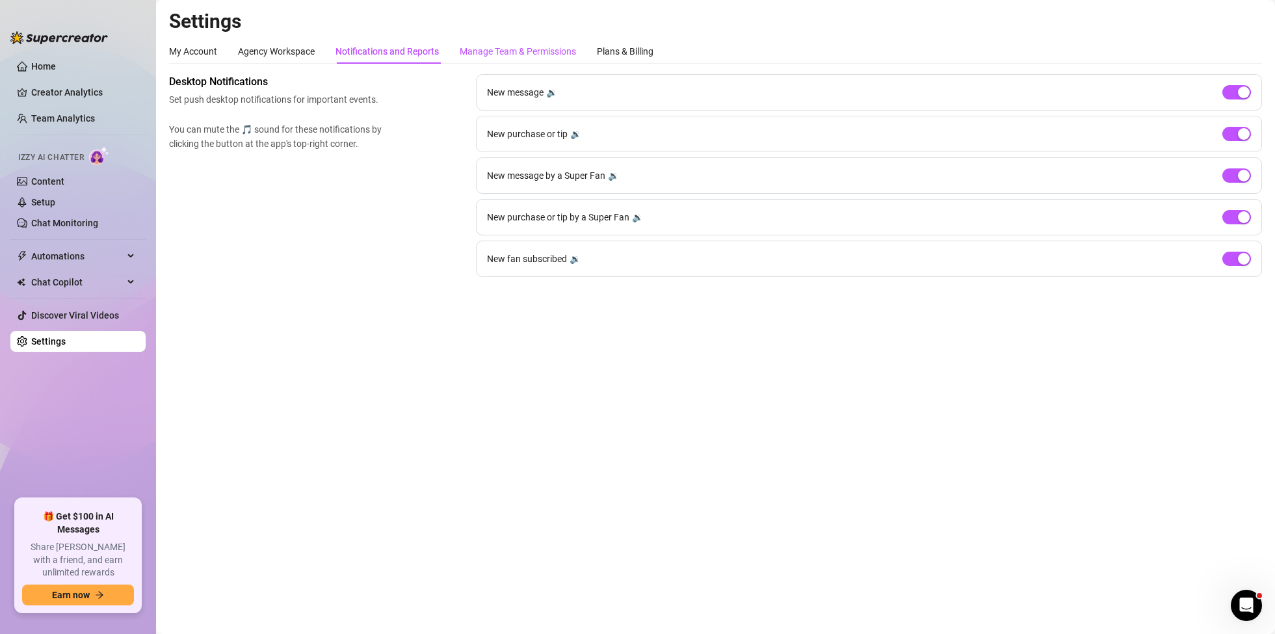
click at [503, 47] on div "Manage Team & Permissions" at bounding box center [518, 51] width 116 height 14
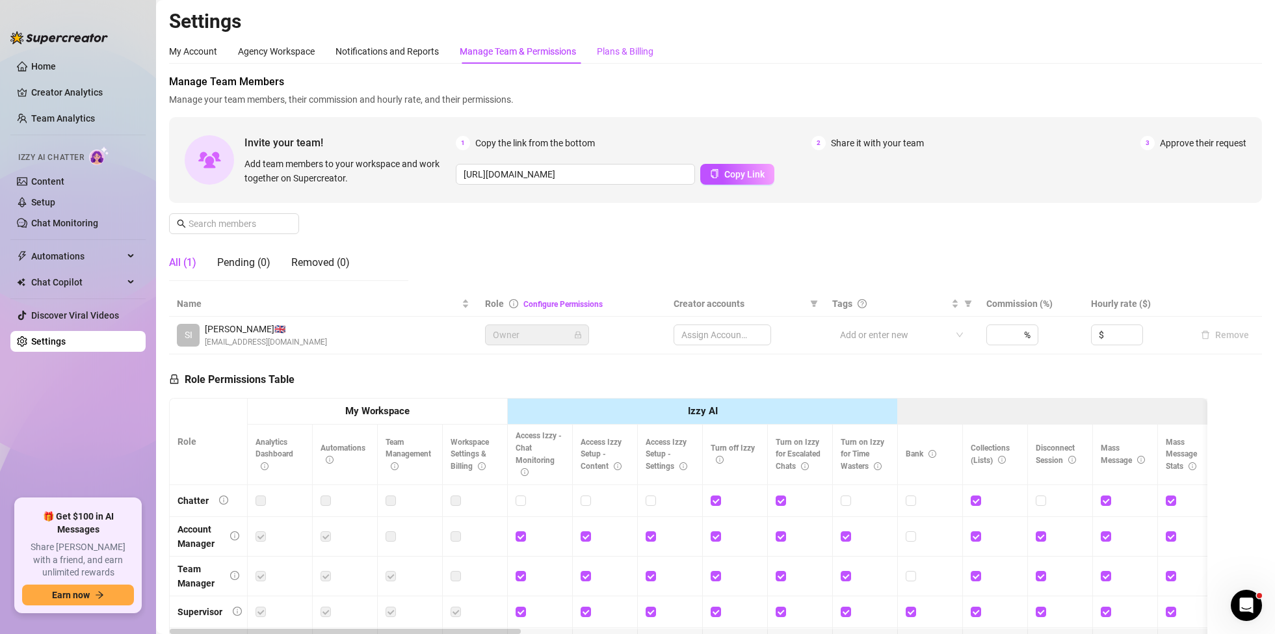
click at [646, 49] on div "Plans & Billing" at bounding box center [625, 51] width 57 height 14
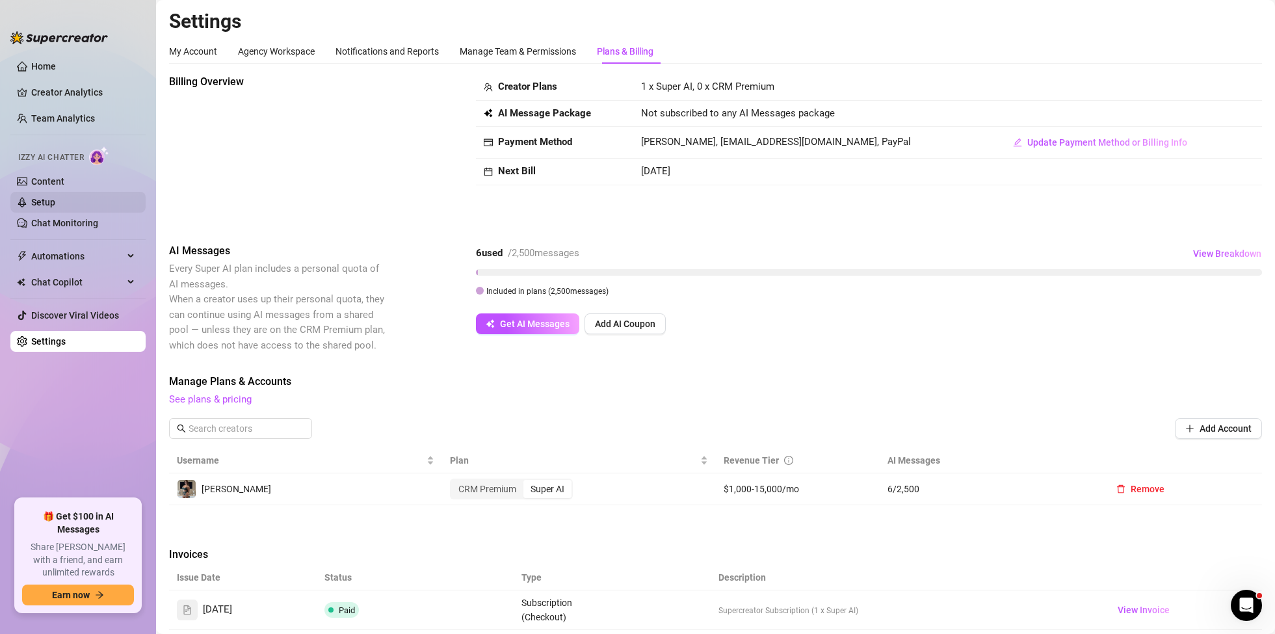
click at [40, 204] on link "Setup" at bounding box center [43, 202] width 24 height 10
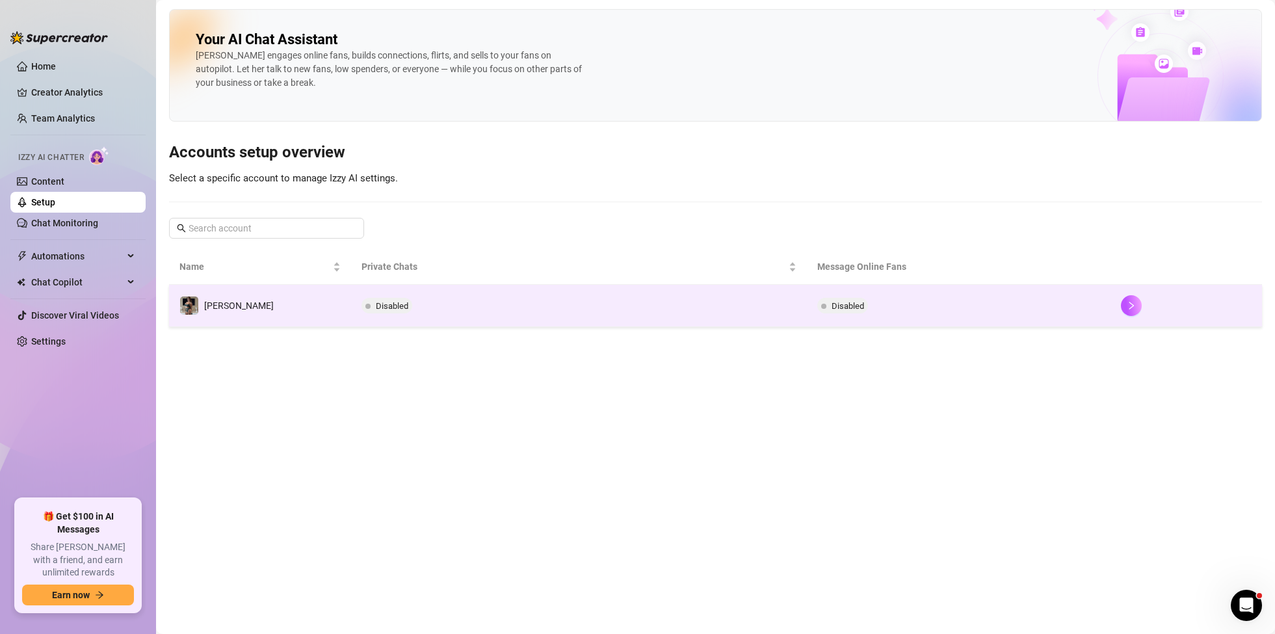
click at [274, 300] on td "[PERSON_NAME]" at bounding box center [260, 306] width 182 height 42
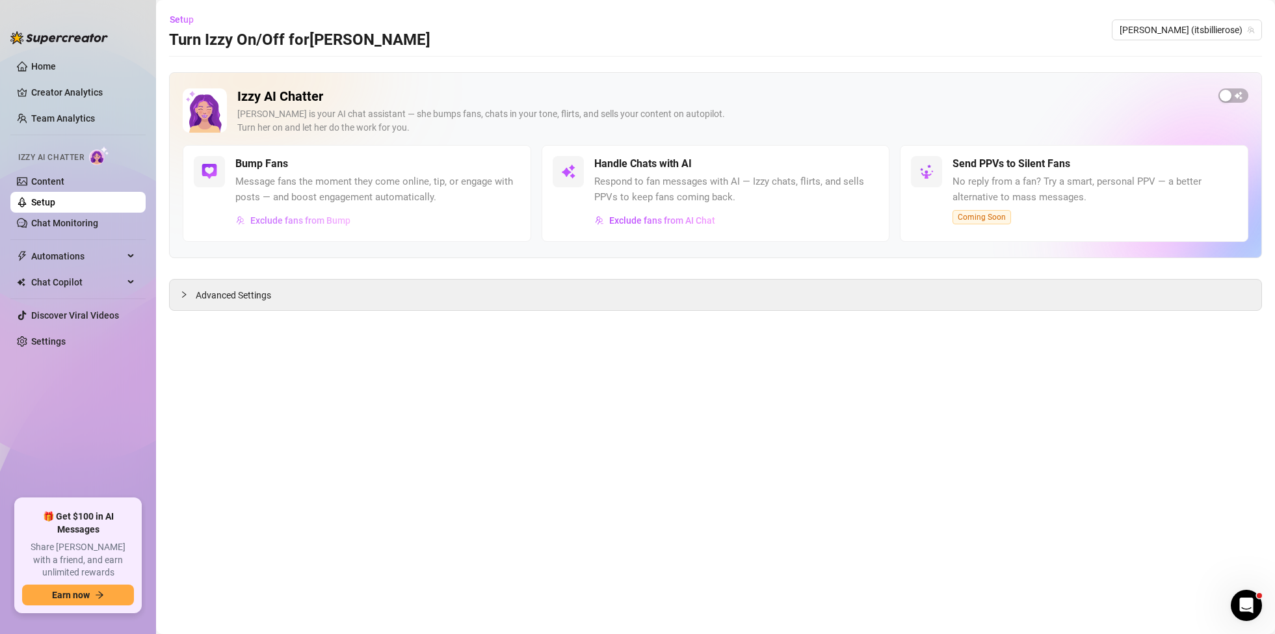
click at [306, 220] on span "Exclude fans from Bump" at bounding box center [300, 220] width 100 height 10
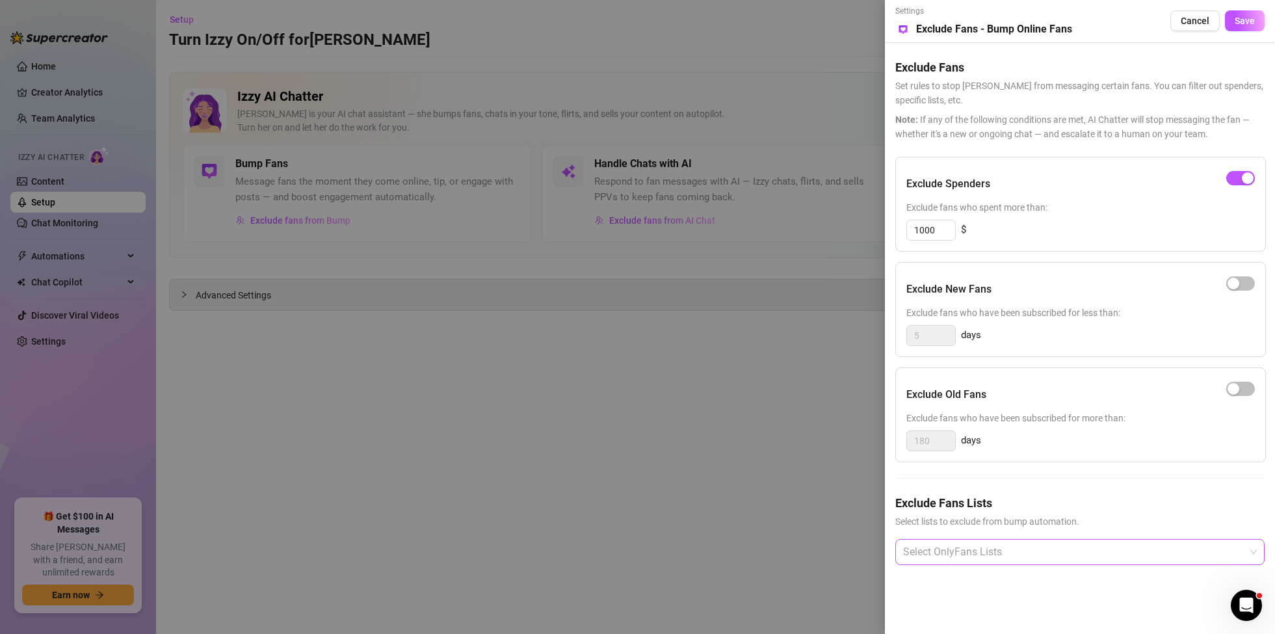
click at [1005, 542] on div at bounding box center [1073, 551] width 351 height 23
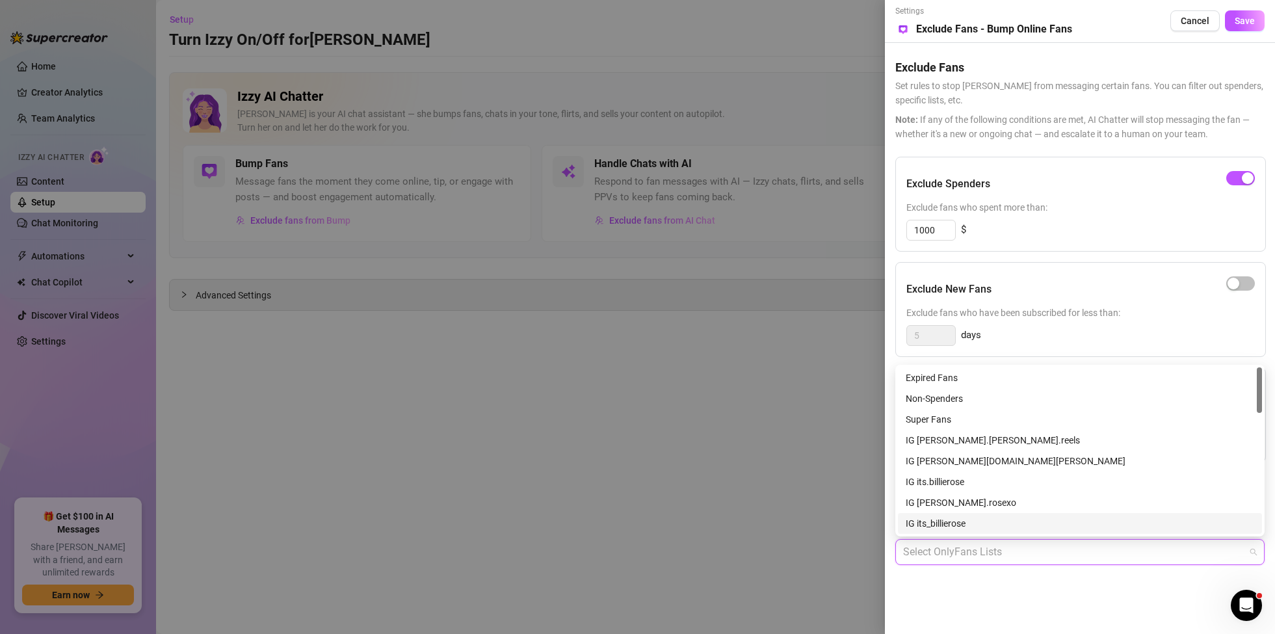
click at [493, 500] on div at bounding box center [637, 317] width 1275 height 634
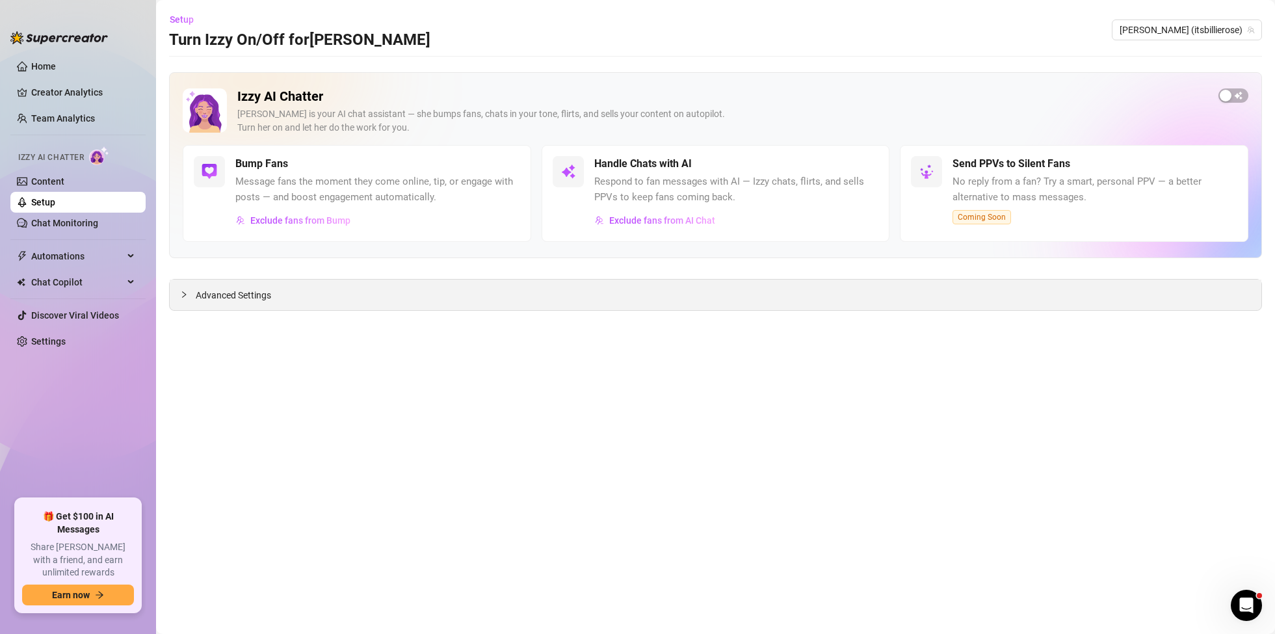
click at [198, 296] on span "Advanced Settings" at bounding box center [233, 295] width 75 height 14
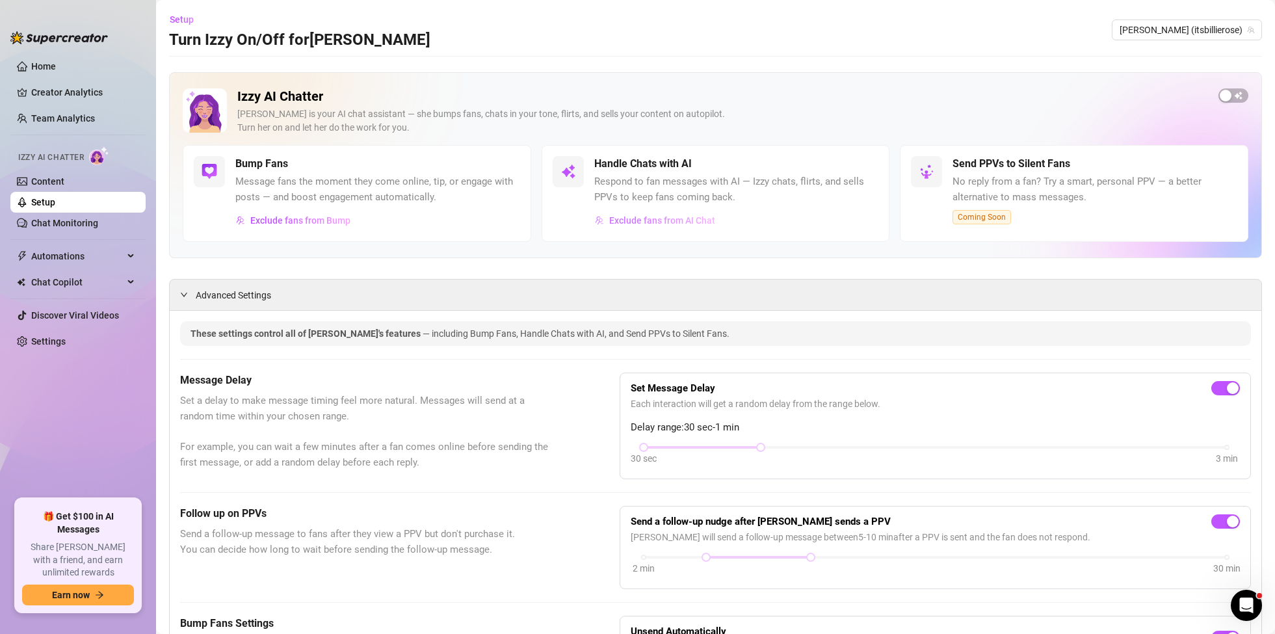
click at [674, 222] on span "Exclude fans from AI Chat" at bounding box center [662, 220] width 106 height 10
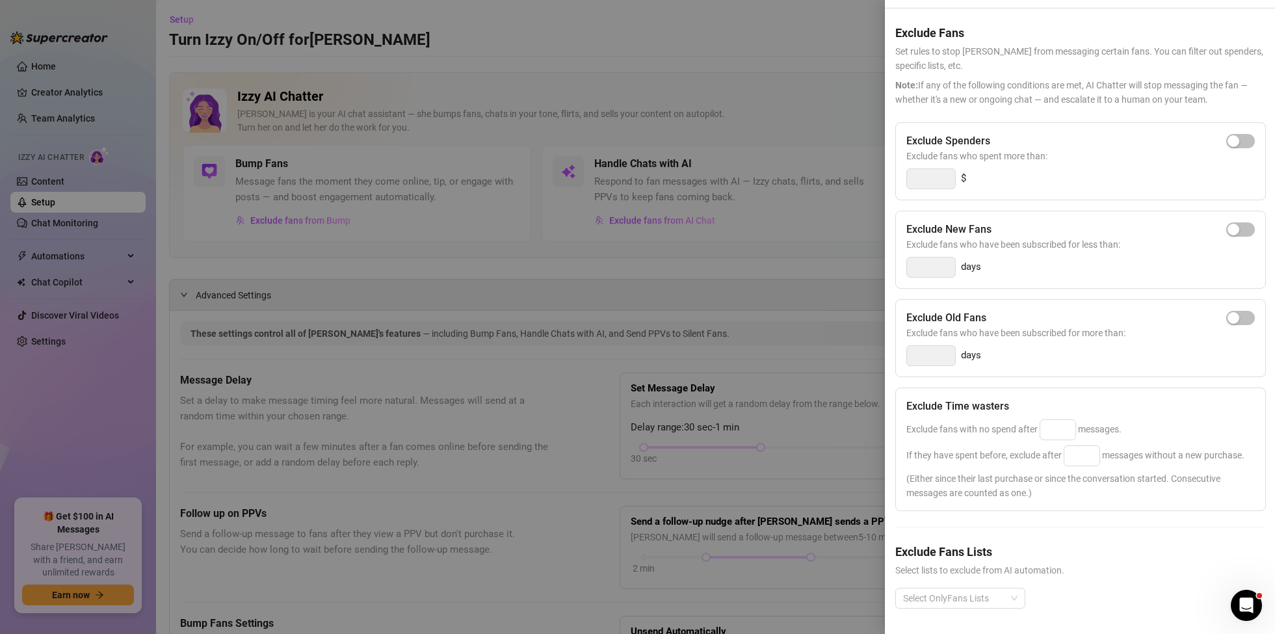
scroll to position [35, 0]
click at [957, 597] on div at bounding box center [953, 598] width 111 height 18
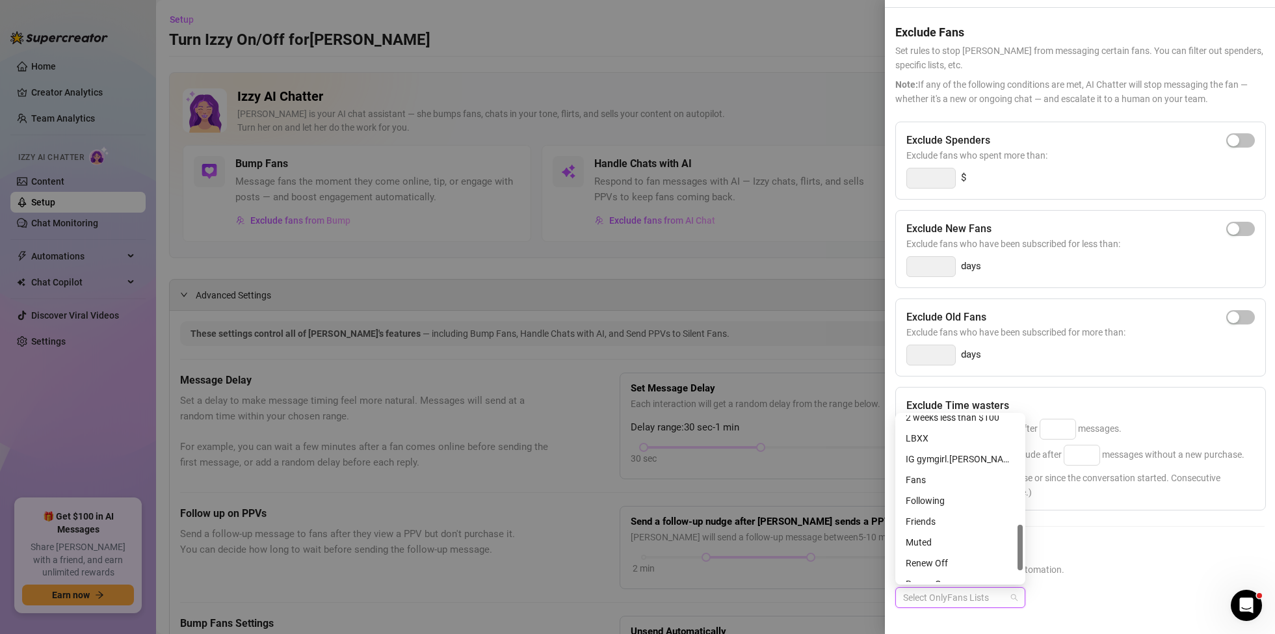
scroll to position [397, 0]
click at [1106, 564] on span "Select lists to exclude from AI automation." at bounding box center [1080, 570] width 369 height 14
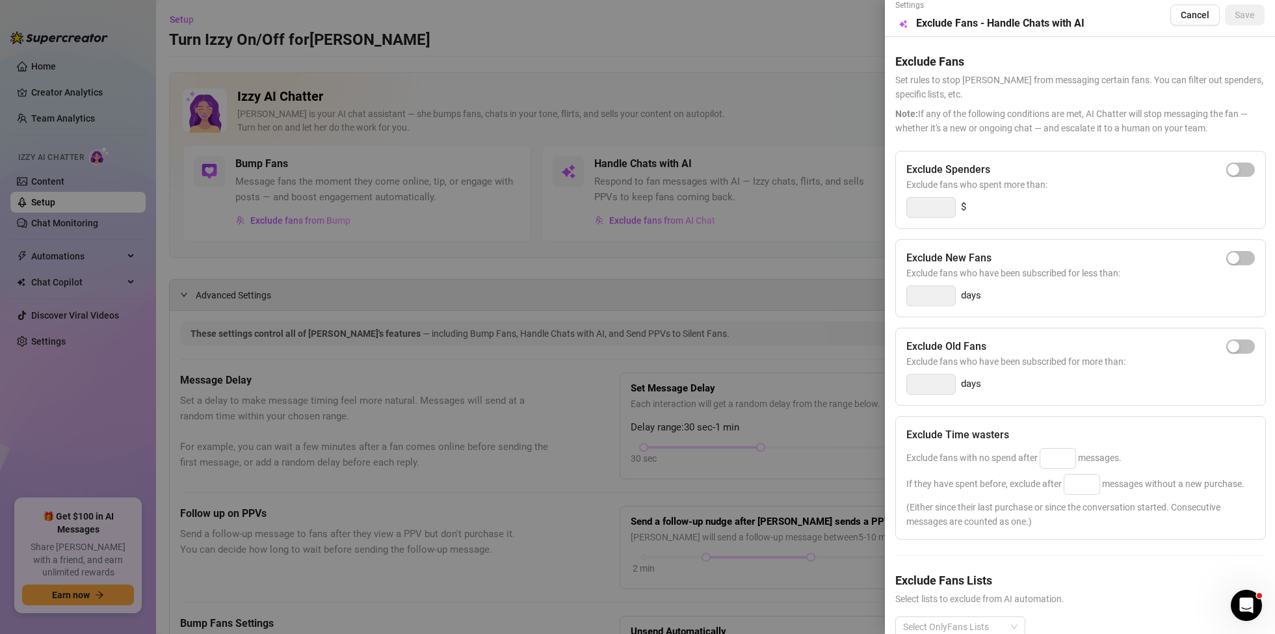
scroll to position [0, 0]
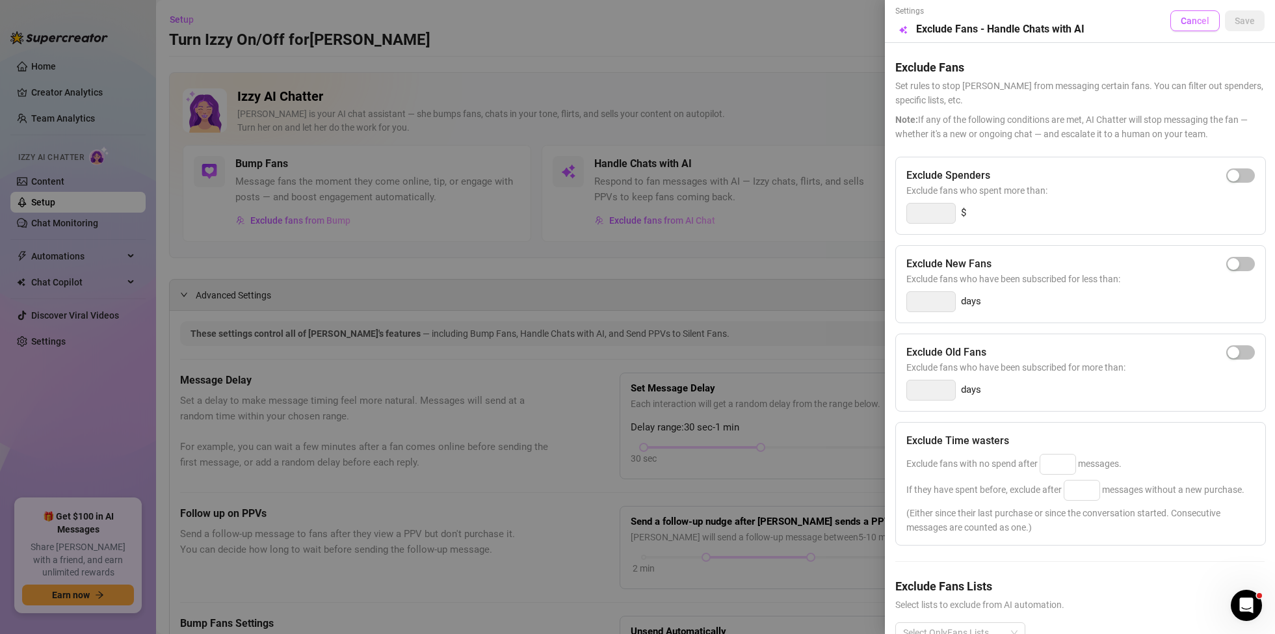
click at [1192, 25] on span "Cancel" at bounding box center [1195, 21] width 29 height 10
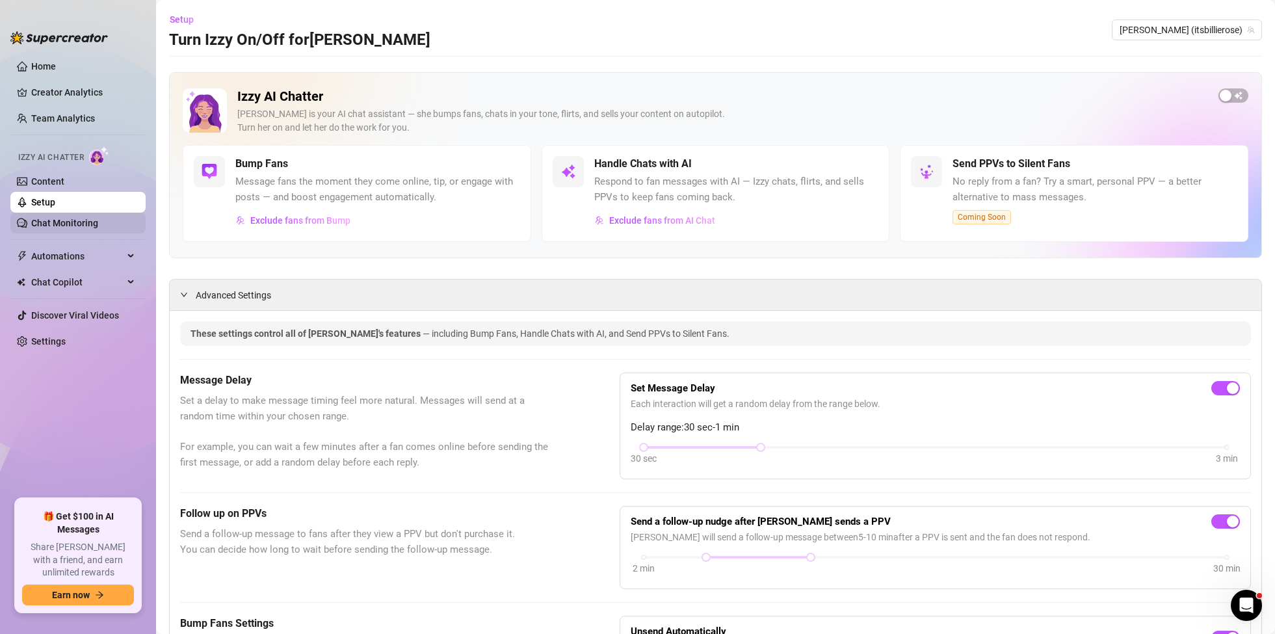
click at [66, 226] on link "Chat Monitoring" at bounding box center [64, 223] width 67 height 10
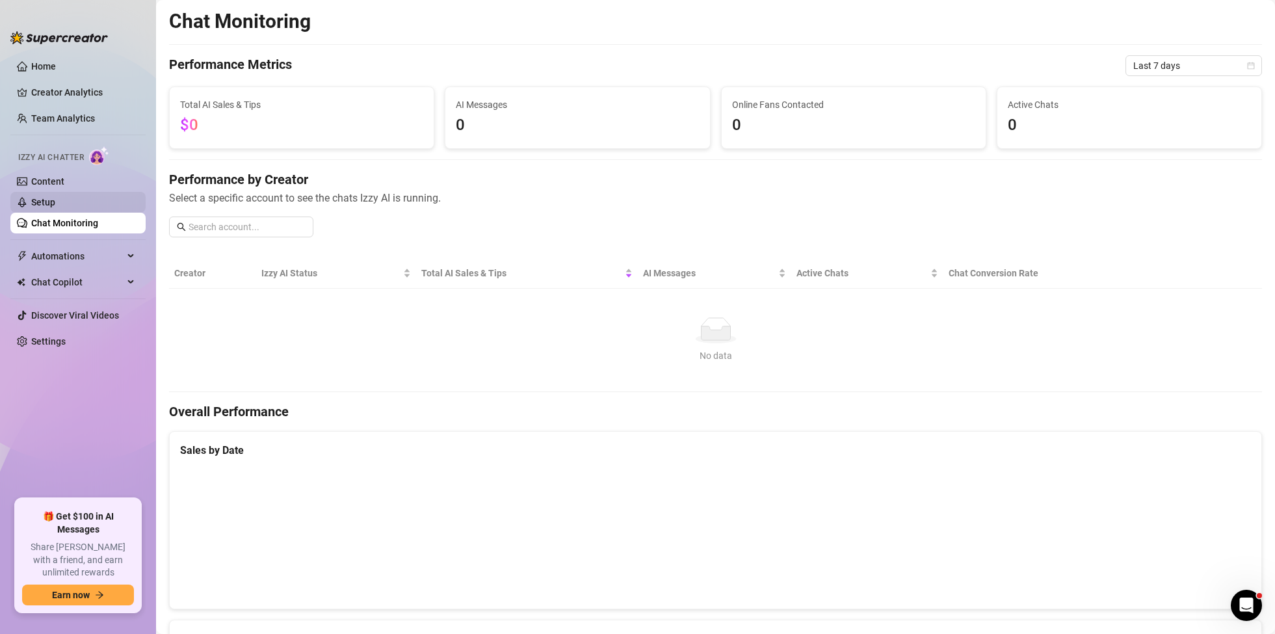
click at [55, 207] on link "Setup" at bounding box center [43, 202] width 24 height 10
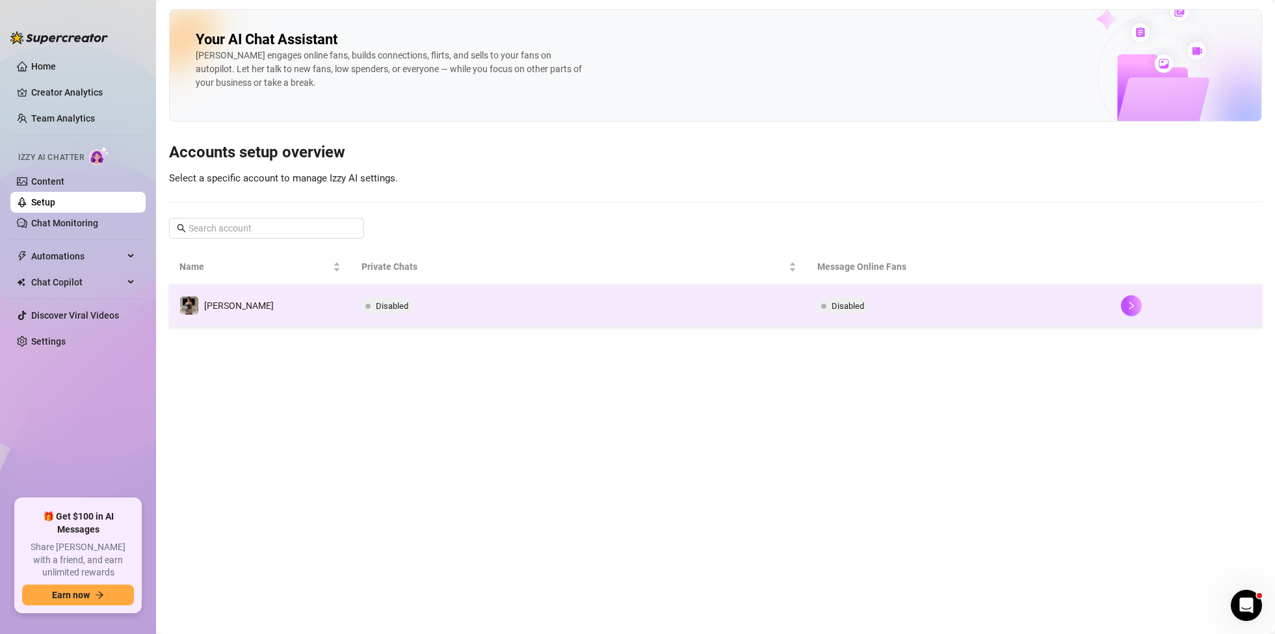
click at [415, 300] on div "Disabled" at bounding box center [390, 306] width 56 height 16
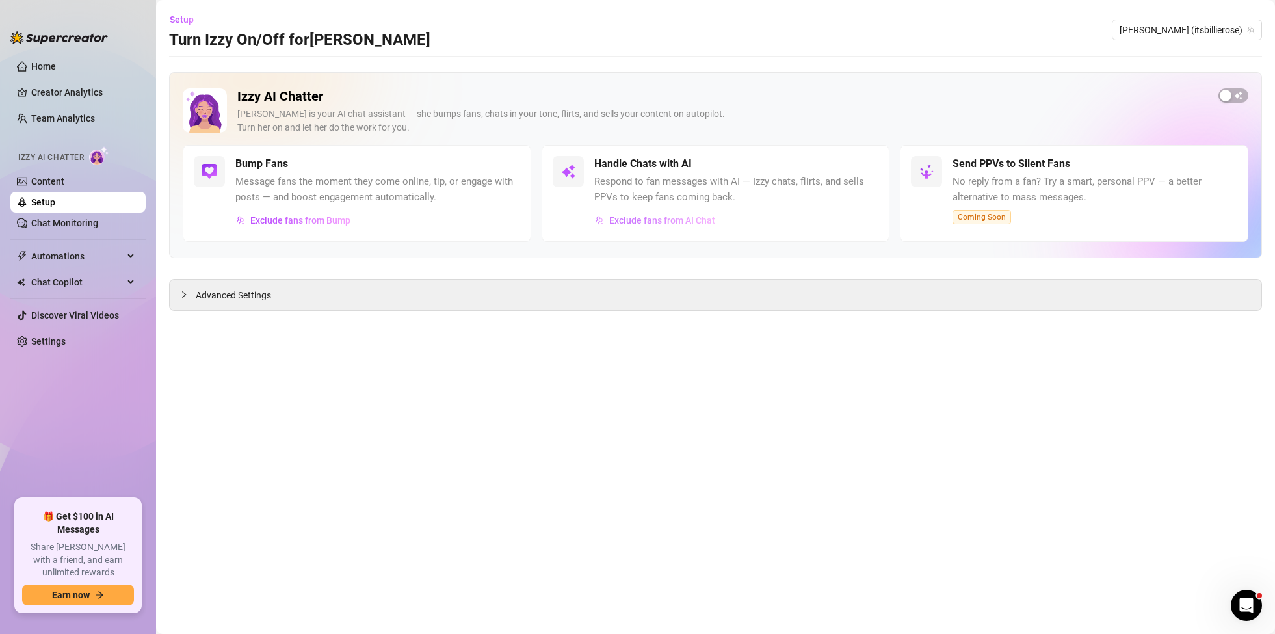
click at [686, 219] on span "Exclude fans from AI Chat" at bounding box center [662, 220] width 106 height 10
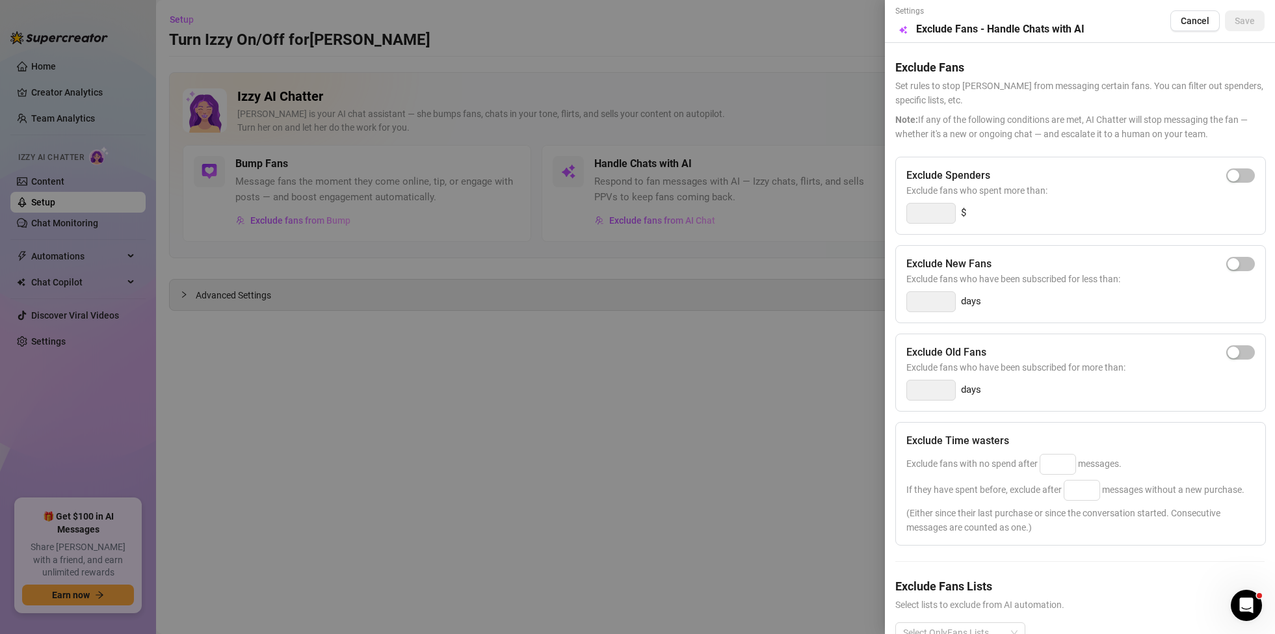
scroll to position [35, 0]
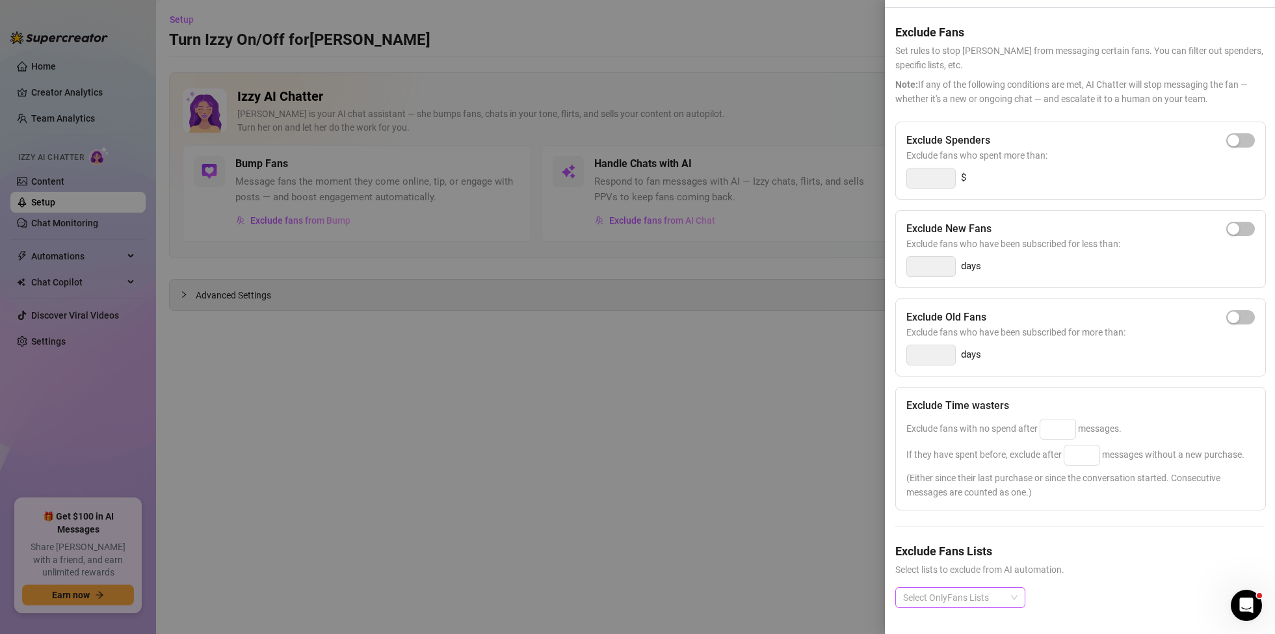
click at [1013, 598] on div "Select OnlyFans Lists" at bounding box center [961, 597] width 130 height 21
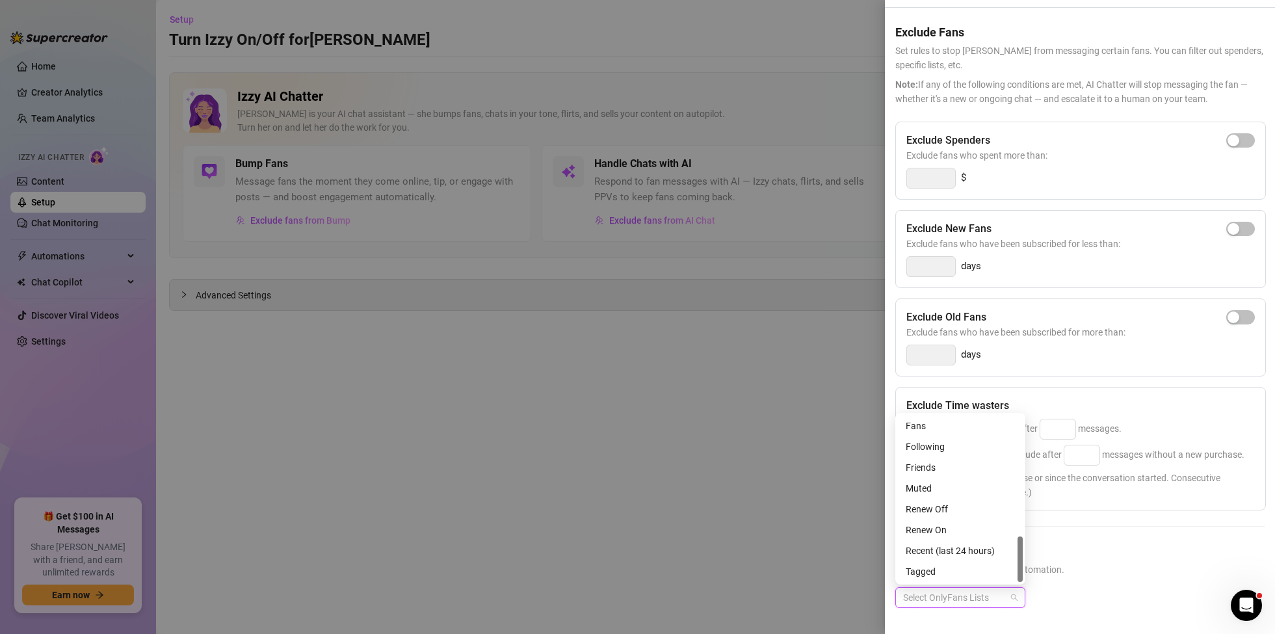
scroll to position [437, 0]
click at [953, 446] on div "Following" at bounding box center [960, 447] width 109 height 14
click at [955, 494] on div "LBXX IG gymgirl.[PERSON_NAME] Fans Following Friends Muted Renew Off Renew On R…" at bounding box center [960, 524] width 125 height 208
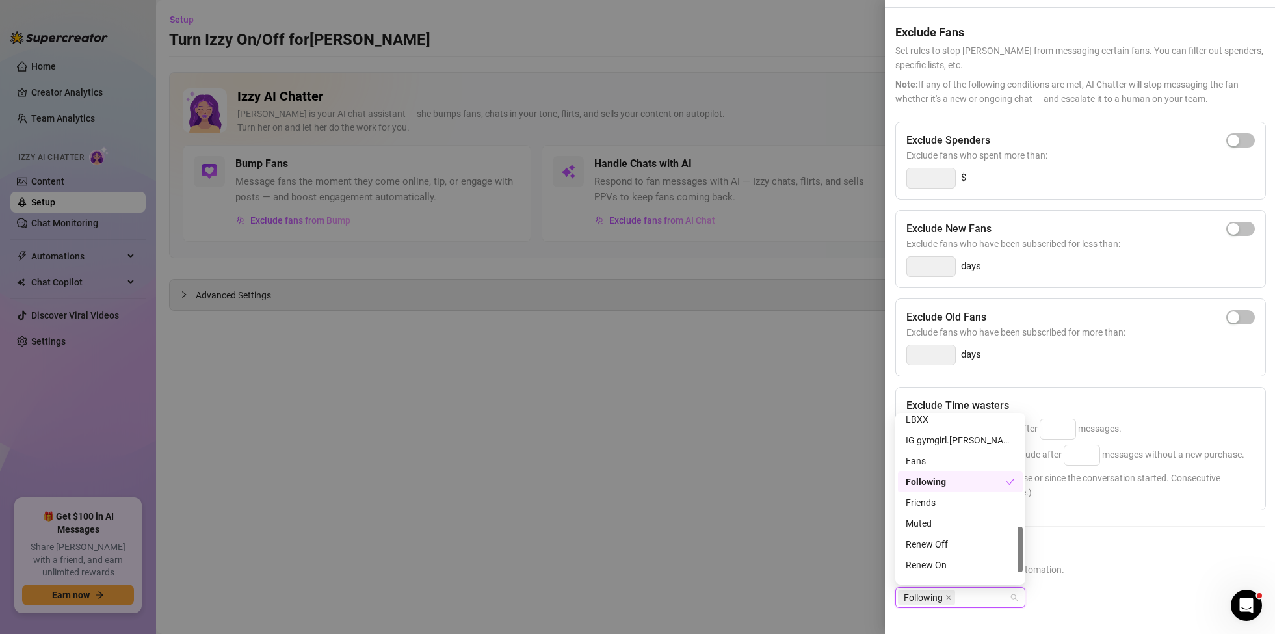
click at [1004, 484] on div "Following" at bounding box center [956, 482] width 100 height 14
click at [1201, 587] on div "Select OnlyFans Lists" at bounding box center [1080, 608] width 369 height 42
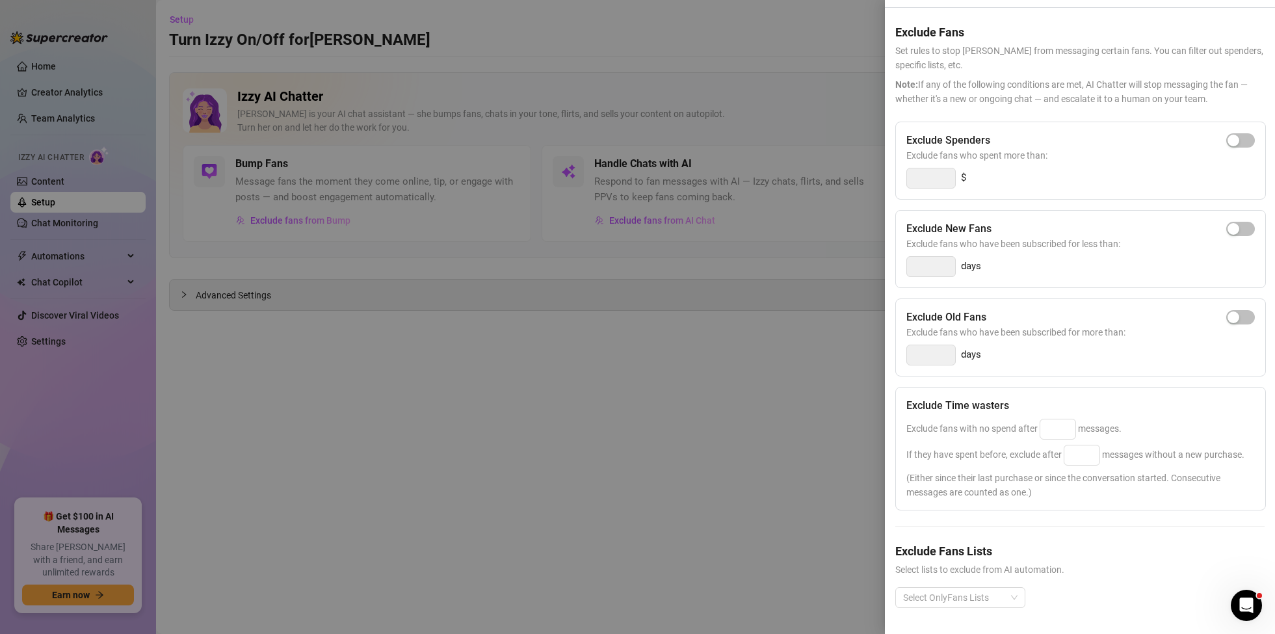
click at [814, 35] on div at bounding box center [637, 317] width 1275 height 634
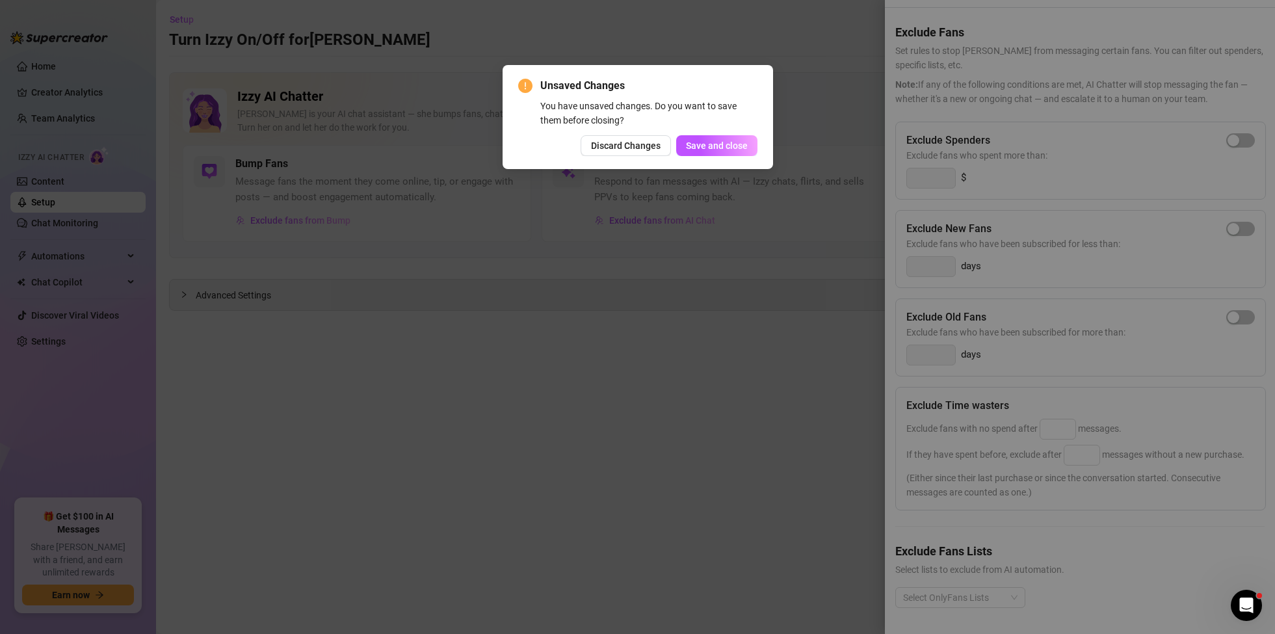
click at [618, 144] on span "Discard Changes" at bounding box center [626, 145] width 70 height 10
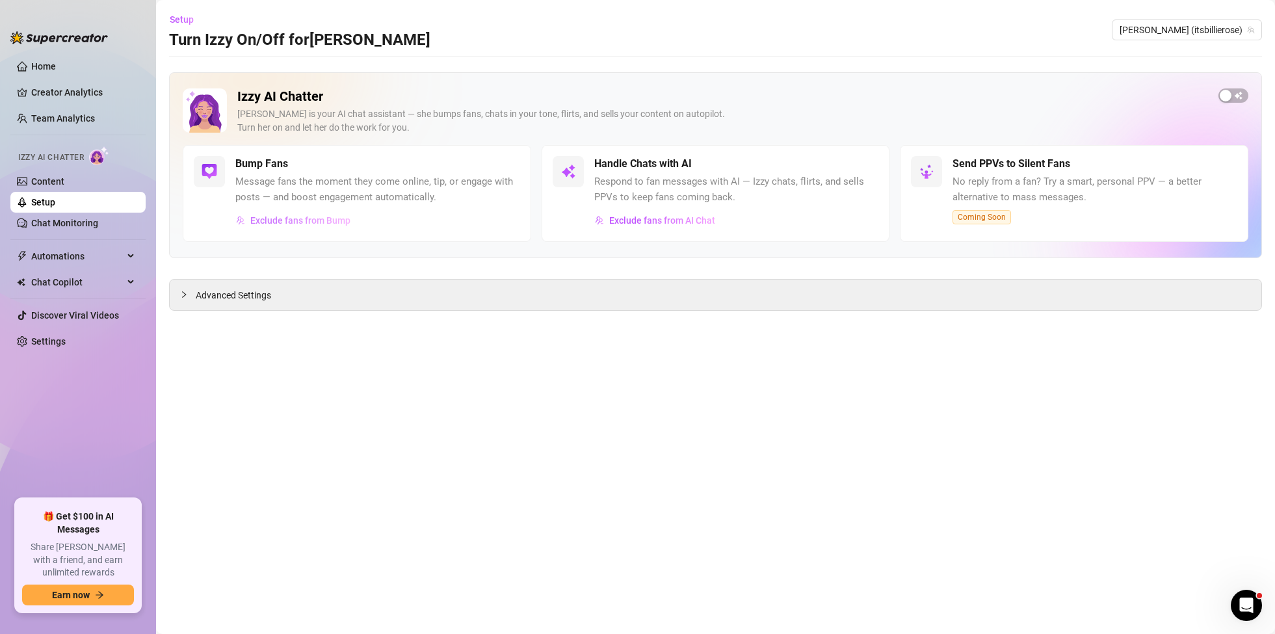
click at [291, 220] on span "Exclude fans from Bump" at bounding box center [300, 220] width 100 height 10
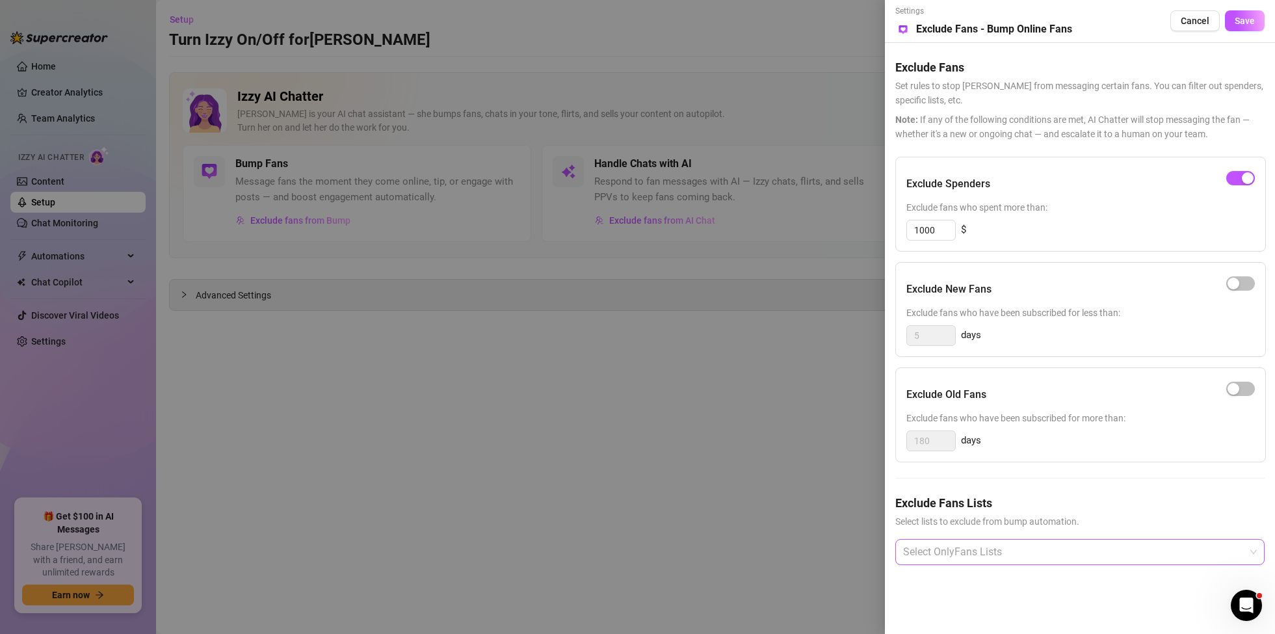
click at [989, 551] on div at bounding box center [1073, 551] width 351 height 23
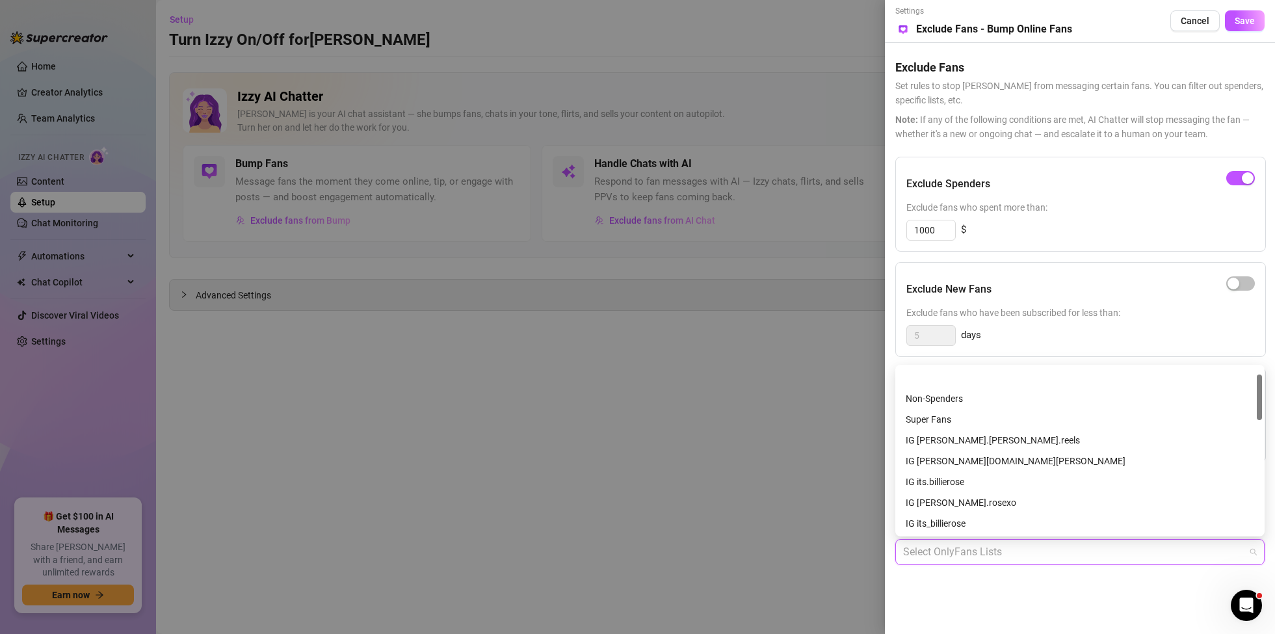
scroll to position [437, 0]
click at [937, 401] on div "Following" at bounding box center [1080, 399] width 349 height 14
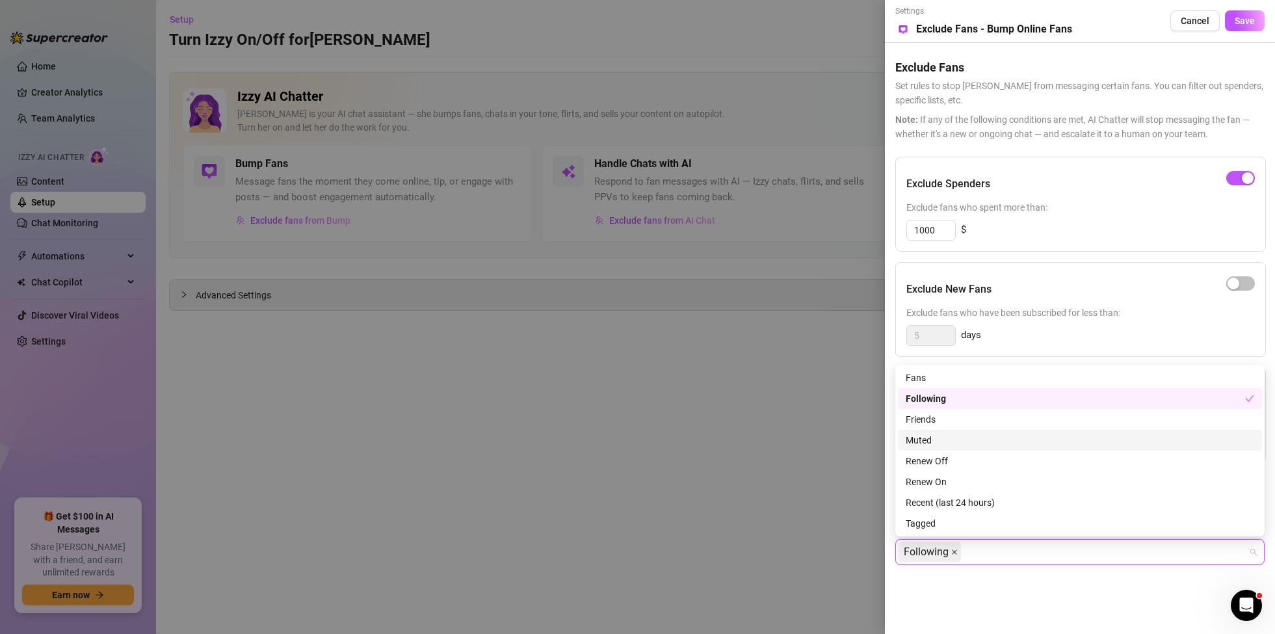
click at [954, 552] on icon "close" at bounding box center [954, 552] width 5 height 5
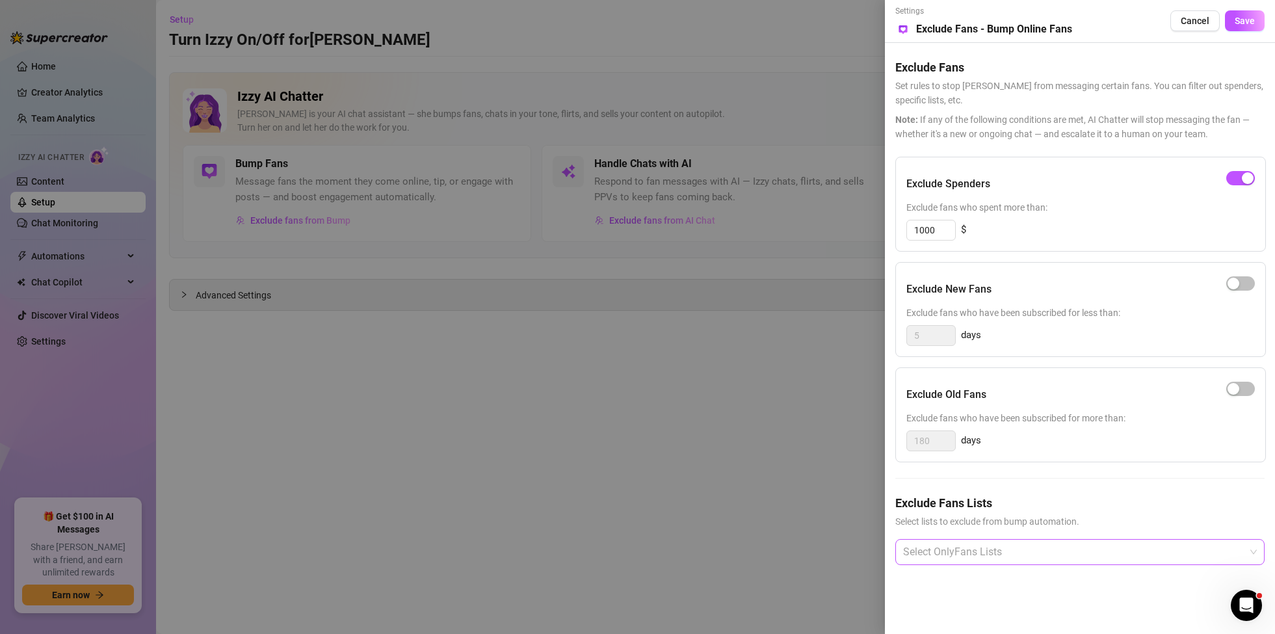
click at [693, 509] on div at bounding box center [637, 317] width 1275 height 634
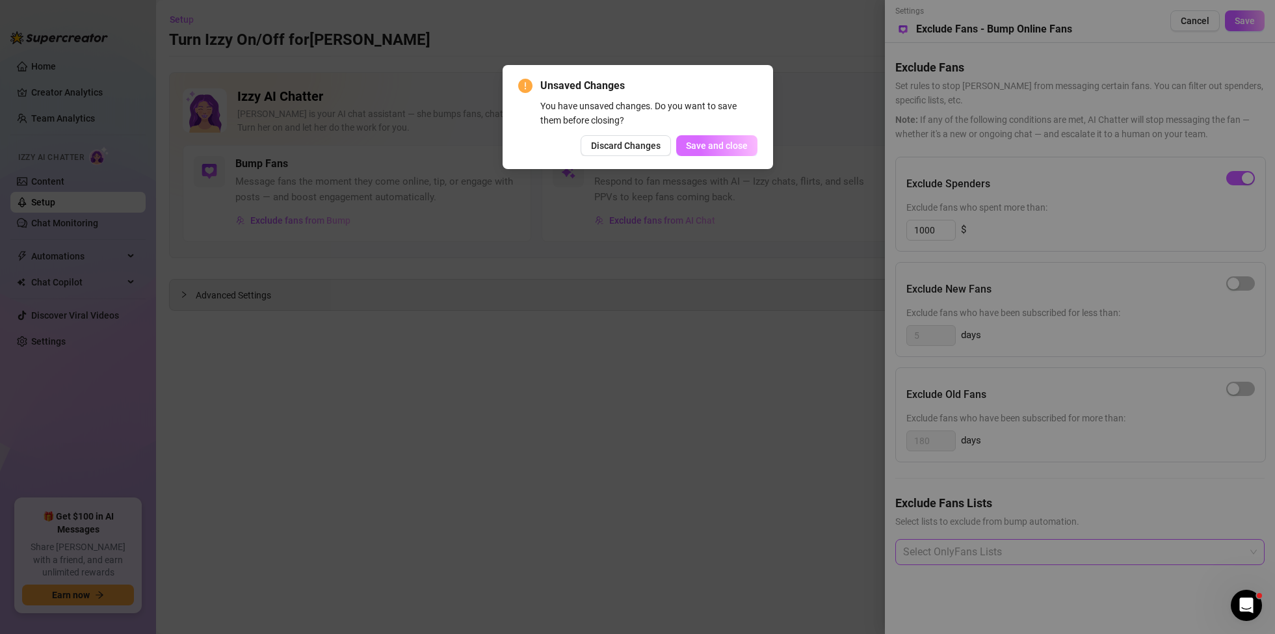
click at [696, 142] on span "Save and close" at bounding box center [717, 145] width 62 height 10
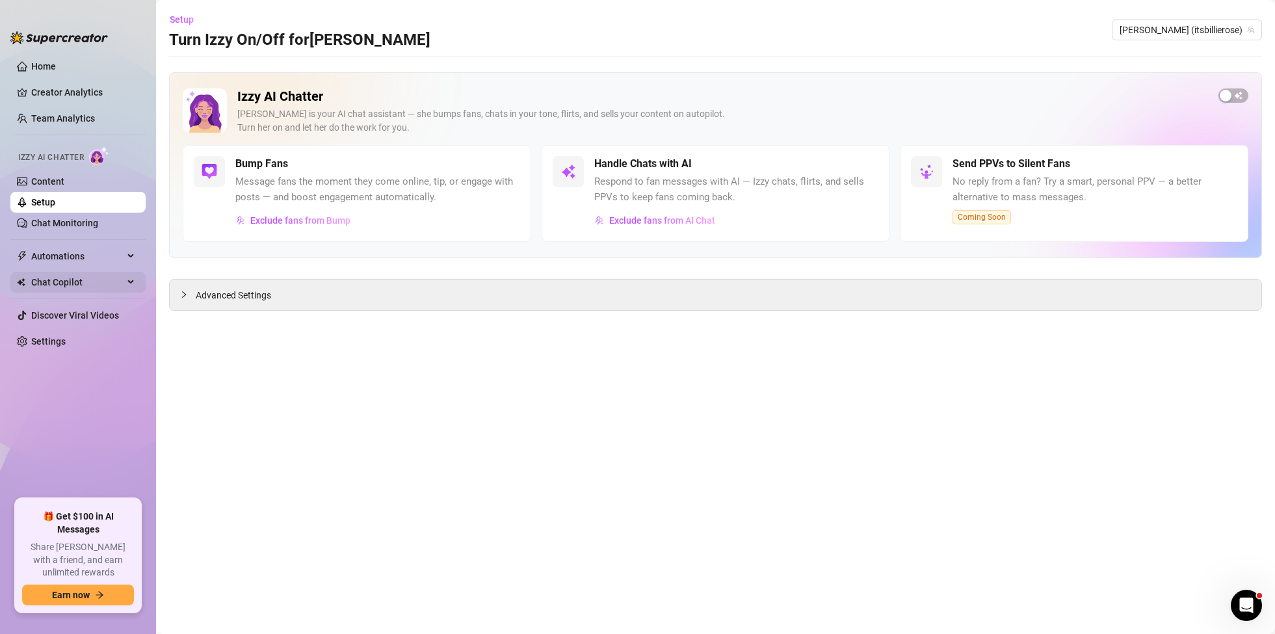
click at [77, 279] on span "Chat Copilot" at bounding box center [77, 282] width 92 height 21
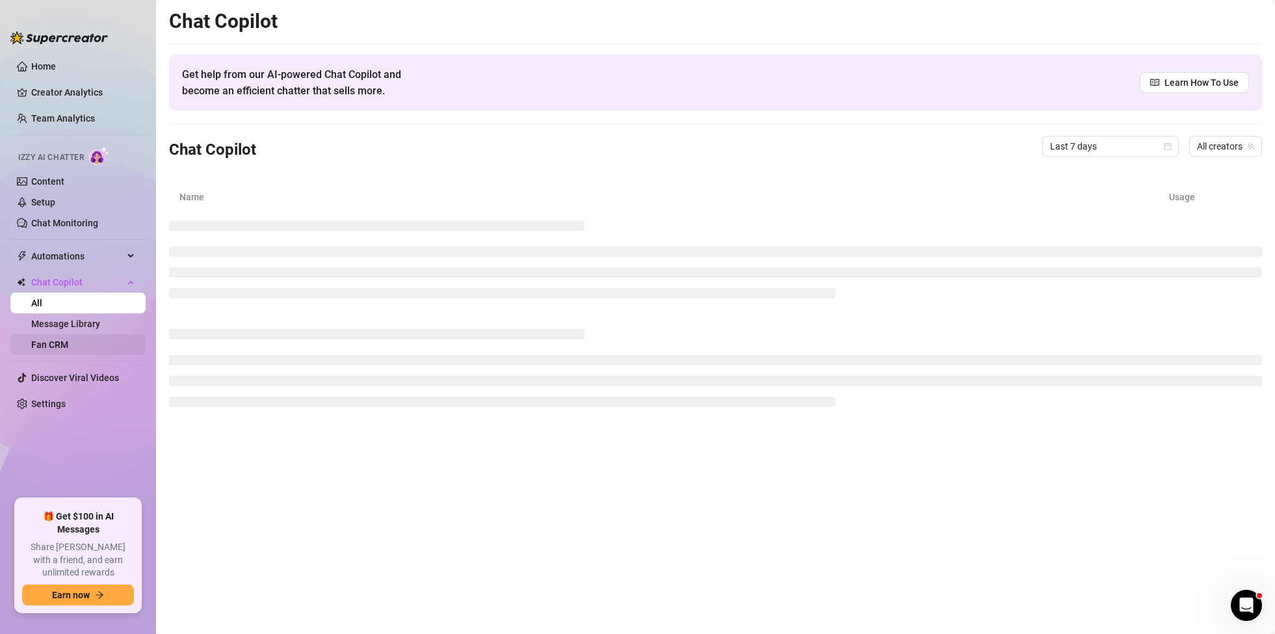
click at [68, 350] on link "Fan CRM" at bounding box center [49, 345] width 37 height 10
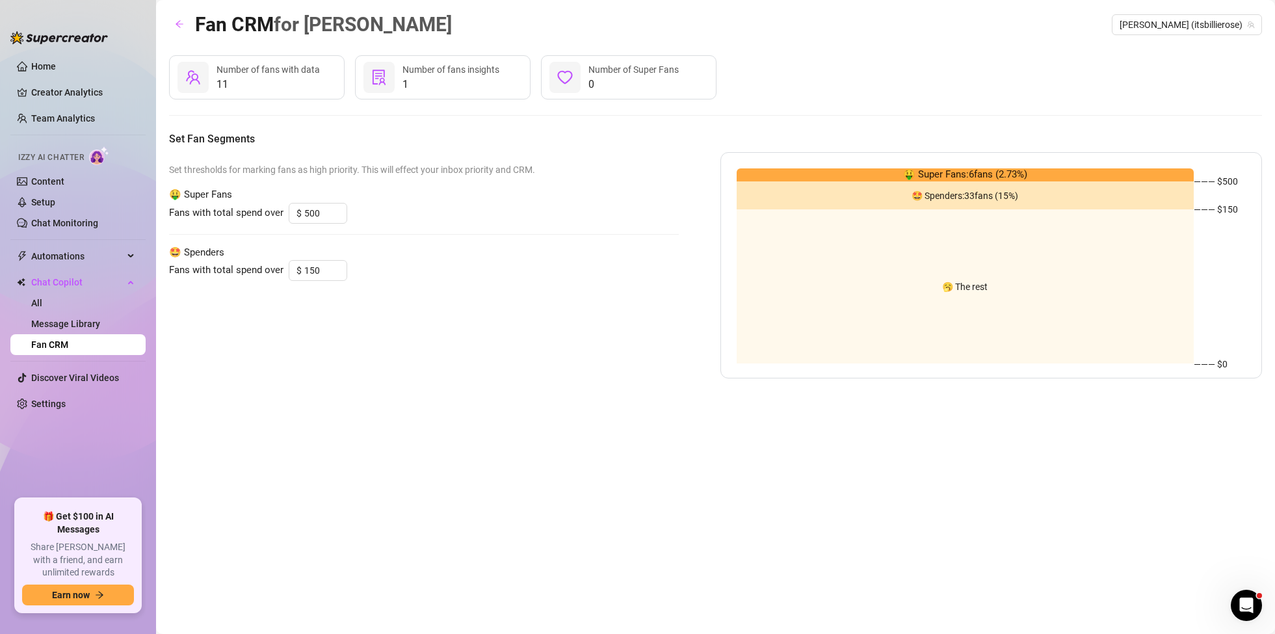
click at [59, 346] on link "Fan CRM" at bounding box center [49, 345] width 37 height 10
click at [55, 199] on link "Setup" at bounding box center [43, 202] width 24 height 10
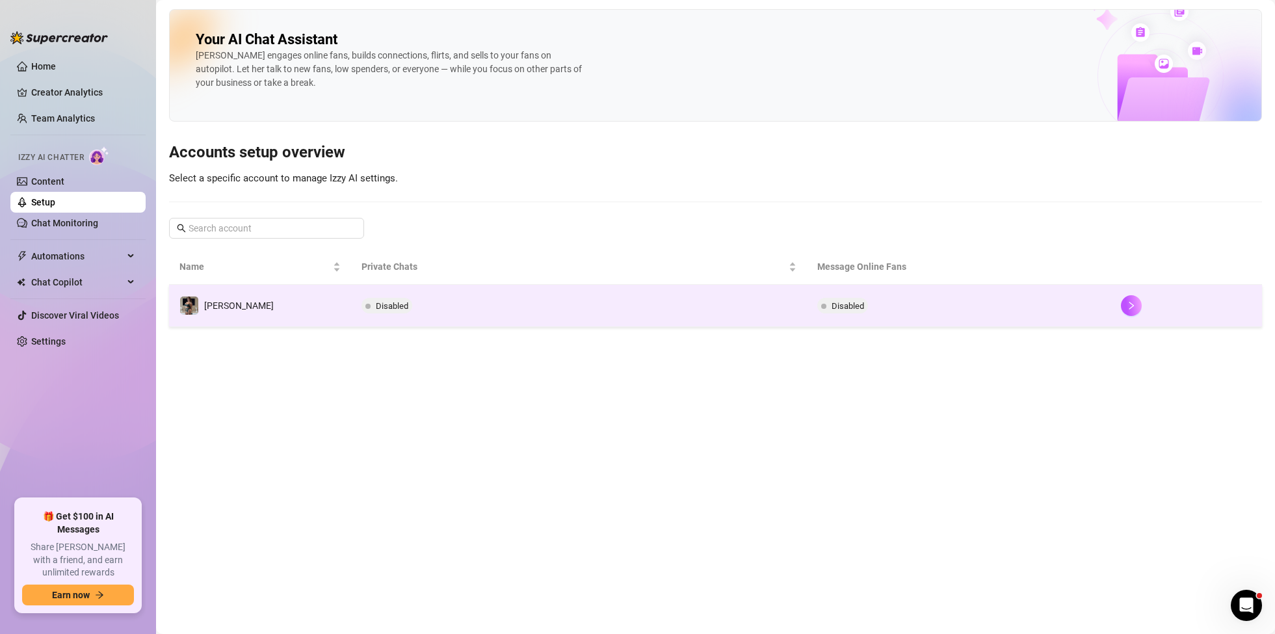
click at [257, 307] on td "[PERSON_NAME]" at bounding box center [260, 306] width 182 height 42
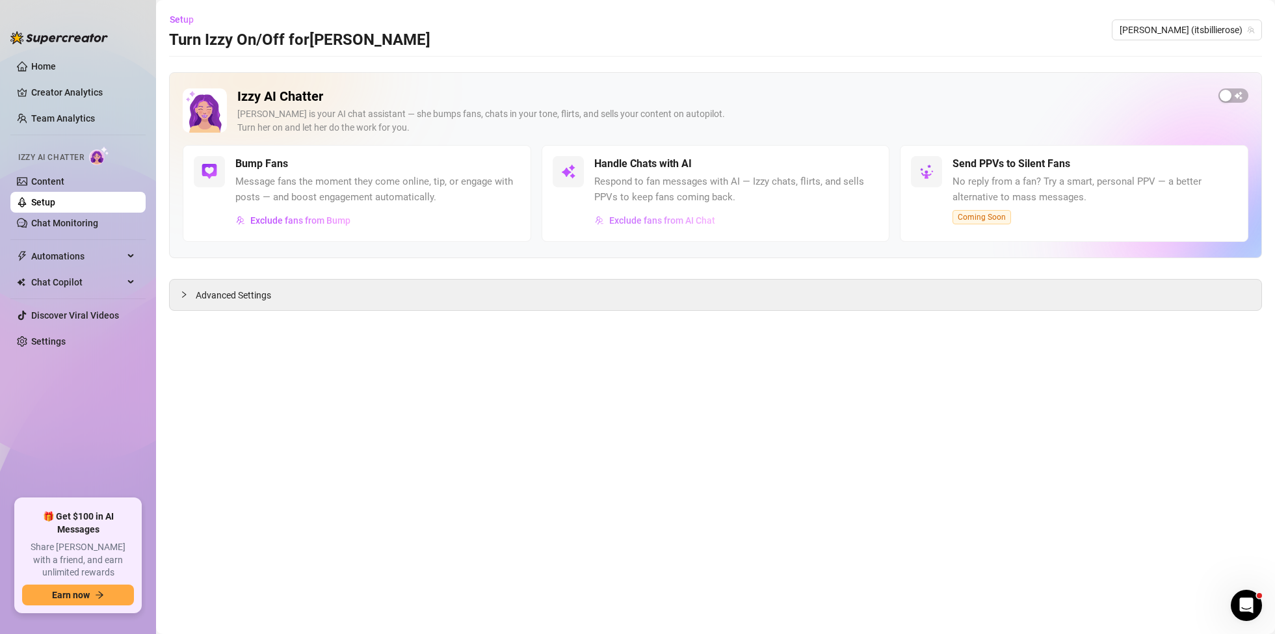
click at [700, 219] on span "Exclude fans from AI Chat" at bounding box center [662, 220] width 106 height 10
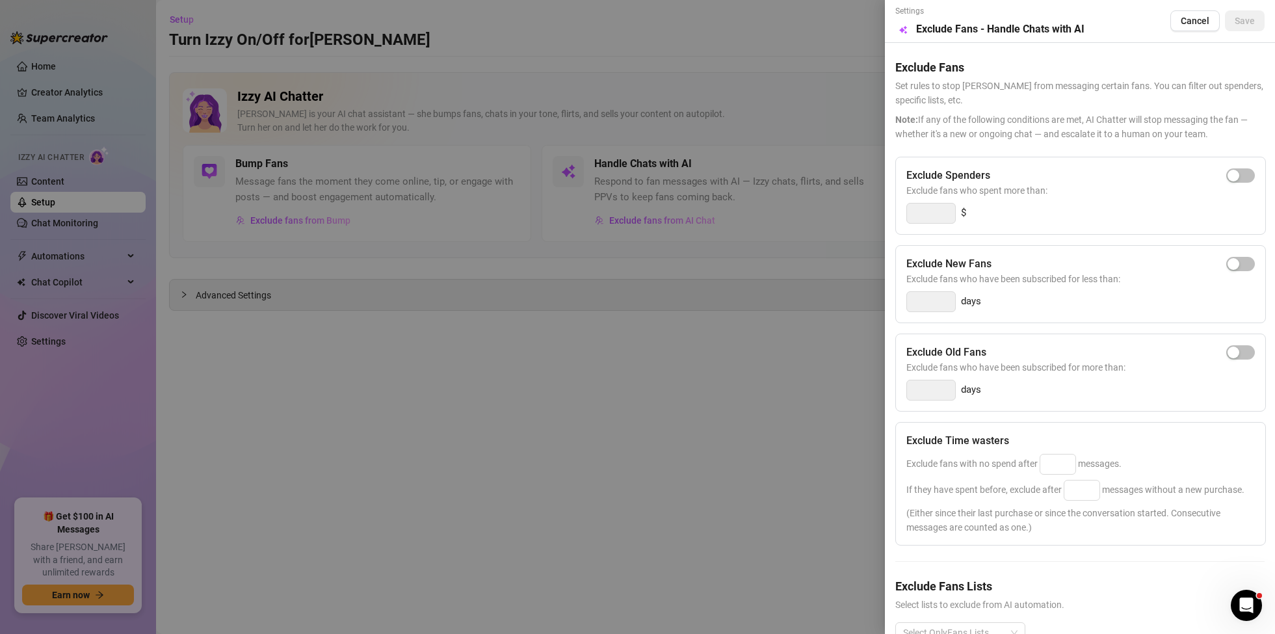
scroll to position [35, 0]
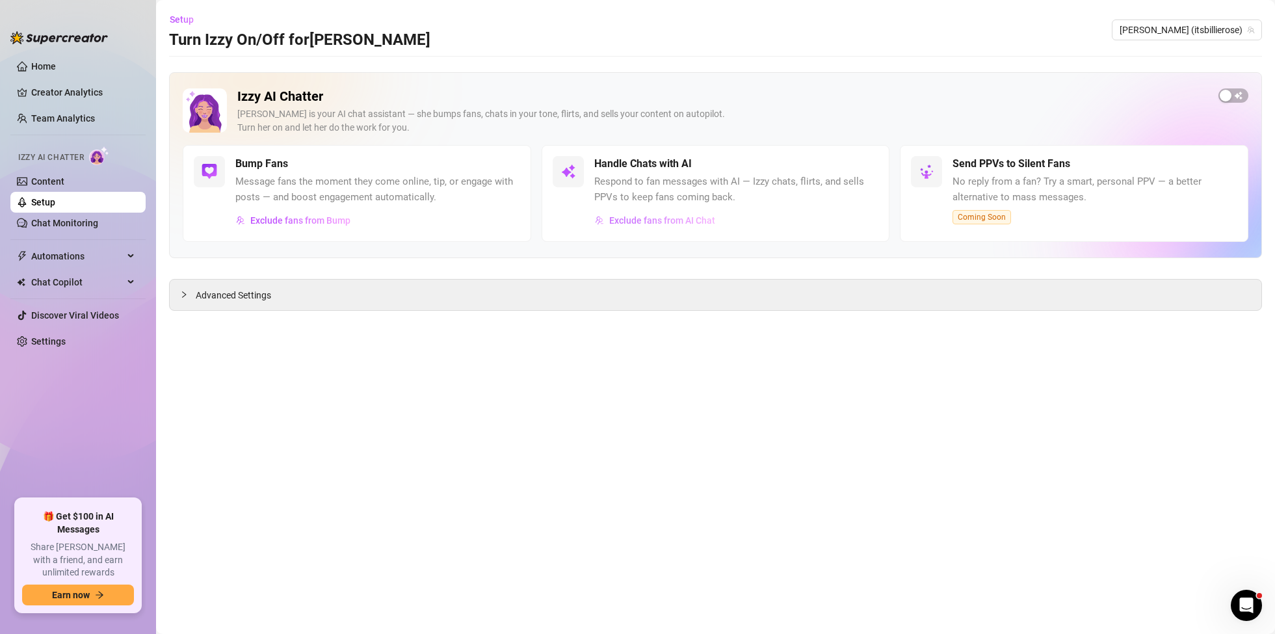
click at [665, 216] on span "Exclude fans from AI Chat" at bounding box center [662, 220] width 106 height 10
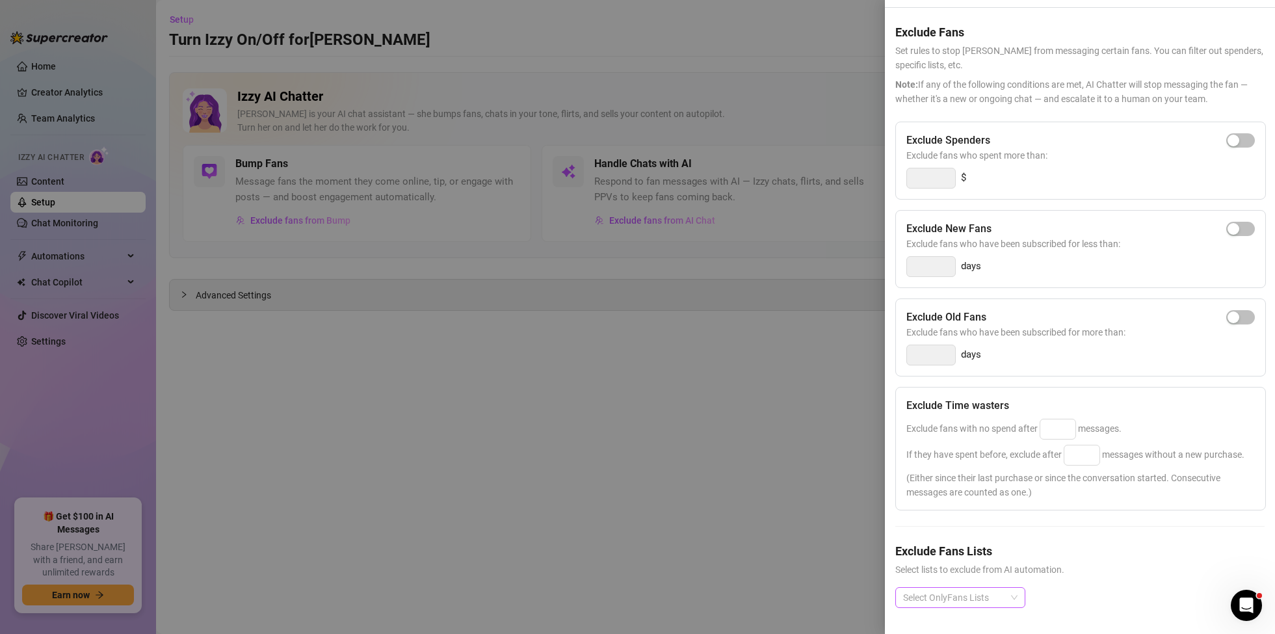
click at [1012, 600] on div "Select OnlyFans Lists" at bounding box center [961, 597] width 130 height 21
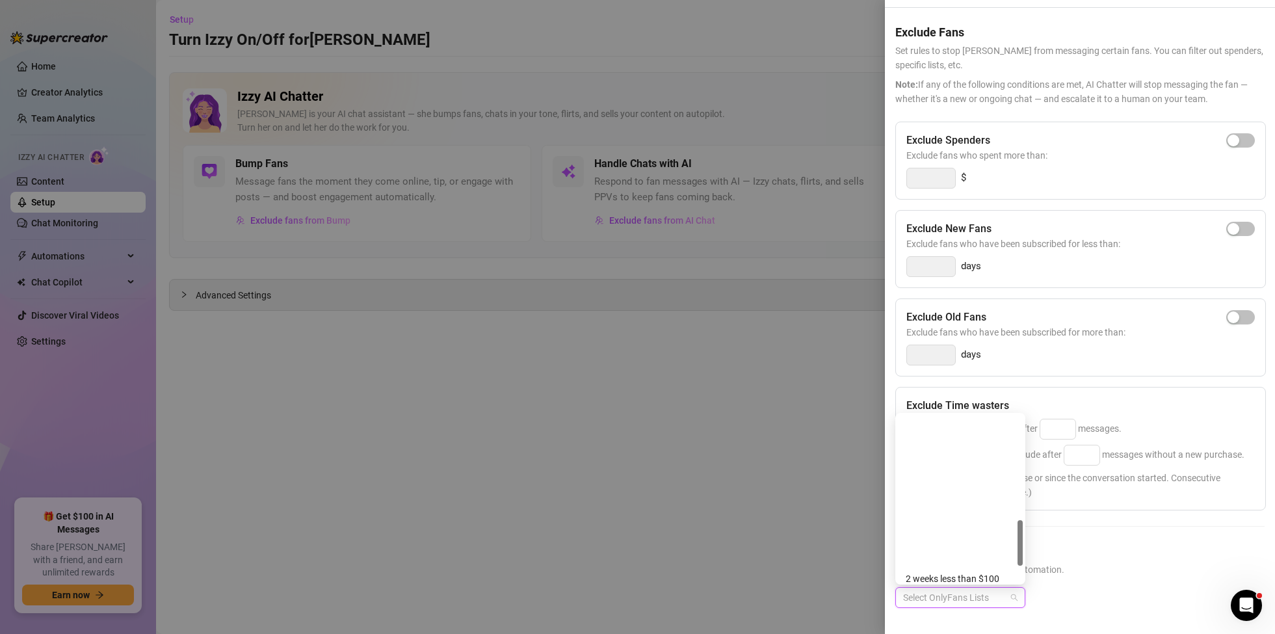
scroll to position [437, 0]
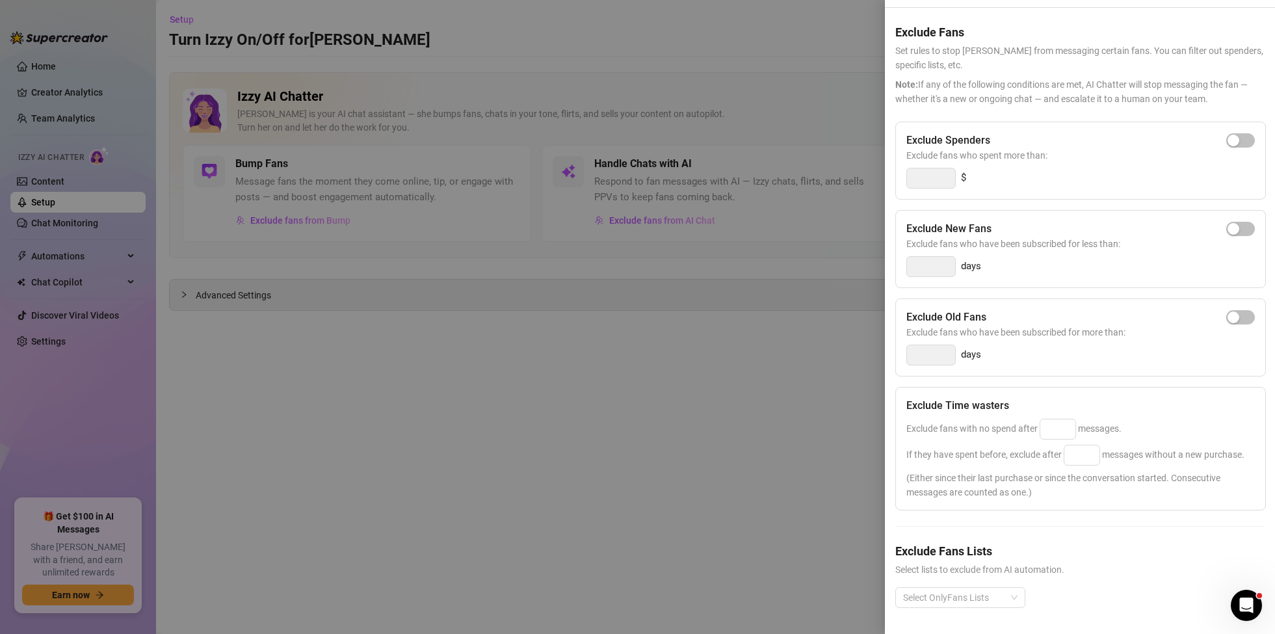
click at [1157, 540] on div "Exclude Spenders Exclude fans who spent more than: $ Exclude New Fans Exclude f…" at bounding box center [1080, 375] width 369 height 507
click at [856, 395] on div at bounding box center [637, 317] width 1275 height 634
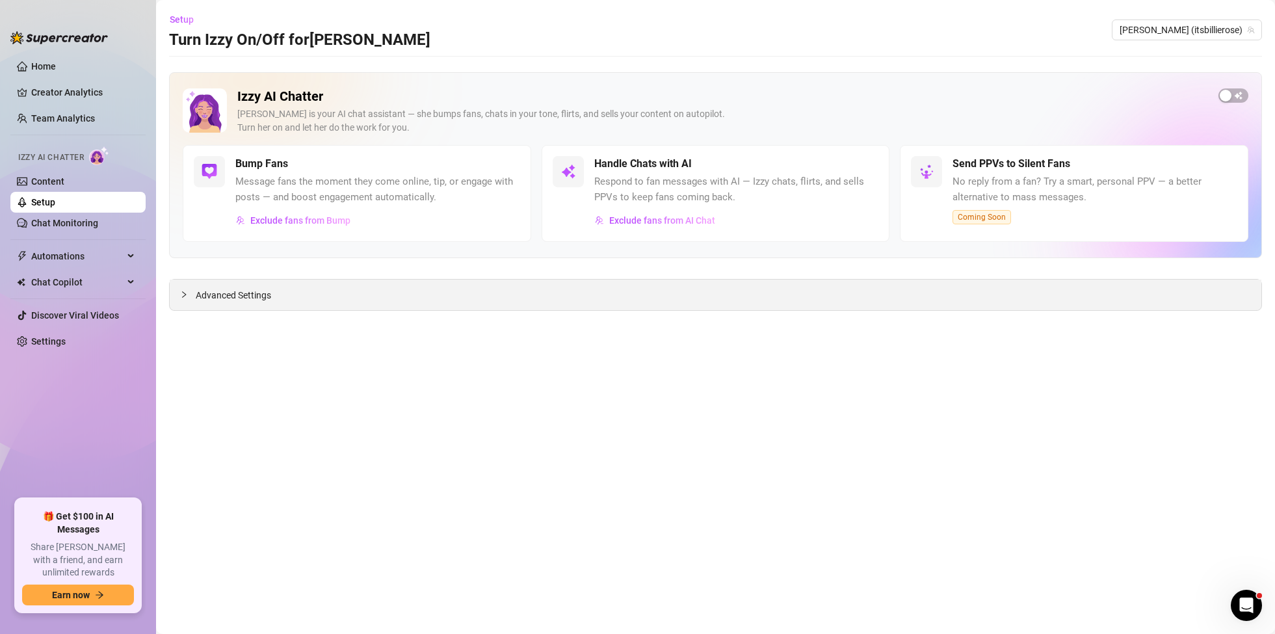
click at [185, 293] on icon "collapsed" at bounding box center [184, 294] width 4 height 7
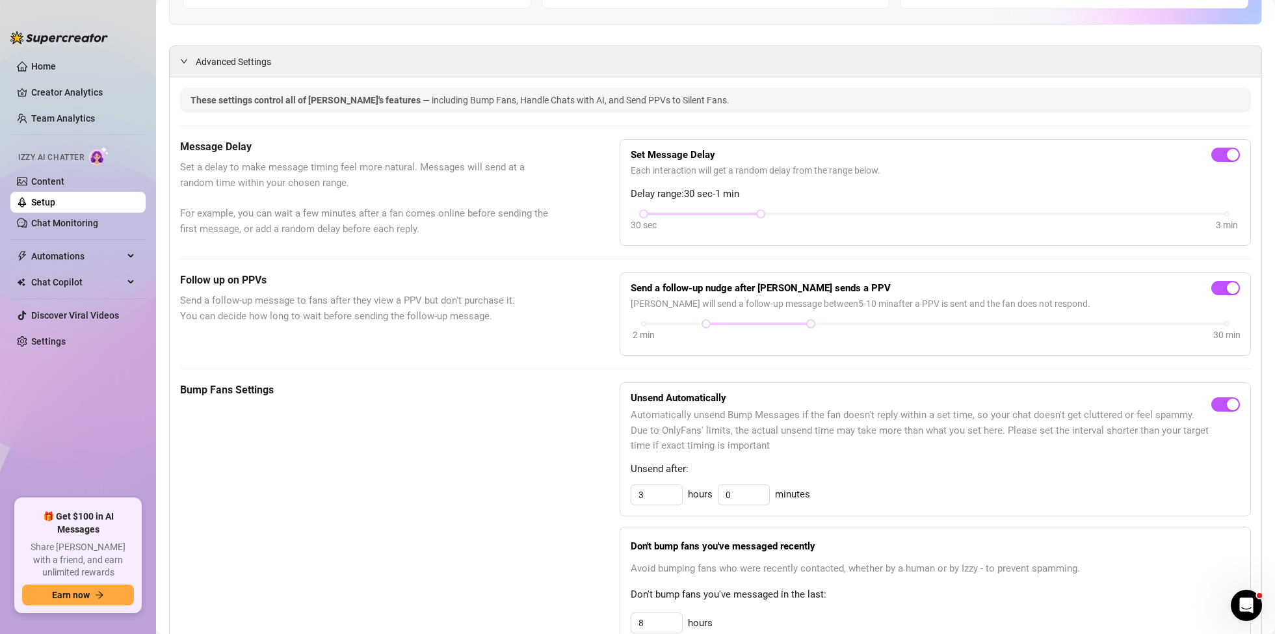
scroll to position [0, 0]
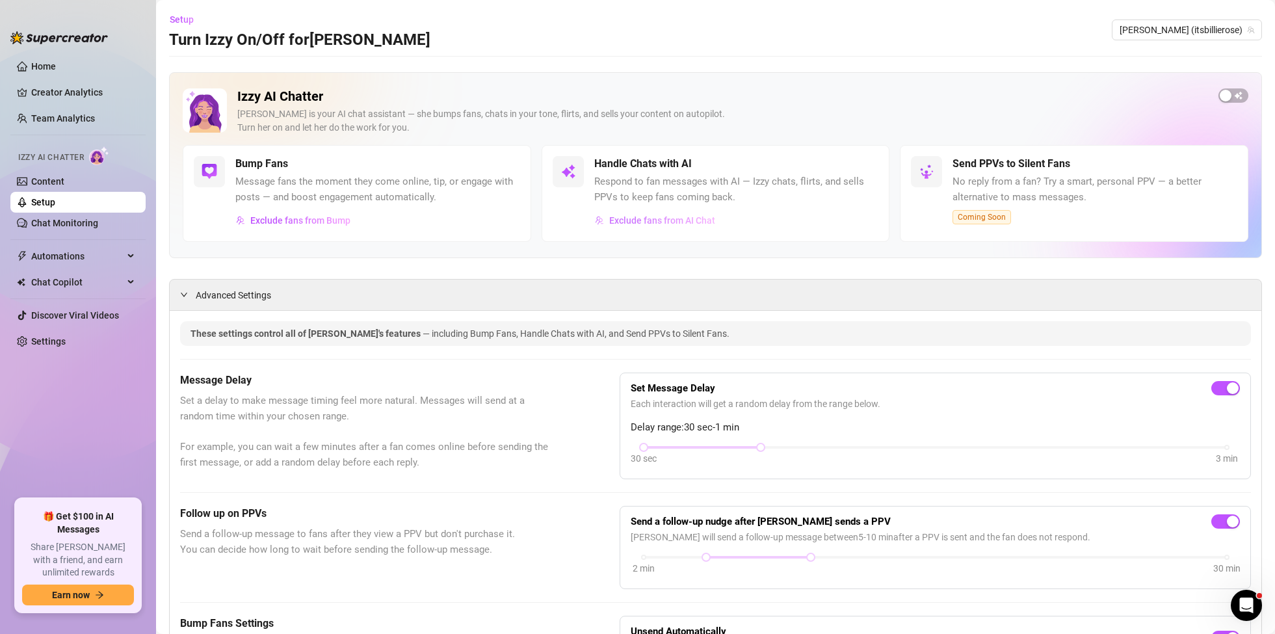
click at [667, 218] on span "Exclude fans from AI Chat" at bounding box center [662, 220] width 106 height 10
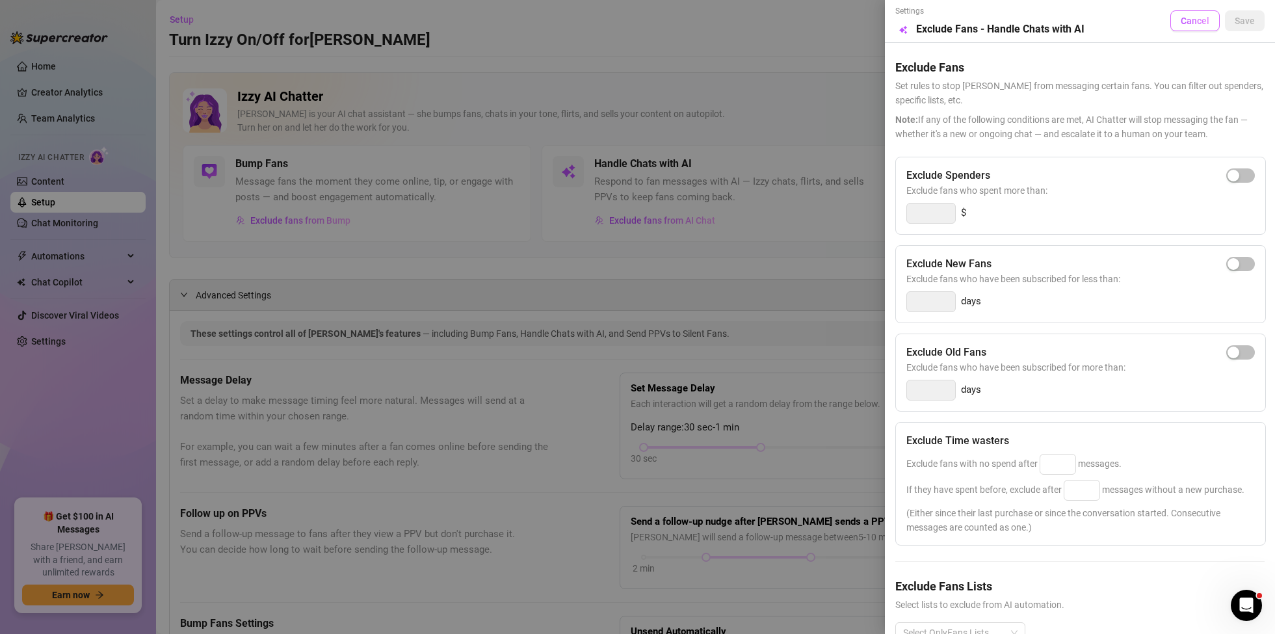
click at [1200, 23] on span "Cancel" at bounding box center [1195, 21] width 29 height 10
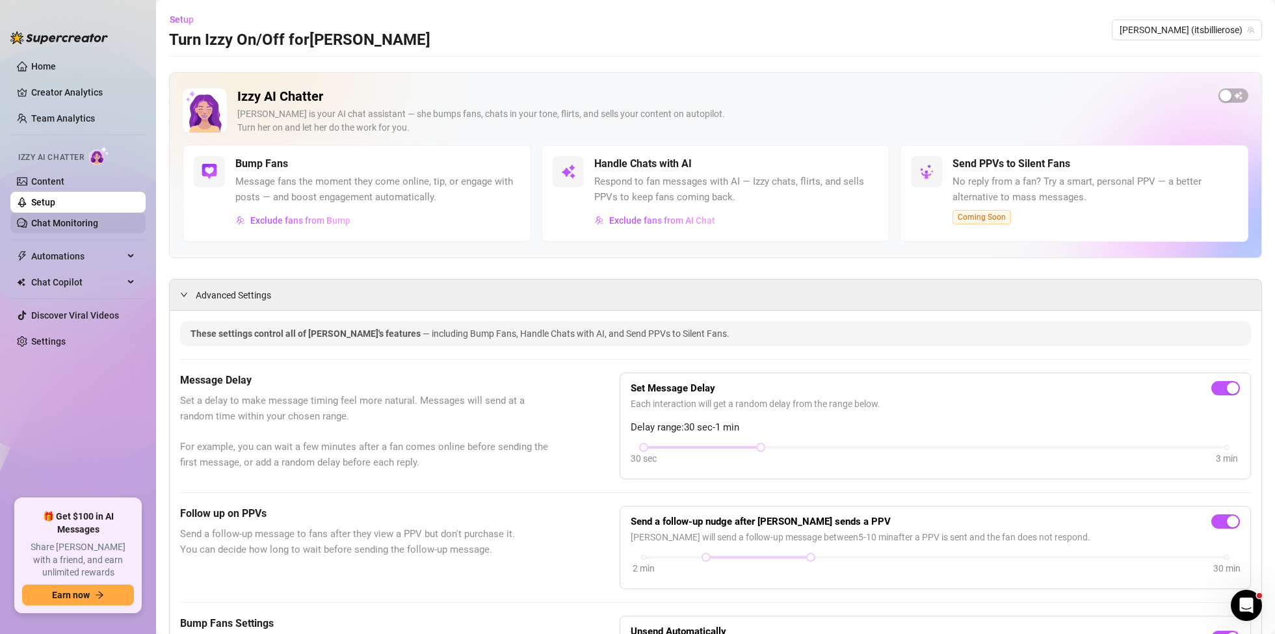
click at [66, 222] on link "Chat Monitoring" at bounding box center [64, 223] width 67 height 10
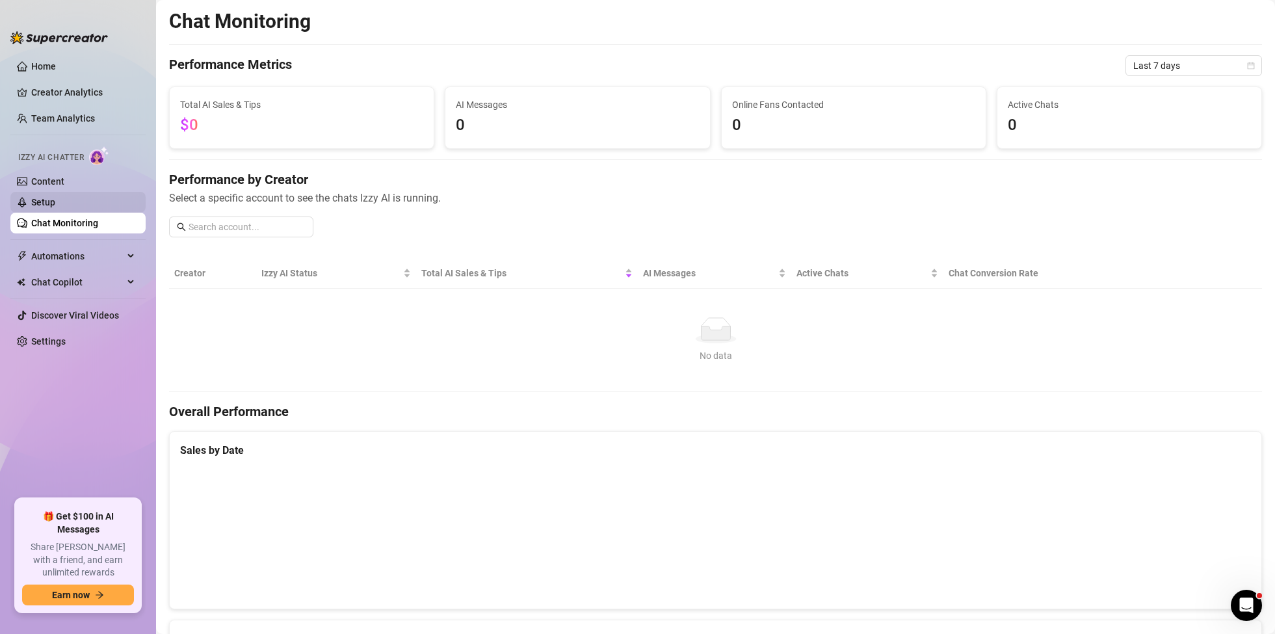
click at [48, 203] on link "Setup" at bounding box center [43, 202] width 24 height 10
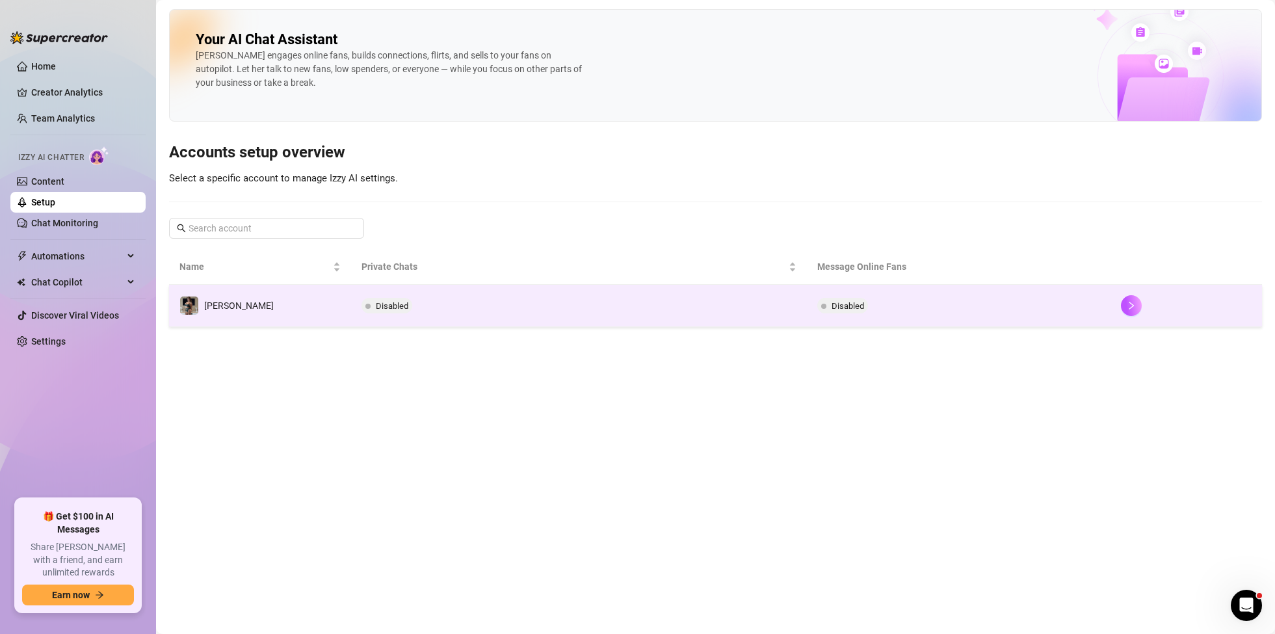
click at [279, 308] on td "[PERSON_NAME]" at bounding box center [260, 306] width 182 height 42
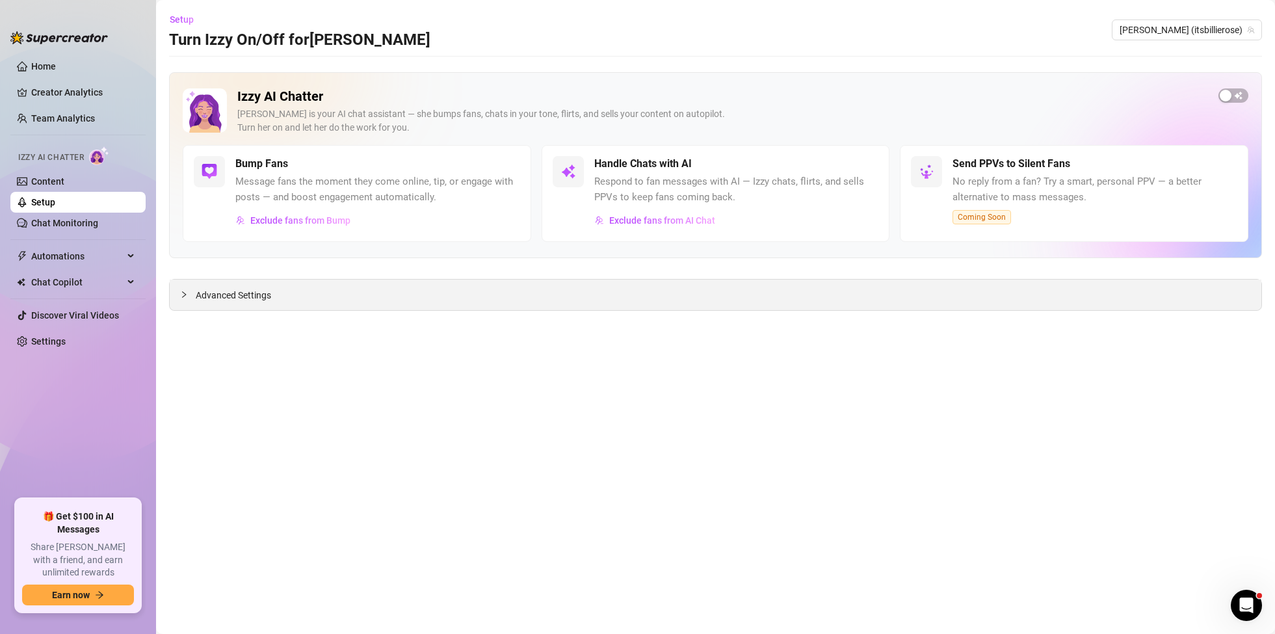
click at [302, 304] on div "Advanced Settings" at bounding box center [716, 295] width 1092 height 31
click at [176, 291] on div "Advanced Settings" at bounding box center [716, 295] width 1092 height 31
click at [181, 294] on icon "collapsed" at bounding box center [184, 295] width 8 height 8
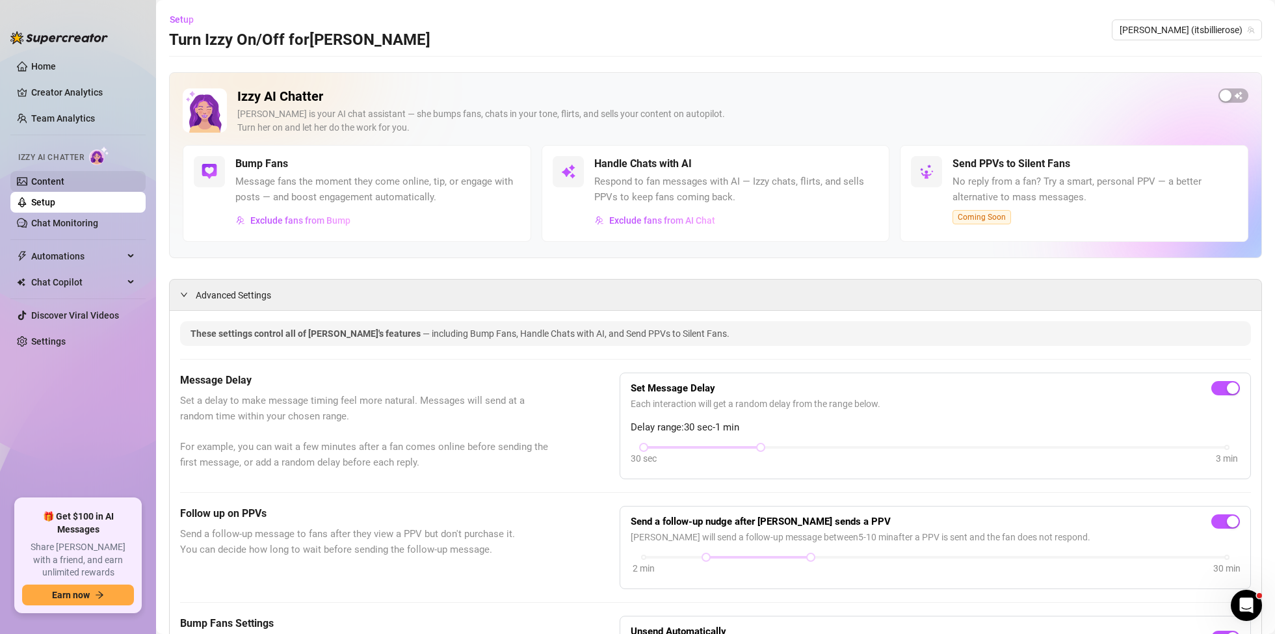
click at [64, 183] on link "Content" at bounding box center [47, 181] width 33 height 10
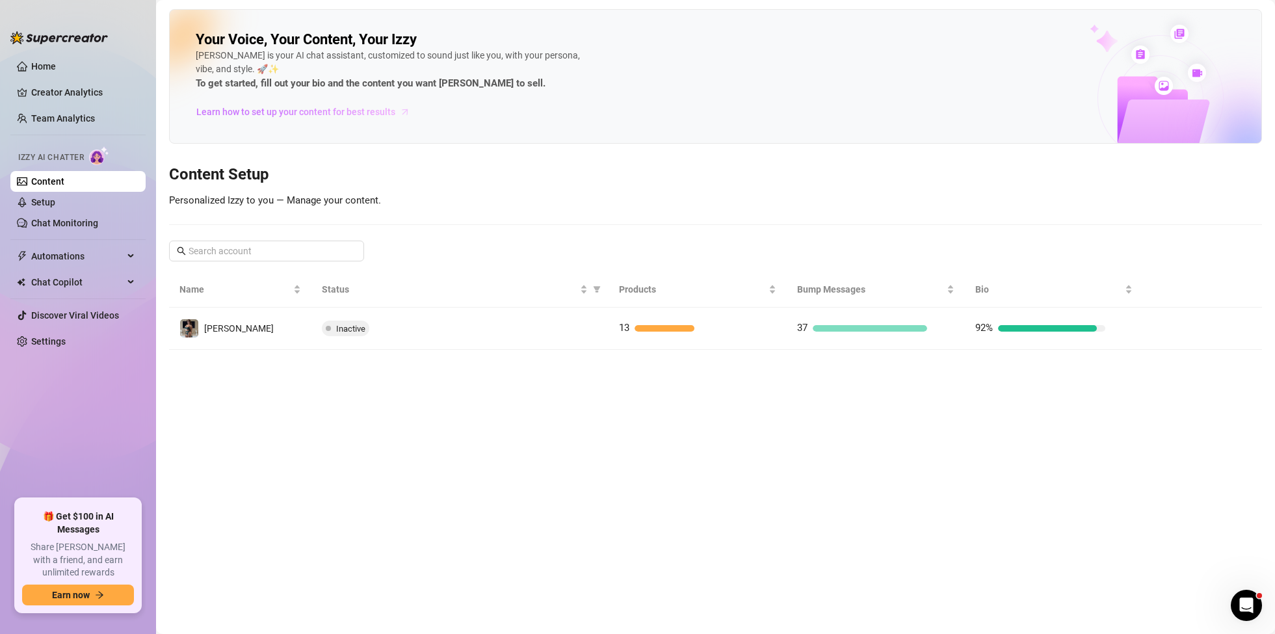
click at [392, 113] on span "Learn how to set up your content for best results" at bounding box center [295, 112] width 199 height 14
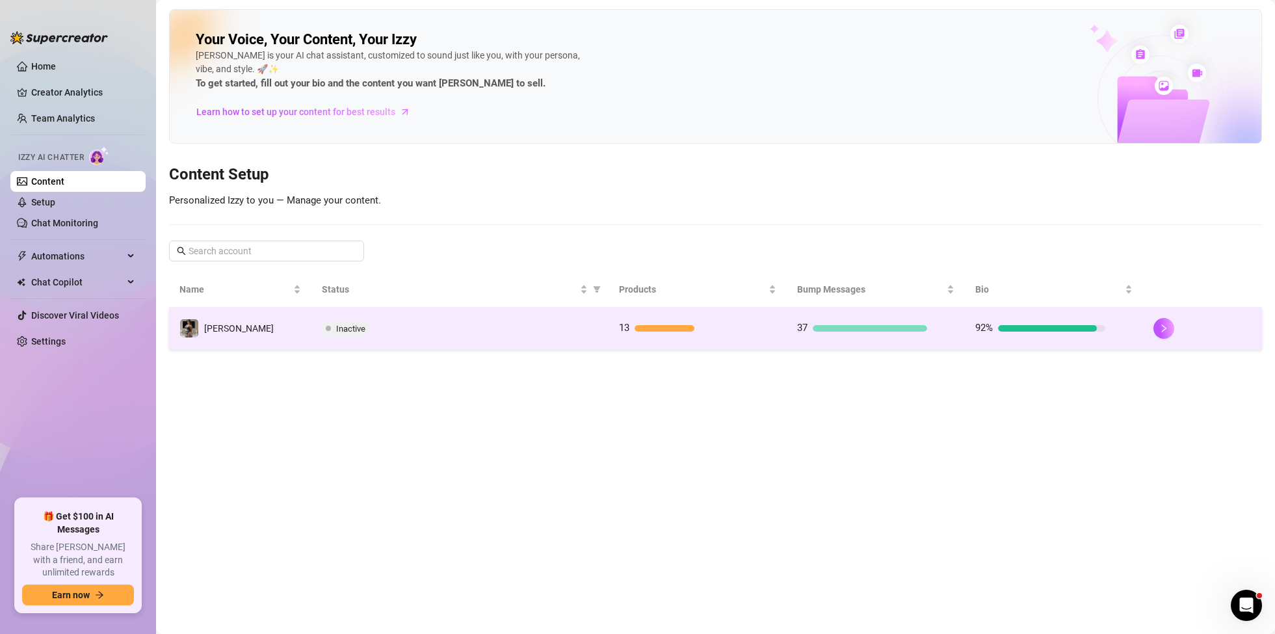
click at [232, 323] on td "[PERSON_NAME]" at bounding box center [240, 329] width 142 height 42
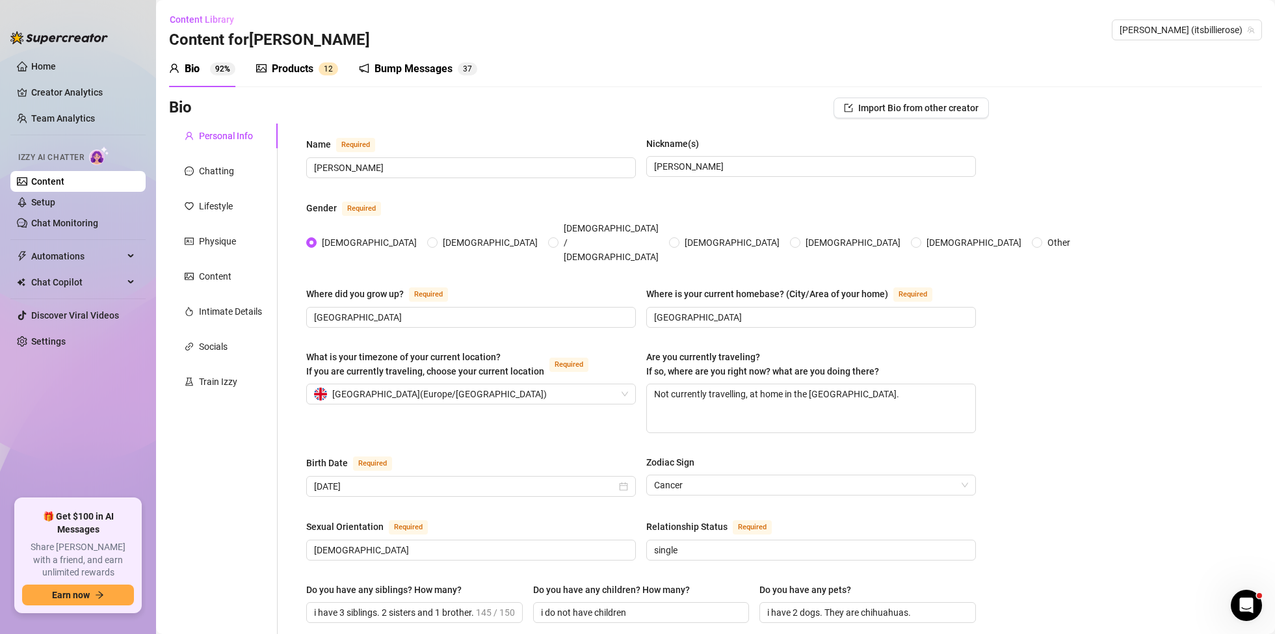
click at [403, 65] on div "Bump Messages" at bounding box center [414, 69] width 78 height 16
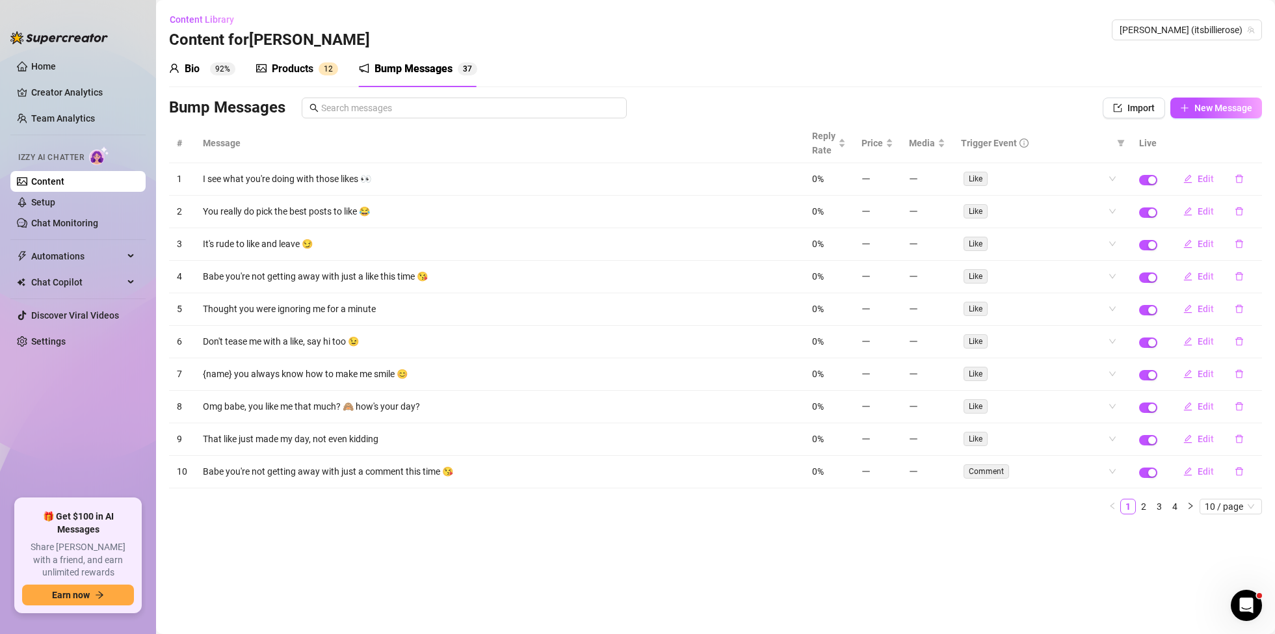
click at [304, 66] on div "Products" at bounding box center [293, 69] width 42 height 16
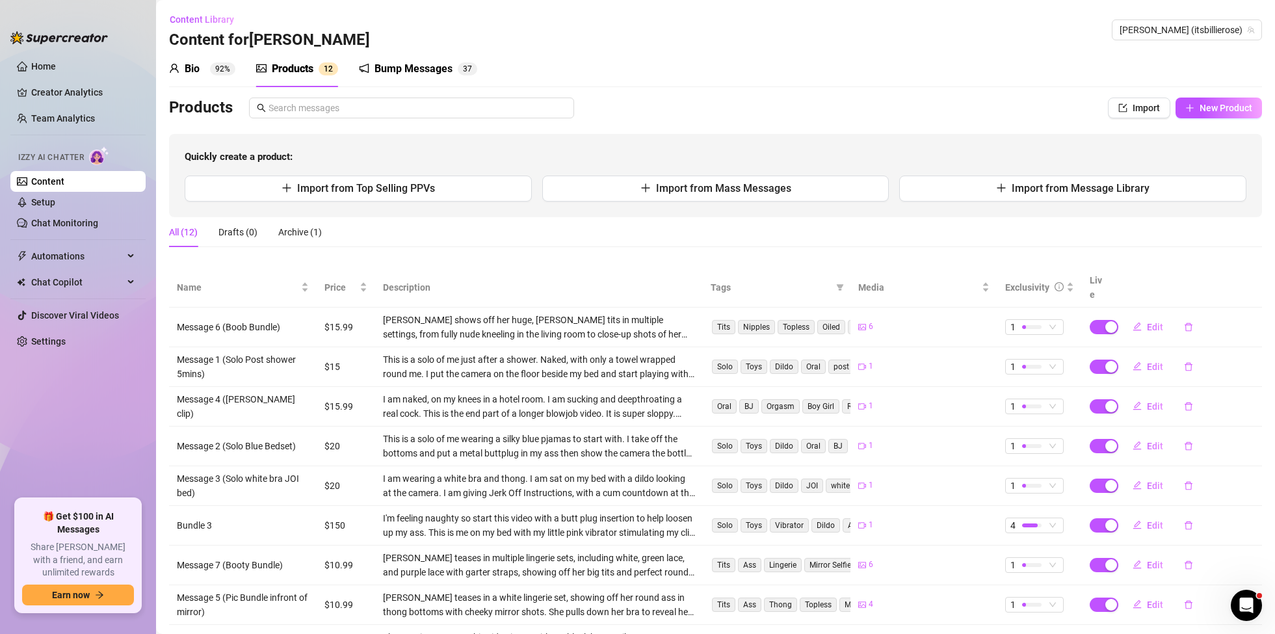
click at [413, 70] on div "Bump Messages" at bounding box center [414, 69] width 78 height 16
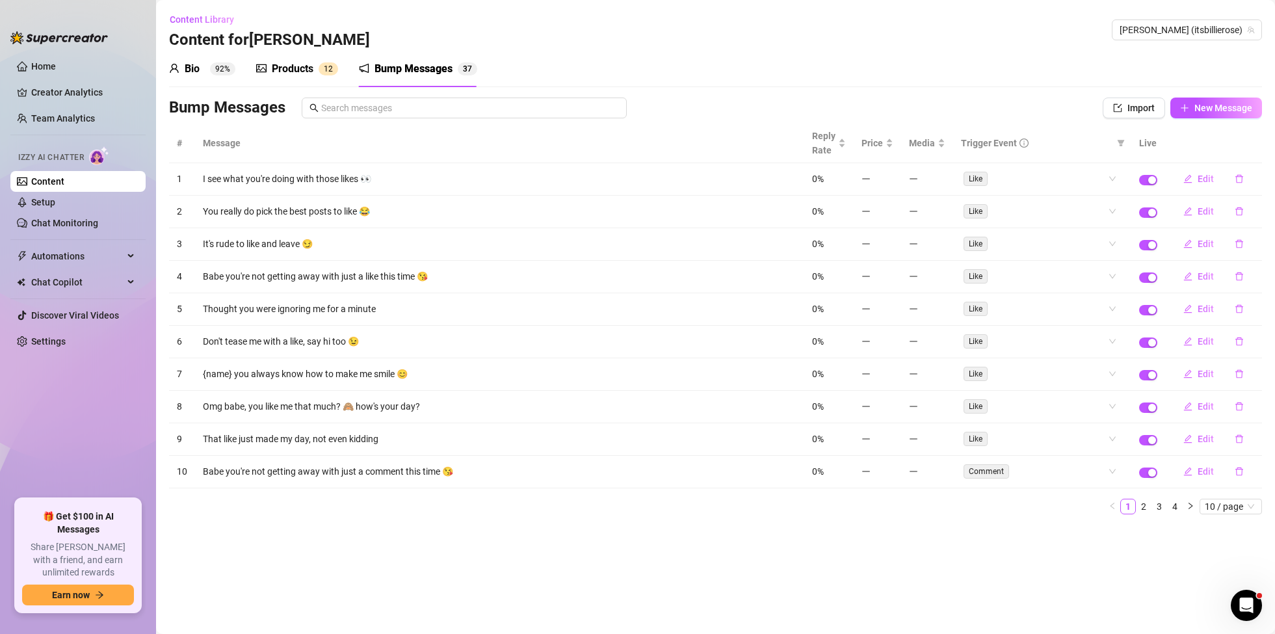
click at [194, 68] on div "Bio" at bounding box center [192, 69] width 15 height 16
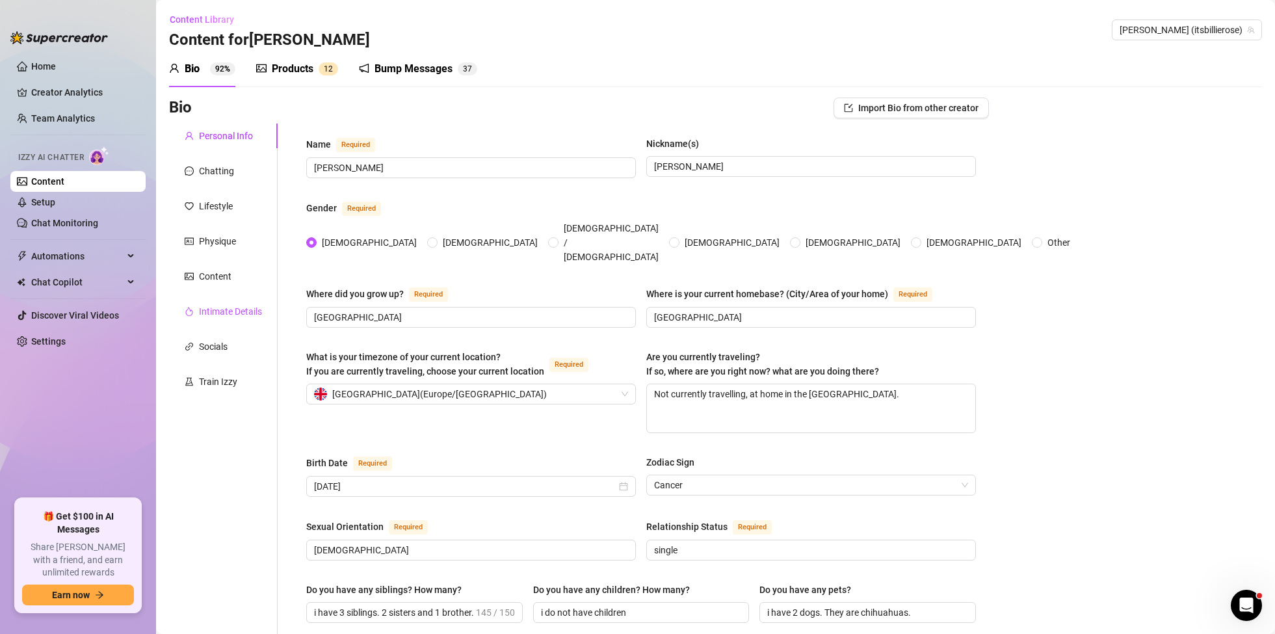
click at [220, 308] on div "Intimate Details" at bounding box center [230, 311] width 63 height 14
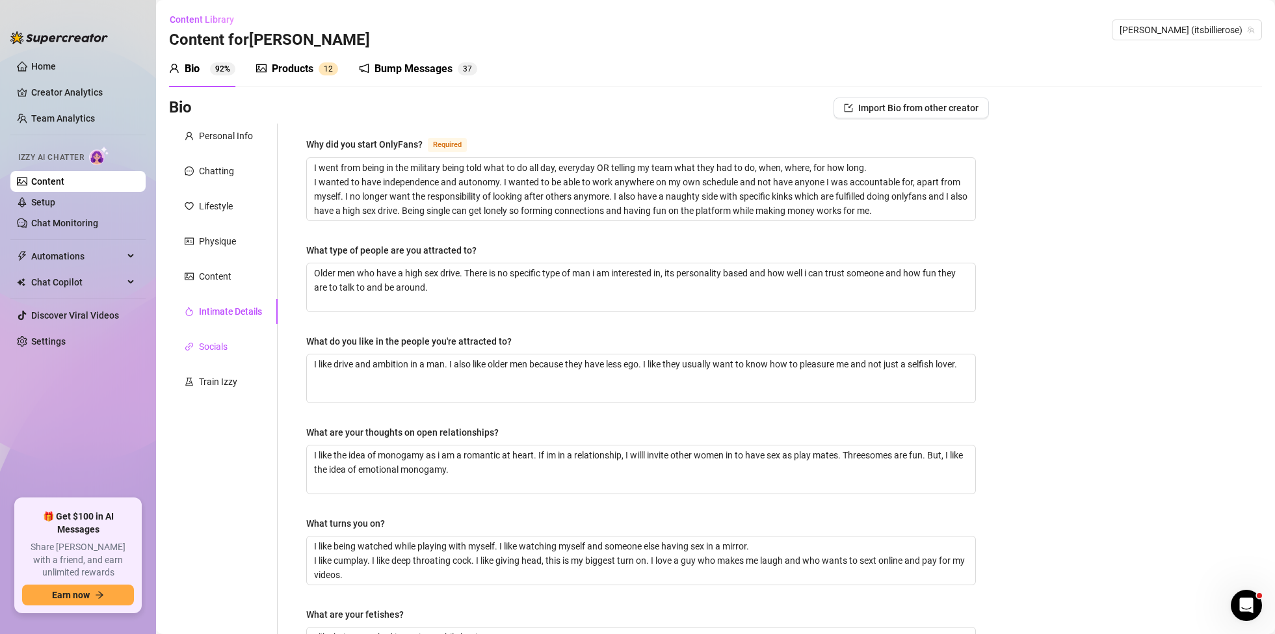
click at [219, 349] on div "Socials" at bounding box center [213, 347] width 29 height 14
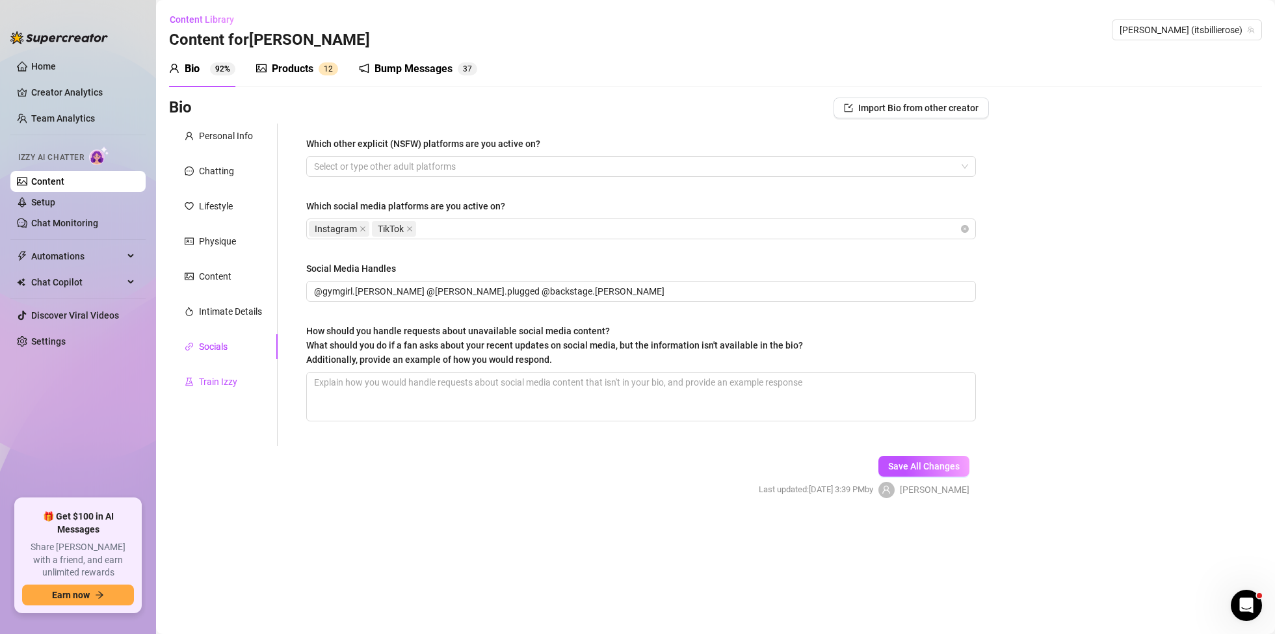
click at [219, 381] on div "Train Izzy" at bounding box center [218, 382] width 38 height 14
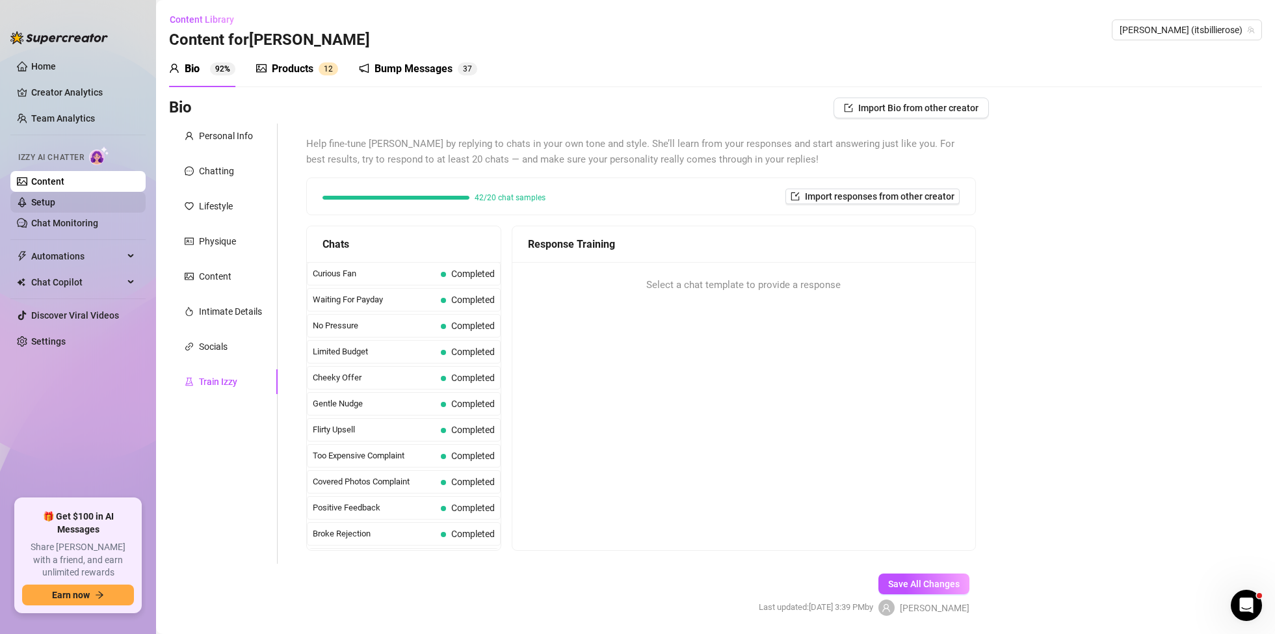
click at [53, 197] on link "Setup" at bounding box center [43, 202] width 24 height 10
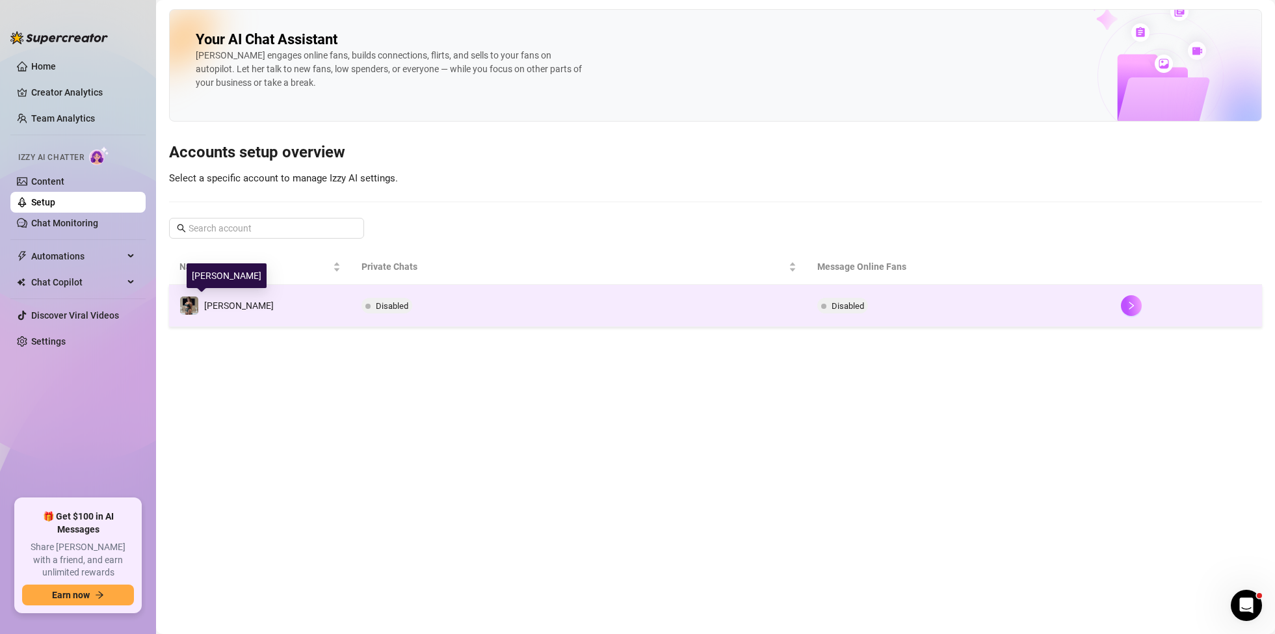
click at [191, 303] on img at bounding box center [189, 306] width 18 height 18
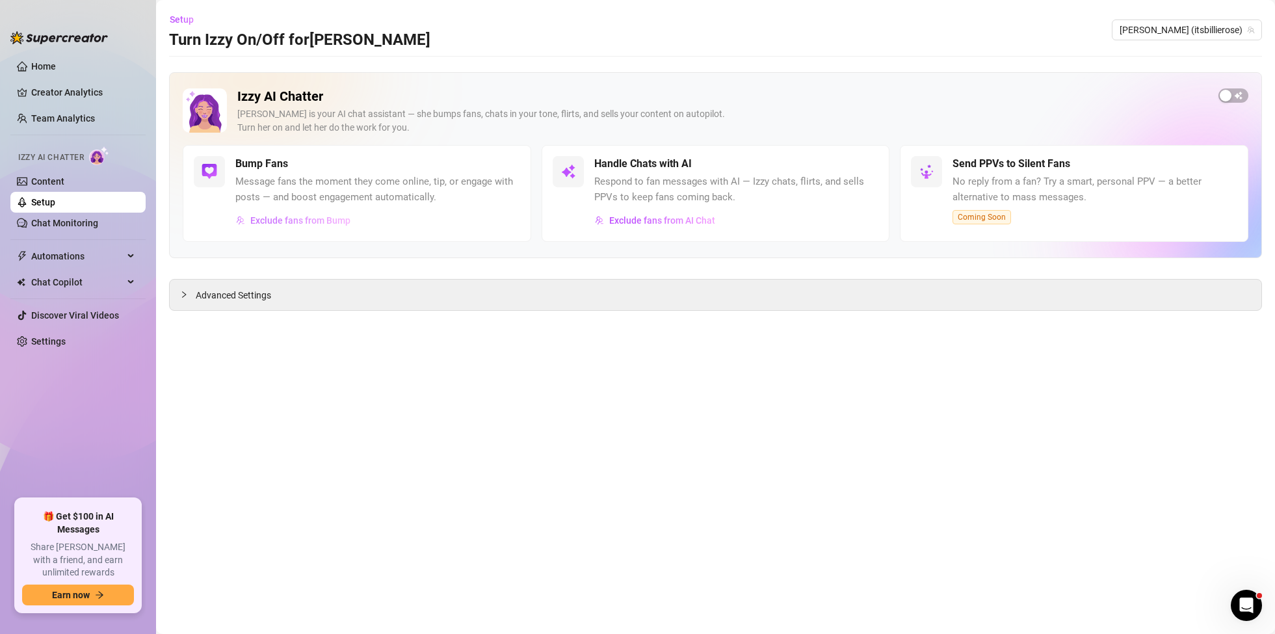
click at [304, 216] on span "Exclude fans from Bump" at bounding box center [300, 220] width 100 height 10
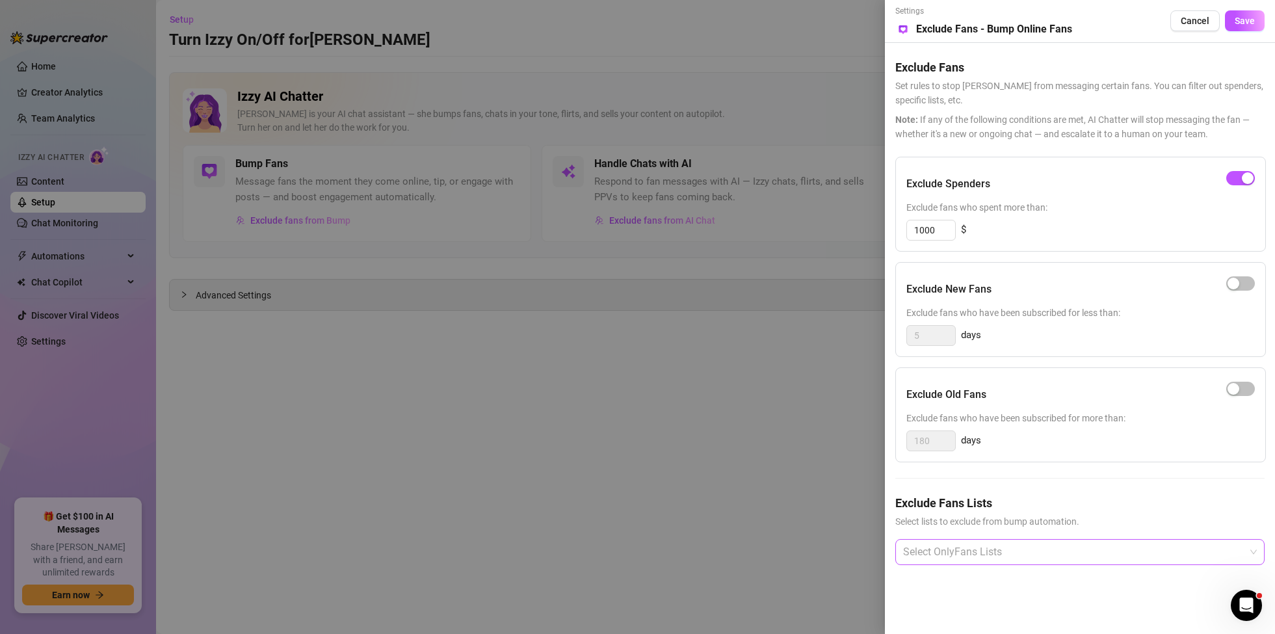
click at [1050, 544] on div at bounding box center [1073, 551] width 351 height 23
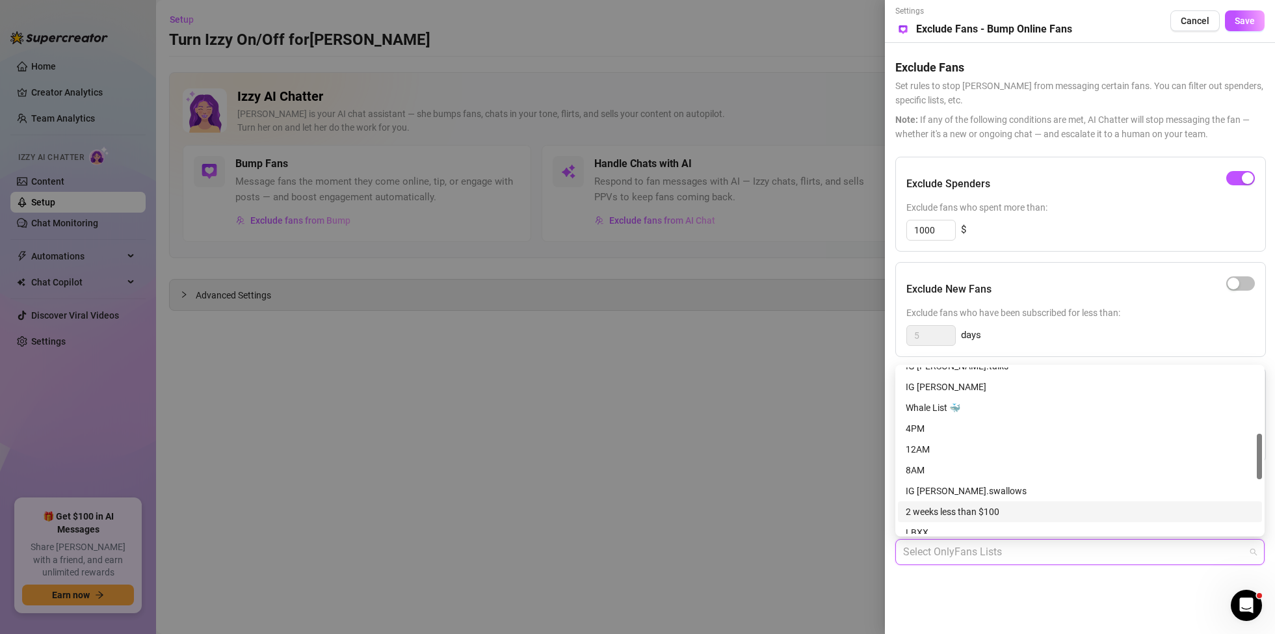
scroll to position [238, 0]
click at [938, 407] on div "Whale List 🐳" at bounding box center [1080, 410] width 349 height 14
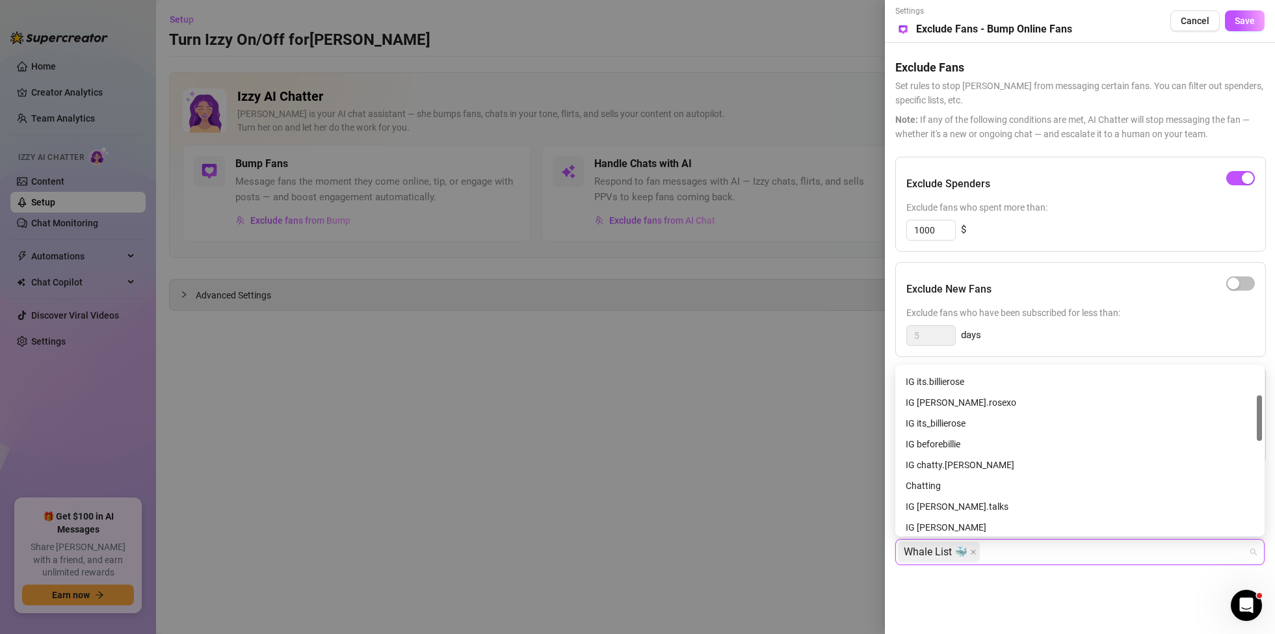
scroll to position [0, 0]
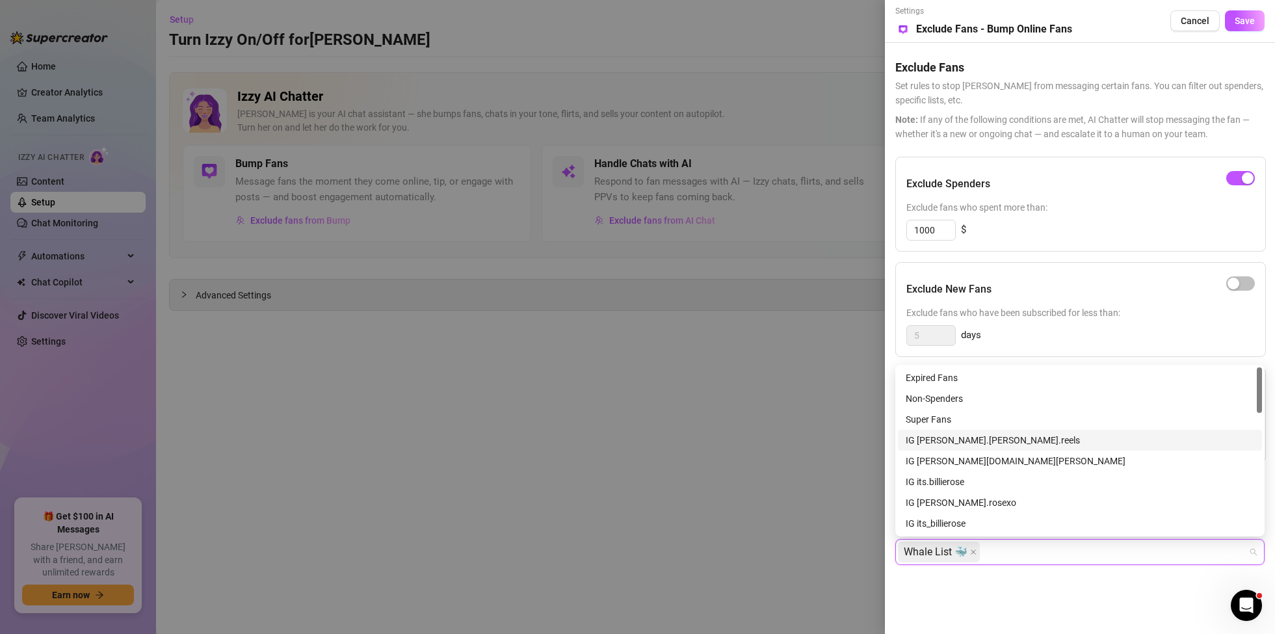
click at [734, 453] on div at bounding box center [637, 317] width 1275 height 634
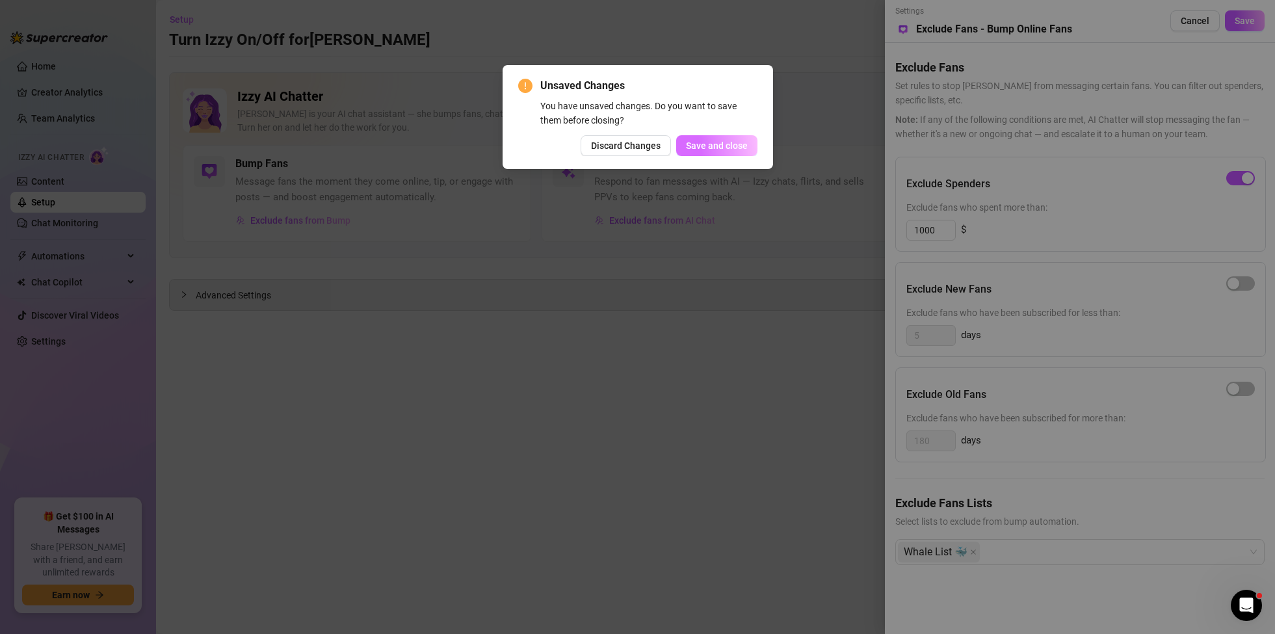
click at [741, 147] on span "Save and close" at bounding box center [717, 145] width 62 height 10
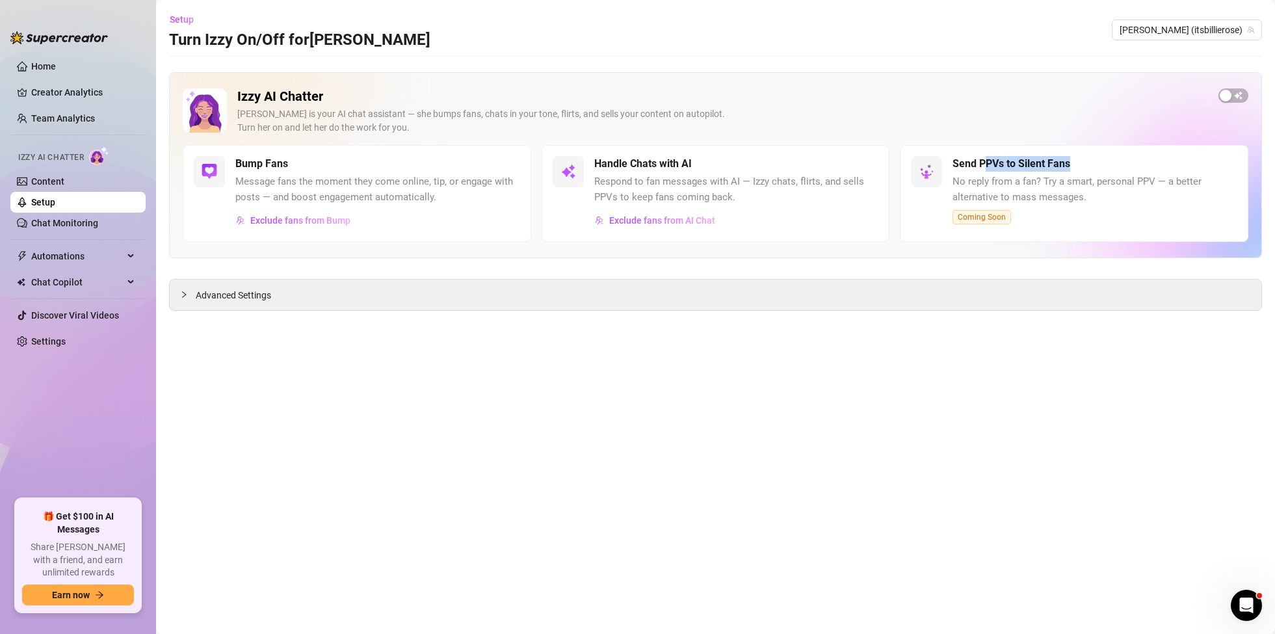
drag, startPoint x: 985, startPoint y: 165, endPoint x: 1110, endPoint y: 172, distance: 124.4
click at [1110, 172] on div "Send PPVs to Silent Fans No reply from a fan? Try a smart, personal PPV — a bet…" at bounding box center [1095, 193] width 285 height 75
click at [133, 258] on div "Automations" at bounding box center [77, 256] width 135 height 21
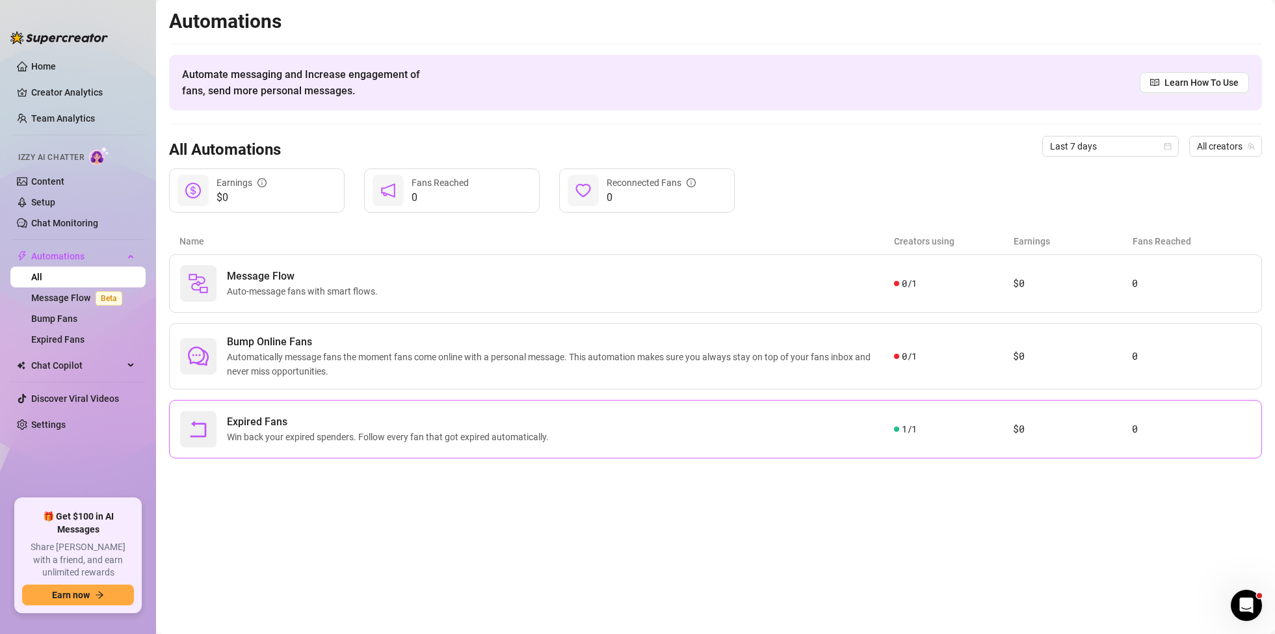
click at [297, 425] on span "Expired Fans" at bounding box center [390, 422] width 327 height 16
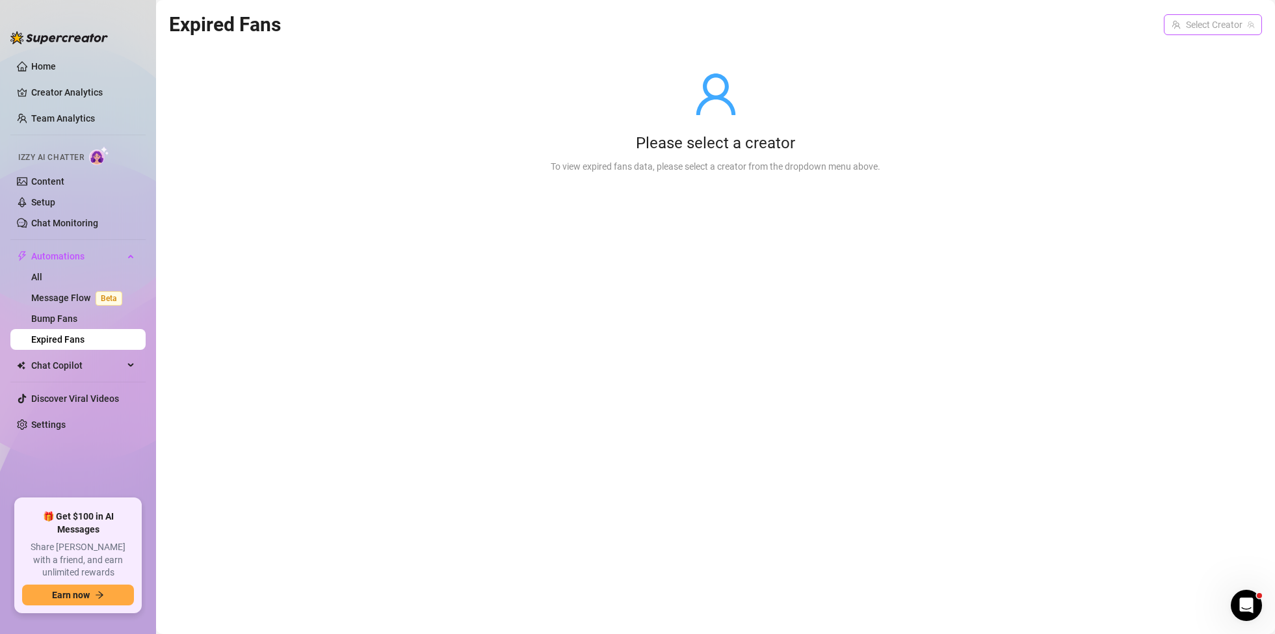
click at [1249, 27] on icon "team" at bounding box center [1251, 25] width 8 height 8
click at [1208, 26] on input "search" at bounding box center [1207, 25] width 71 height 20
click at [1201, 51] on span "( itsbillierose )" at bounding box center [1226, 51] width 51 height 14
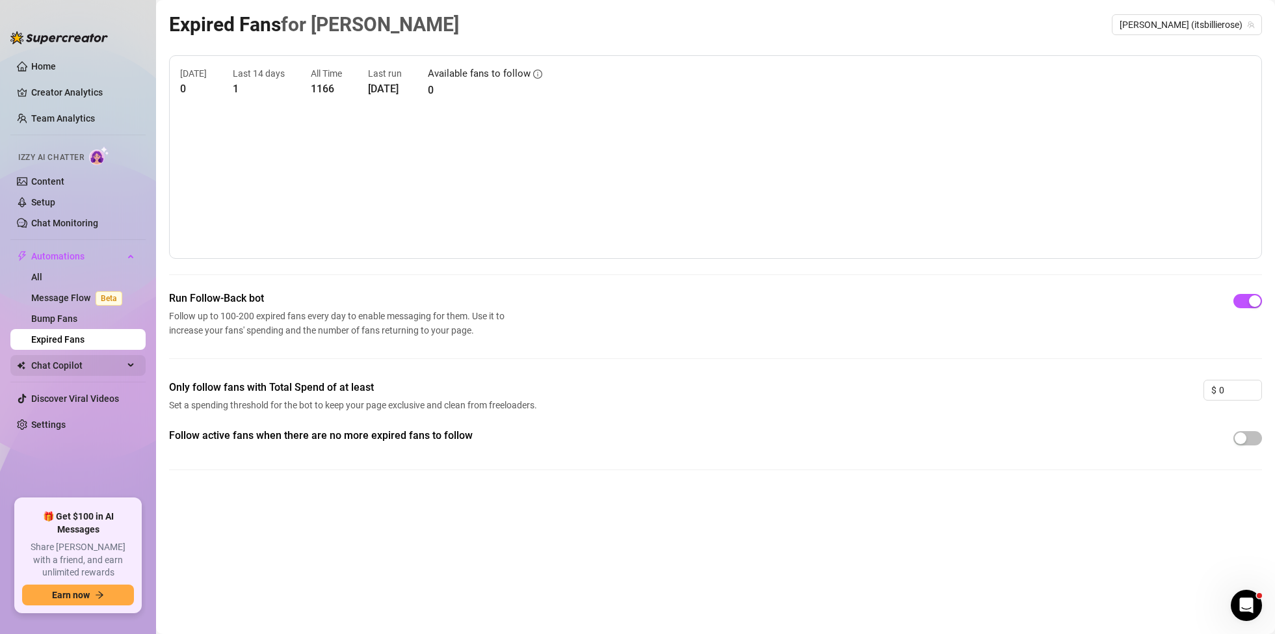
click at [122, 364] on span "Chat Copilot" at bounding box center [77, 365] width 92 height 21
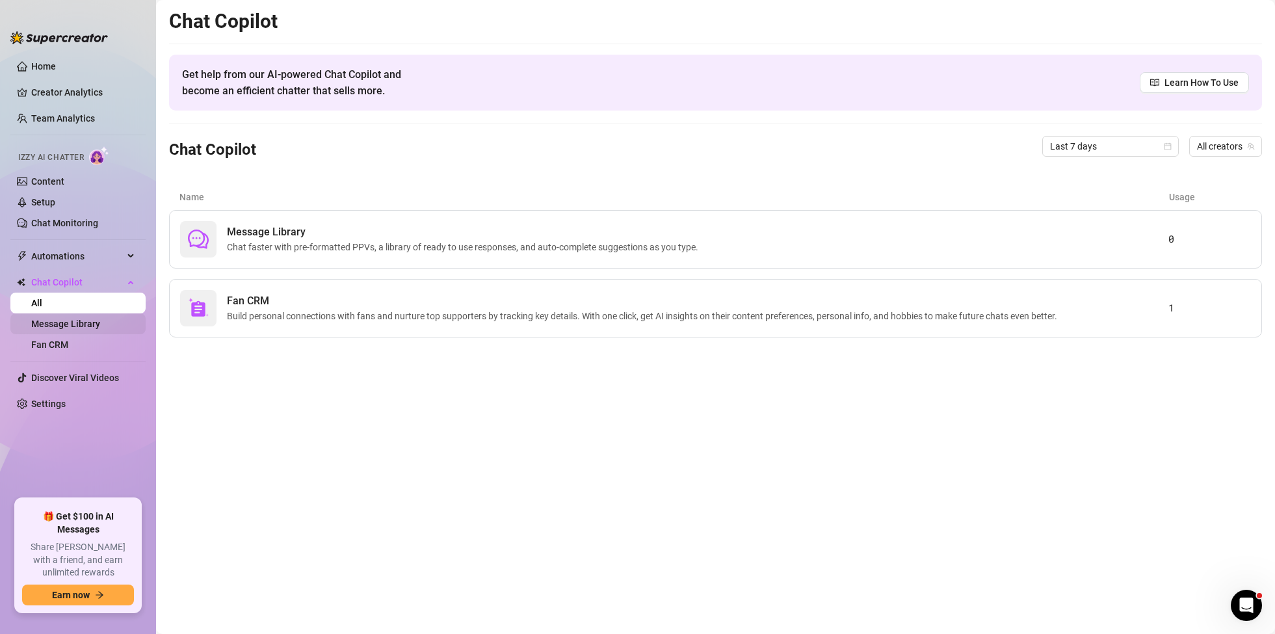
click at [79, 323] on link "Message Library" at bounding box center [65, 324] width 69 height 10
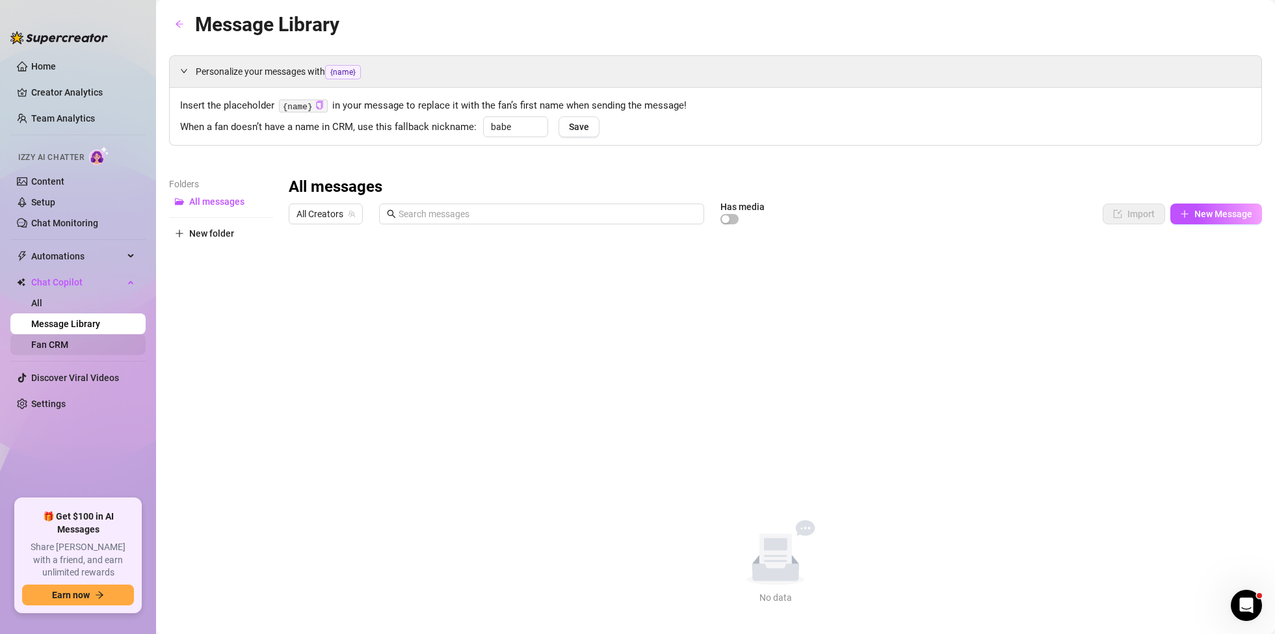
click at [68, 342] on link "Fan CRM" at bounding box center [49, 345] width 37 height 10
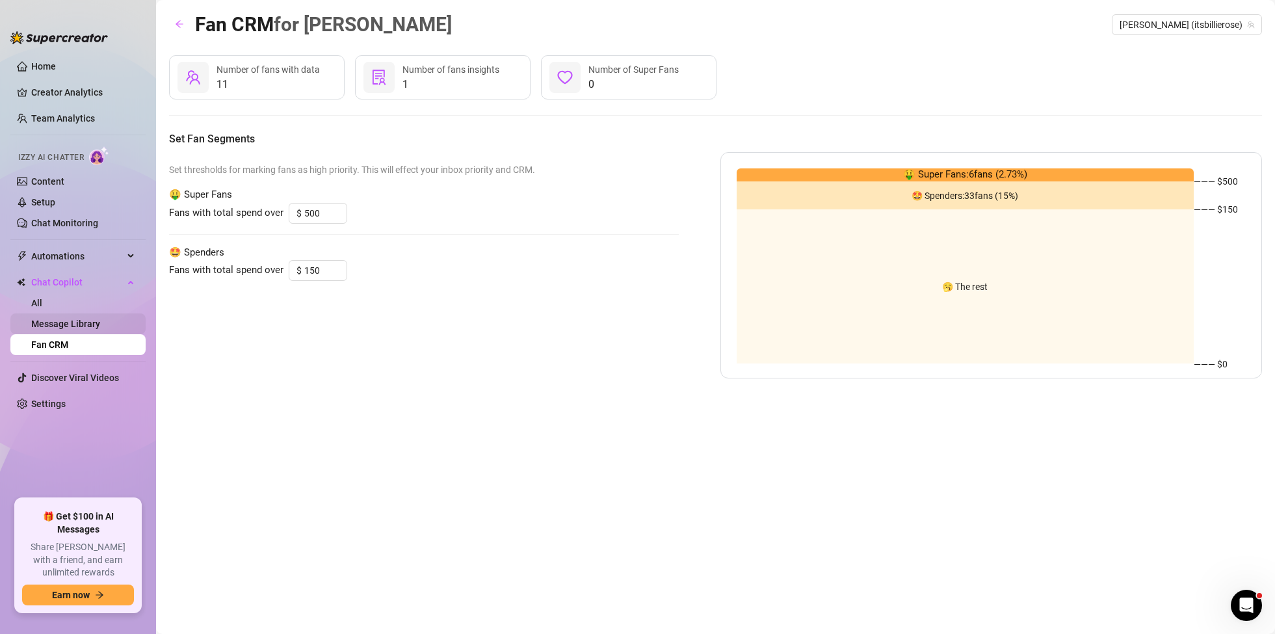
click at [75, 320] on link "Message Library" at bounding box center [65, 324] width 69 height 10
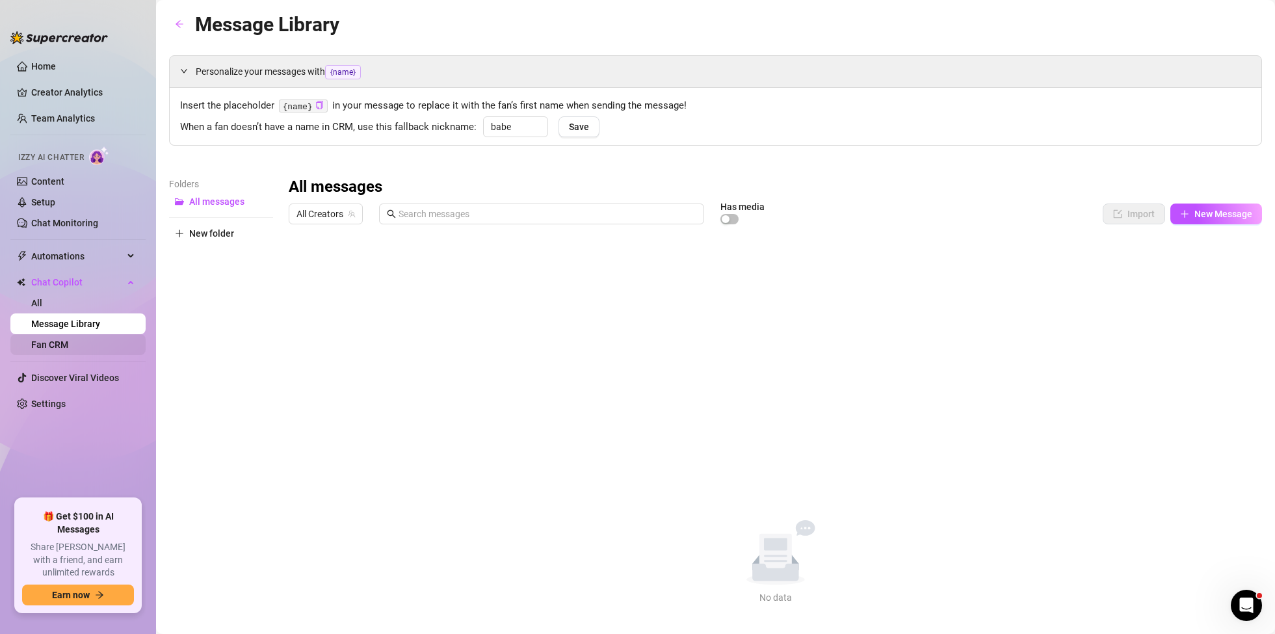
click at [60, 340] on link "Fan CRM" at bounding box center [49, 345] width 37 height 10
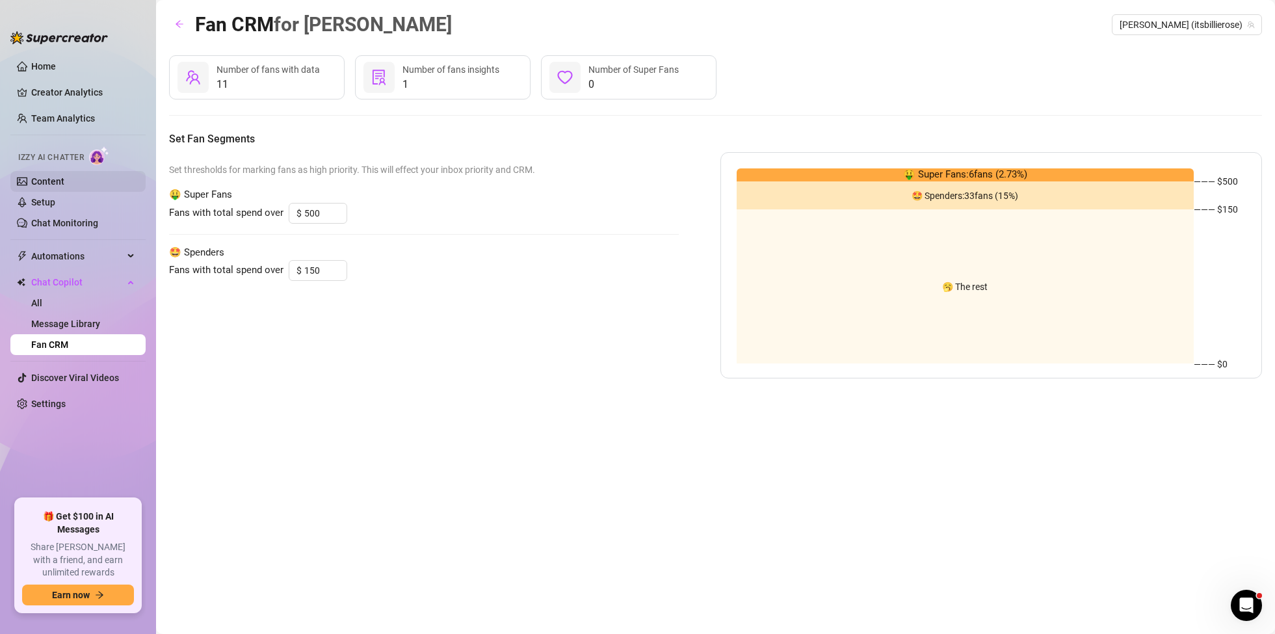
click at [64, 181] on link "Content" at bounding box center [47, 181] width 33 height 10
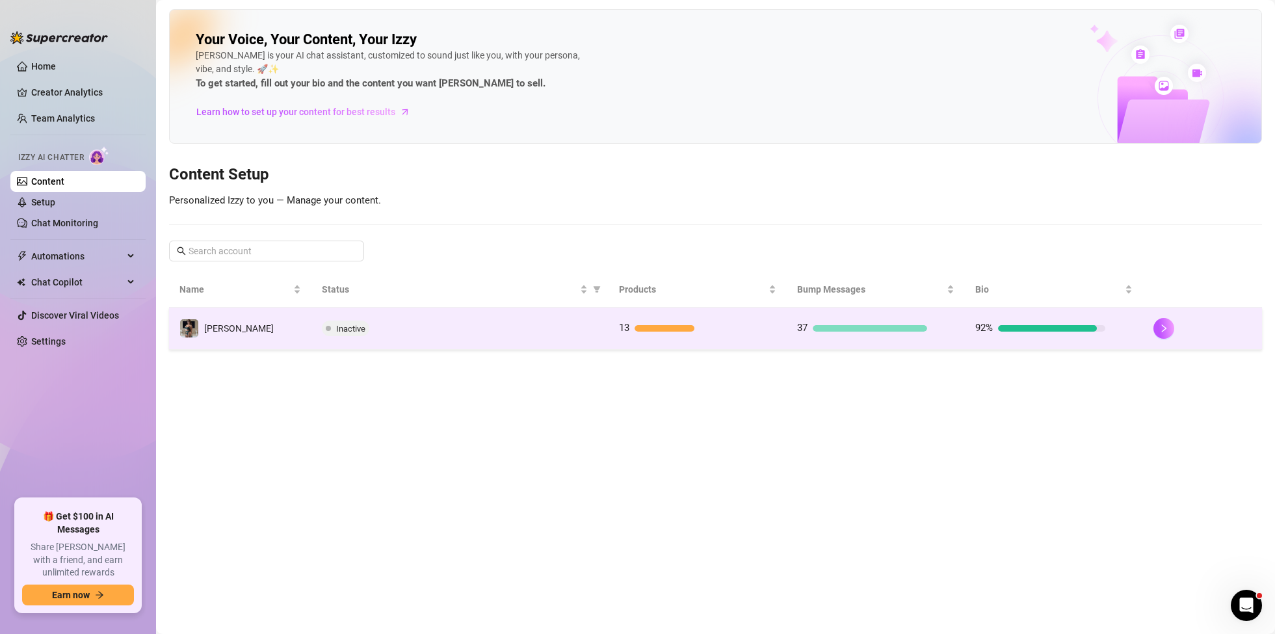
click at [540, 331] on div "Inactive" at bounding box center [460, 329] width 276 height 16
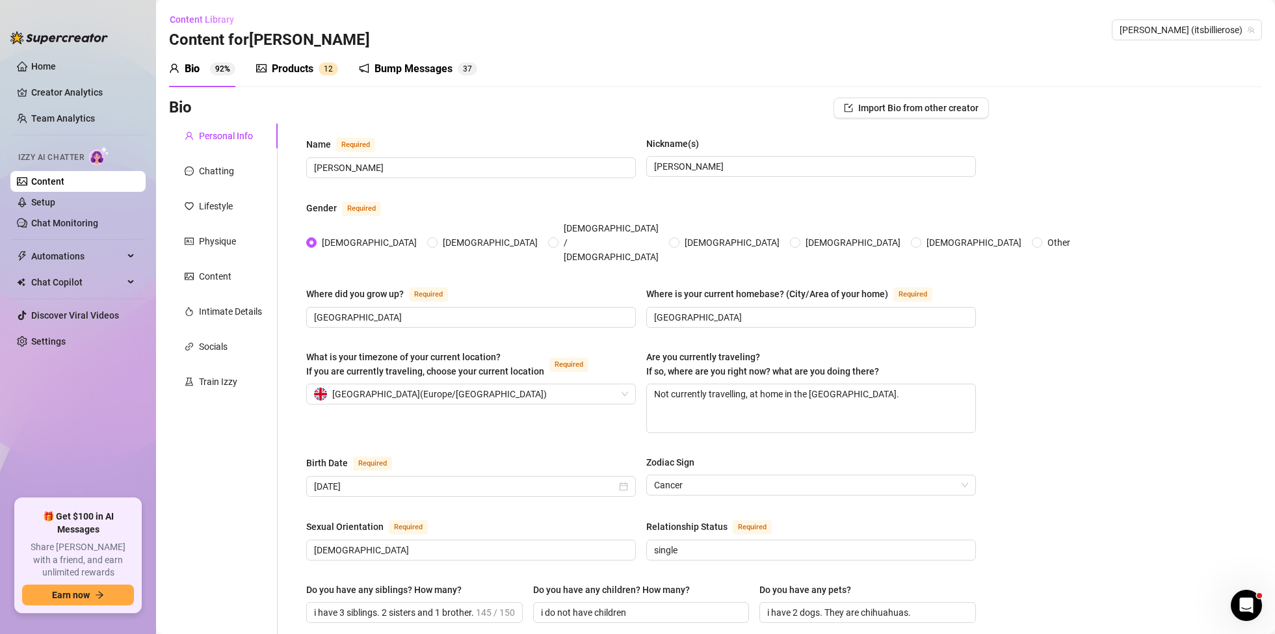
click at [299, 70] on div "Products" at bounding box center [293, 69] width 42 height 16
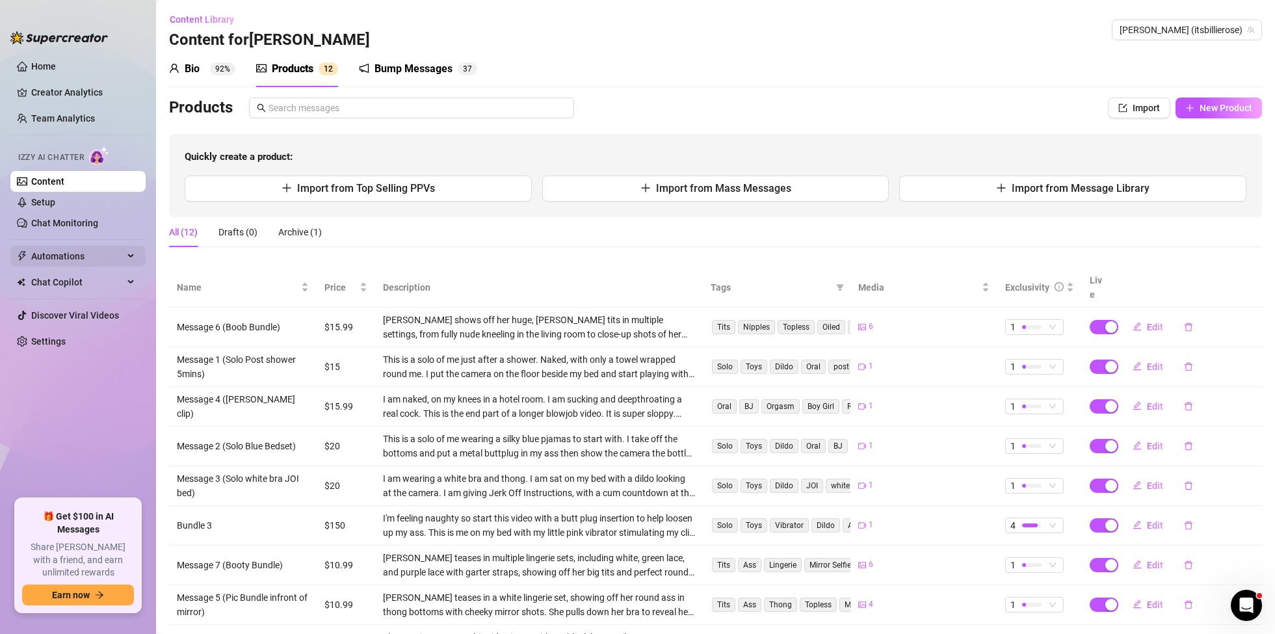
click at [128, 256] on div "Automations" at bounding box center [77, 256] width 135 height 21
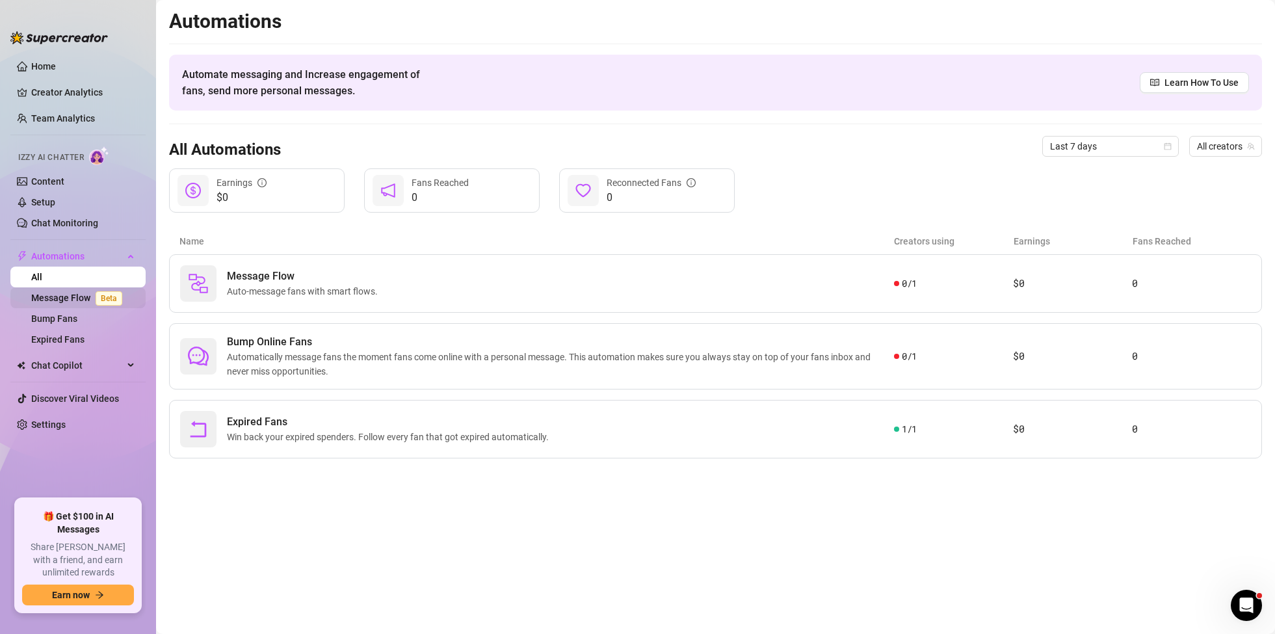
click at [83, 296] on link "Message Flow Beta" at bounding box center [79, 298] width 96 height 10
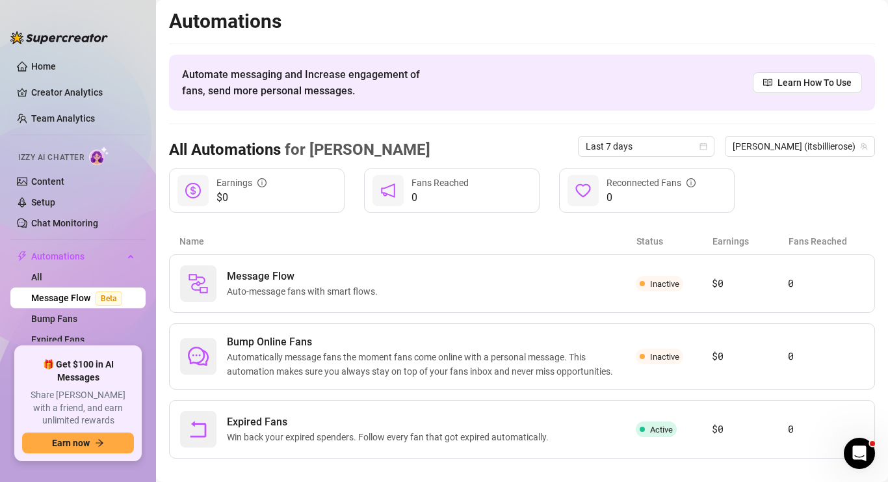
scroll to position [87, 0]
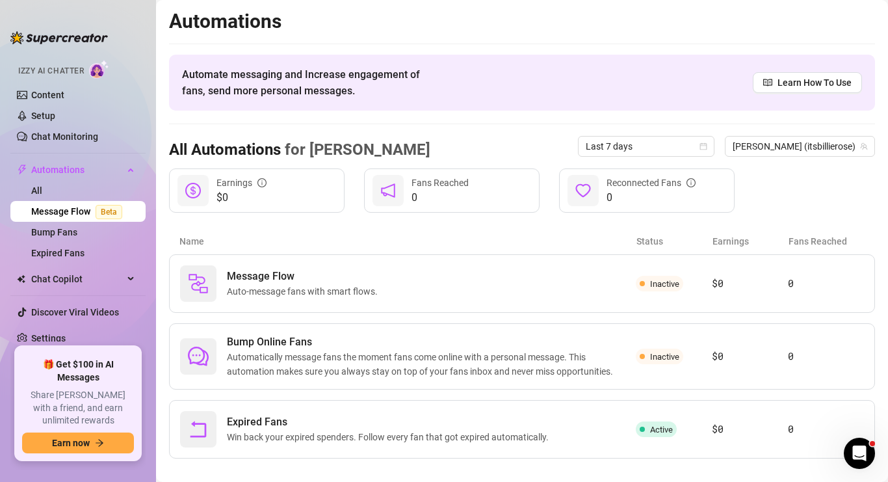
click at [68, 381] on span "🎁 Get $100 in AI Messages" at bounding box center [78, 370] width 112 height 25
click at [57, 333] on link "Settings" at bounding box center [48, 338] width 34 height 10
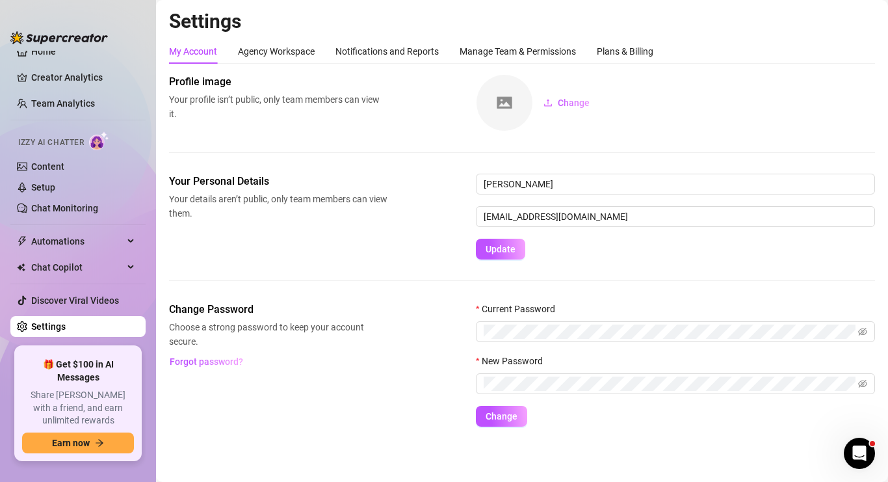
scroll to position [3, 0]
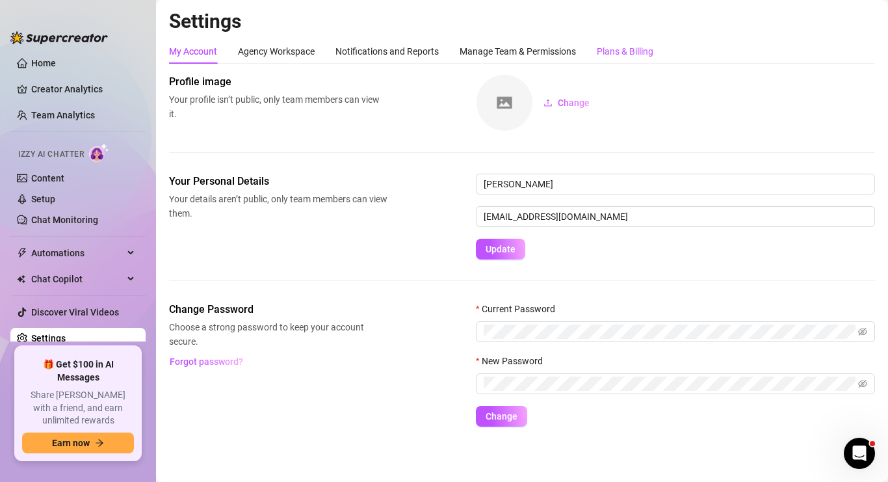
click at [646, 51] on div "Plans & Billing" at bounding box center [625, 51] width 57 height 14
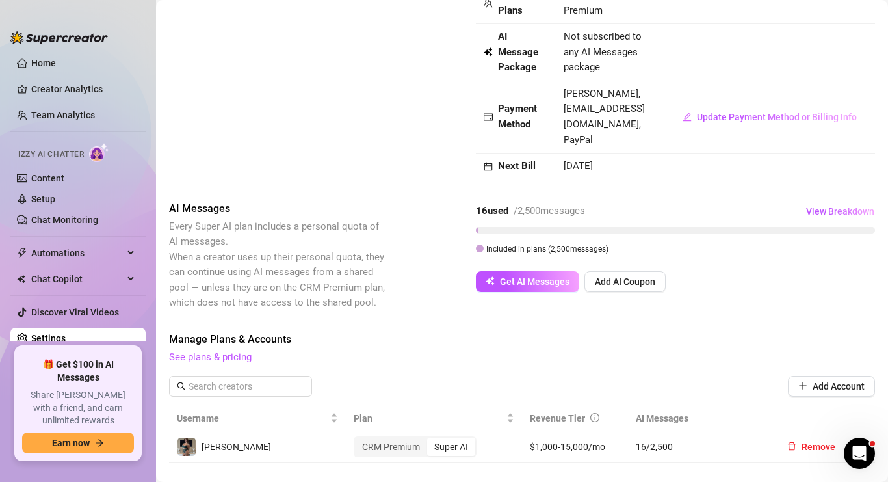
drag, startPoint x: 483, startPoint y: 198, endPoint x: 516, endPoint y: 196, distance: 33.8
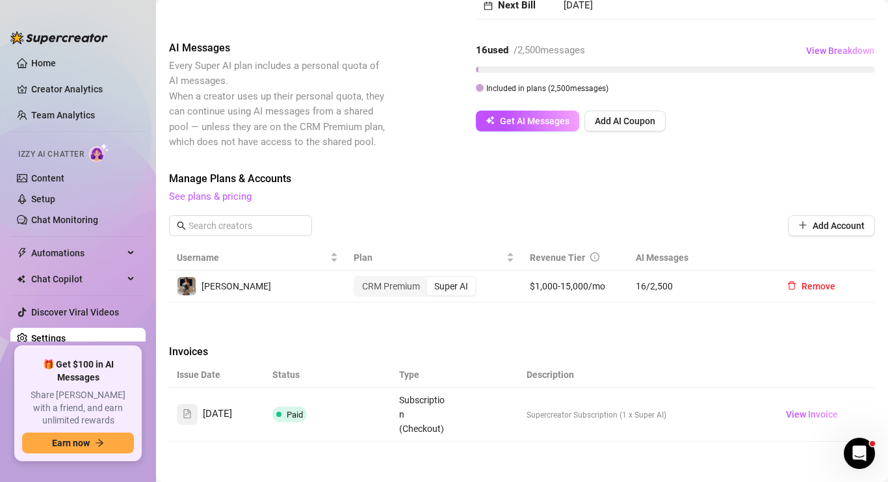
scroll to position [256, 0]
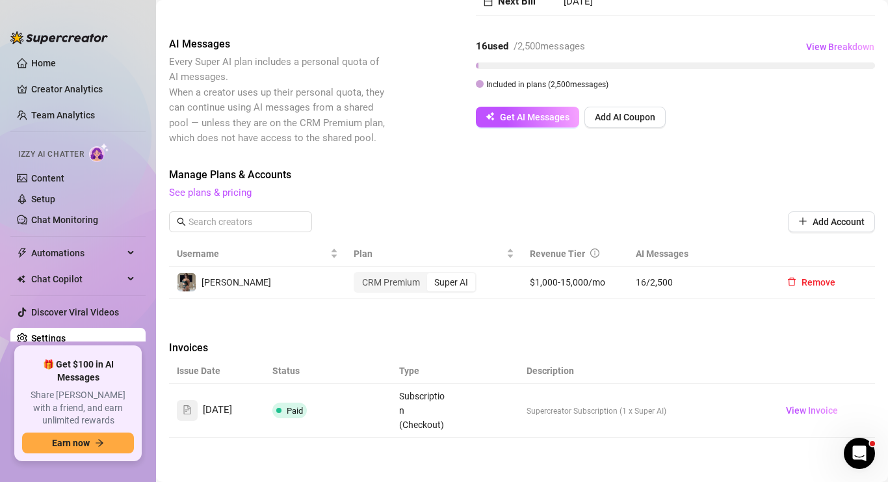
click at [458, 273] on div "Super AI" at bounding box center [451, 282] width 48 height 18
click at [431, 275] on input "Super AI" at bounding box center [431, 275] width 0 height 0
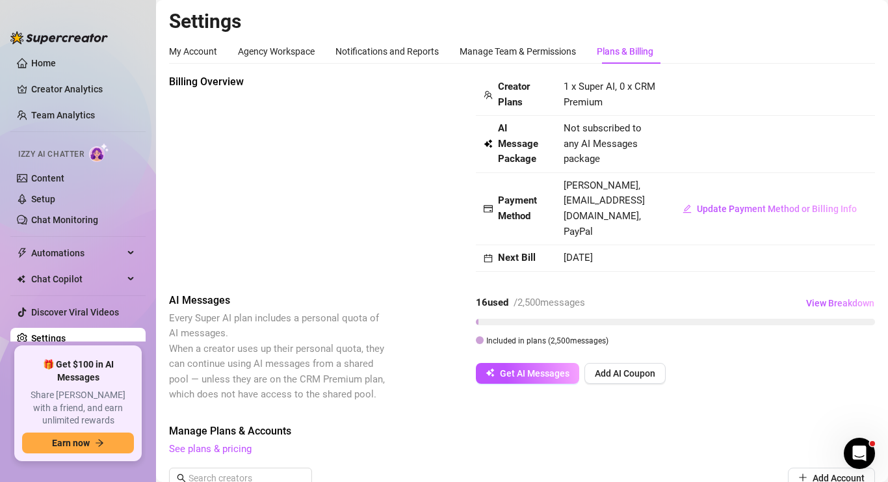
scroll to position [1, 0]
click at [844, 297] on span "View Breakdown" at bounding box center [841, 302] width 68 height 10
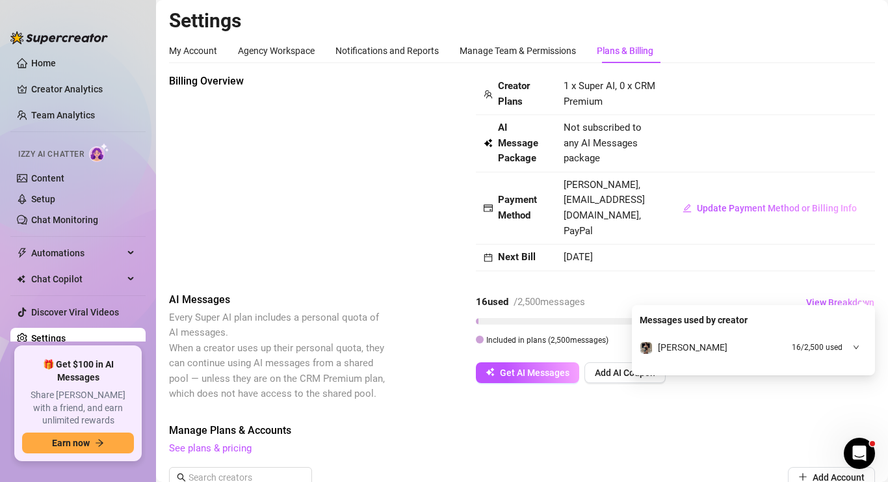
click at [860, 349] on div "[PERSON_NAME] 16 / 2,500 used" at bounding box center [754, 347] width 228 height 25
drag, startPoint x: 741, startPoint y: 373, endPoint x: 869, endPoint y: 373, distance: 127.5
click at [869, 373] on div "Messages used by creator [PERSON_NAME] 16 / 2,500 used 2,500 credits • [DATE] -…" at bounding box center [753, 356] width 243 height 103
click at [827, 379] on span "16 / 2,500 used" at bounding box center [839, 376] width 46 height 11
click at [853, 346] on icon "down" at bounding box center [856, 347] width 7 height 7
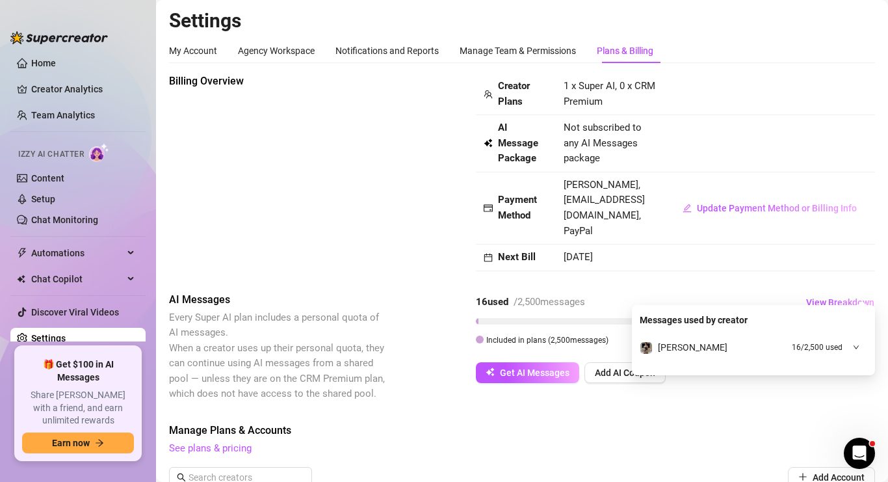
click at [716, 441] on span "See plans & pricing" at bounding box center [522, 449] width 706 height 16
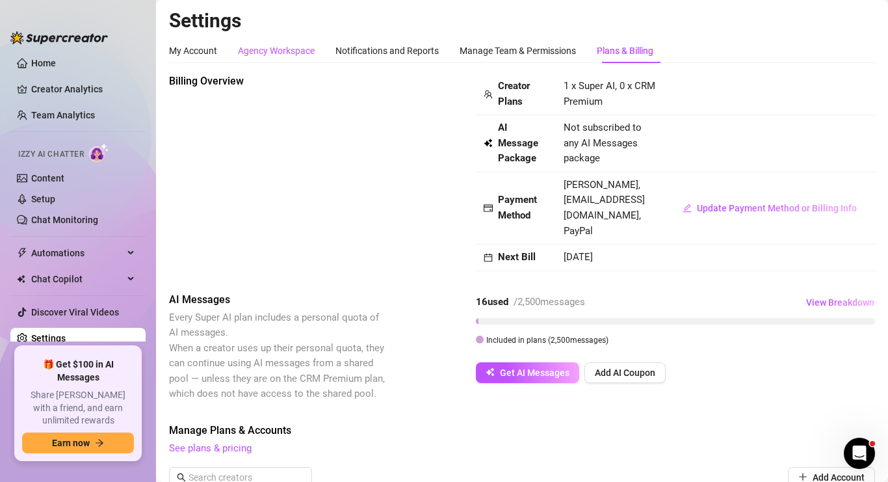
click at [276, 45] on div "Agency Workspace" at bounding box center [276, 51] width 77 height 14
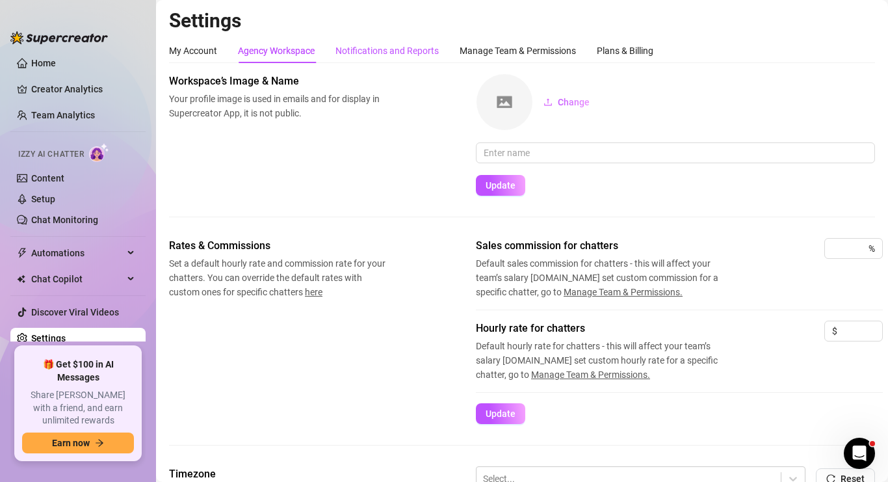
click at [384, 47] on div "Notifications and Reports" at bounding box center [387, 51] width 103 height 14
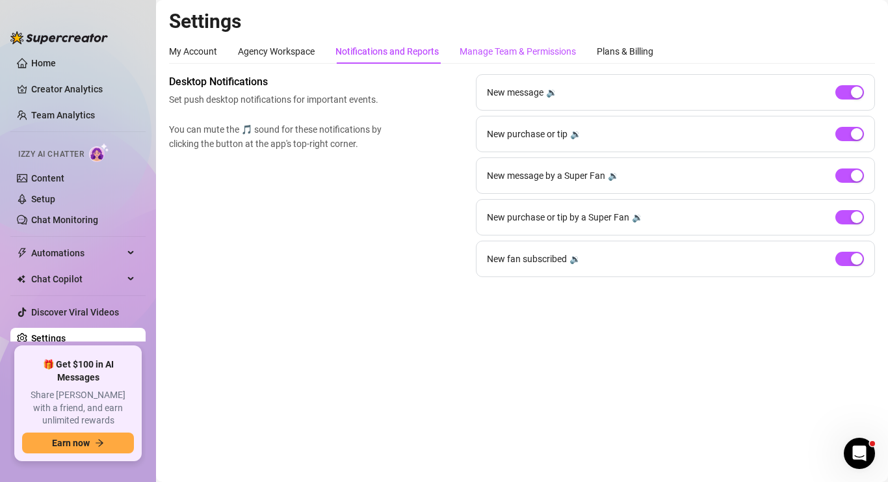
click at [502, 47] on div "Manage Team & Permissions" at bounding box center [518, 51] width 116 height 14
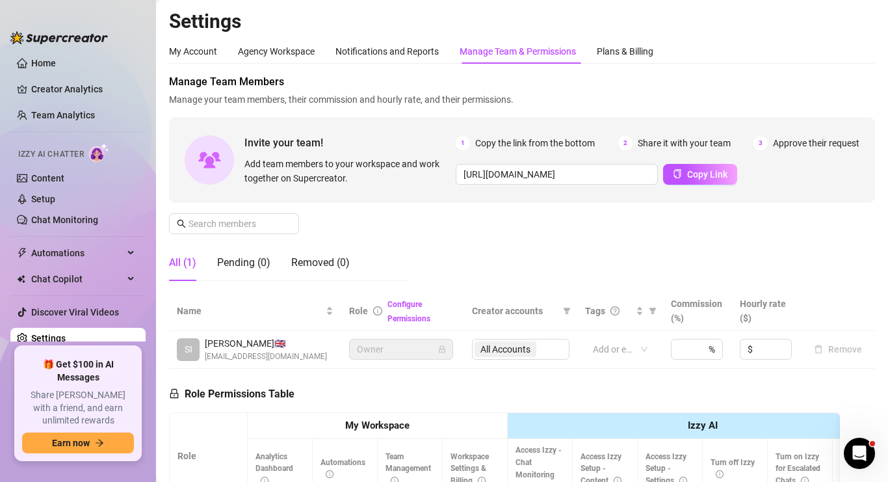
click at [654, 30] on h2 "Settings" at bounding box center [522, 21] width 706 height 25
click at [643, 40] on div "Plans & Billing" at bounding box center [625, 51] width 57 height 25
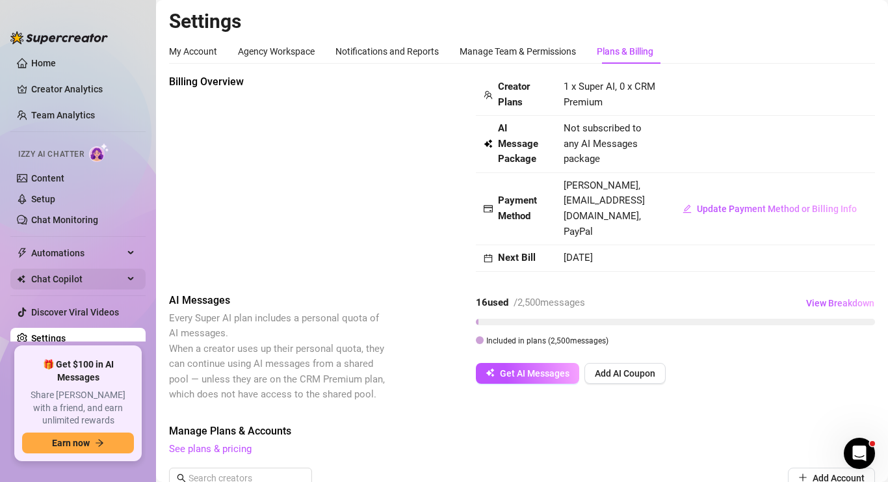
click at [126, 278] on div "Chat Copilot" at bounding box center [77, 279] width 135 height 21
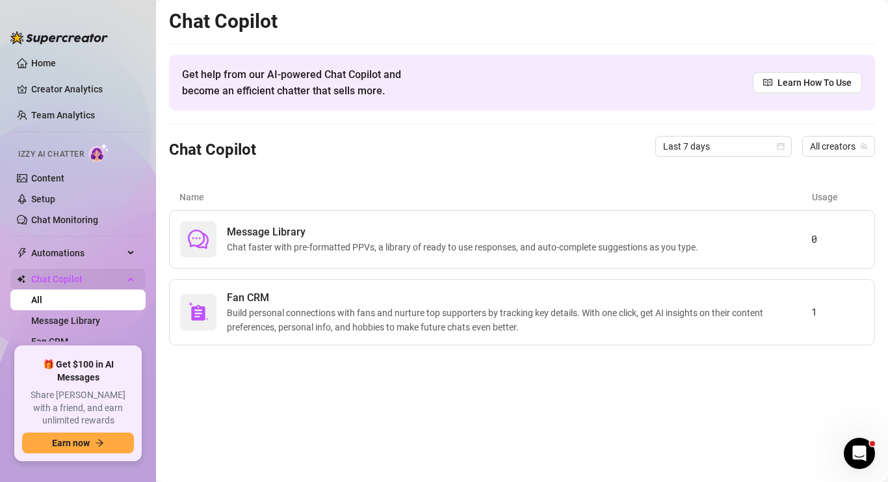
scroll to position [66, 0]
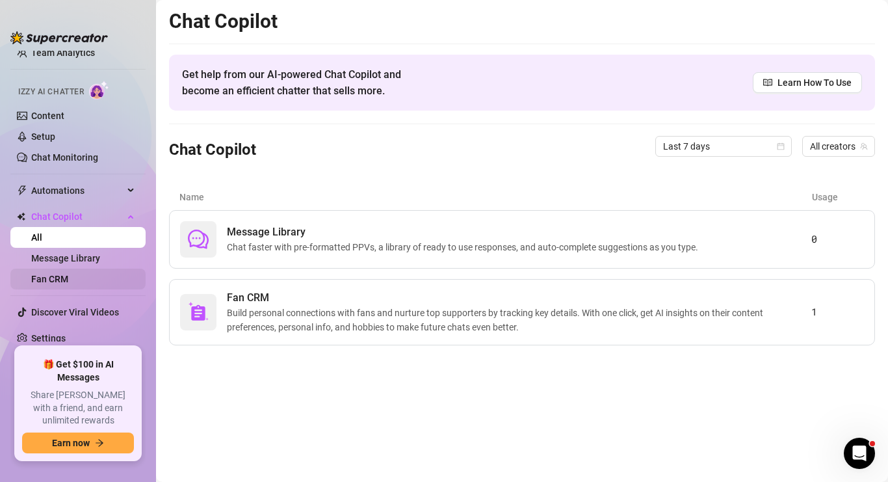
click at [68, 282] on link "Fan CRM" at bounding box center [49, 279] width 37 height 10
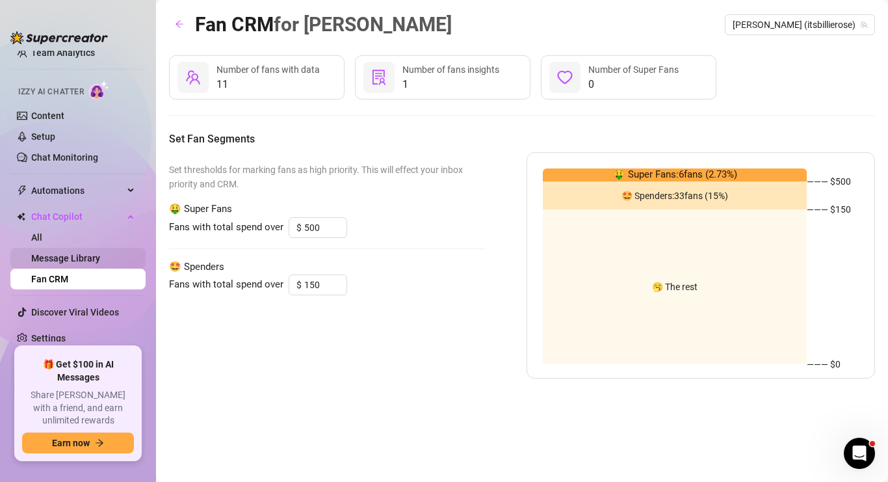
click at [68, 260] on link "Message Library" at bounding box center [65, 258] width 69 height 10
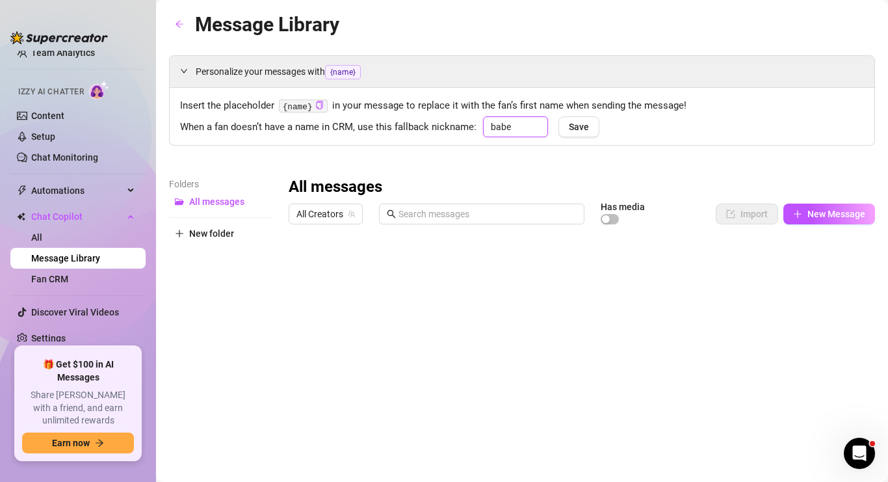
drag, startPoint x: 524, startPoint y: 126, endPoint x: 466, endPoint y: 122, distance: 58.0
click at [466, 122] on div "When a fan doesn’t have a name in CRM, use this fallback nickname: babe Save" at bounding box center [522, 125] width 684 height 19
click at [588, 126] on span "Save" at bounding box center [579, 127] width 20 height 10
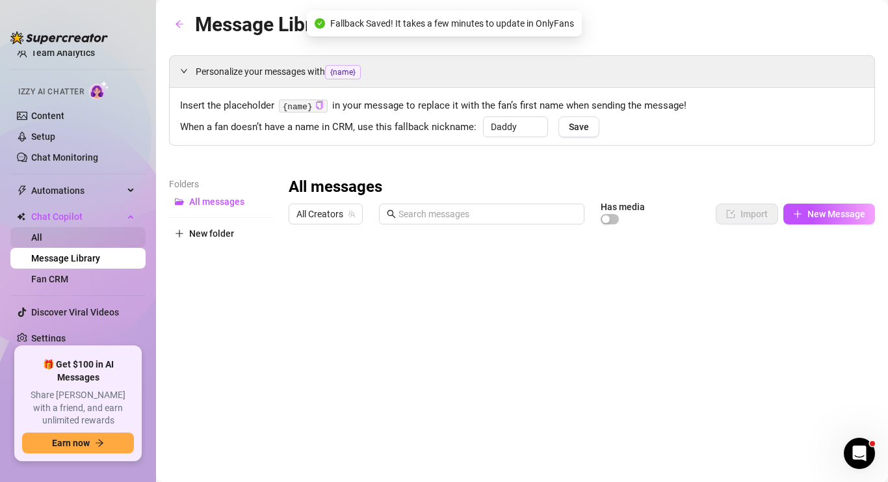
click at [42, 241] on link "All" at bounding box center [36, 237] width 11 height 10
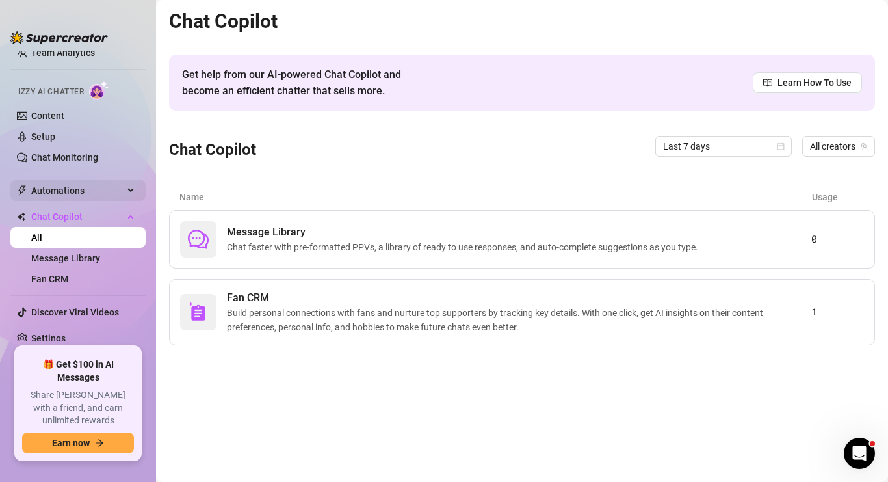
click at [80, 193] on span "Automations" at bounding box center [77, 190] width 92 height 21
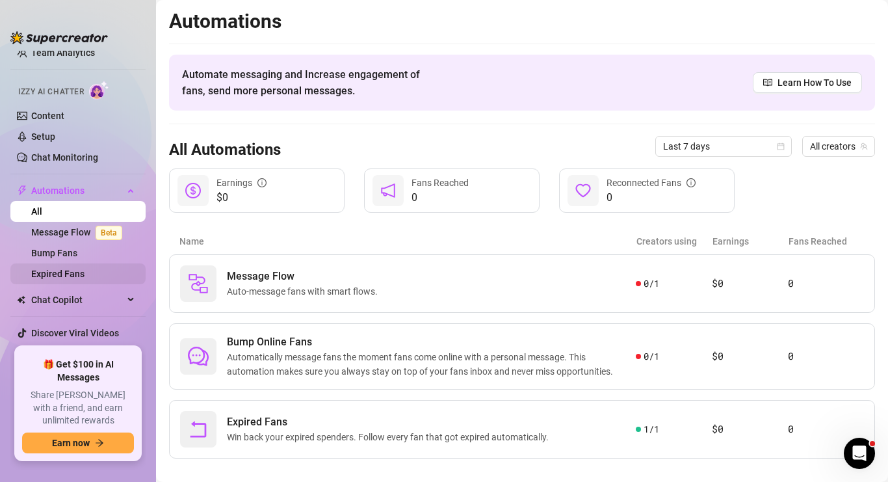
click at [63, 275] on link "Expired Fans" at bounding box center [57, 274] width 53 height 10
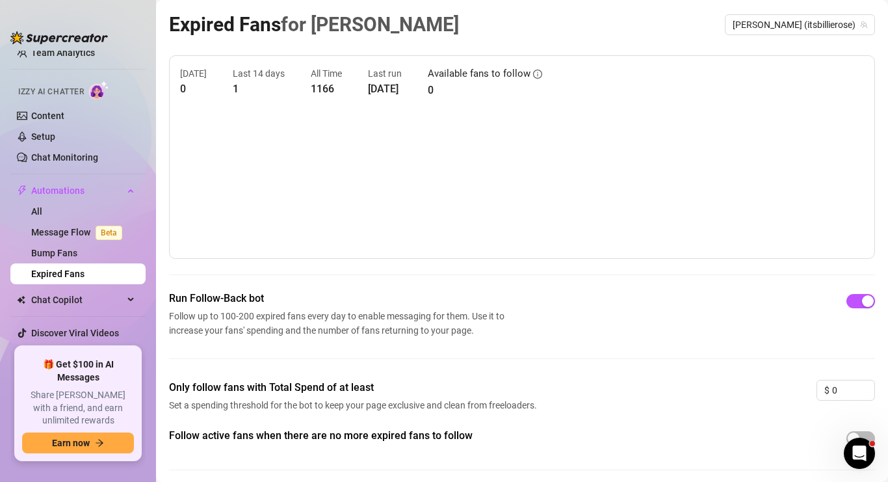
scroll to position [62, 0]
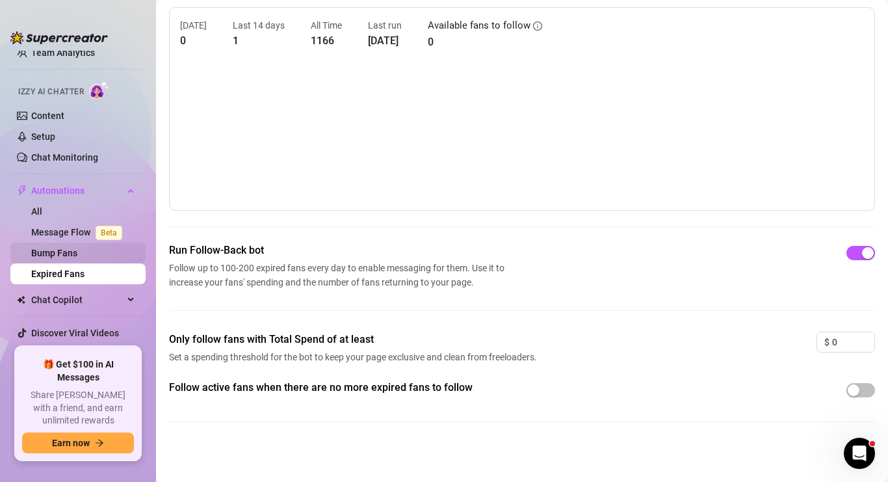
click at [61, 255] on link "Bump Fans" at bounding box center [54, 253] width 46 height 10
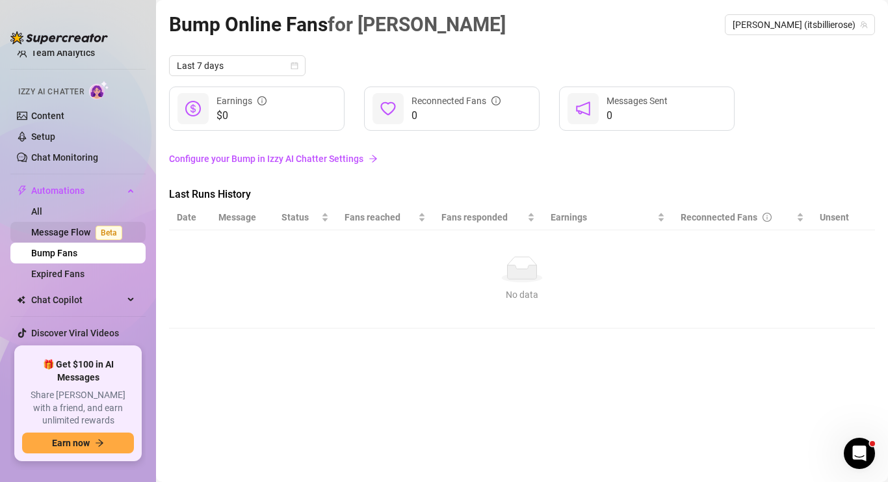
click at [64, 237] on link "Message Flow Beta" at bounding box center [79, 232] width 96 height 10
